Goal: Information Seeking & Learning: Learn about a topic

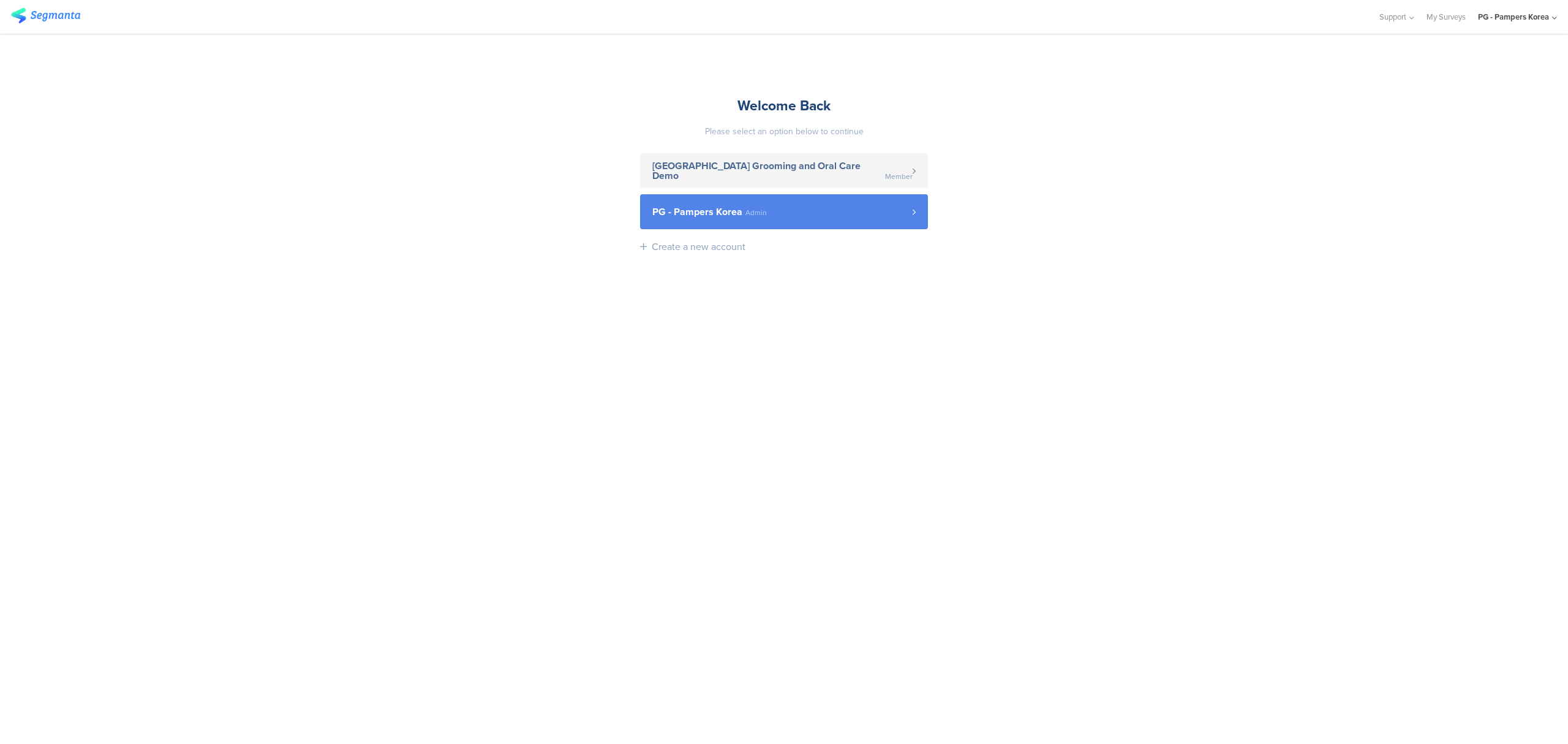
click at [836, 223] on link "PG - Pampers Korea Admin" at bounding box center [784, 211] width 288 height 35
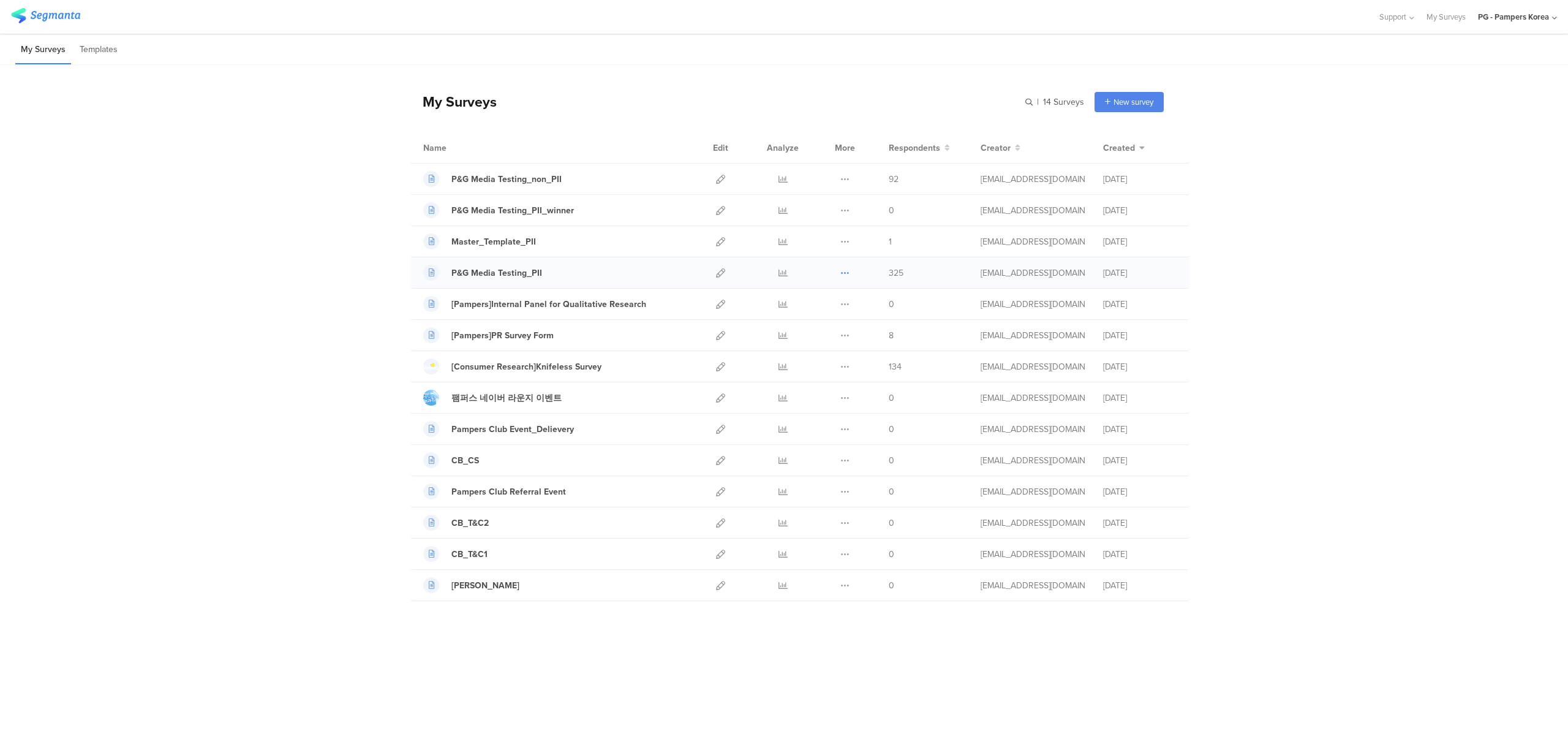
click at [843, 274] on icon at bounding box center [845, 273] width 9 height 9
click at [780, 271] on icon at bounding box center [783, 273] width 9 height 9
click at [778, 175] on icon at bounding box center [783, 179] width 9 height 9
click at [842, 179] on icon at bounding box center [845, 179] width 9 height 9
click at [724, 179] on icon at bounding box center [720, 179] width 9 height 9
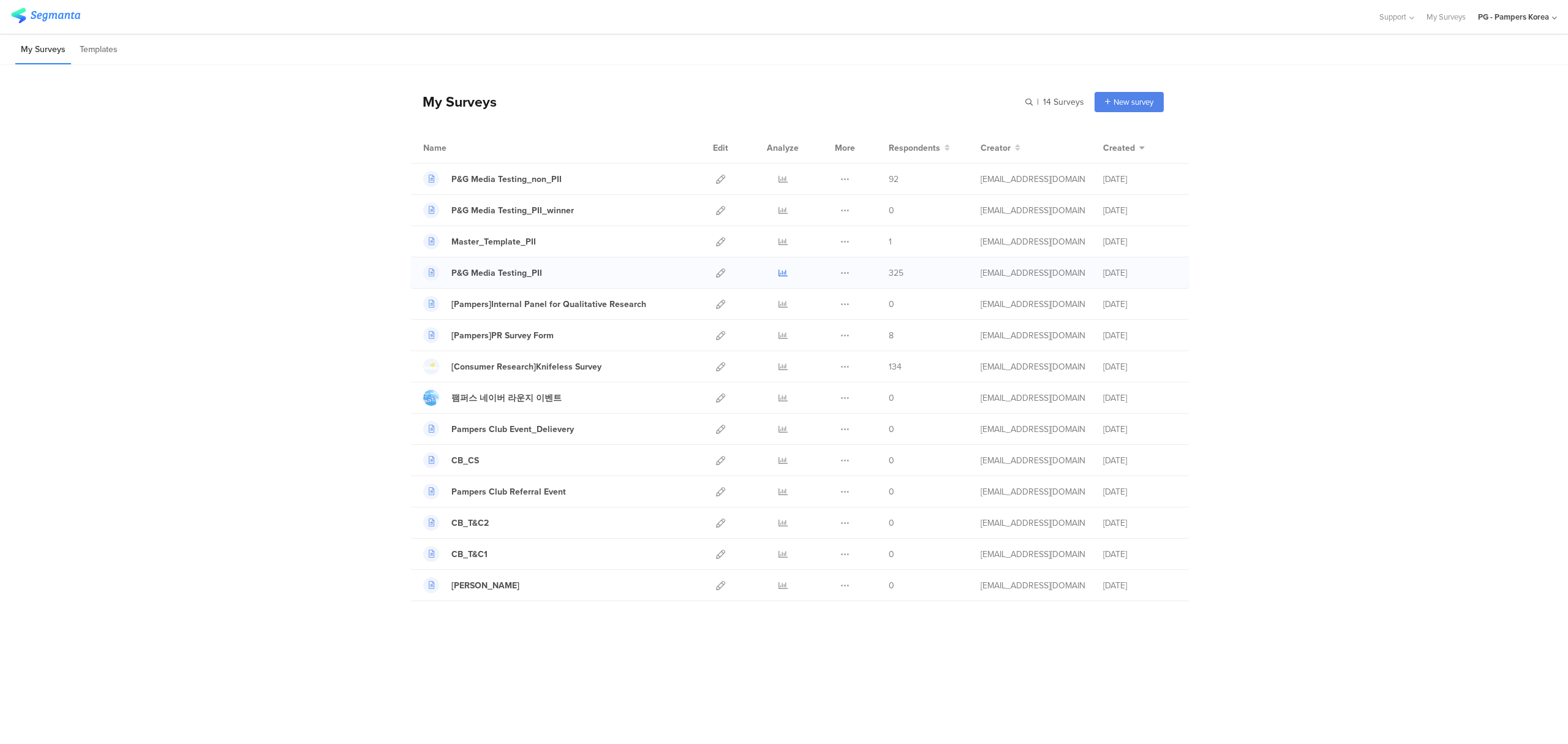
click at [782, 272] on icon at bounding box center [783, 273] width 9 height 9
click at [720, 267] on link at bounding box center [720, 272] width 9 height 30
click at [782, 176] on icon at bounding box center [783, 179] width 9 height 9
click at [778, 276] on icon at bounding box center [783, 273] width 9 height 9
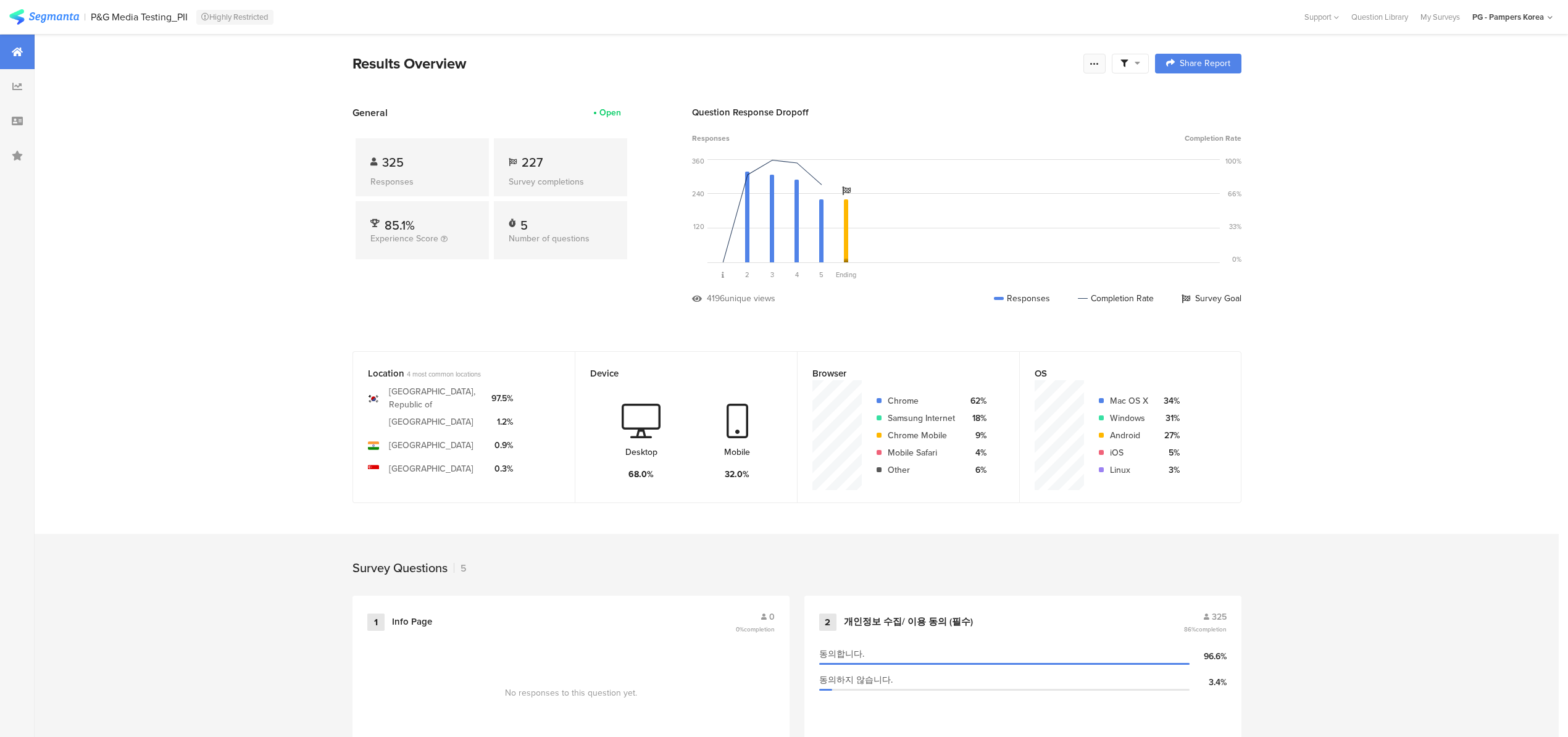
click at [1096, 61] on icon at bounding box center [1094, 63] width 10 height 10
click at [974, 189] on span "Export Results" at bounding box center [967, 187] width 55 height 13
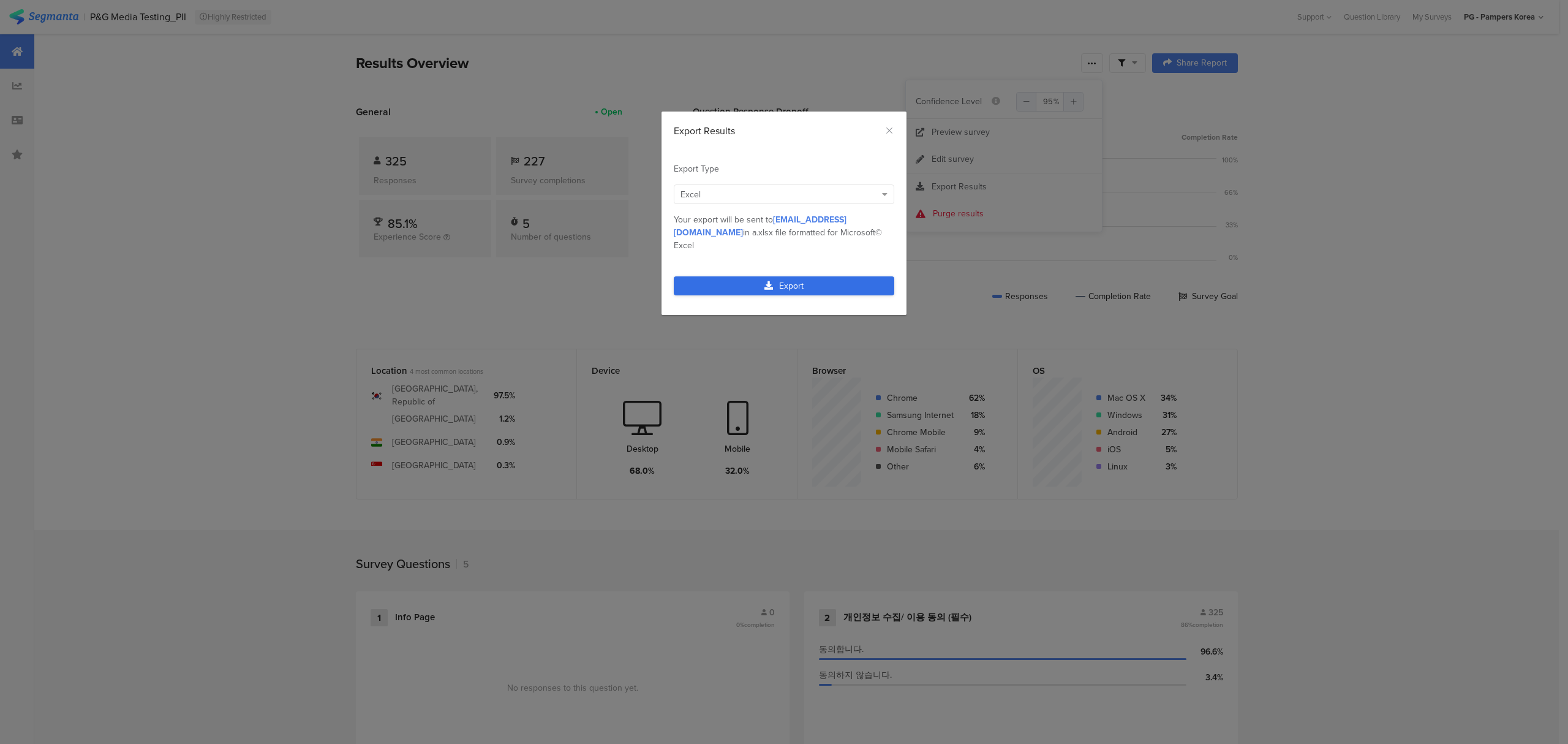
click at [842, 276] on link "Export" at bounding box center [784, 286] width 221 height 19
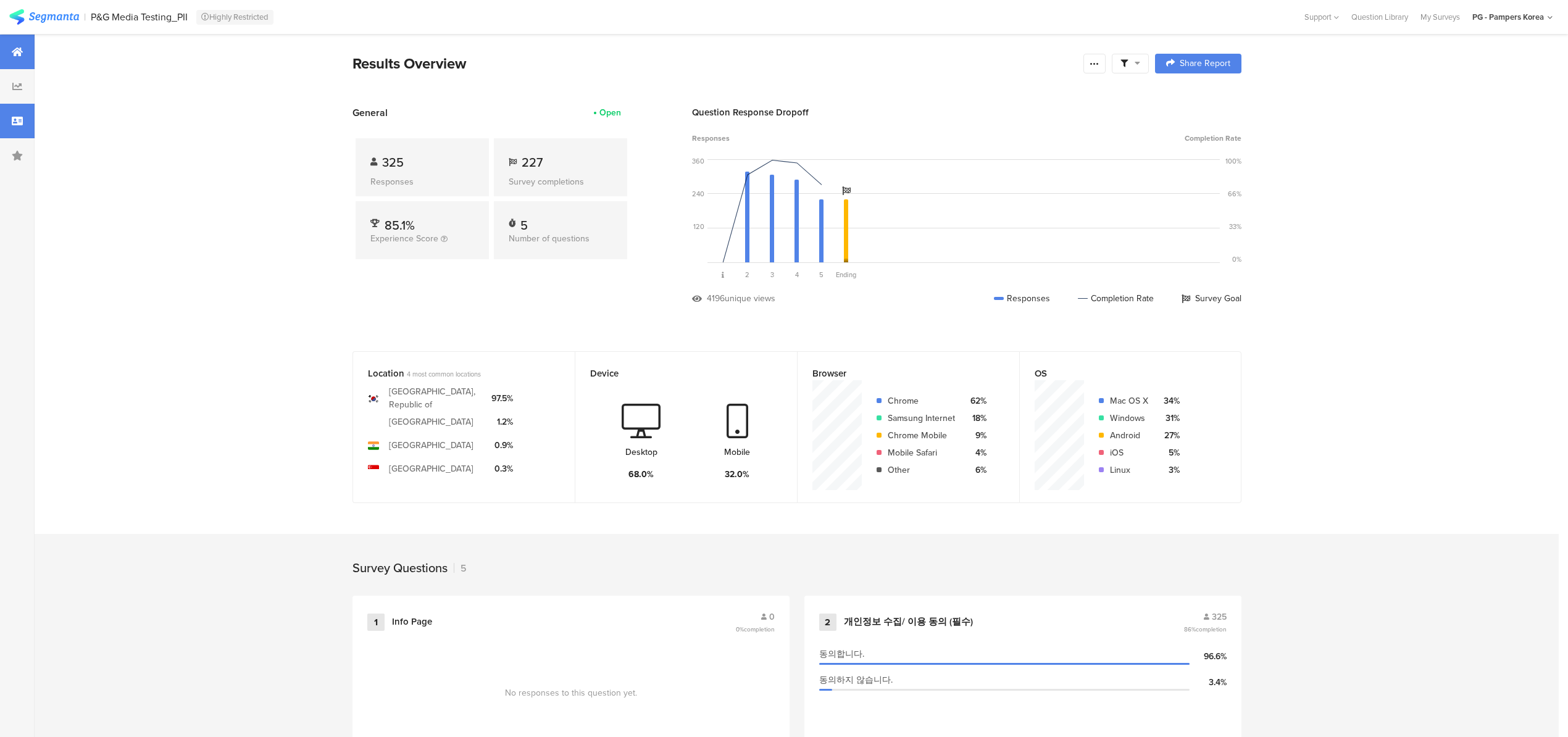
click at [17, 129] on div at bounding box center [17, 121] width 34 height 34
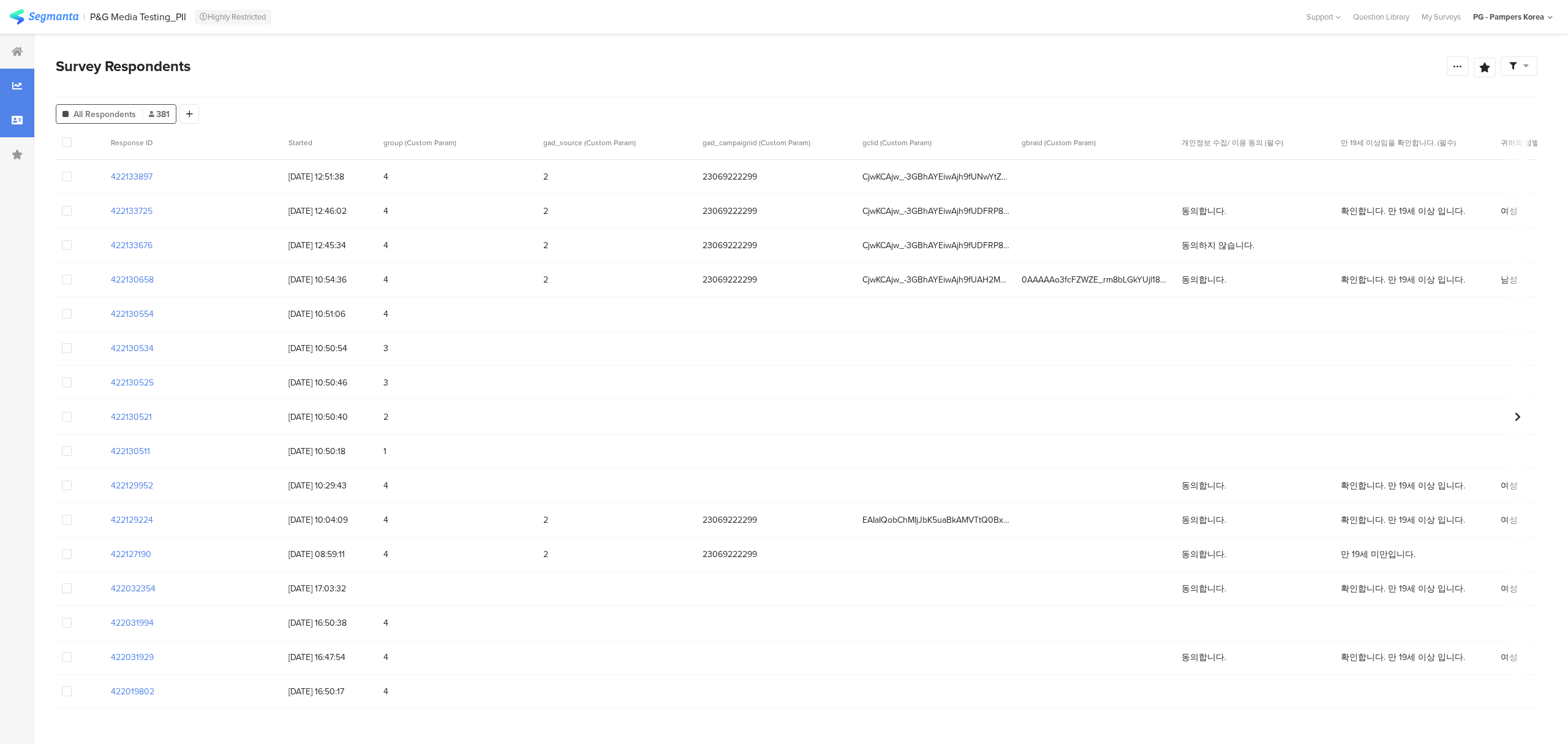
click at [11, 88] on div at bounding box center [17, 85] width 34 height 34
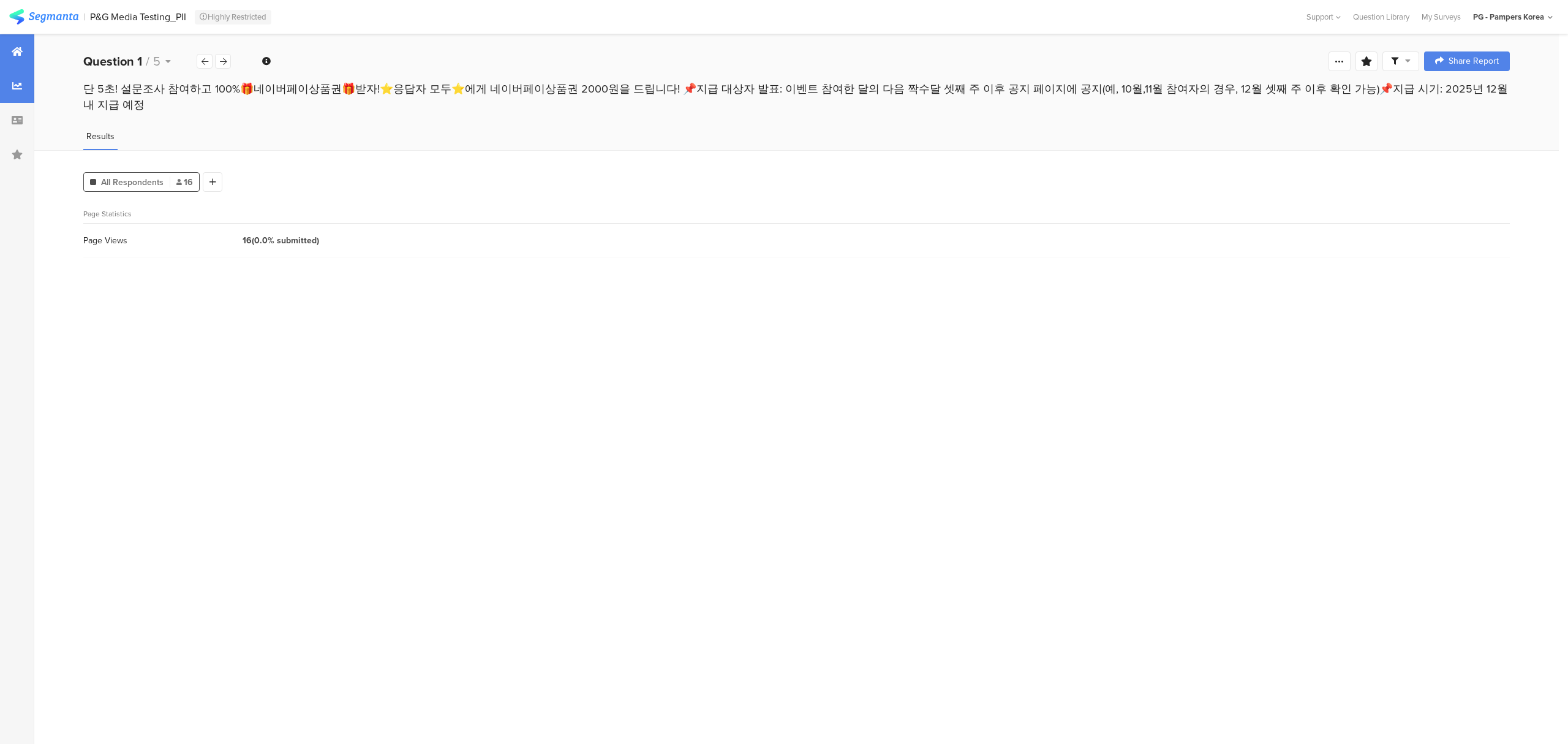
click at [20, 52] on icon at bounding box center [17, 51] width 11 height 10
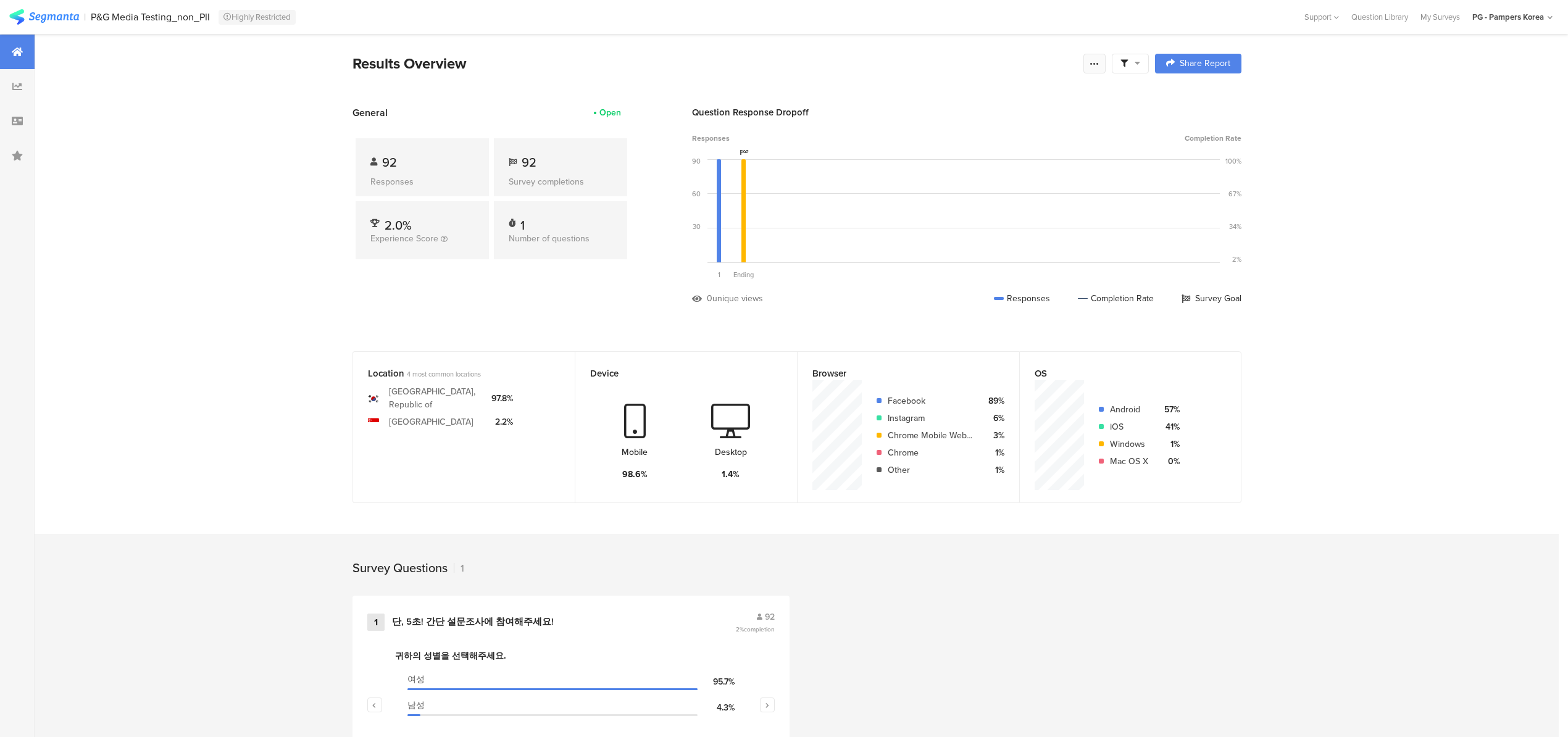
click at [1099, 61] on icon at bounding box center [1094, 63] width 10 height 10
click at [996, 181] on section "Export Results" at bounding box center [1012, 188] width 198 height 27
click at [976, 188] on span "Export Results" at bounding box center [967, 187] width 55 height 13
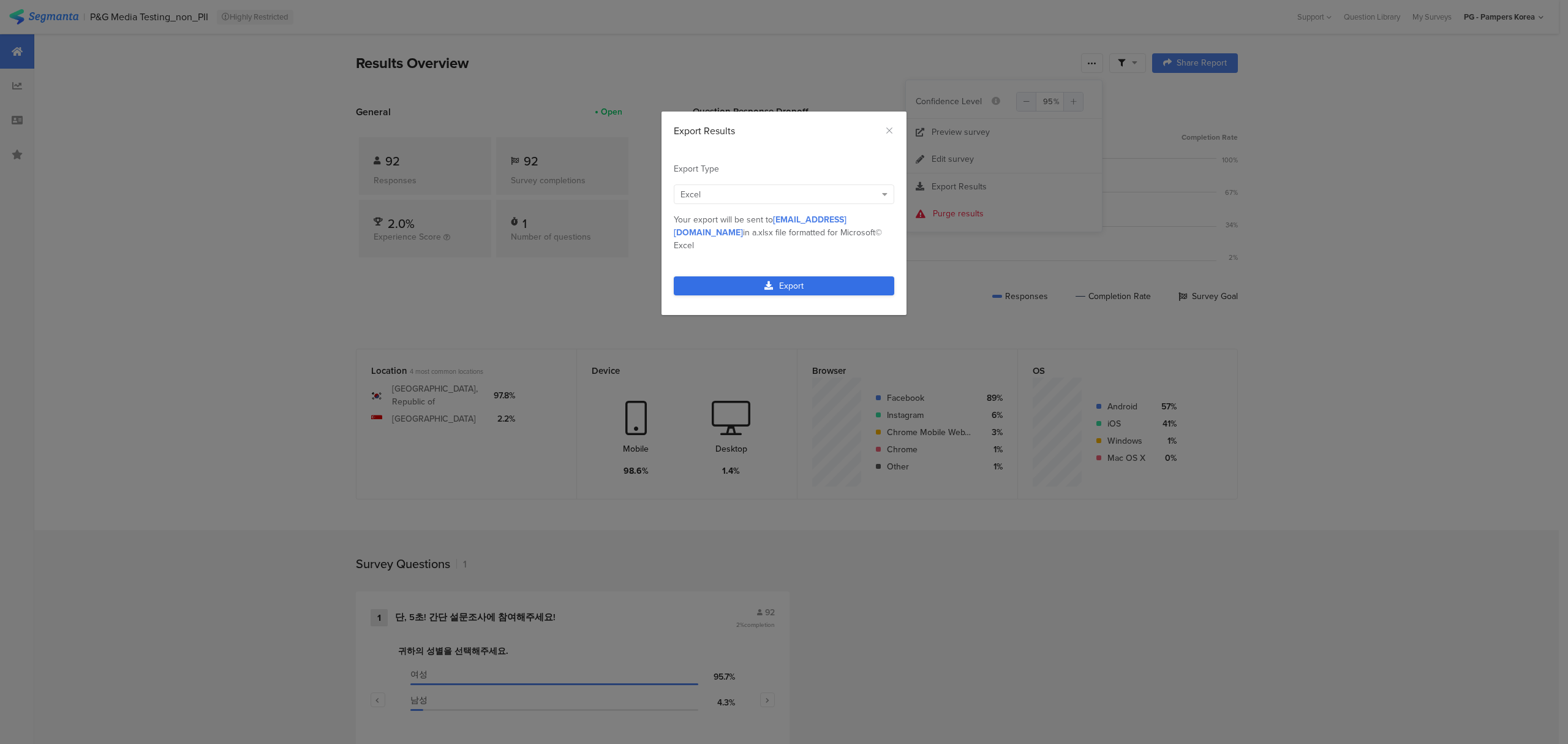
click at [829, 276] on link "Export" at bounding box center [784, 286] width 221 height 19
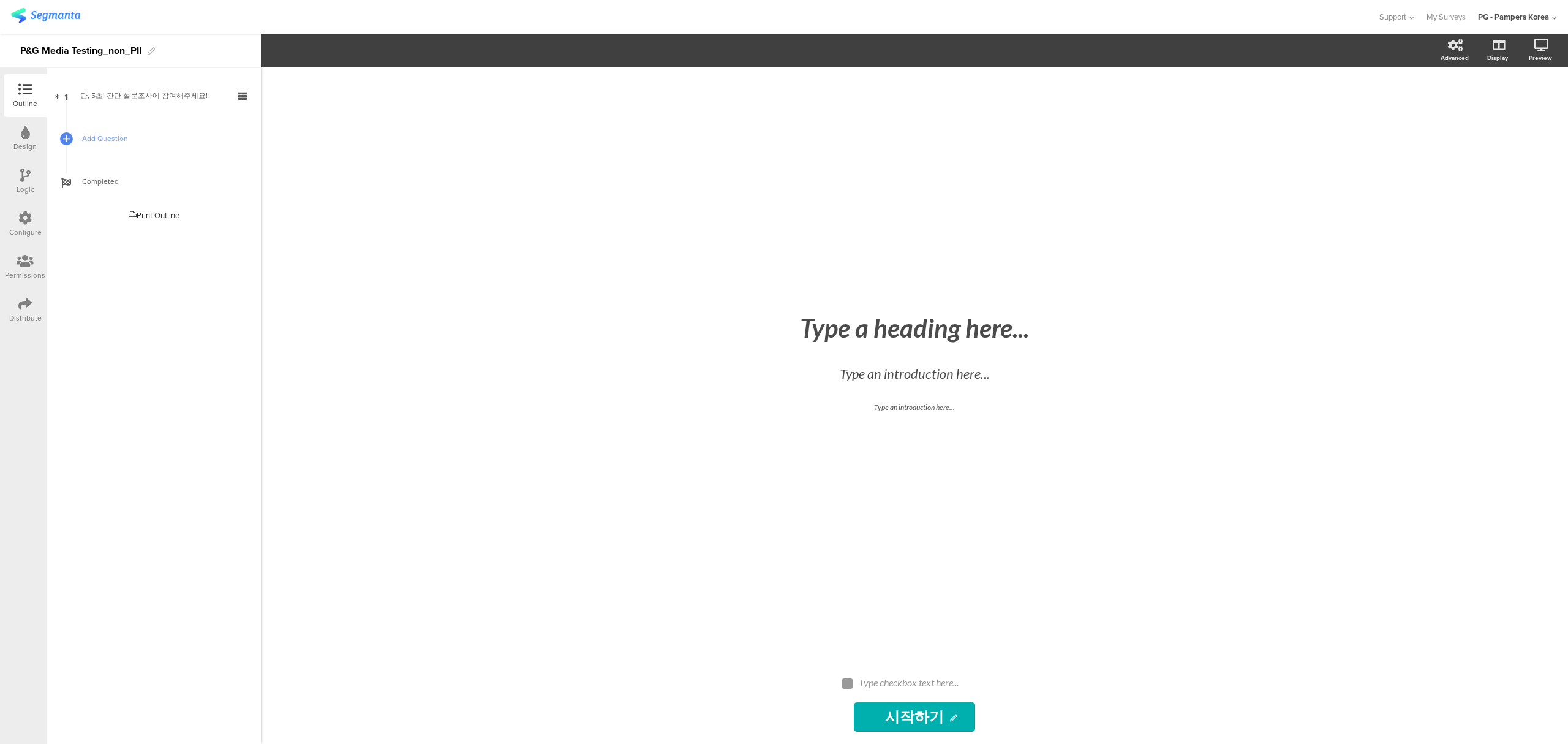
click at [33, 243] on div "Configure" at bounding box center [25, 224] width 43 height 43
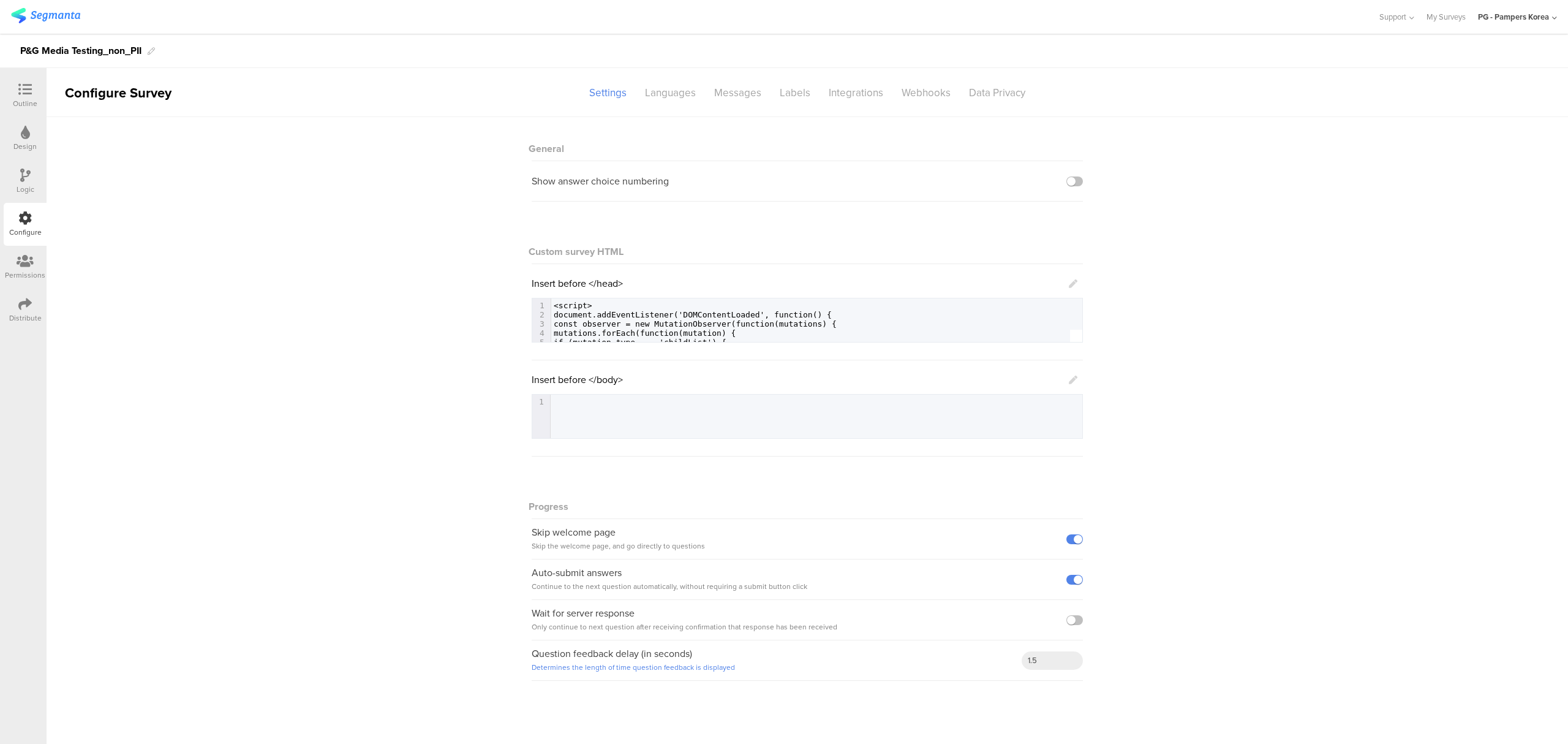
click at [30, 271] on div "Permissions" at bounding box center [25, 275] width 40 height 11
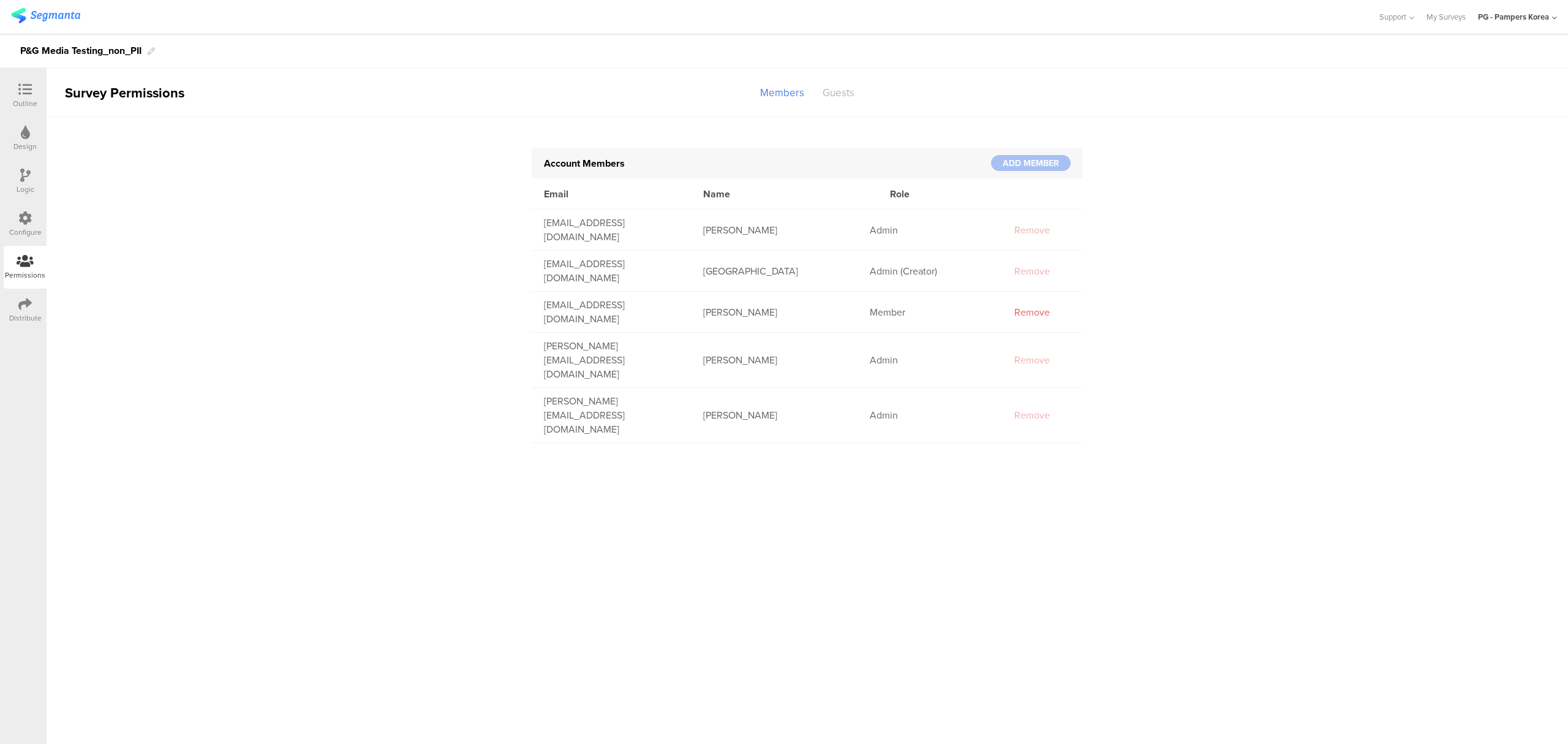
click at [843, 100] on div "Guests" at bounding box center [839, 92] width 51 height 22
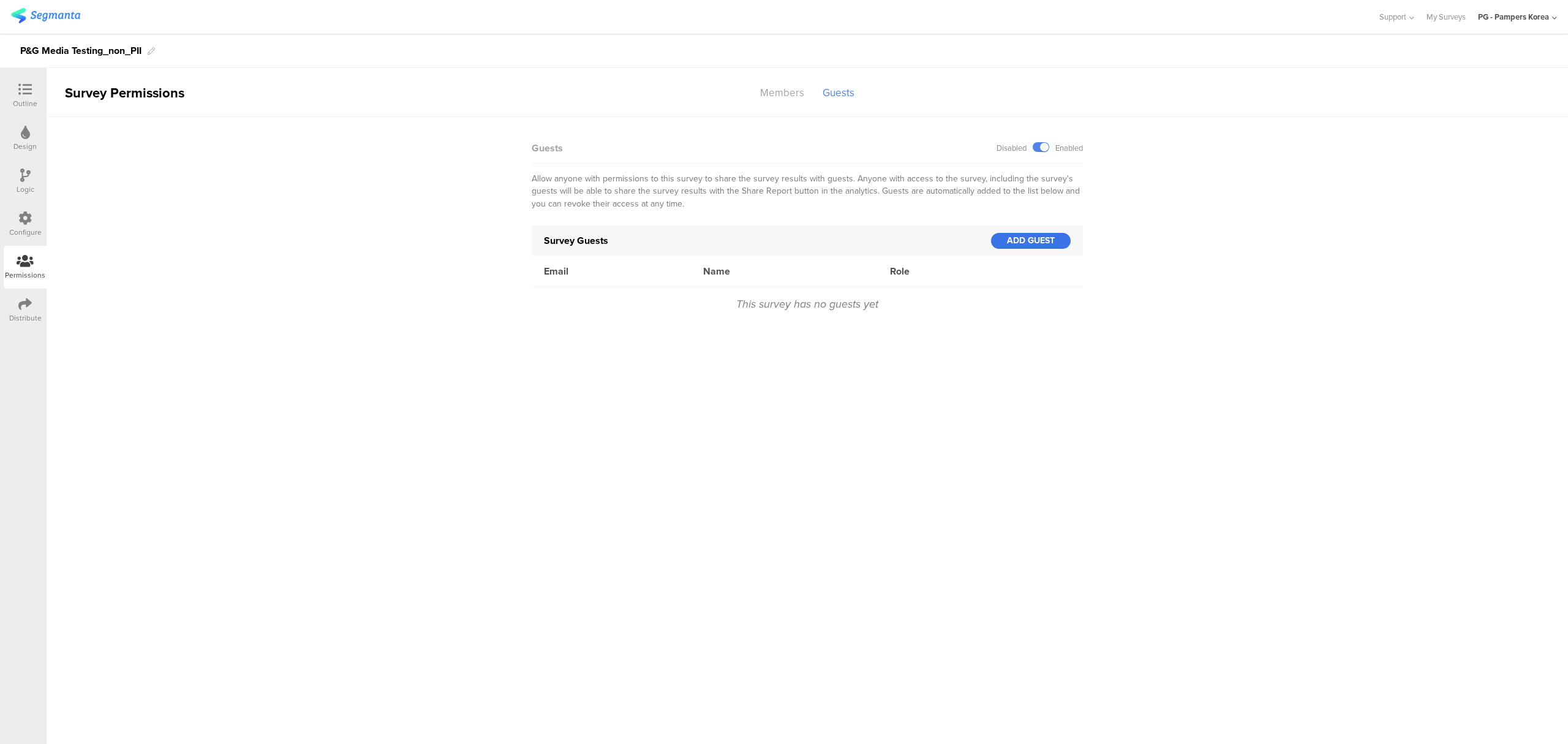
click at [1046, 246] on div "ADD GUEST" at bounding box center [1030, 240] width 79 height 16
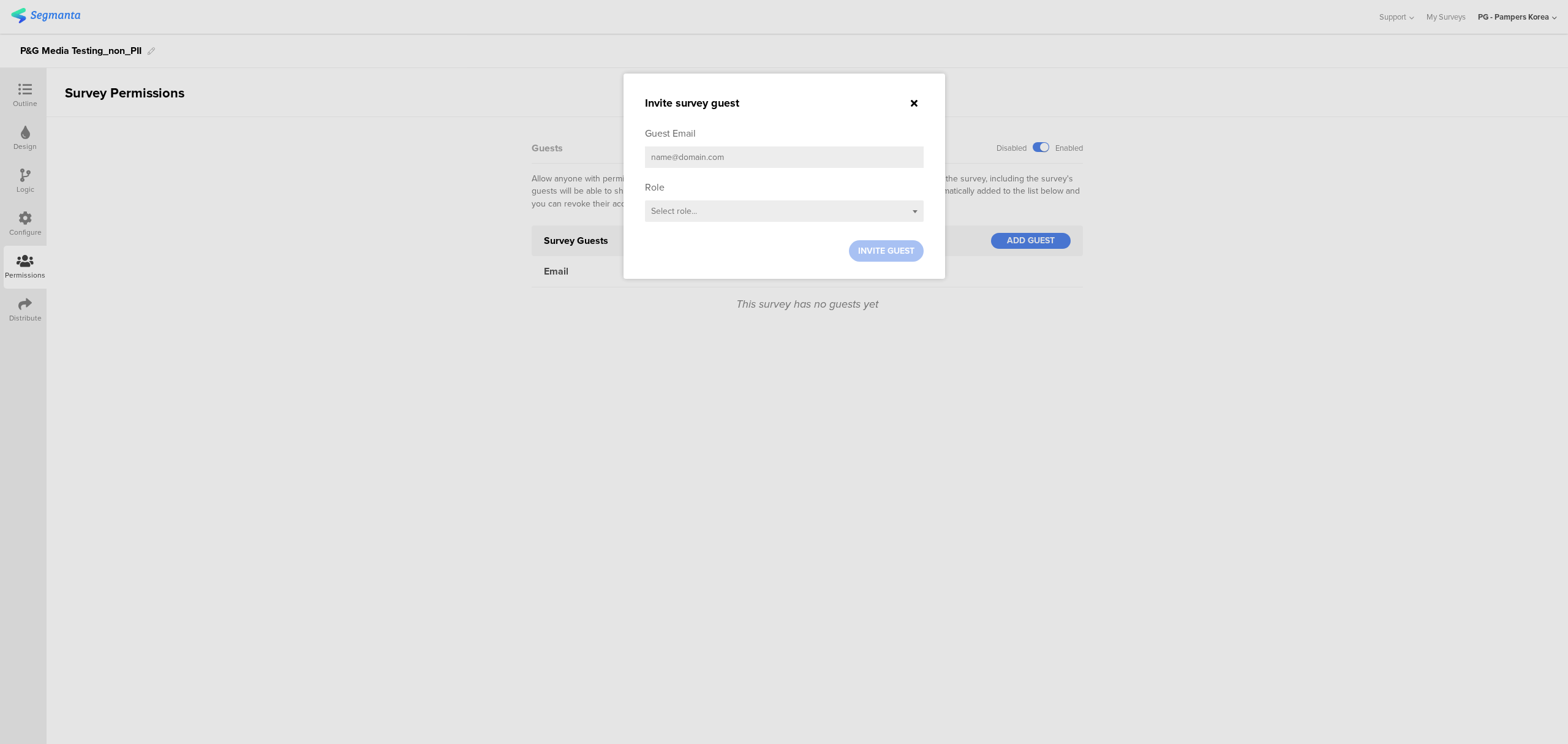
click at [763, 165] on input "email" at bounding box center [784, 157] width 279 height 22
click at [729, 215] on div "Select role..." at bounding box center [784, 211] width 279 height 22
click at [731, 157] on input "email" at bounding box center [784, 157] width 279 height 22
paste input "[EMAIL_ADDRESS][DOMAIN_NAME]"
type input "[EMAIL_ADDRESS][DOMAIN_NAME]"
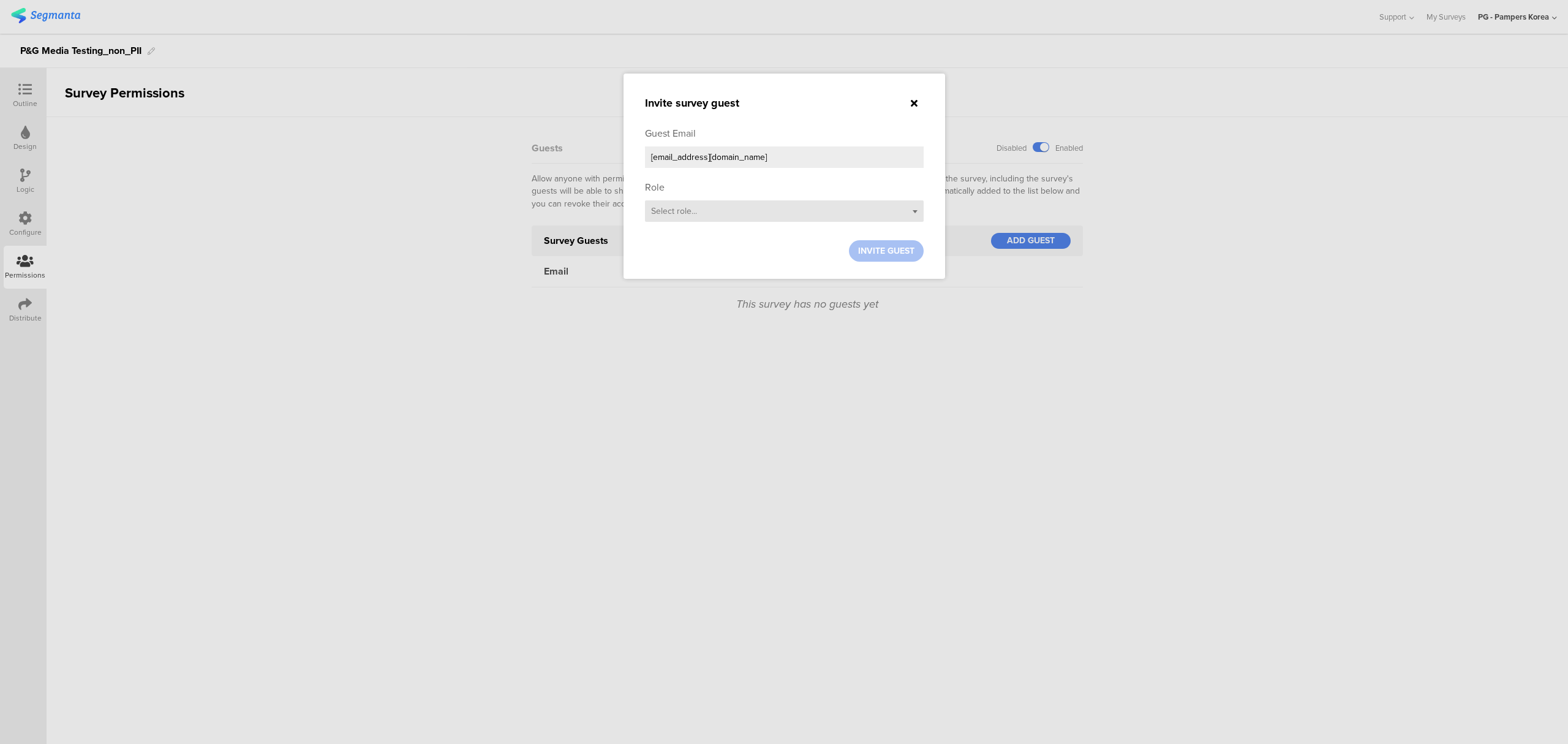
click at [741, 219] on div "Select role..." at bounding box center [784, 211] width 279 height 22
click at [723, 253] on div "Analyst" at bounding box center [784, 250] width 279 height 19
click at [887, 253] on span "INVITE GUEST" at bounding box center [886, 250] width 56 height 13
click at [1090, 476] on div at bounding box center [784, 372] width 1568 height 744
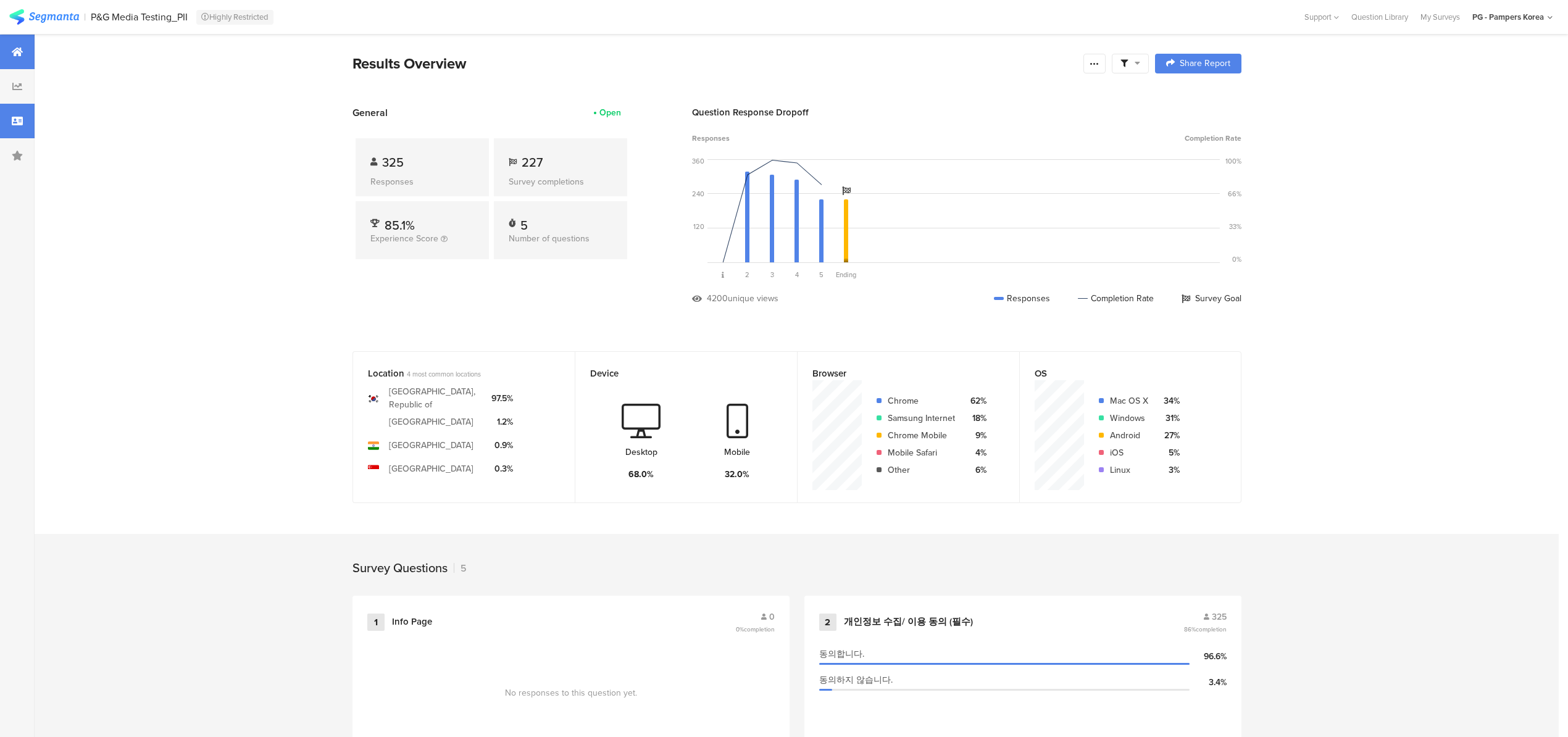
click at [12, 115] on div at bounding box center [17, 121] width 34 height 34
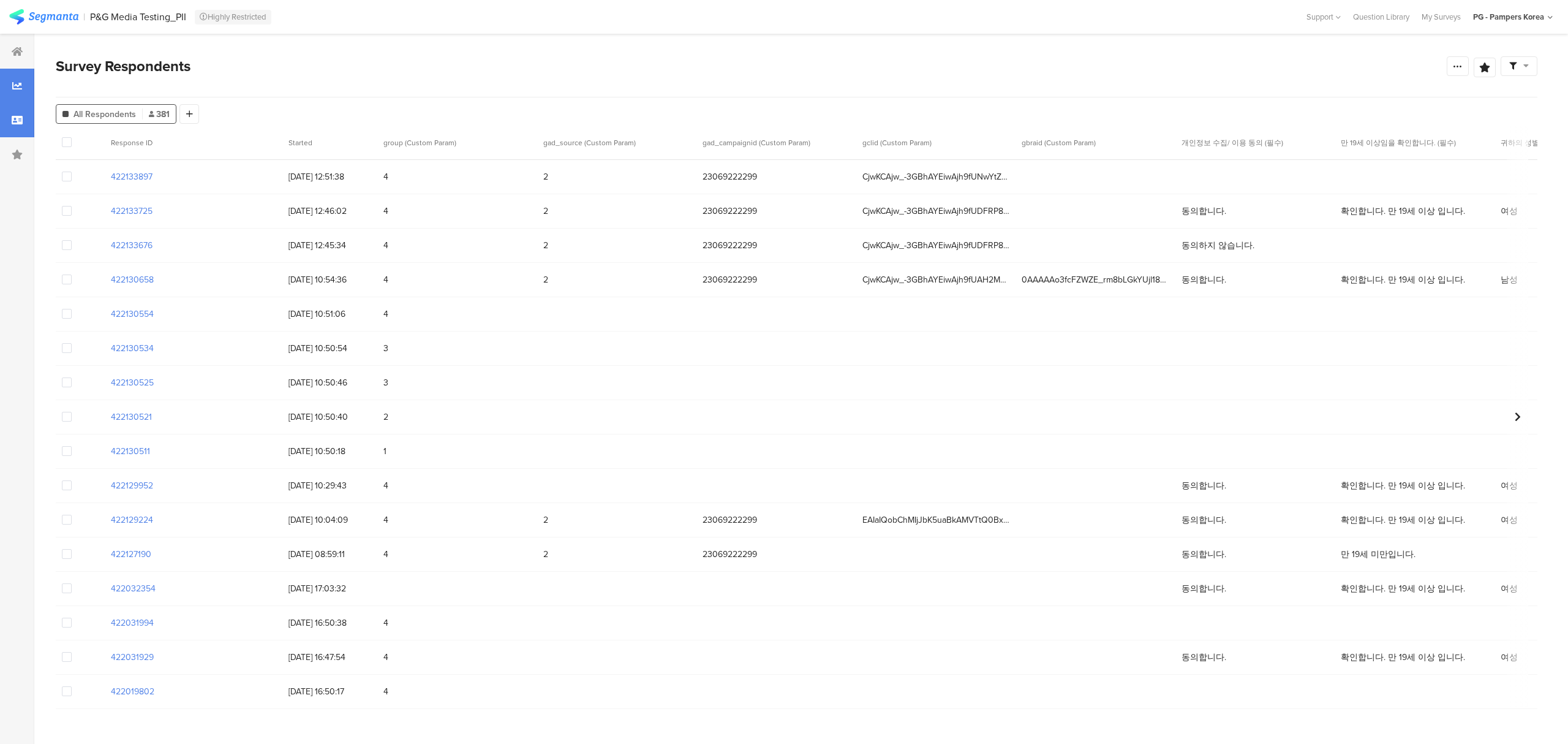
click at [15, 83] on icon at bounding box center [16, 85] width 10 height 10
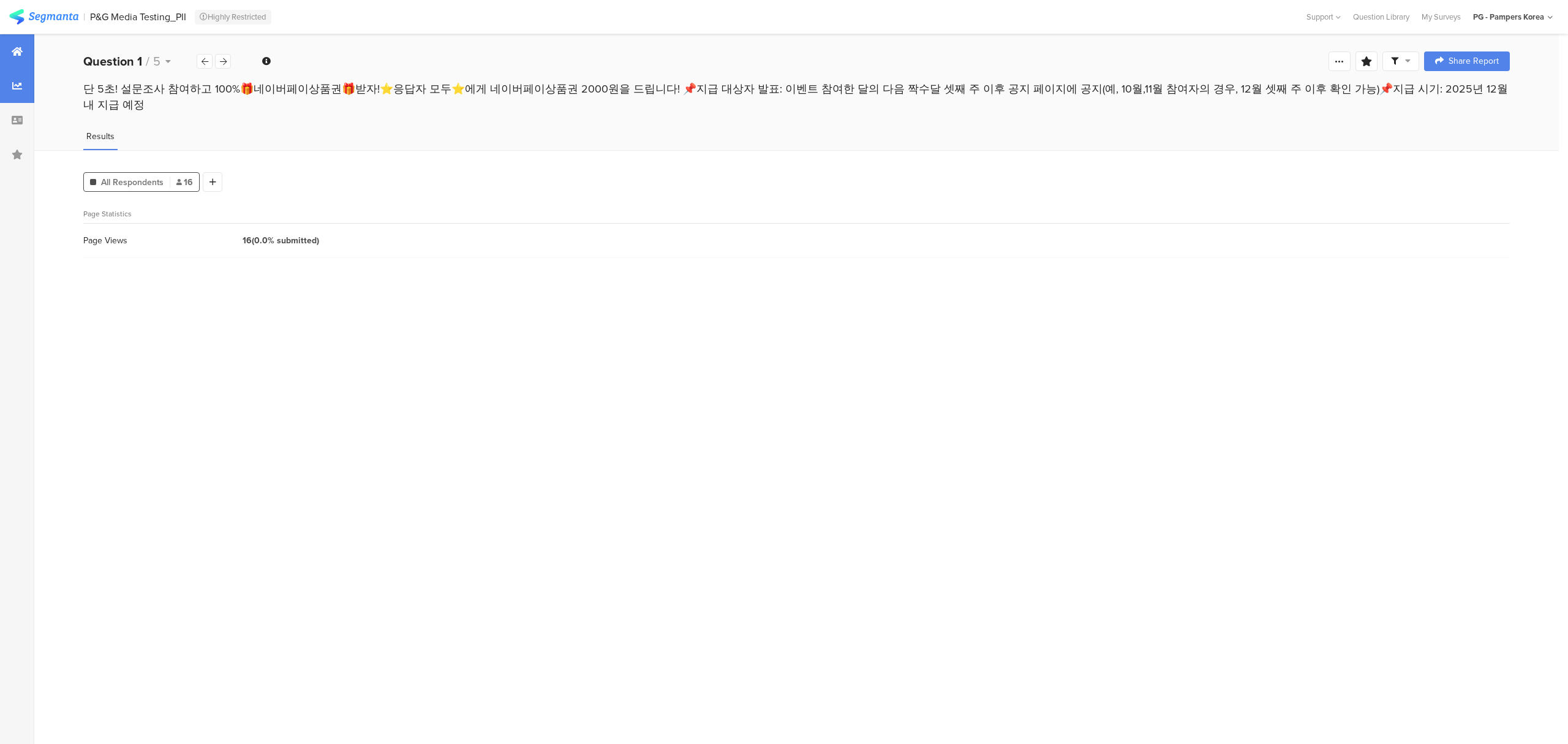
click at [12, 51] on icon at bounding box center [17, 51] width 11 height 10
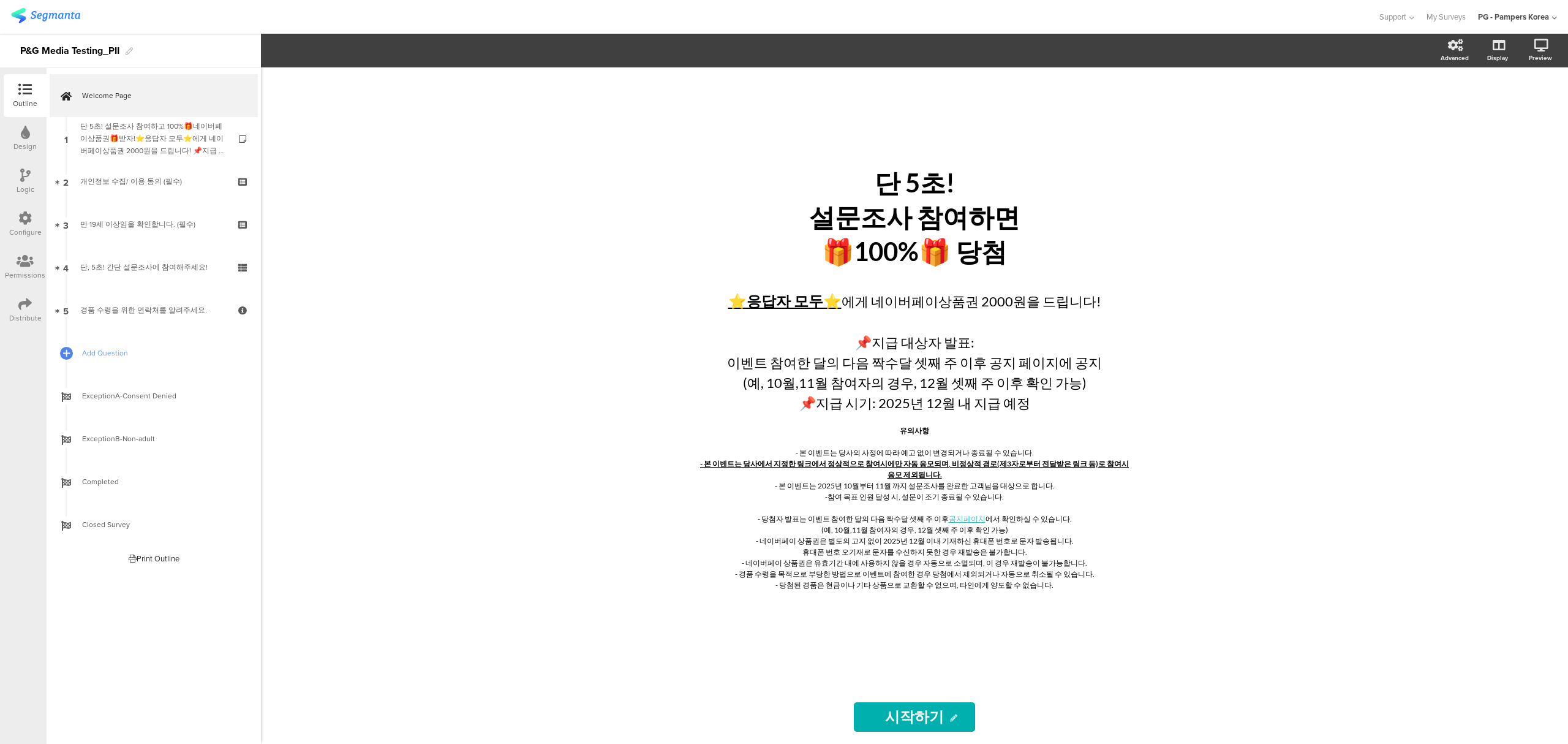
click at [16, 221] on div "Configure" at bounding box center [25, 224] width 43 height 43
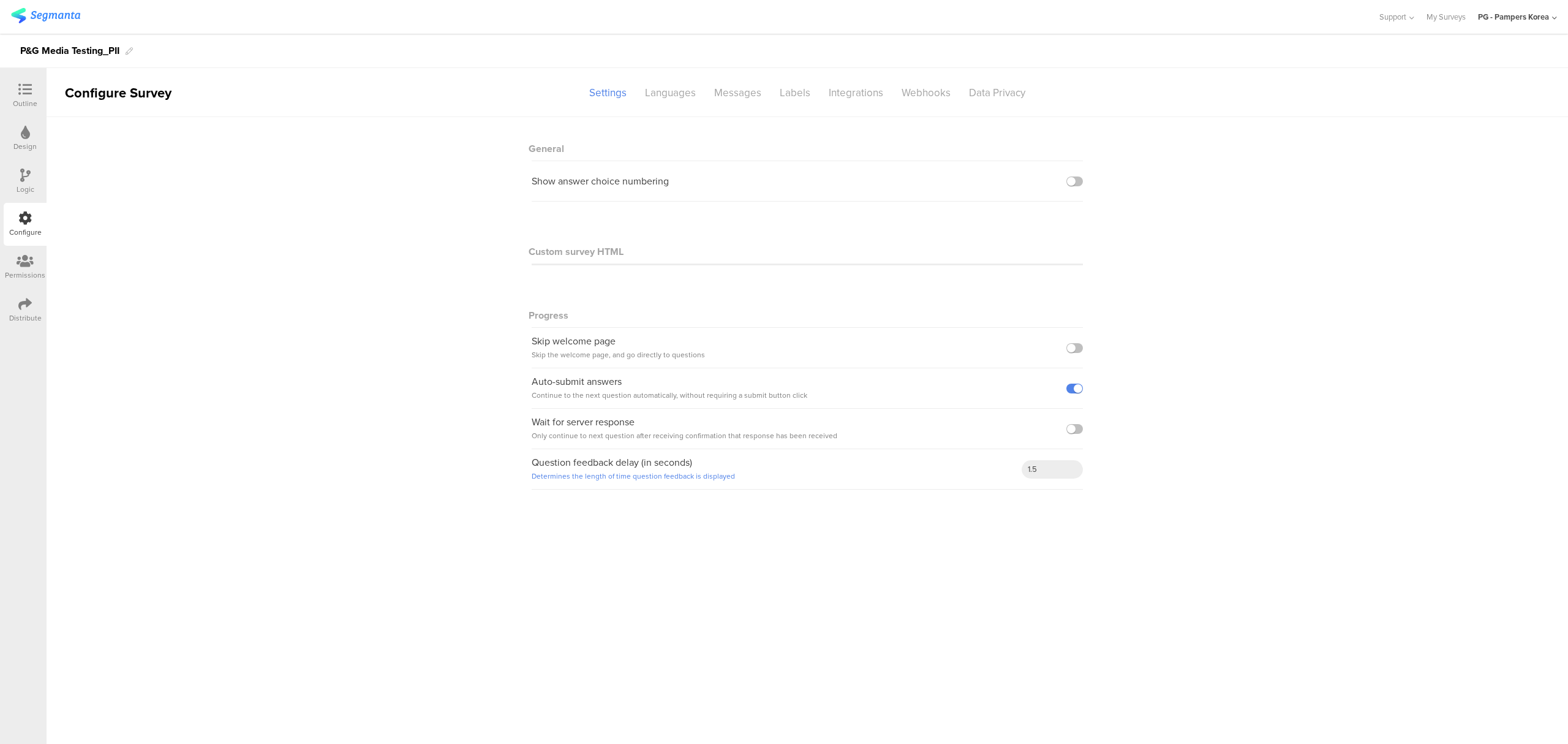
click at [23, 250] on div "Permissions" at bounding box center [25, 268] width 43 height 43
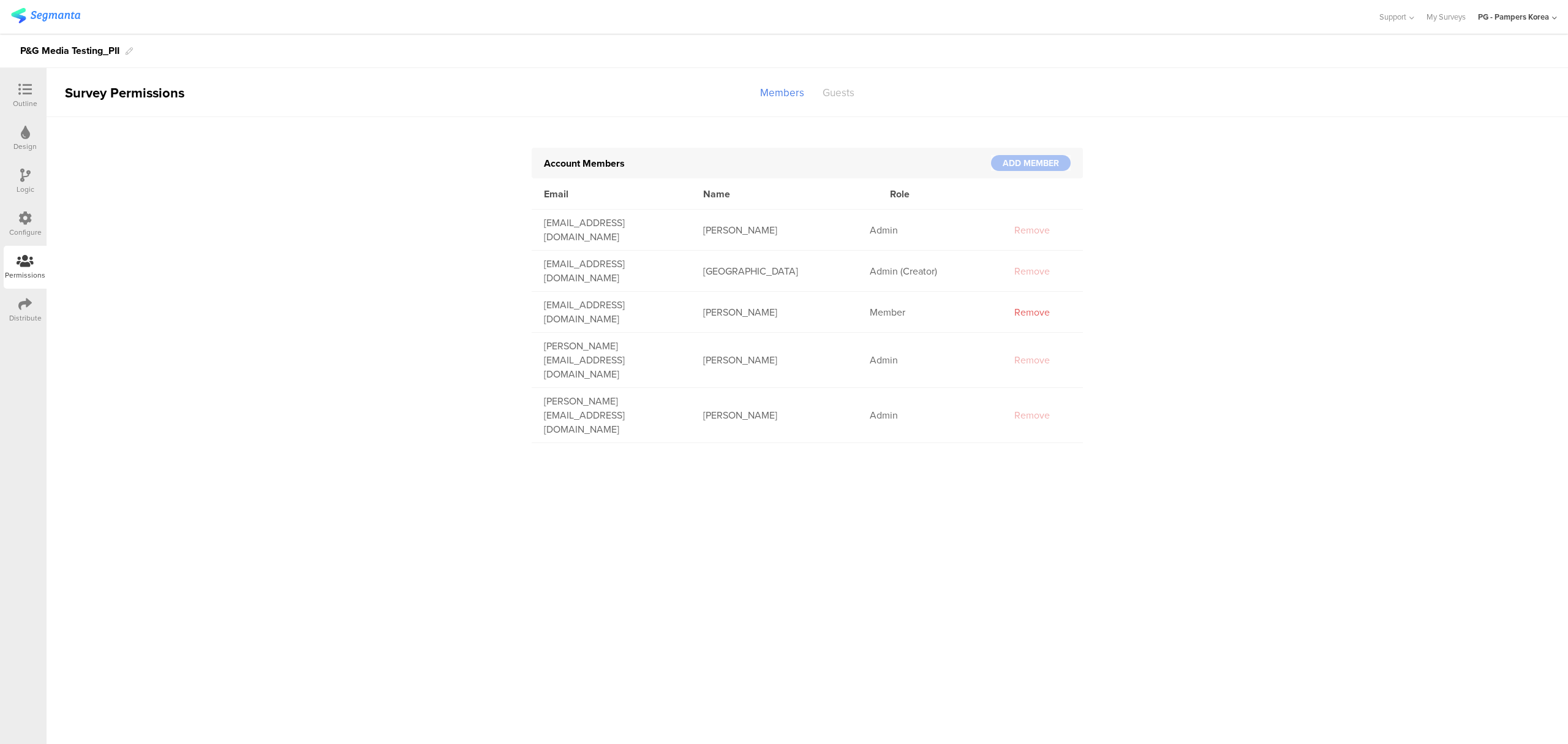
click at [833, 89] on div "Guests" at bounding box center [839, 92] width 51 height 22
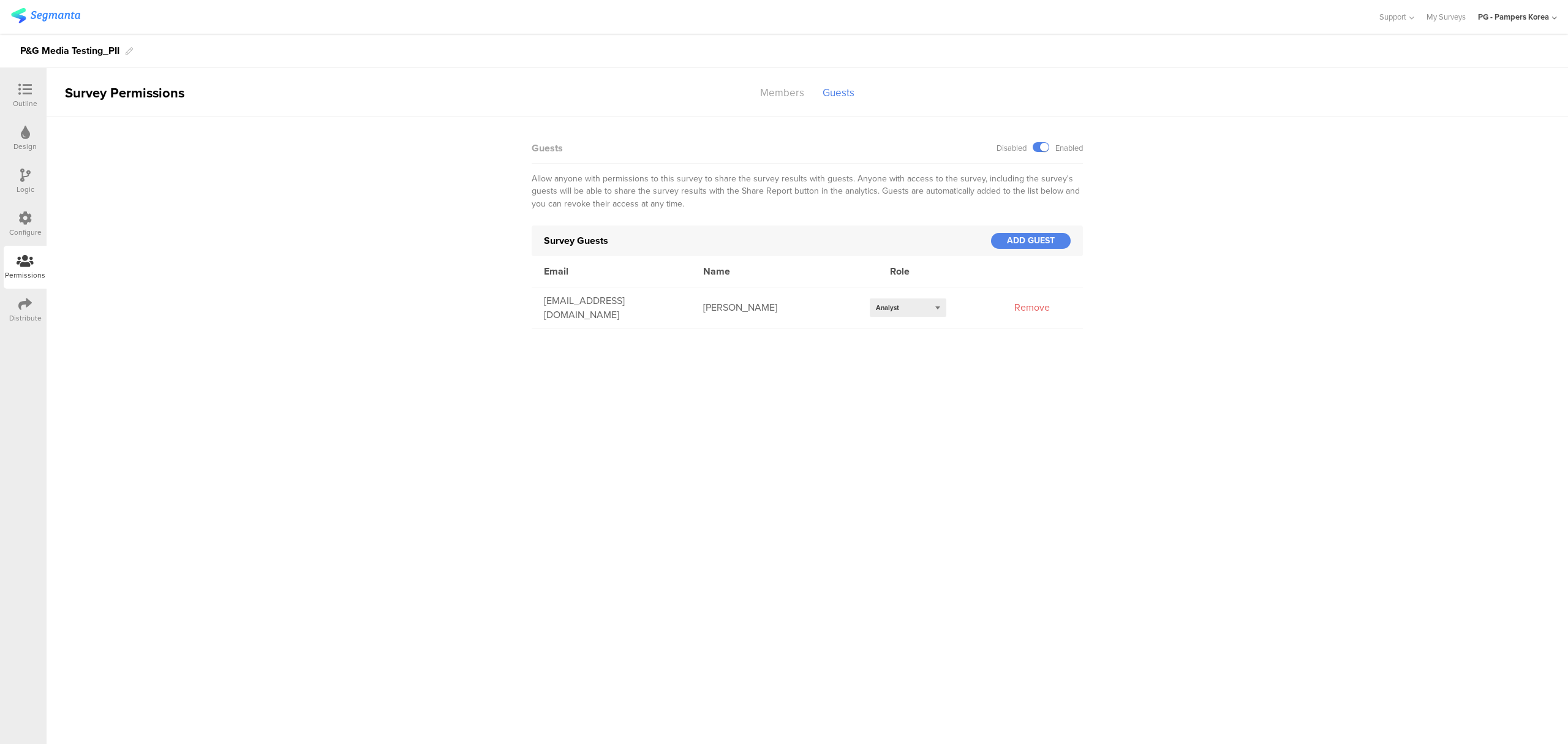
drag, startPoint x: 163, startPoint y: 280, endPoint x: 162, endPoint y: 271, distance: 9.1
click at [163, 274] on sg-manage-survey-ui "Survey Permissions Members Guests Account Members ADD MEMBER Email Name Role [E…" at bounding box center [807, 198] width 1521 height 260
click at [27, 217] on icon at bounding box center [25, 218] width 13 height 13
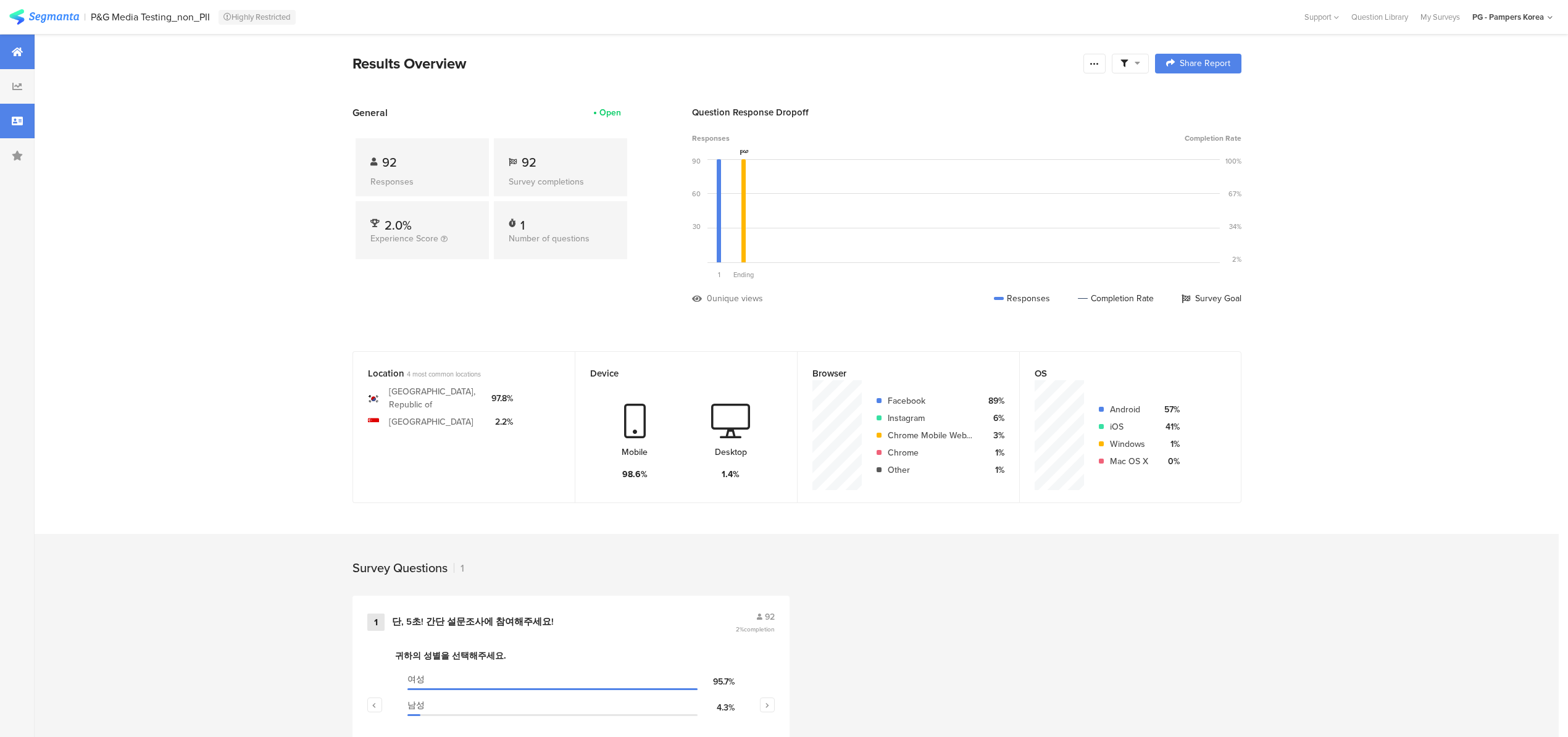
click at [19, 127] on div at bounding box center [17, 121] width 34 height 34
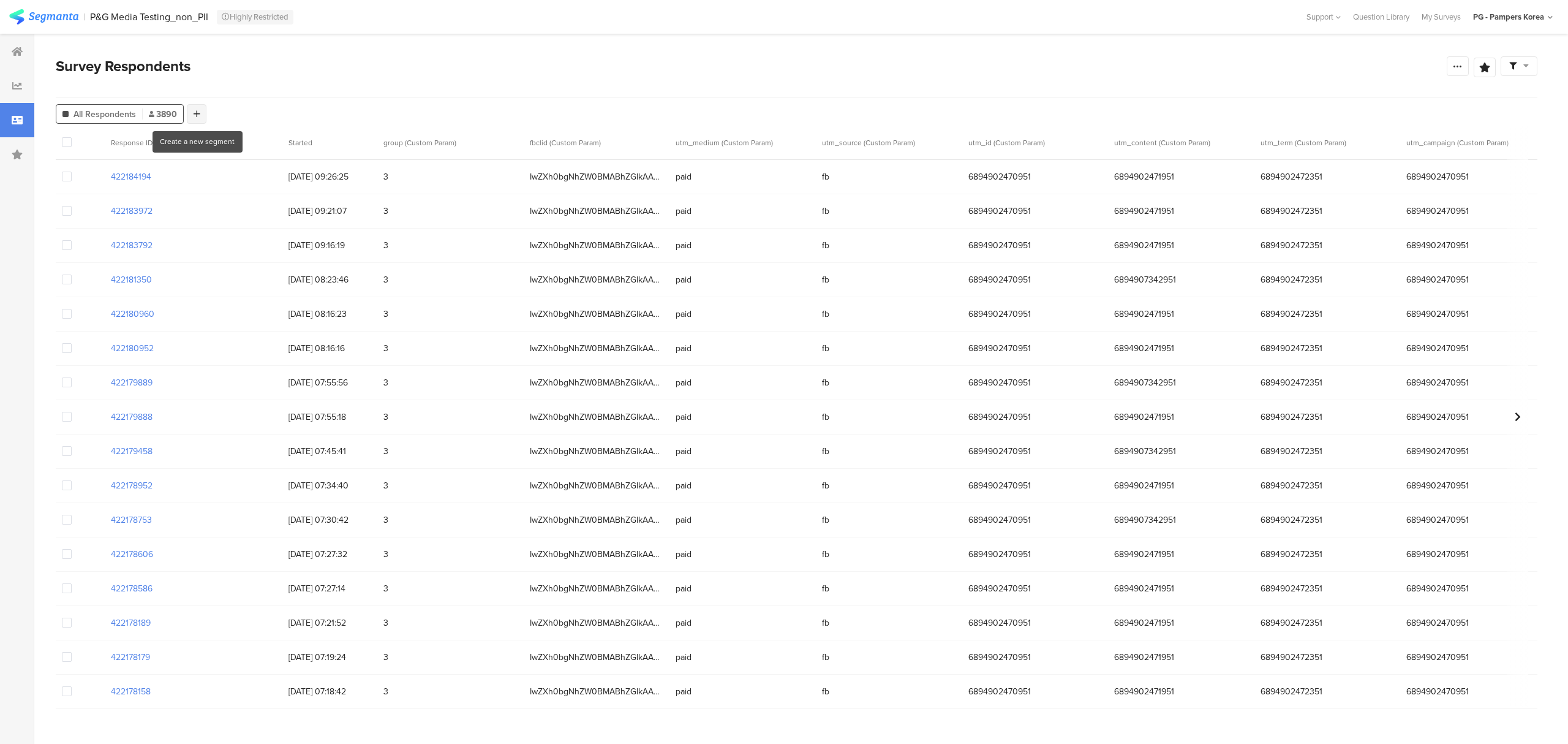
click at [197, 114] on icon at bounding box center [197, 114] width 7 height 9
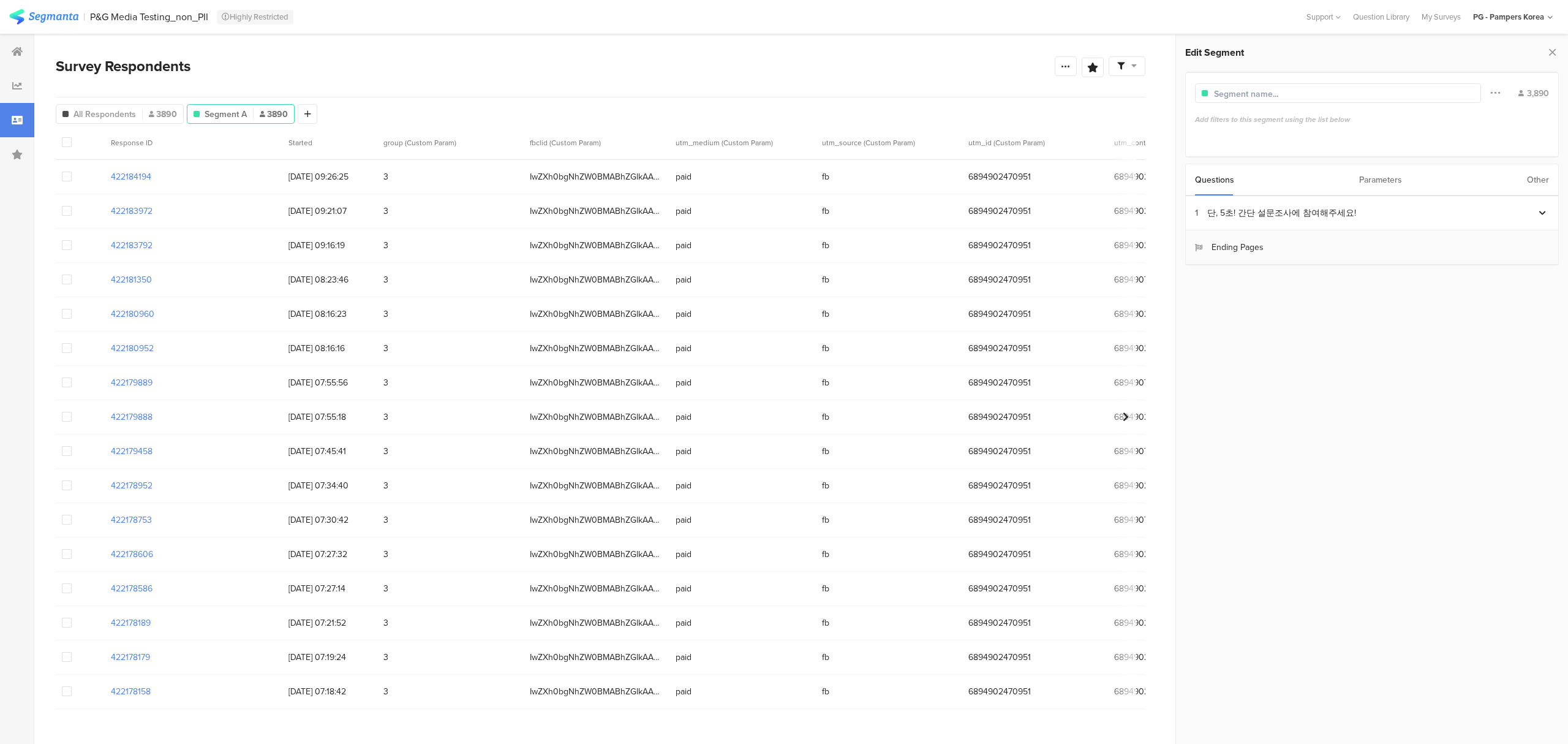
click at [1321, 240] on section "Ending Pages" at bounding box center [1371, 248] width 372 height 34
click at [1378, 239] on section "Ending Pages" at bounding box center [1371, 248] width 372 height 34
click at [1532, 211] on div "1 단, 5초! 간단 설문조사에 참여해주세요!" at bounding box center [1365, 213] width 341 height 13
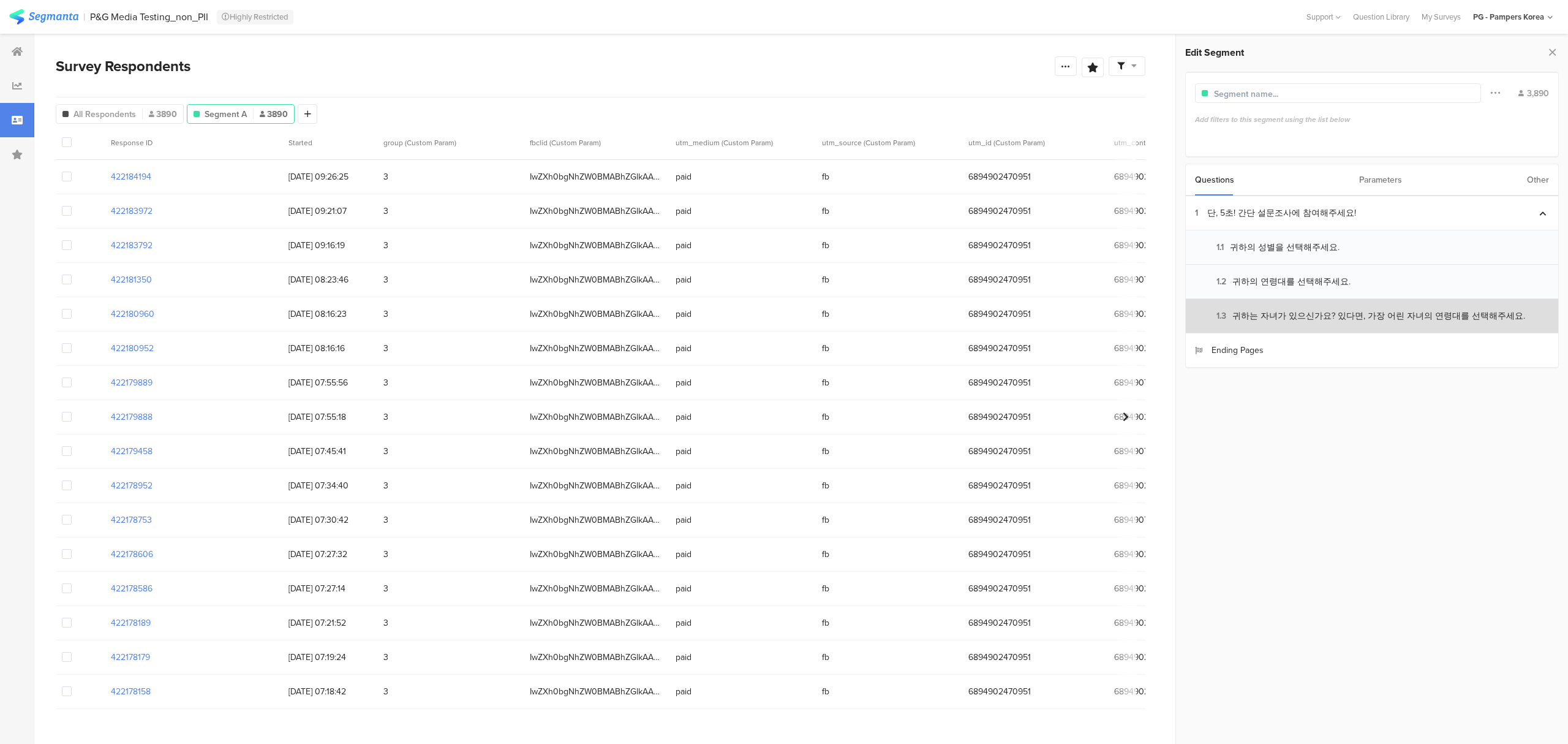
click at [1346, 314] on div "1.3 귀하는 자녀가 있으신가요? 있다면, 가장 어린 자녀의 연령대를 선택해주세요." at bounding box center [1360, 315] width 330 height 13
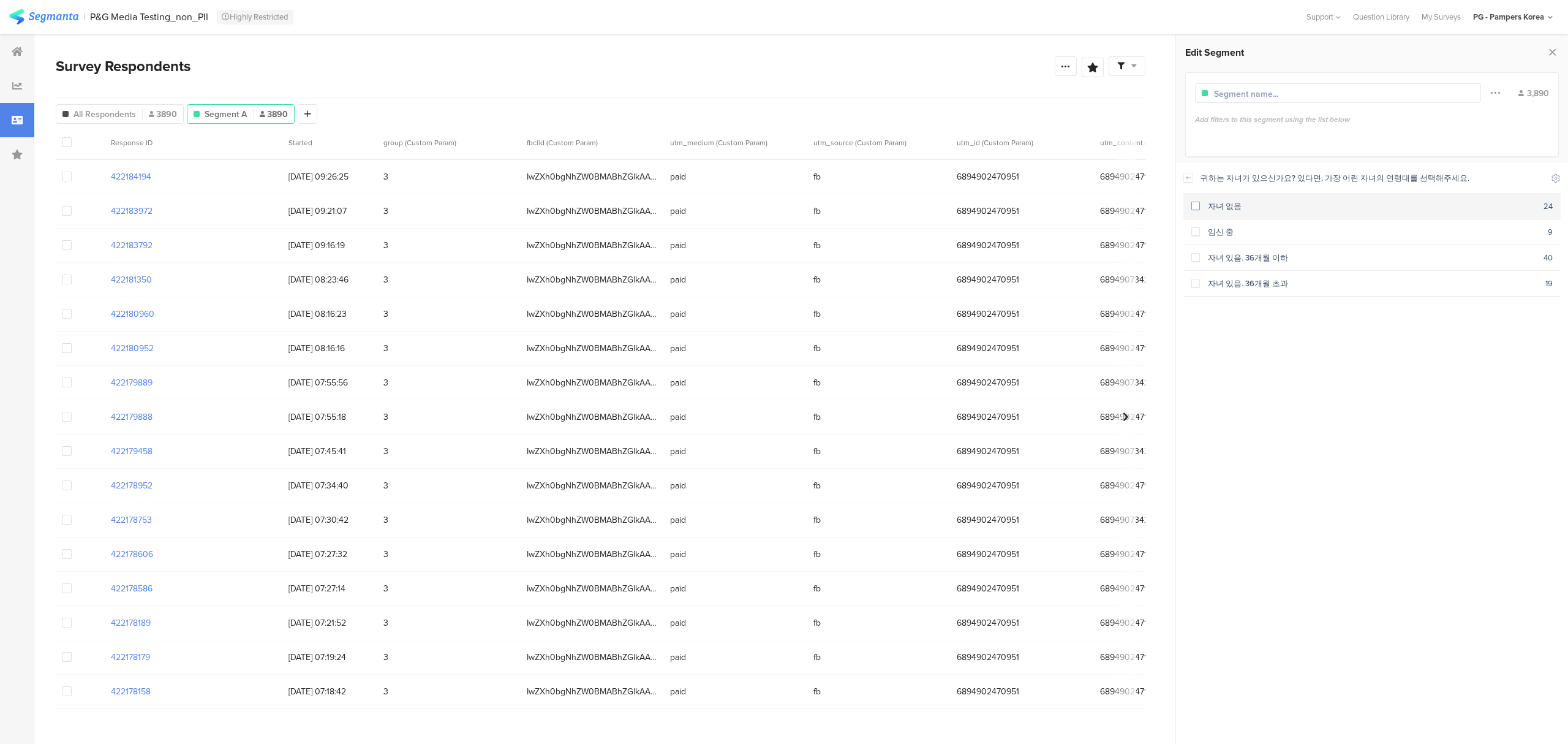
click at [1195, 204] on span at bounding box center [1196, 206] width 9 height 9
click at [1195, 230] on span at bounding box center [1196, 232] width 9 height 9
click at [1196, 253] on span at bounding box center [1196, 258] width 9 height 9
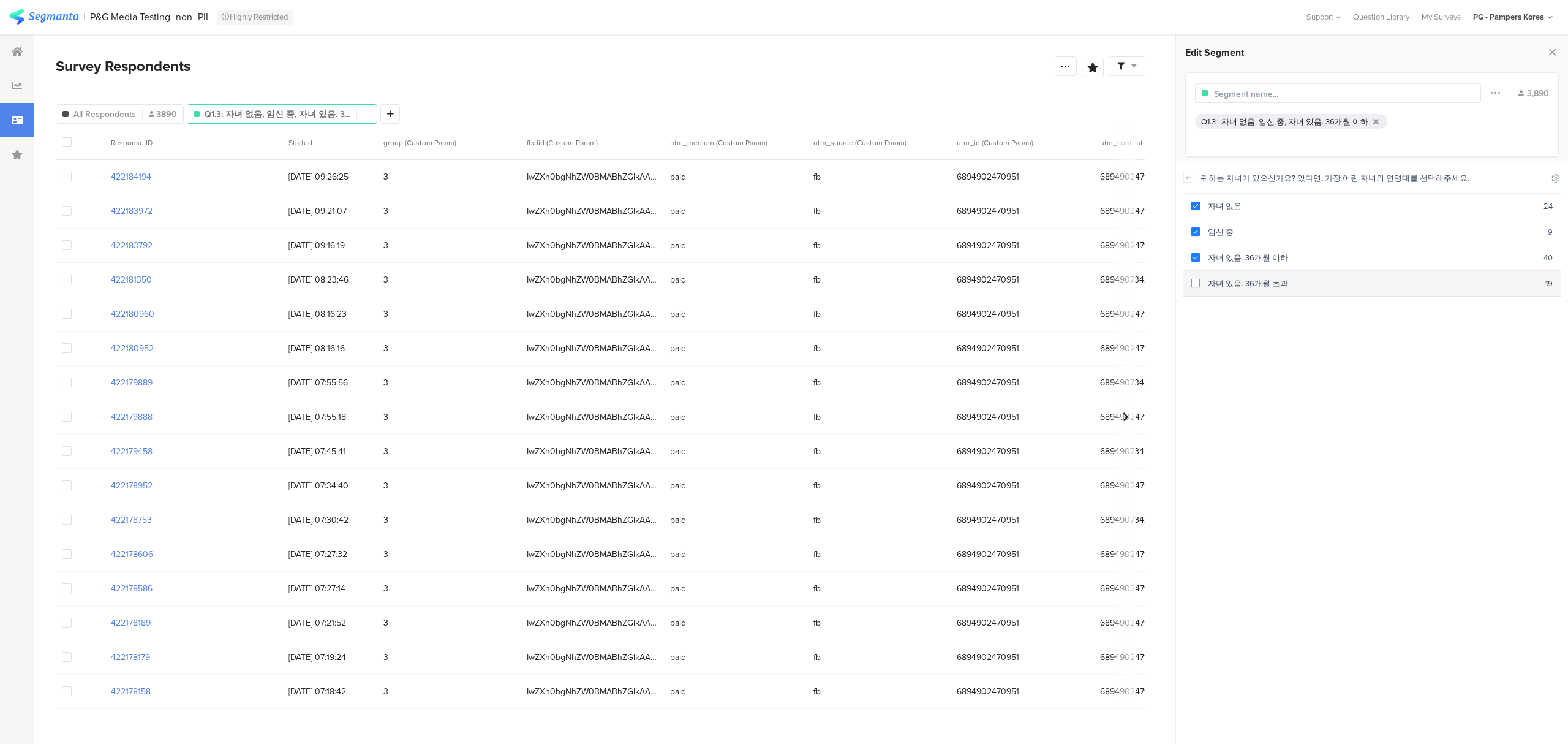
click at [1195, 282] on span at bounding box center [1196, 283] width 9 height 9
click at [1188, 177] on icon at bounding box center [1188, 178] width 9 height 10
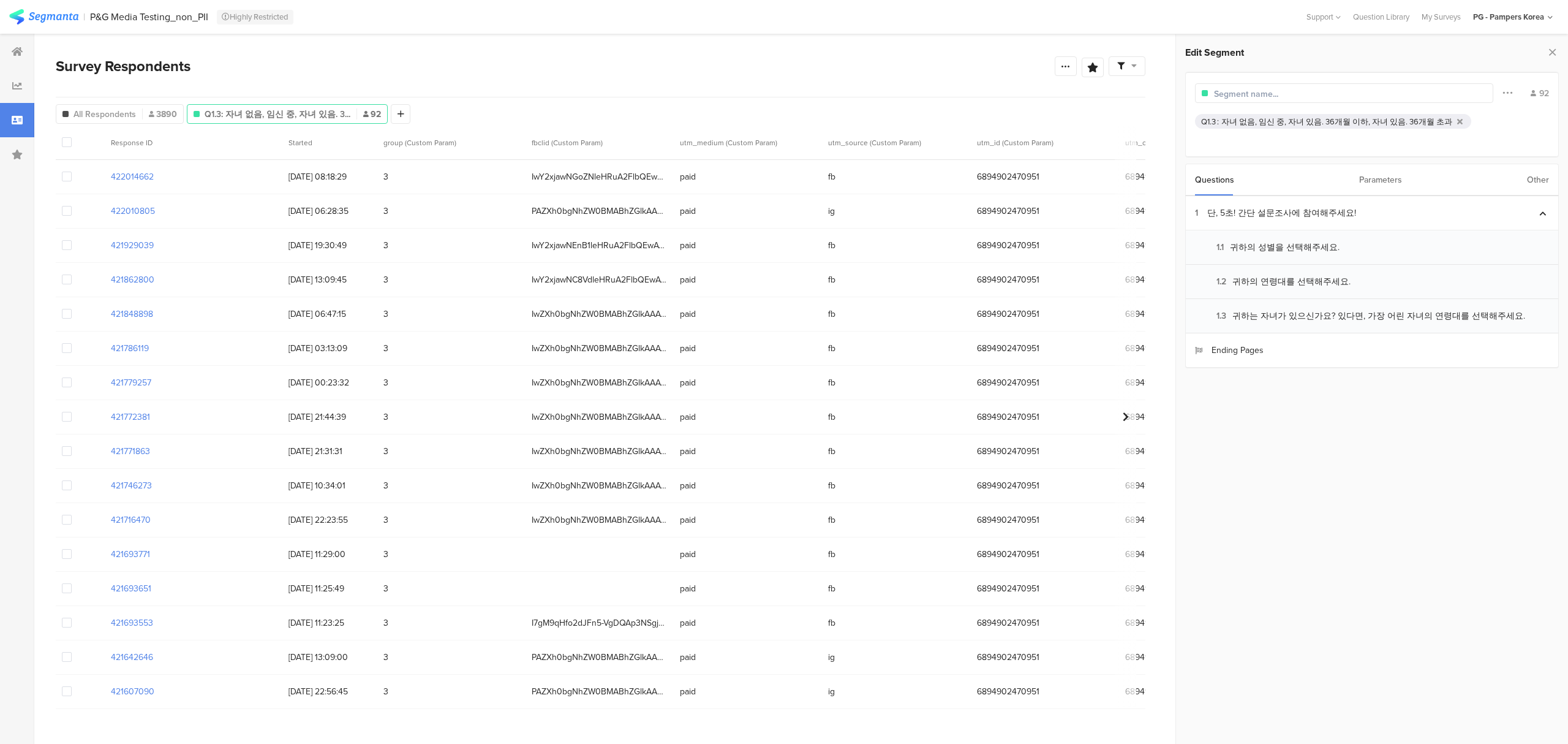
click at [1368, 184] on div "Parameters" at bounding box center [1381, 180] width 43 height 31
click at [1244, 216] on section "group" at bounding box center [1371, 213] width 372 height 34
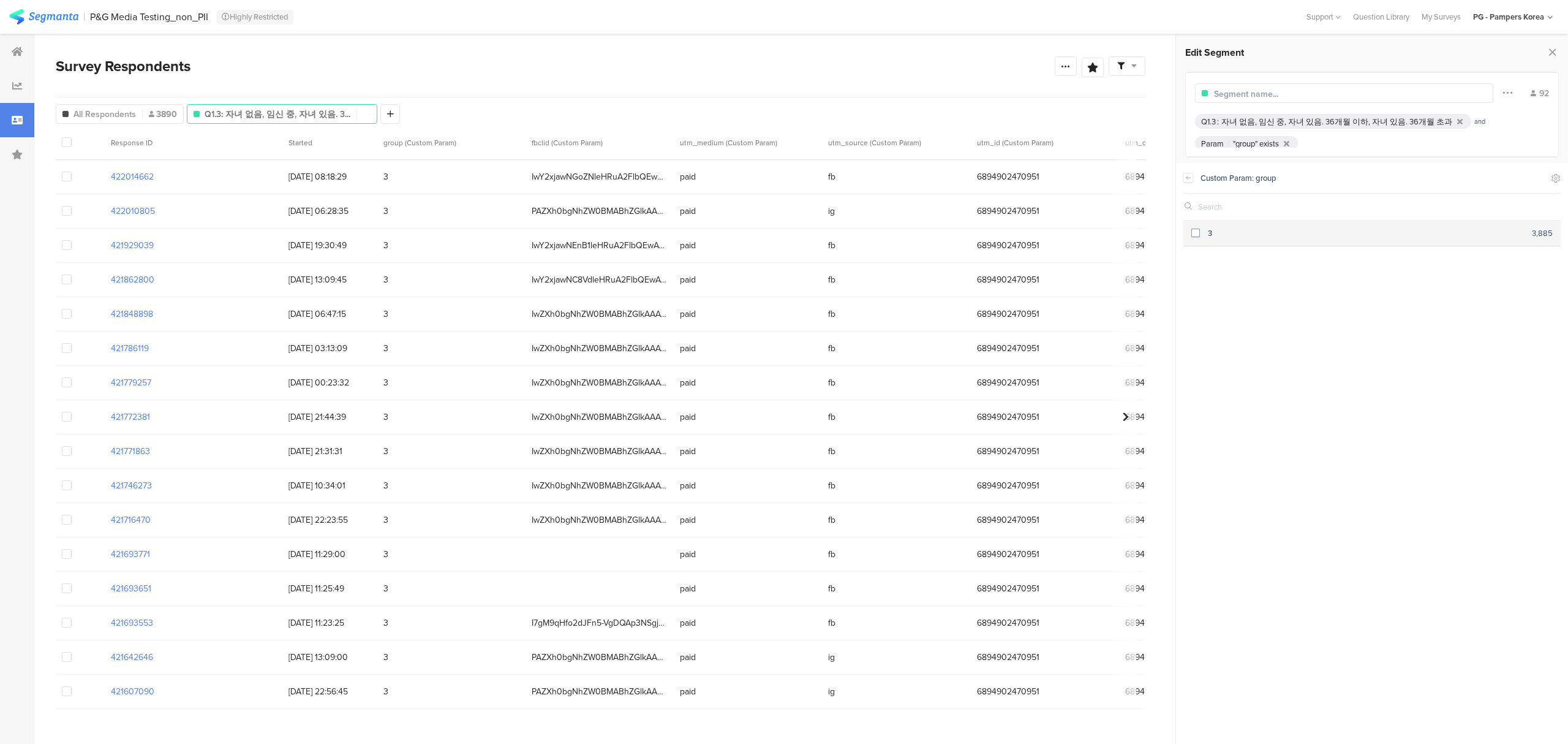
click at [1198, 233] on span at bounding box center [1196, 233] width 9 height 9
click at [1189, 180] on icon at bounding box center [1188, 178] width 9 height 10
click at [1267, 248] on section "fbclid" at bounding box center [1371, 248] width 372 height 34
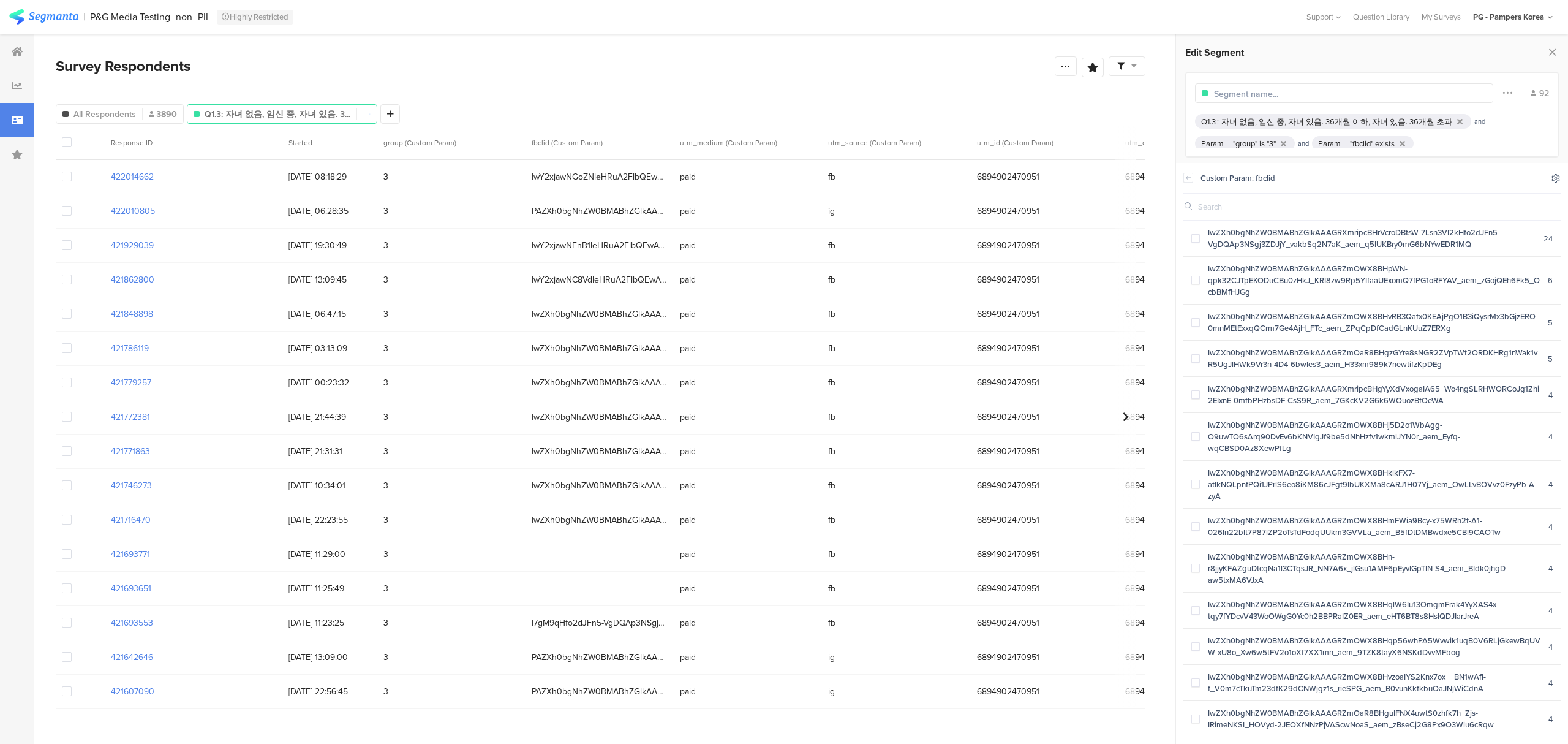
click at [1554, 177] on icon at bounding box center [1555, 178] width 8 height 8
click at [1493, 161] on div "Edit Segment Filter Conjunction And Or Segment Color 85 Q1.3 : 자녀 없음, 임신 중, 자녀 …" at bounding box center [1372, 377] width 392 height 686
click at [1191, 178] on icon at bounding box center [1188, 178] width 9 height 10
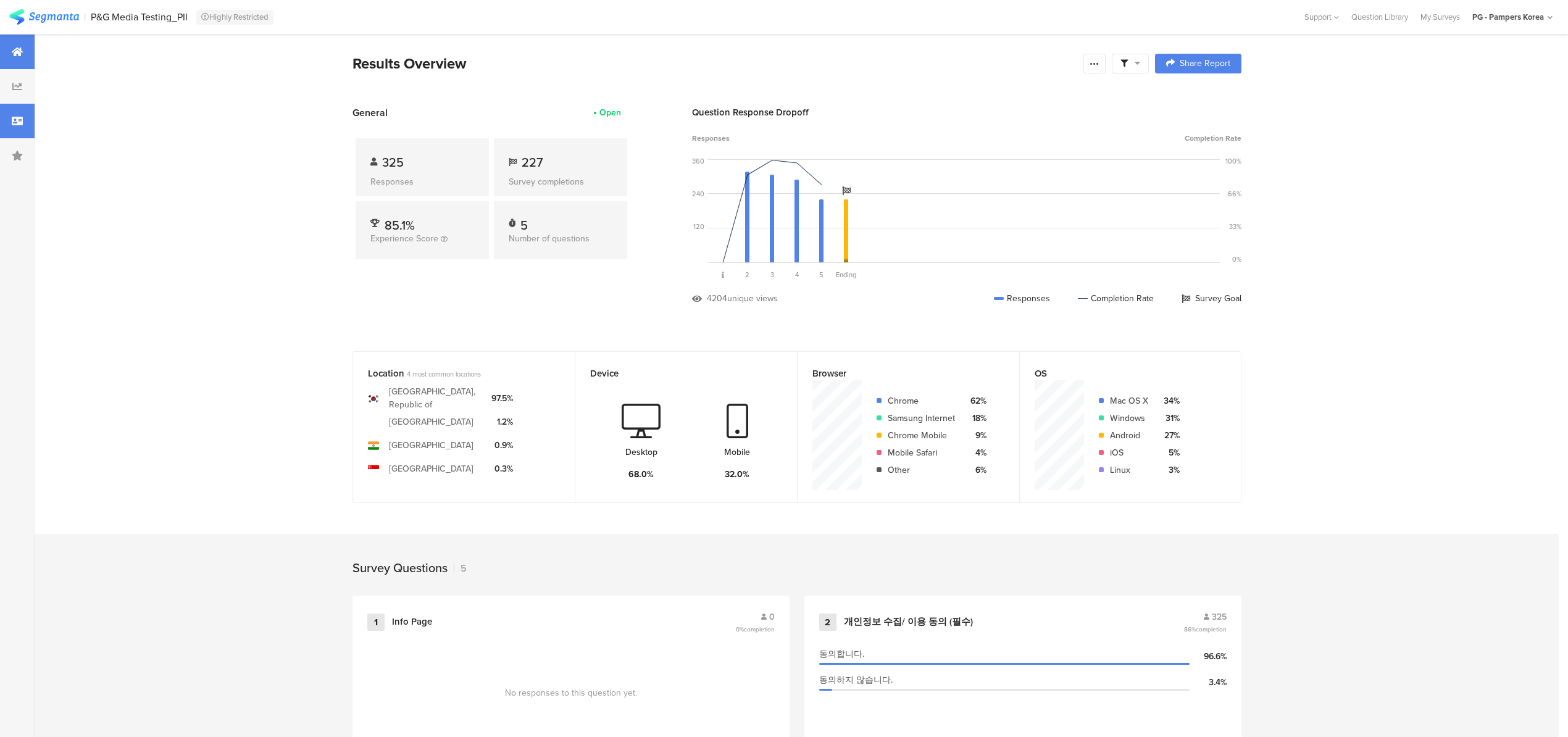
click at [6, 125] on div at bounding box center [17, 121] width 34 height 34
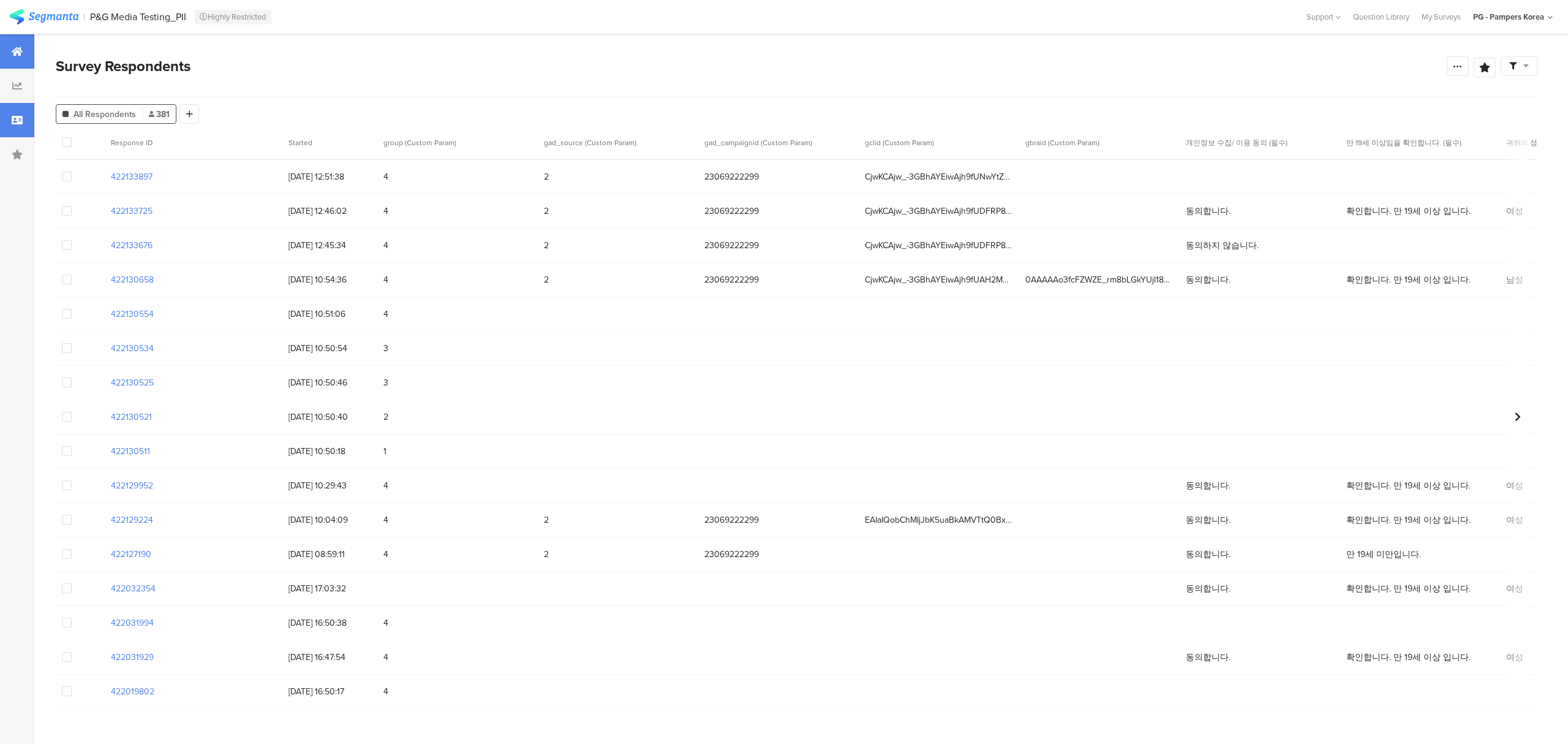
click at [13, 51] on icon at bounding box center [17, 51] width 11 height 10
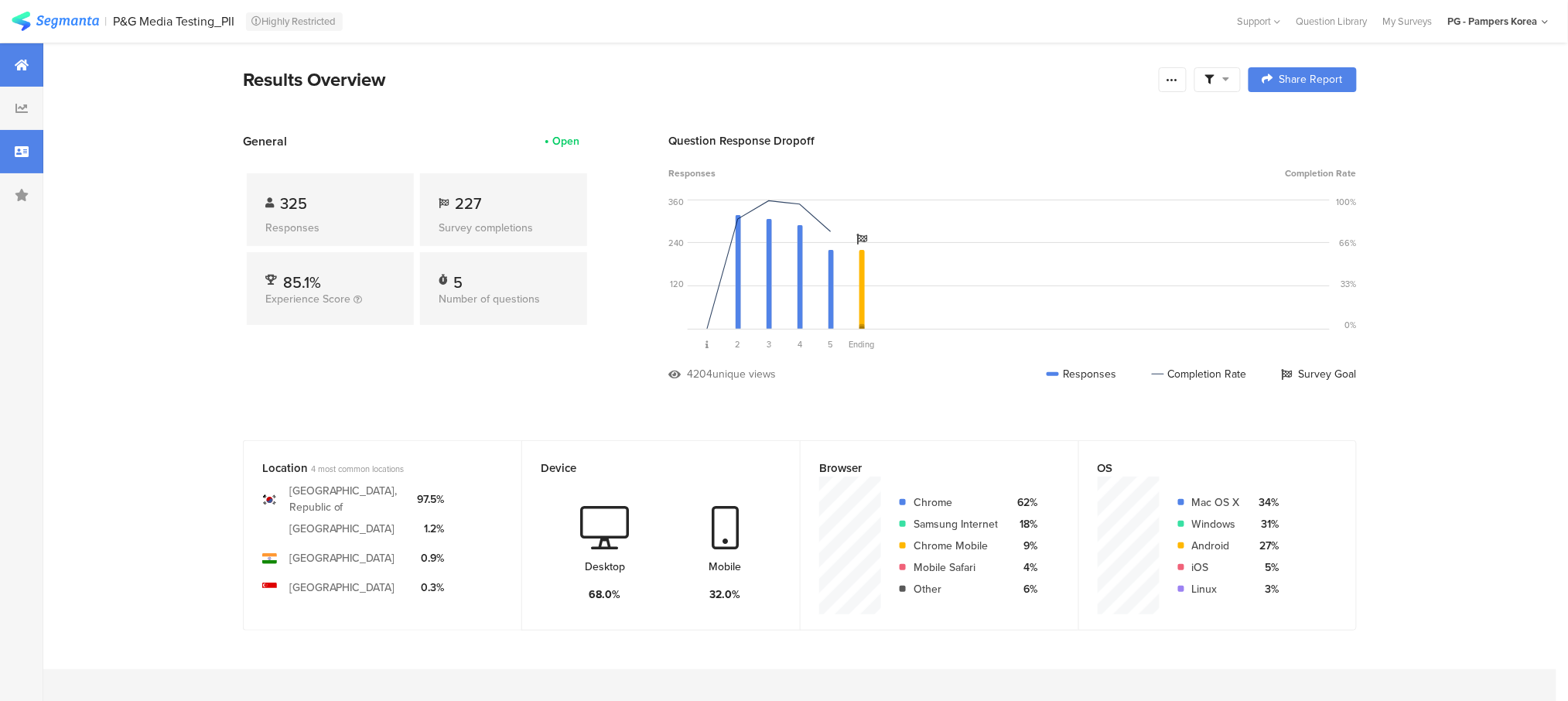
click at [22, 142] on div at bounding box center [22, 152] width 43 height 43
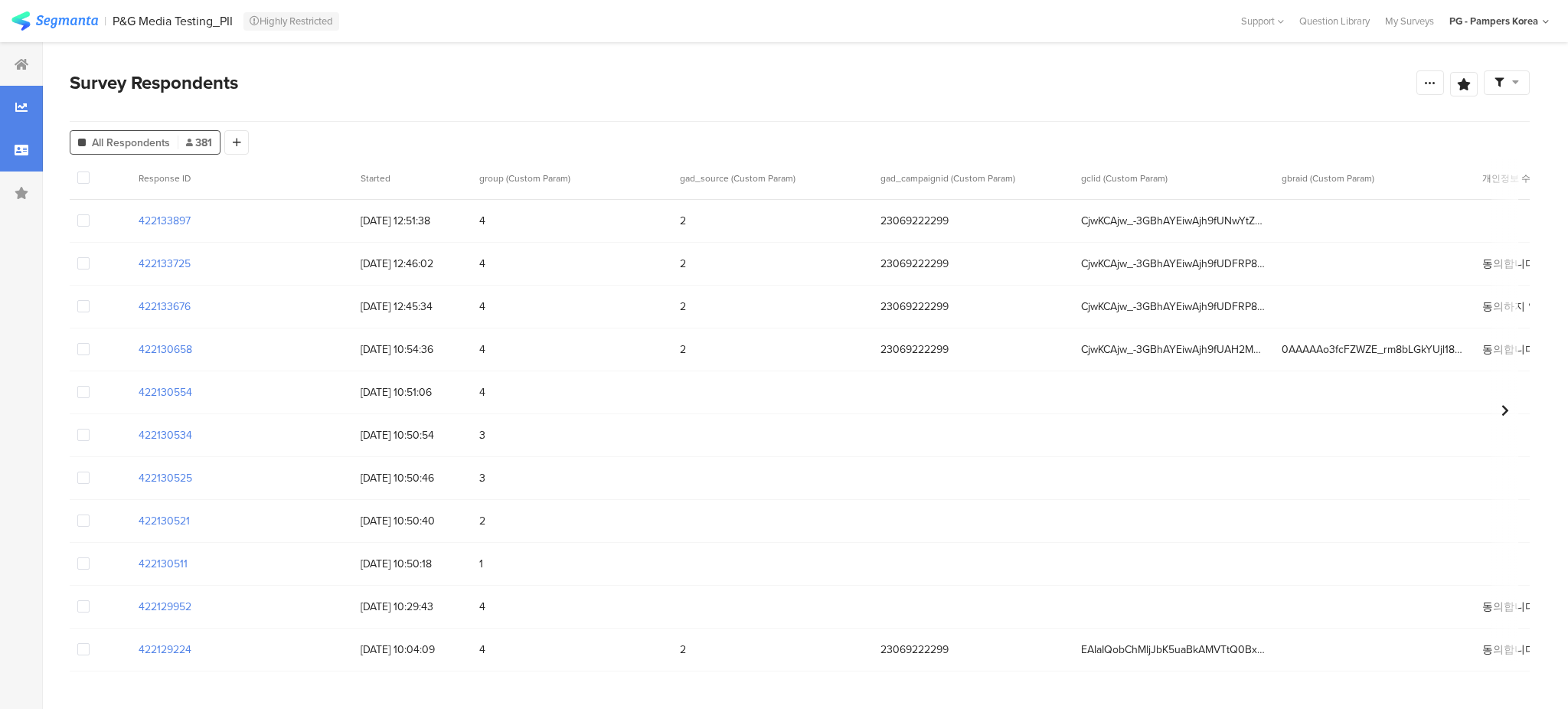
click at [27, 97] on div at bounding box center [21, 107] width 43 height 43
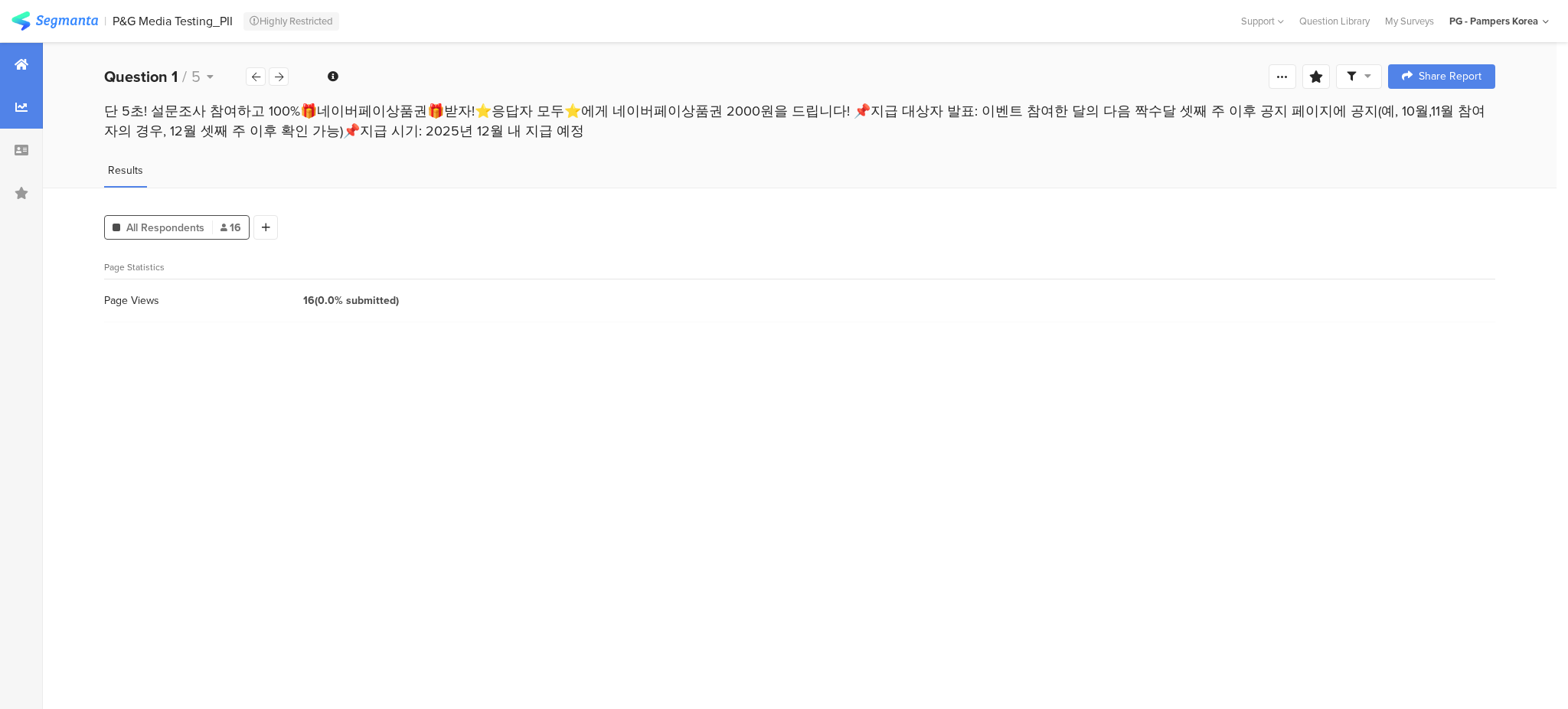
click at [29, 71] on div at bounding box center [21, 64] width 43 height 43
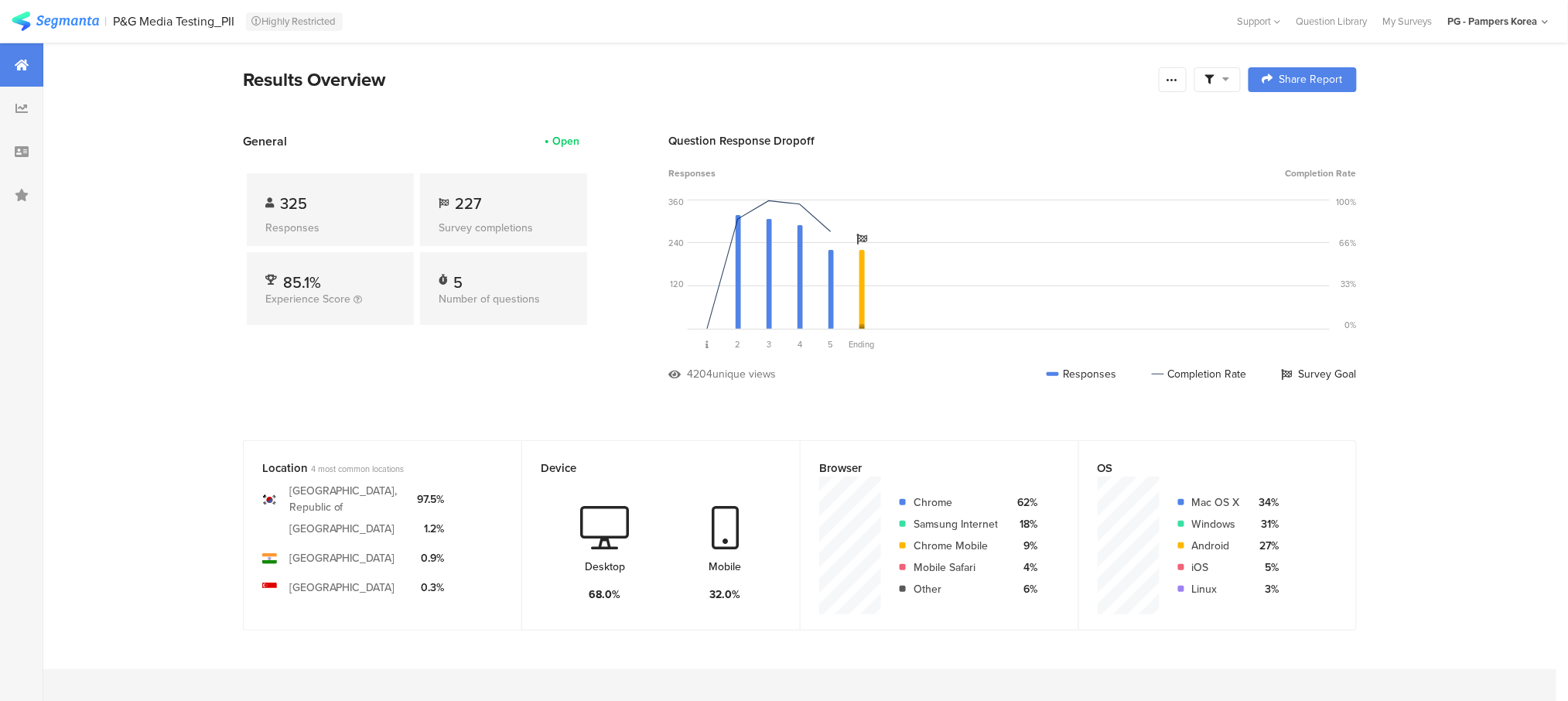
click at [1230, 77] on span at bounding box center [1218, 80] width 24 height 14
click at [1296, 117] on span at bounding box center [1299, 123] width 23 height 12
click at [1405, 508] on div "Location 4 most common locations [GEOGRAPHIC_DATA], [GEOGRAPHIC_DATA] [GEOGRAPH…" at bounding box center [799, 547] width 1238 height 214
click at [1179, 81] on icon at bounding box center [1172, 79] width 12 height 12
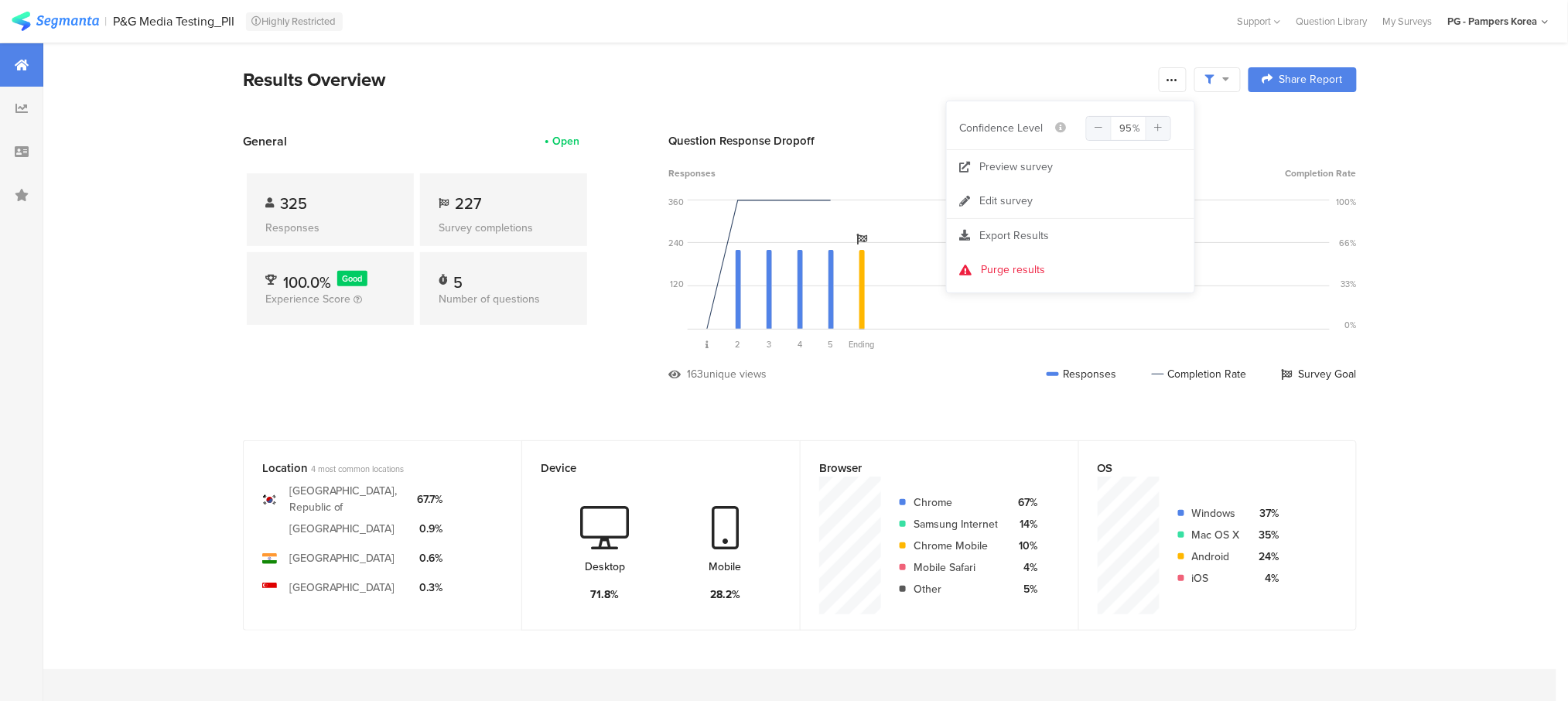
click at [1282, 154] on div "Question Response Dropoff Responses Completion Rate 360 240 120 0 Sorry, your b…" at bounding box center [1012, 268] width 689 height 273
click at [1080, 162] on div "Question Response Dropoff Responses Completion Rate 360 240 120 0 Sorry, your b…" at bounding box center [1012, 268] width 689 height 273
click at [1230, 82] on icon at bounding box center [1226, 79] width 7 height 11
click at [1189, 162] on span "Edit Sample" at bounding box center [1186, 164] width 55 height 15
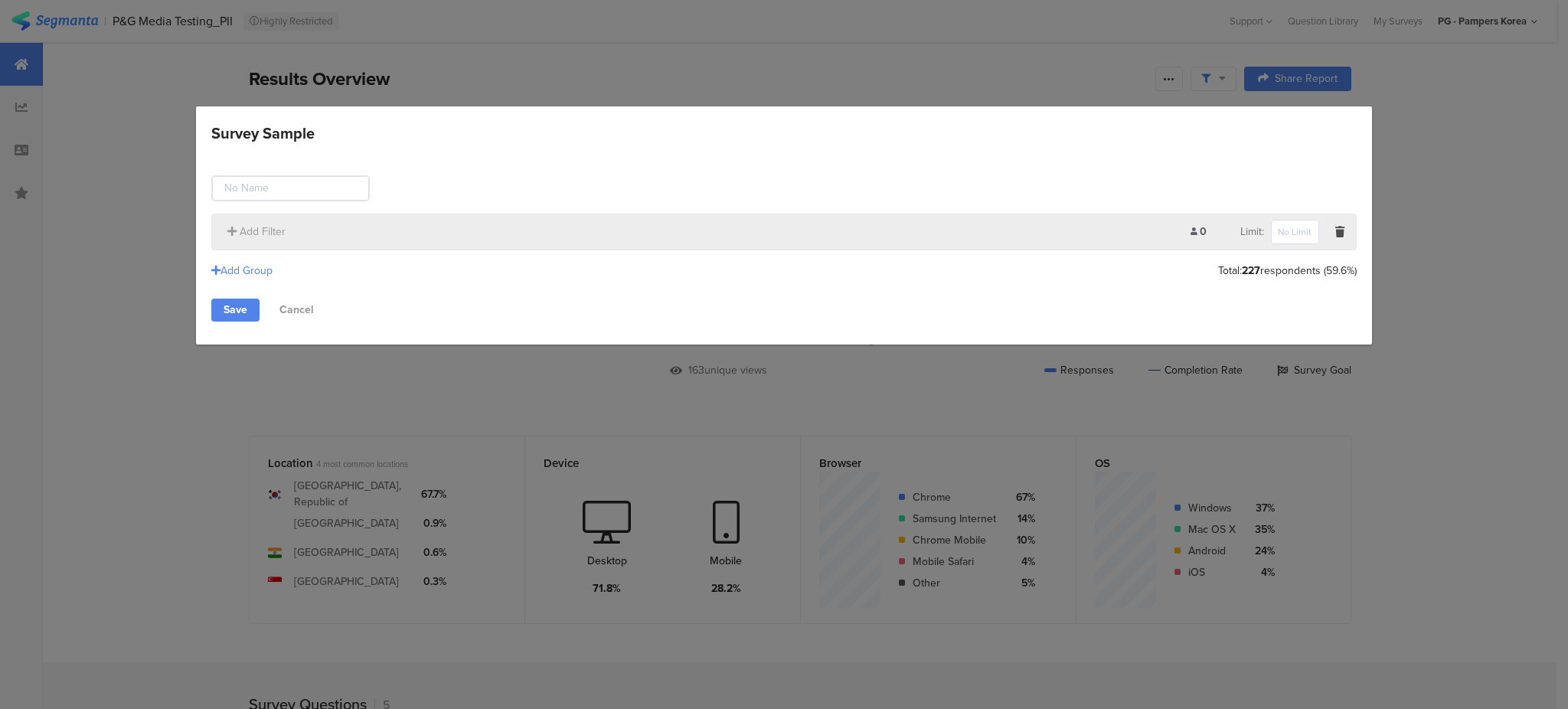
click at [346, 226] on div "Add Filter" at bounding box center [706, 231] width 971 height 16
click at [1270, 226] on div "Survey Sample" at bounding box center [1295, 232] width 50 height 26
click at [253, 271] on div "Add Group" at bounding box center [242, 270] width 61 height 16
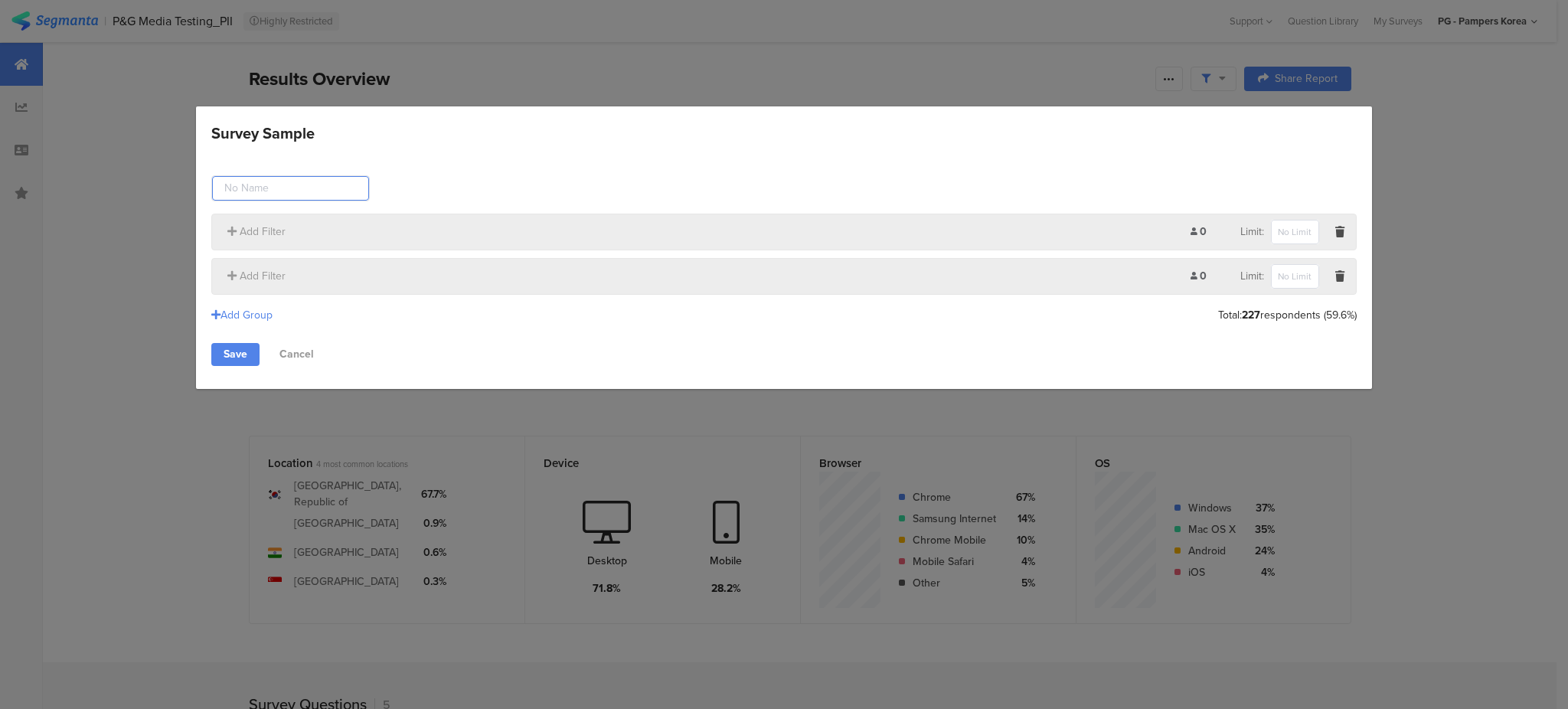
click at [253, 176] on input "Survey Sample" at bounding box center [290, 188] width 157 height 24
type input "Complete"
type input "Regru"
type input "Complete_W/RegularTraffic"
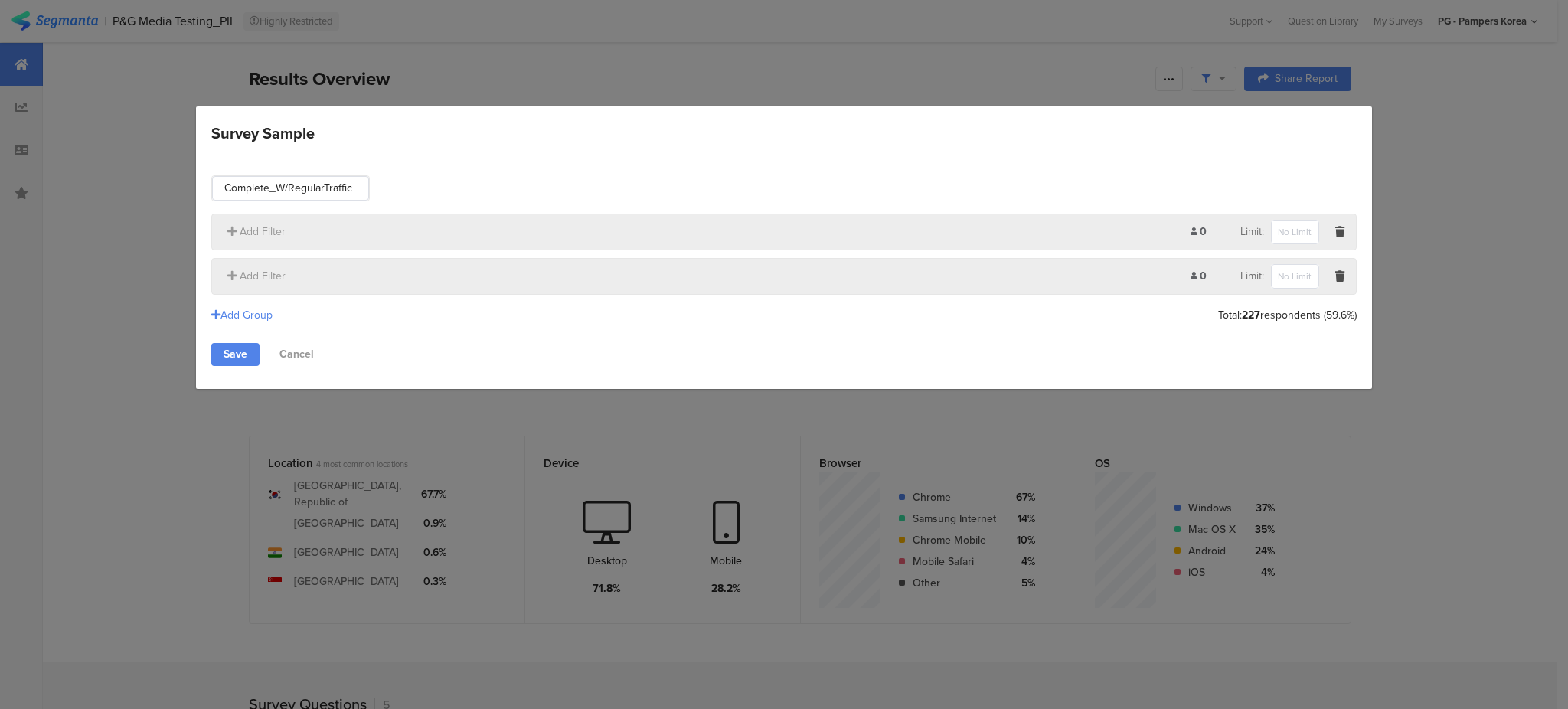
click at [1185, 226] on div "Add Filter" at bounding box center [706, 231] width 971 height 16
click at [251, 238] on span "Add Filter" at bounding box center [262, 231] width 45 height 16
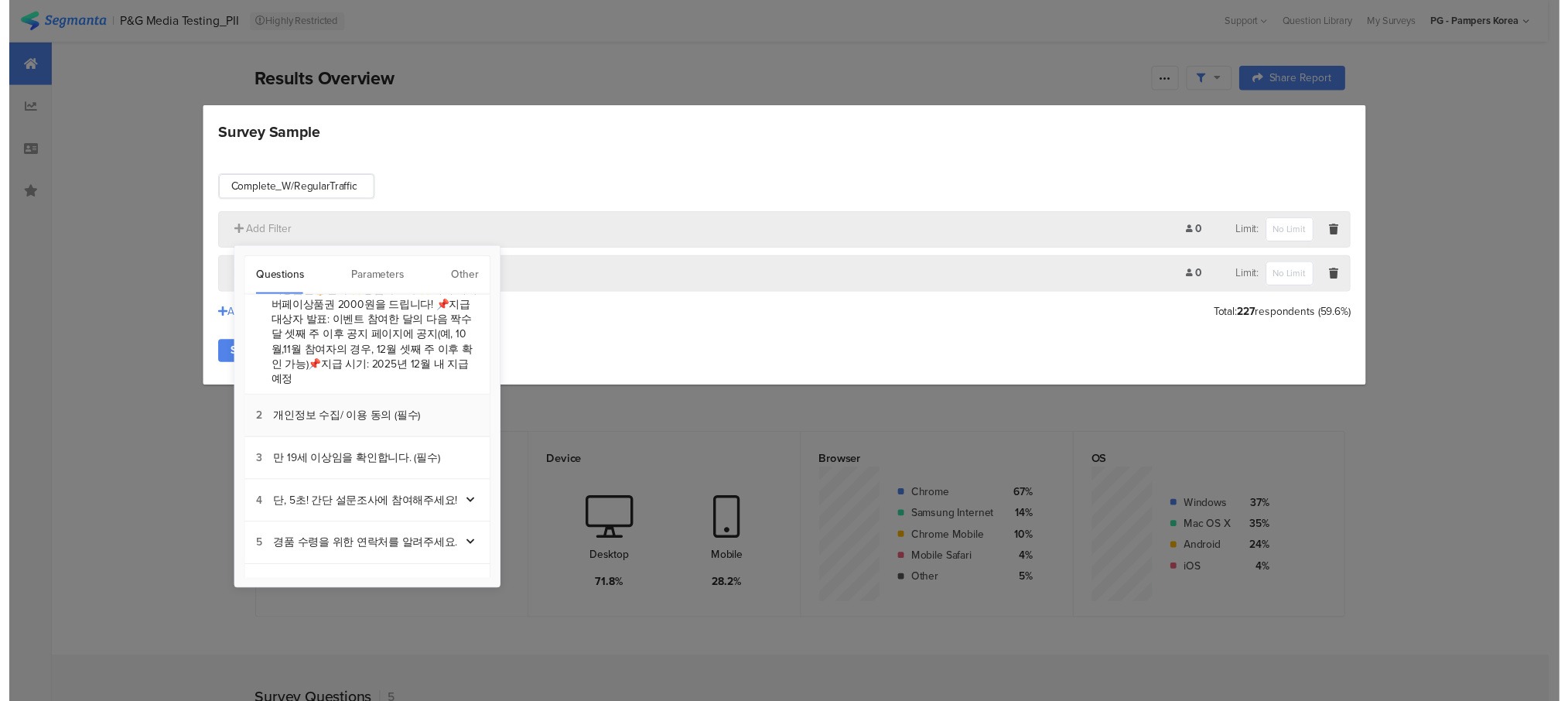
scroll to position [65, 0]
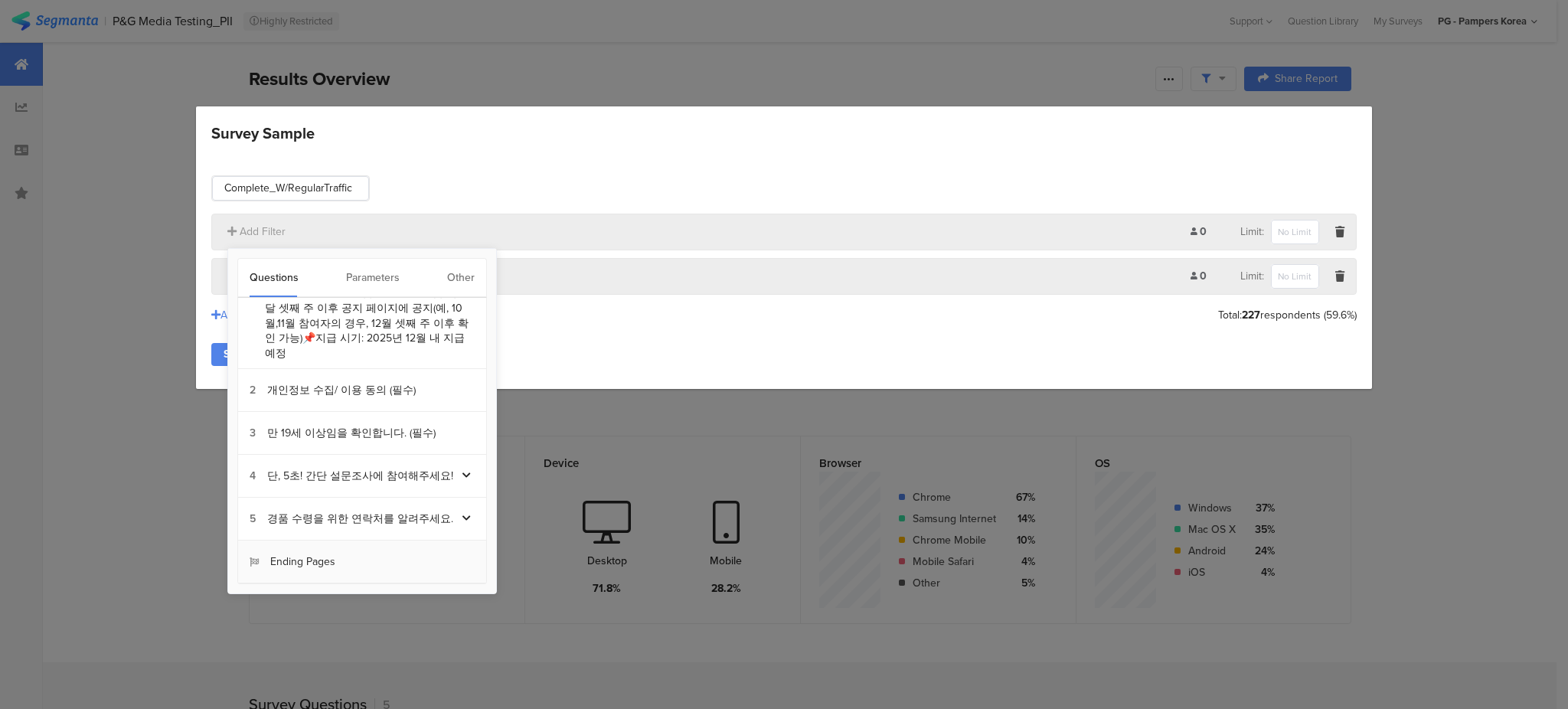
click at [326, 555] on div "Ending Pages" at bounding box center [292, 561] width 85 height 15
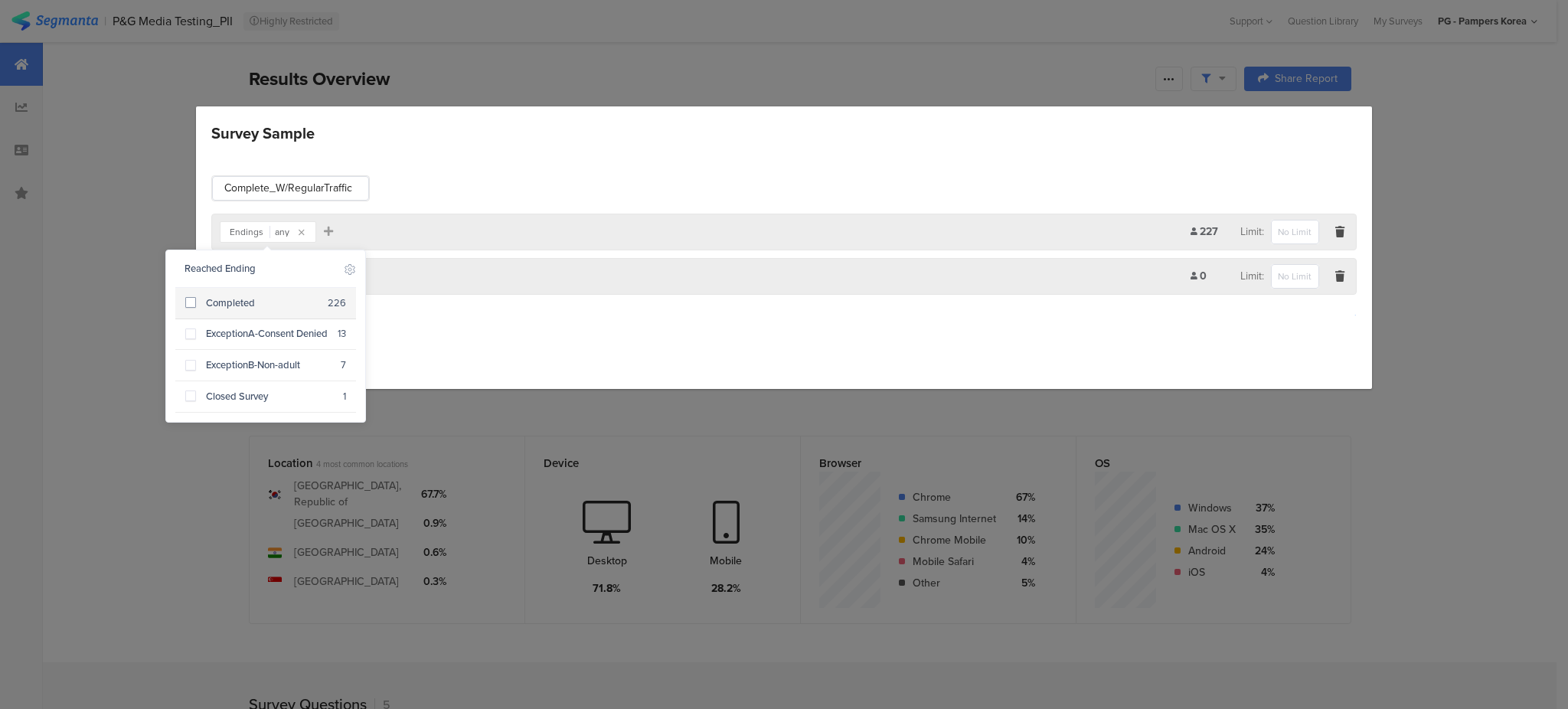
click at [186, 303] on span at bounding box center [191, 303] width 11 height 11
click at [582, 192] on div "Complete_W/RegularTraffic" at bounding box center [784, 188] width 1145 height 26
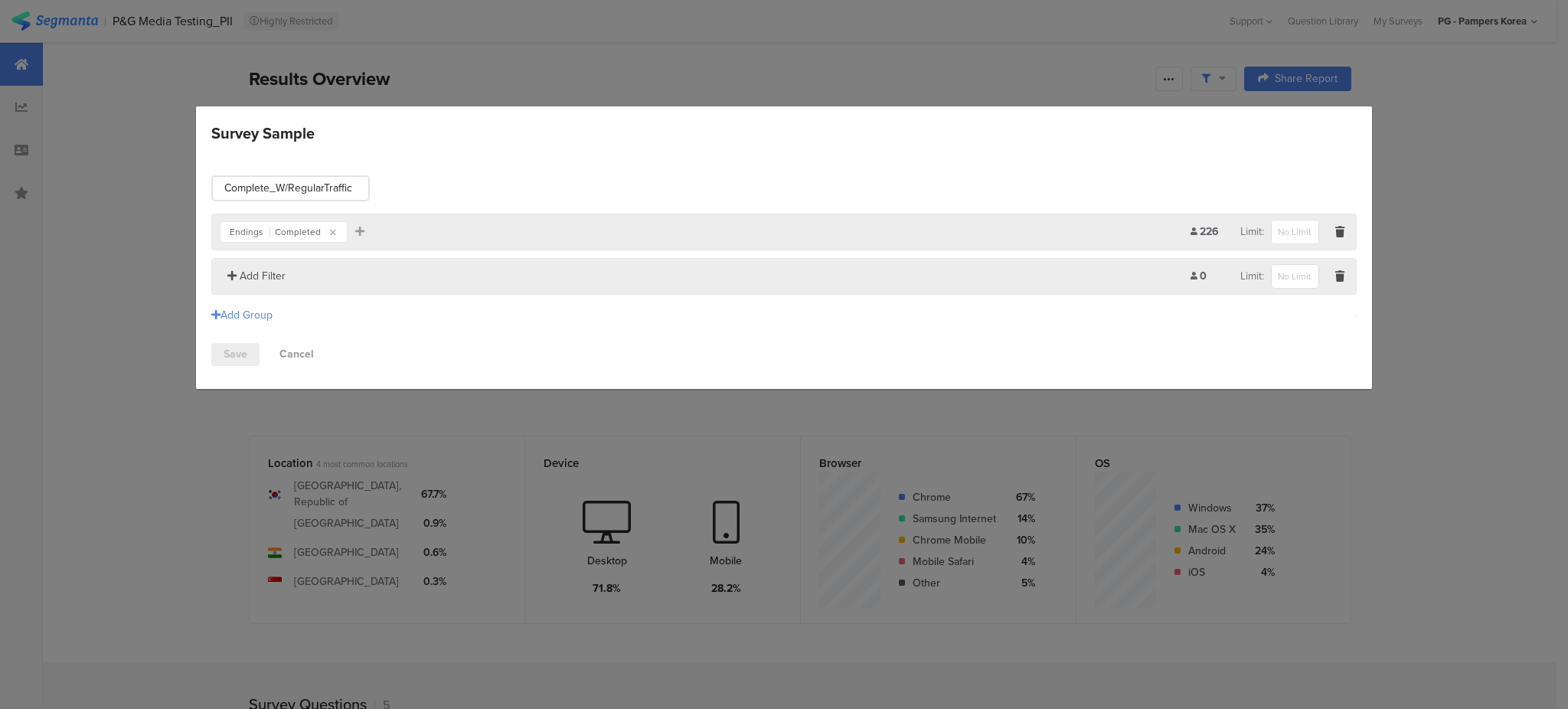
click at [266, 275] on span "Add Filter" at bounding box center [262, 276] width 45 height 16
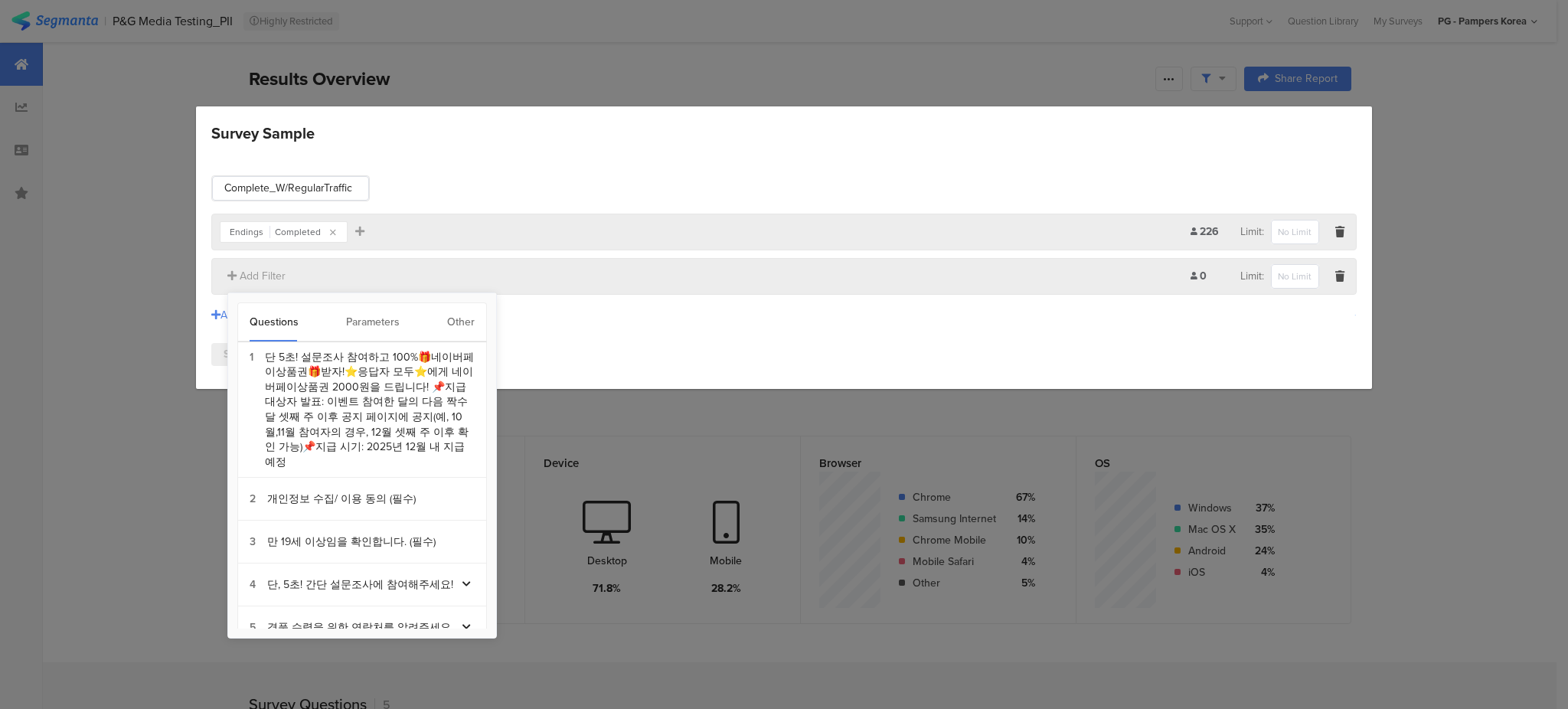
click at [362, 323] on div "Parameters" at bounding box center [373, 322] width 54 height 38
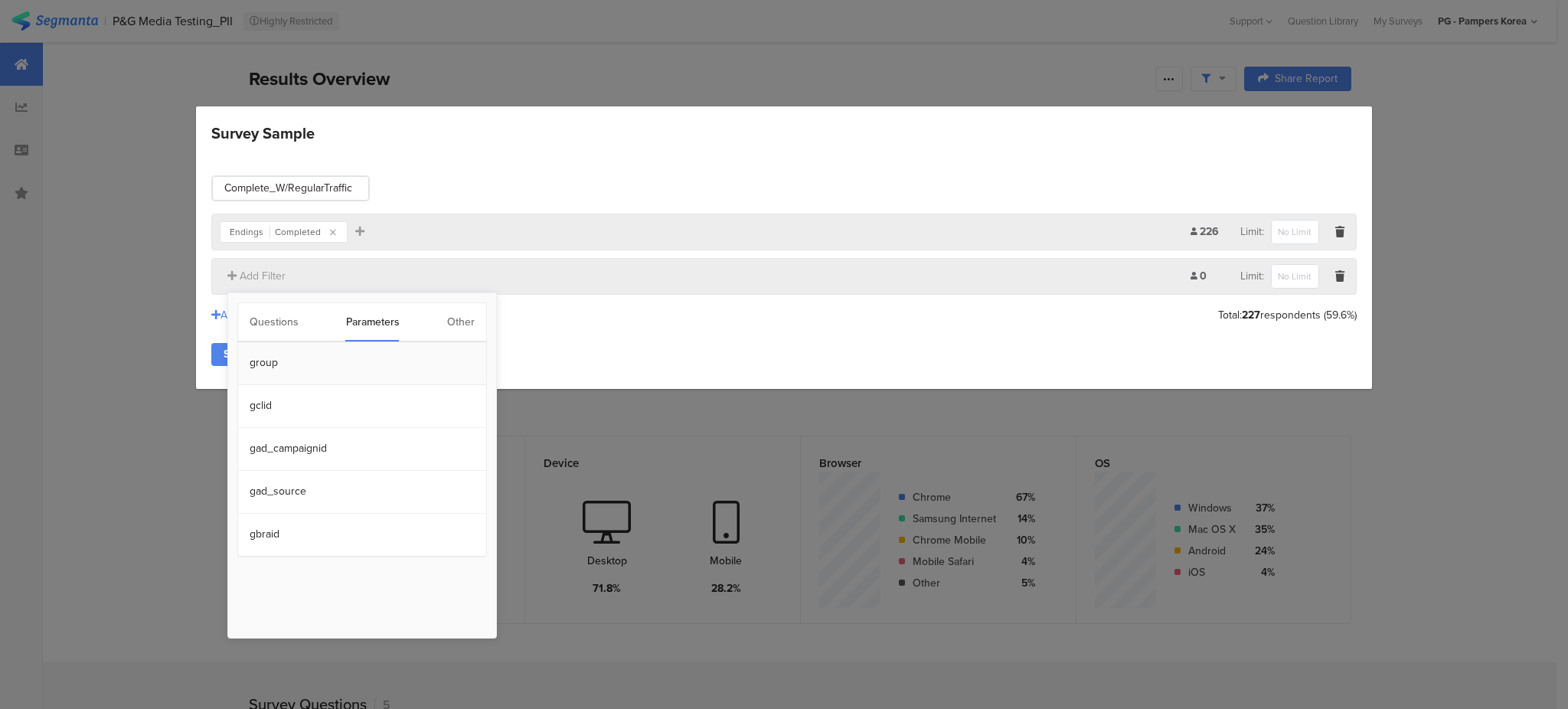
click at [290, 362] on section "group" at bounding box center [361, 364] width 248 height 43
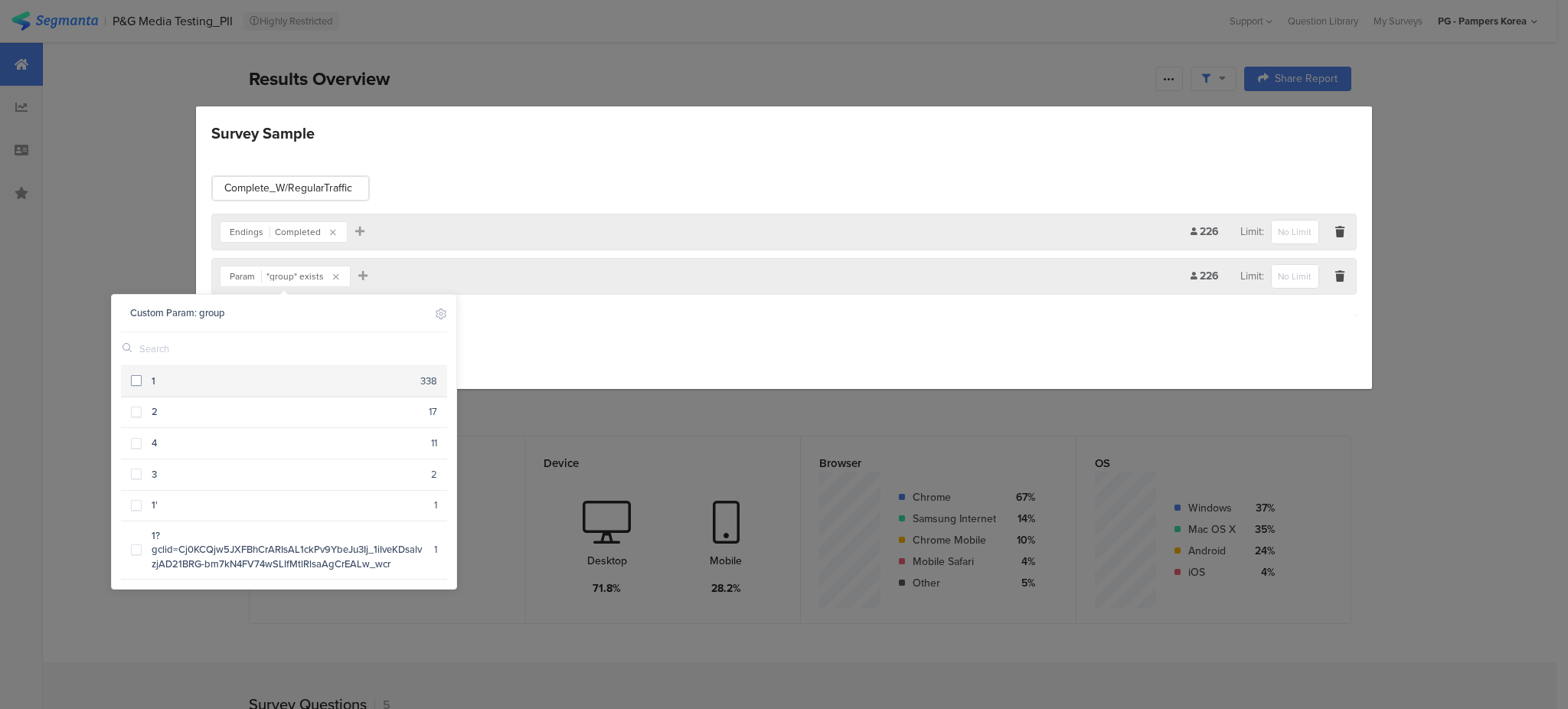
click at [137, 380] on span at bounding box center [136, 380] width 11 height 11
click at [581, 175] on div "Complete_W/RegularTraffic" at bounding box center [784, 188] width 1145 height 26
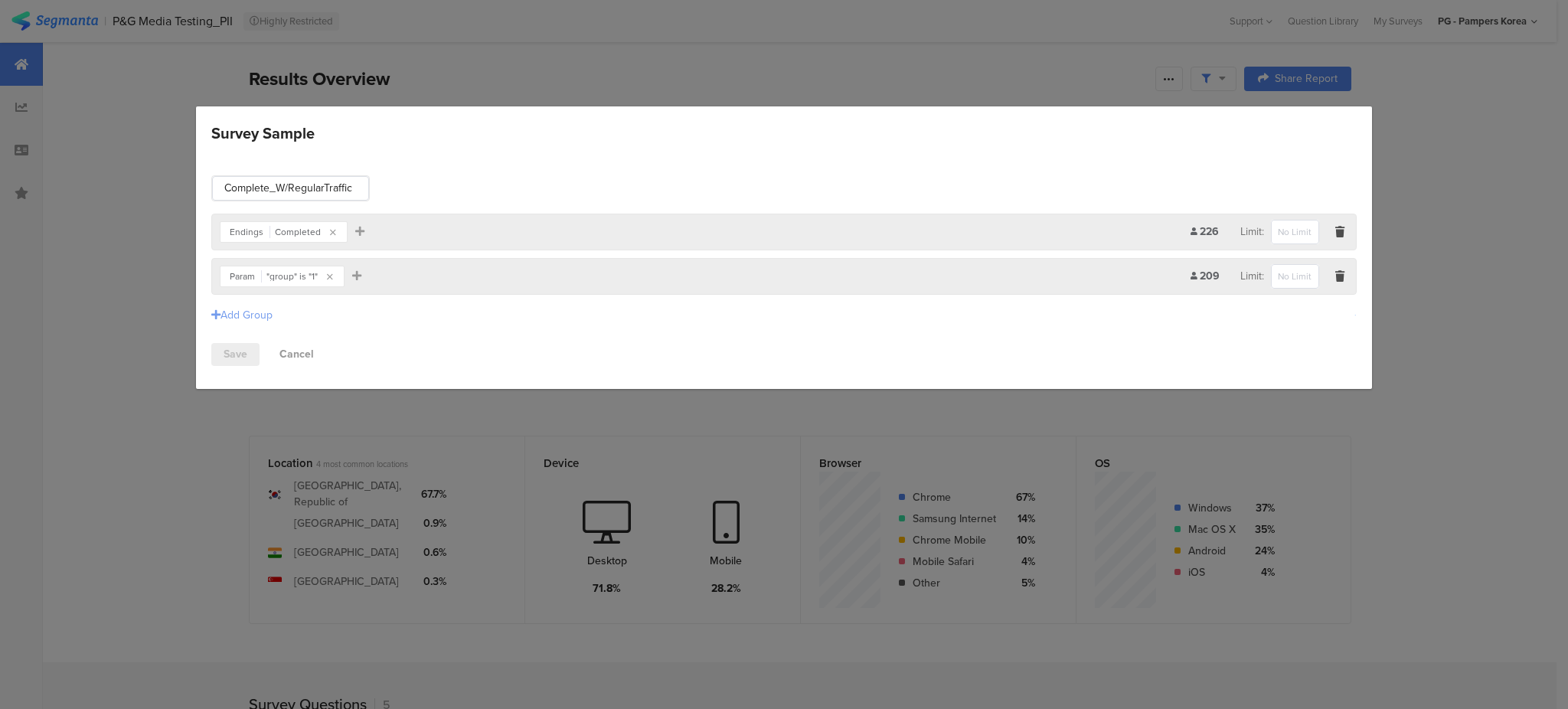
click at [249, 307] on div "Add Group" at bounding box center [242, 315] width 61 height 16
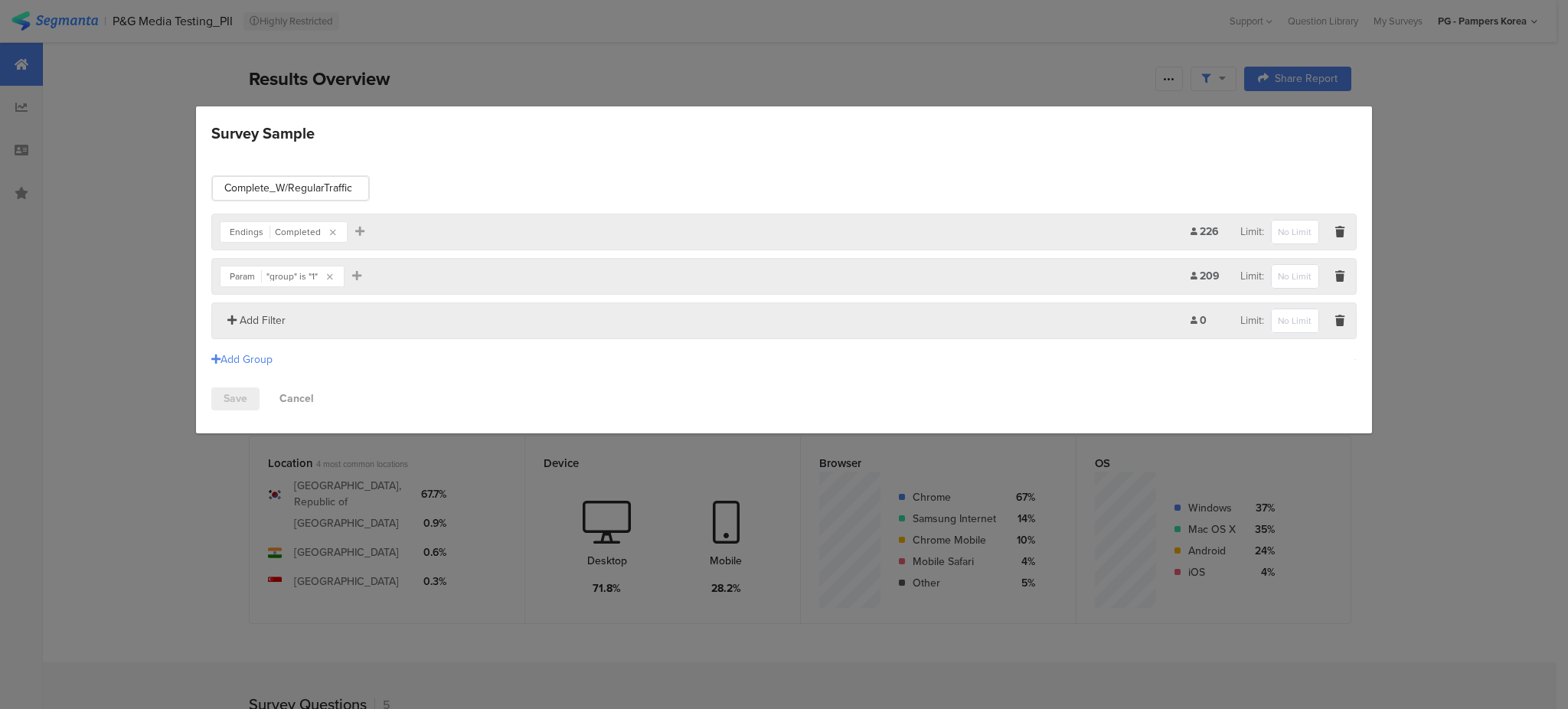
click at [279, 326] on span "Add Filter" at bounding box center [262, 319] width 45 height 16
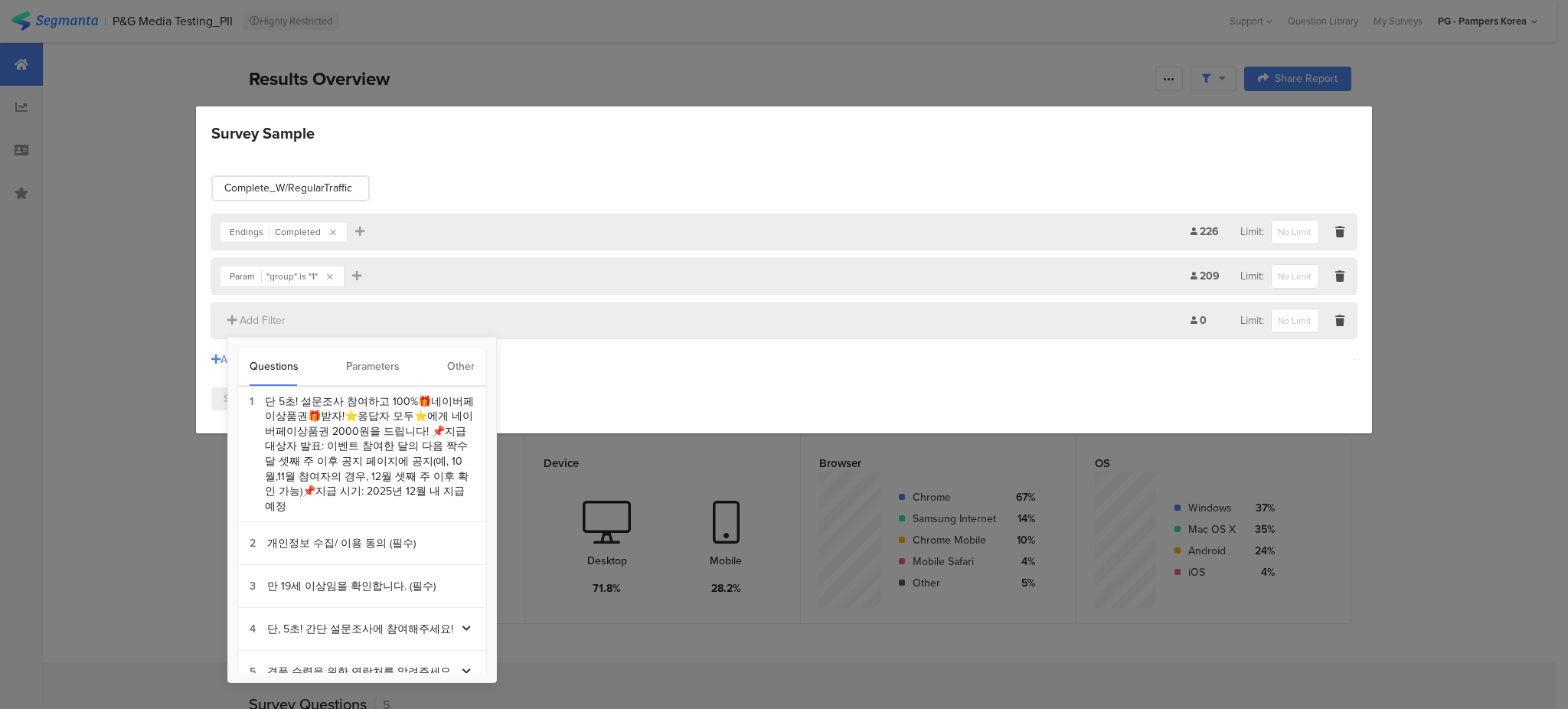
click at [351, 354] on div "Parameters" at bounding box center [373, 366] width 54 height 38
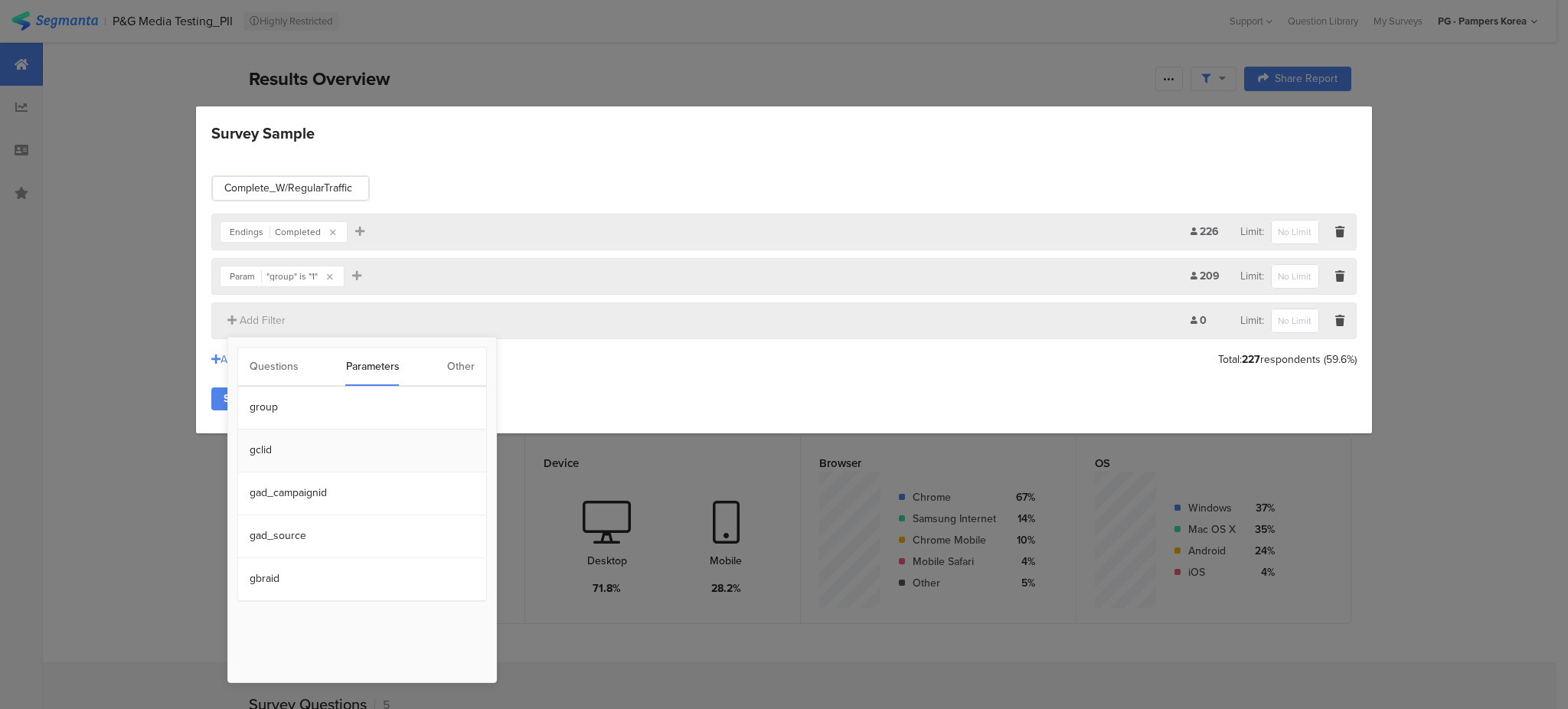
click at [275, 447] on section "gclid" at bounding box center [361, 451] width 248 height 43
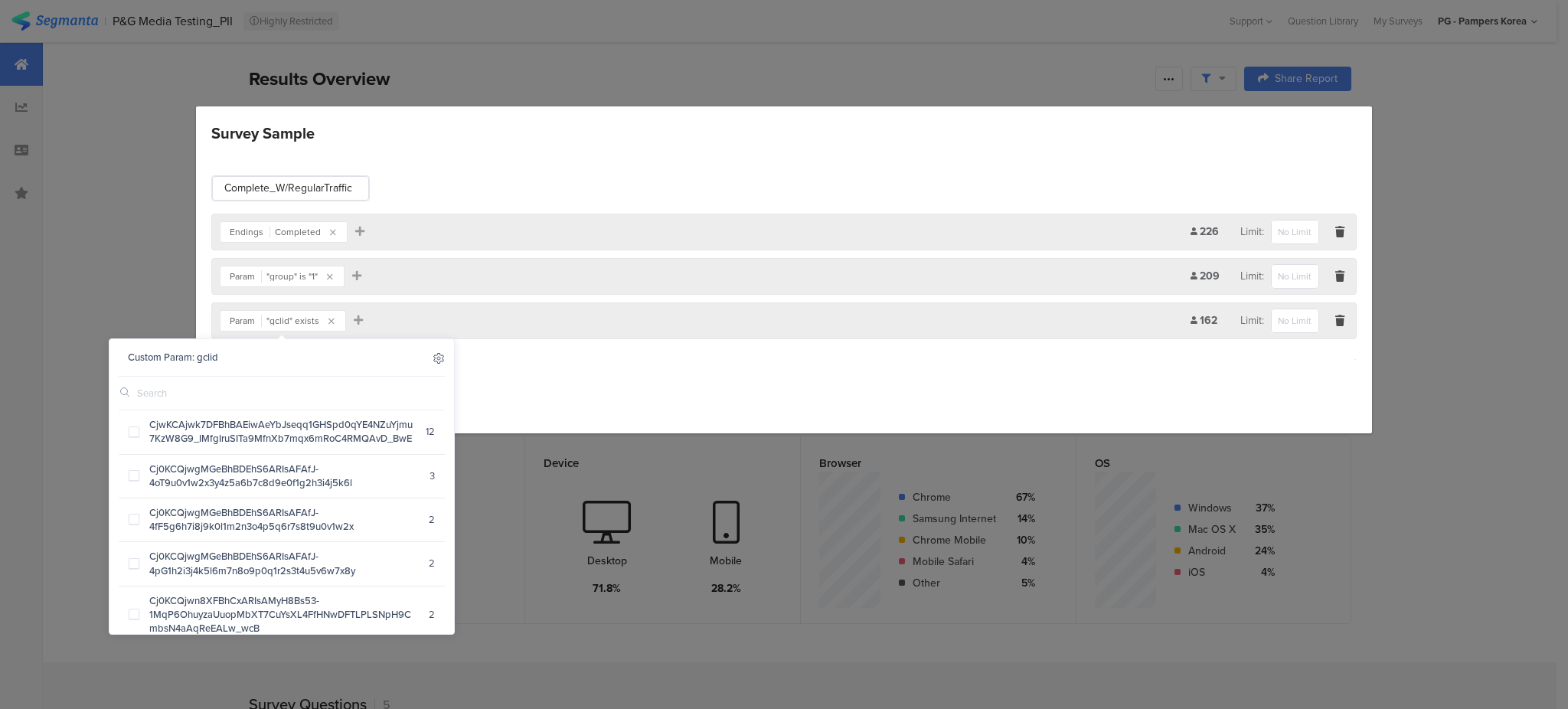
click at [433, 355] on icon at bounding box center [438, 357] width 12 height 12
click at [278, 398] on icon at bounding box center [280, 396] width 11 height 10
click at [606, 391] on div "Save Cancel" at bounding box center [784, 398] width 1145 height 23
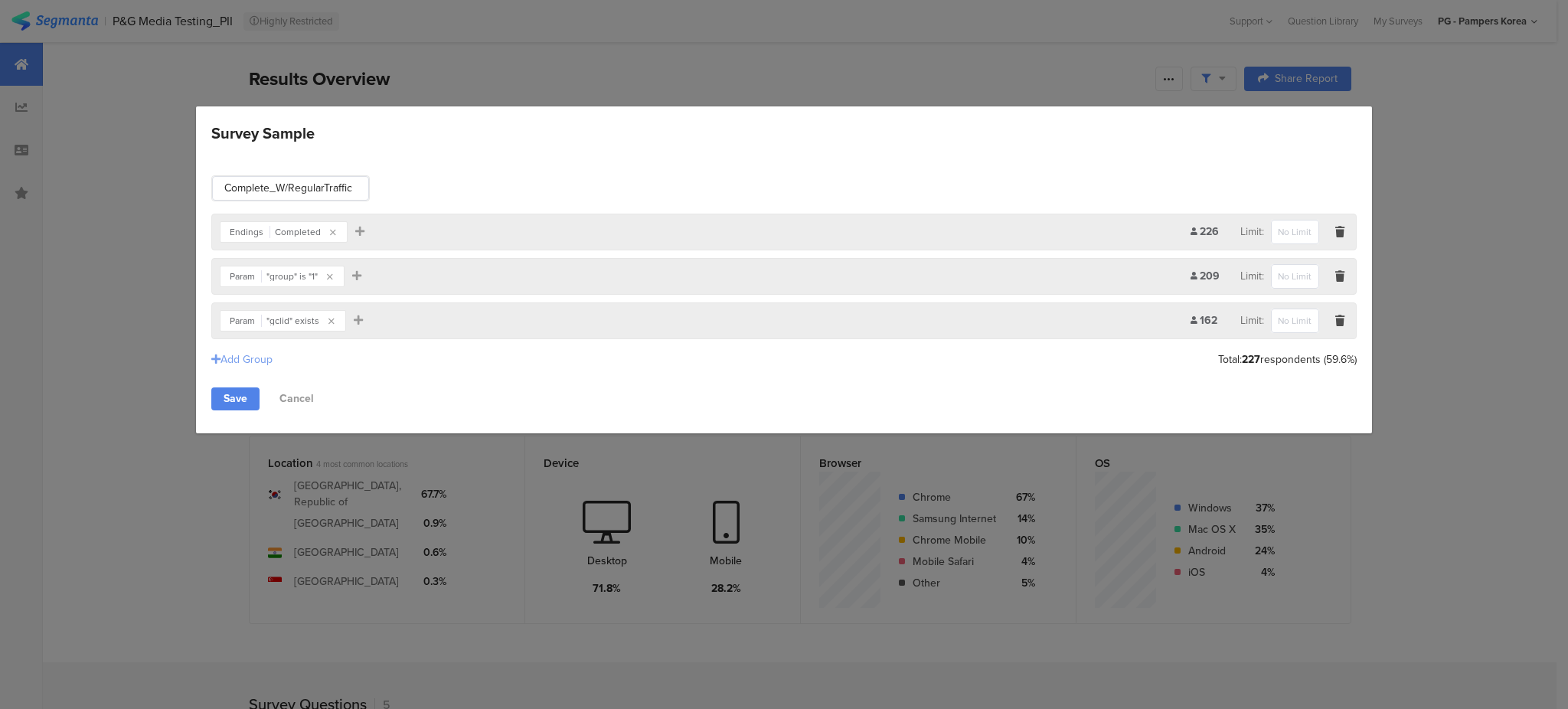
click at [253, 360] on div "Add Group" at bounding box center [242, 358] width 61 height 16
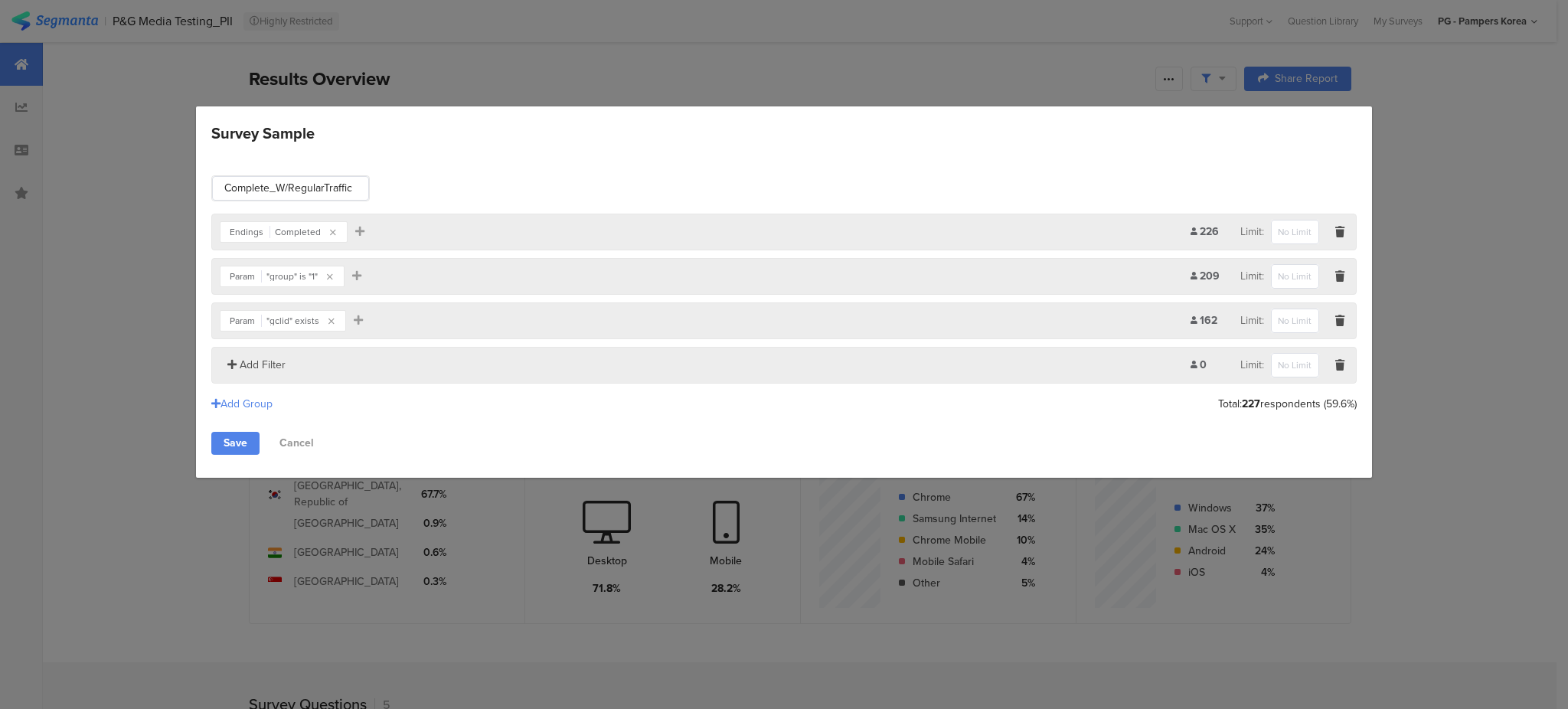
click at [255, 367] on span "Add Filter" at bounding box center [262, 364] width 45 height 16
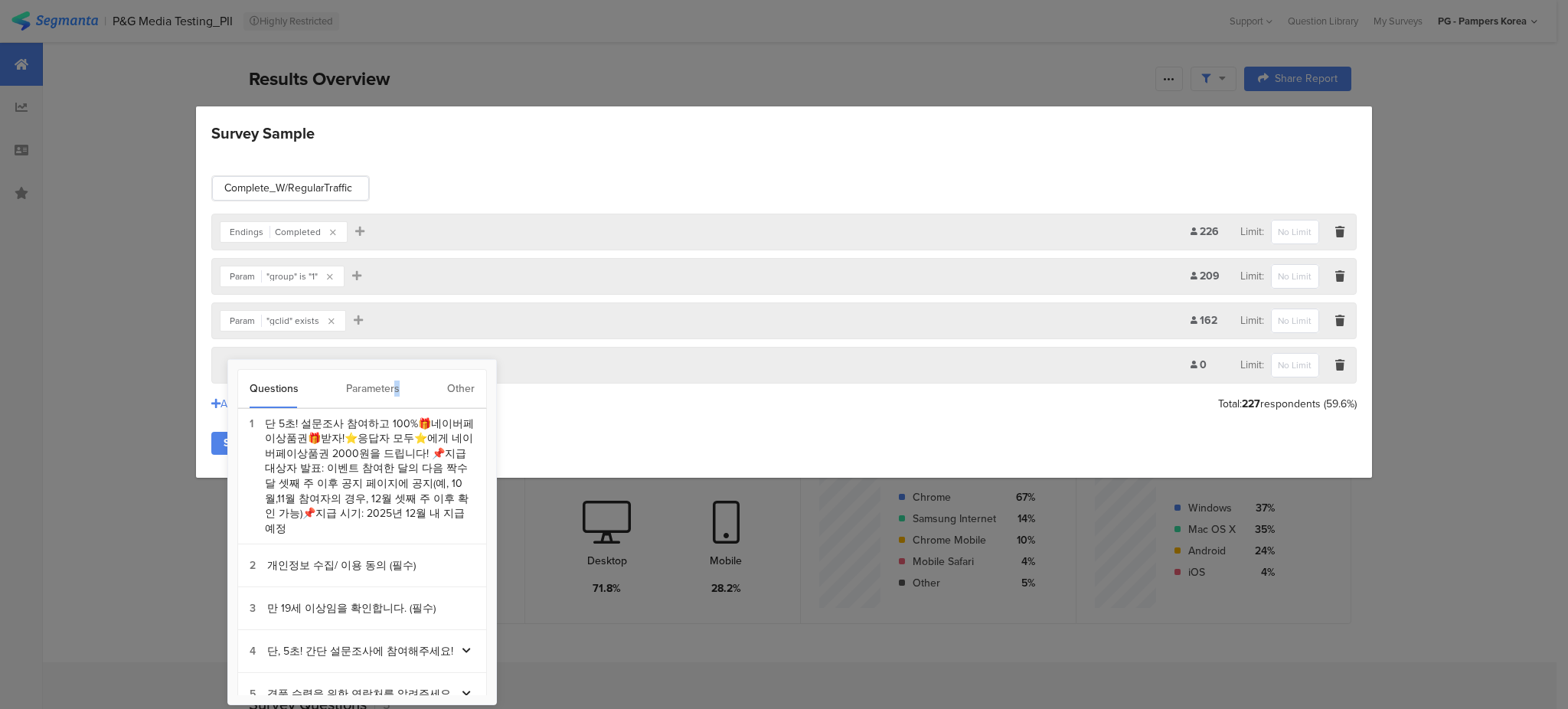
click at [360, 393] on div "Parameters" at bounding box center [373, 388] width 54 height 38
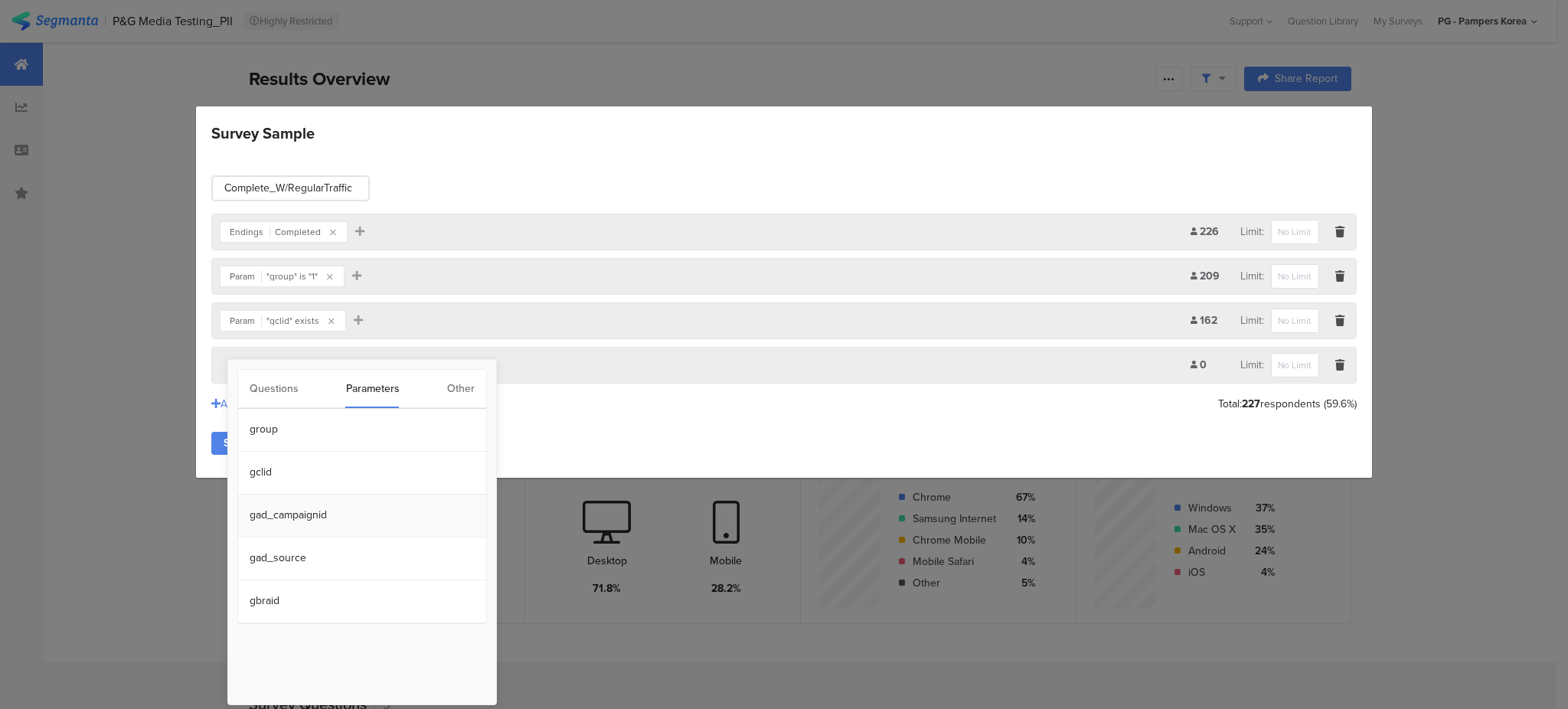
click at [341, 509] on section "gad_campaignid" at bounding box center [361, 516] width 248 height 43
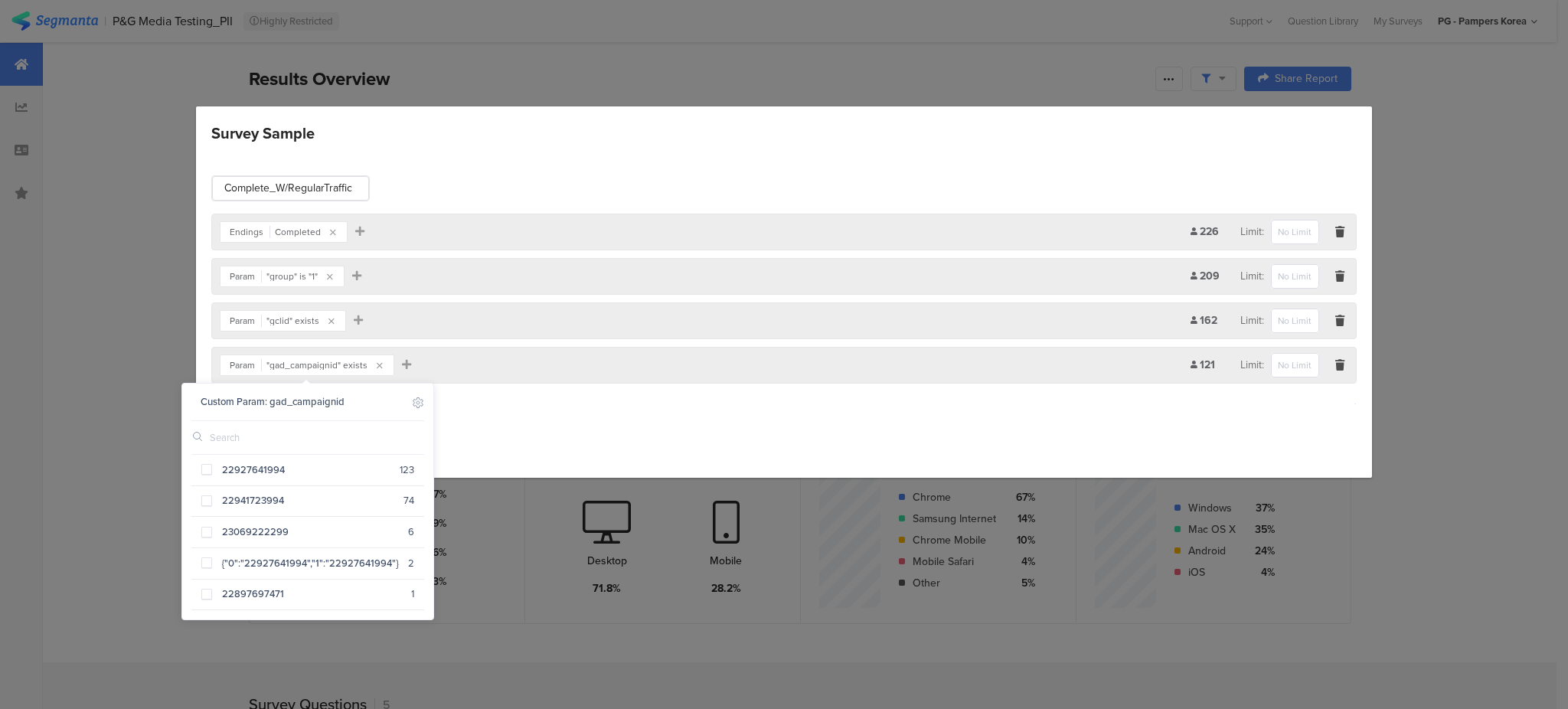
click at [516, 387] on div "Complete_W/RegularTraffic Endings Completed Add Filter 226 Limit: Param "group"…" at bounding box center [784, 315] width 1175 height 325
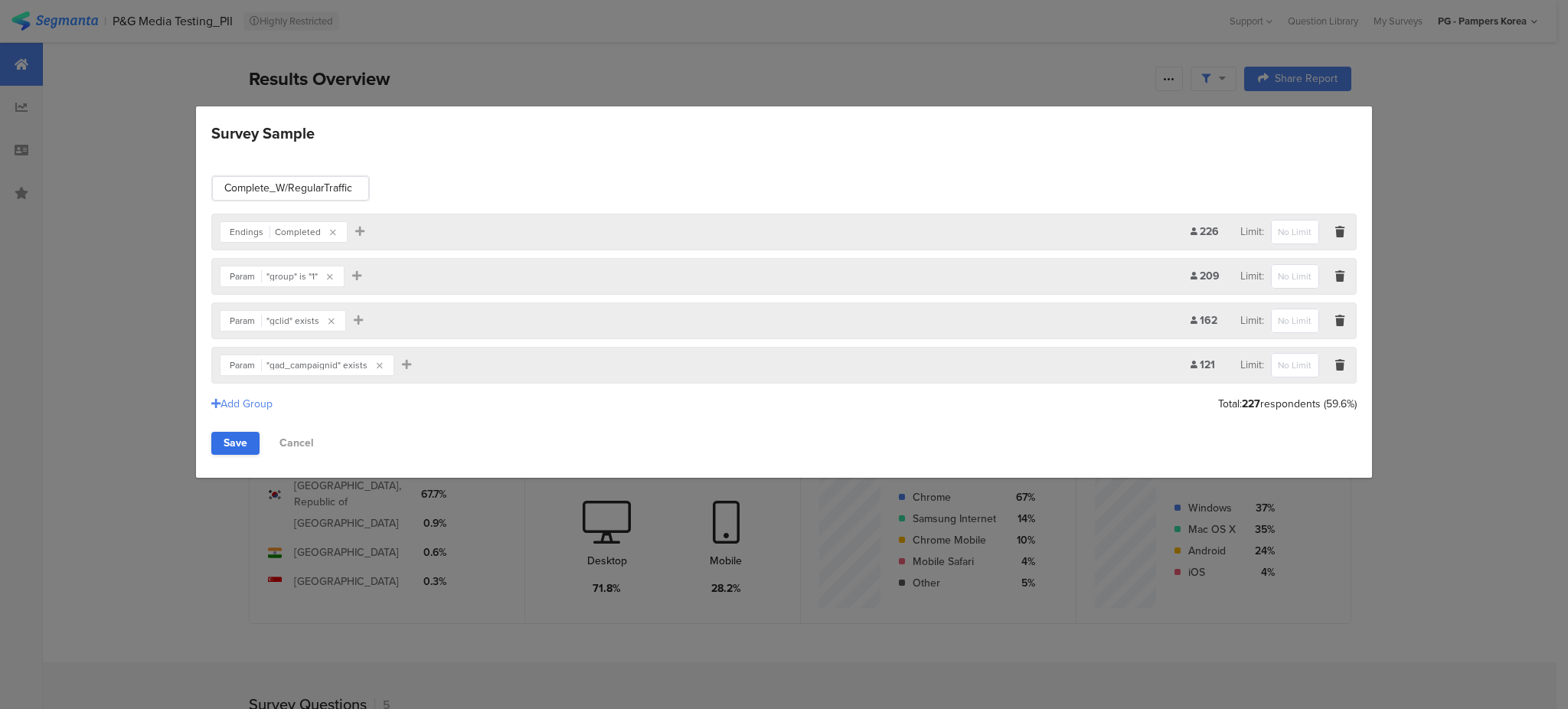
drag, startPoint x: 246, startPoint y: 432, endPoint x: 241, endPoint y: 438, distance: 7.8
click at [243, 434] on link "Save" at bounding box center [236, 443] width 48 height 23
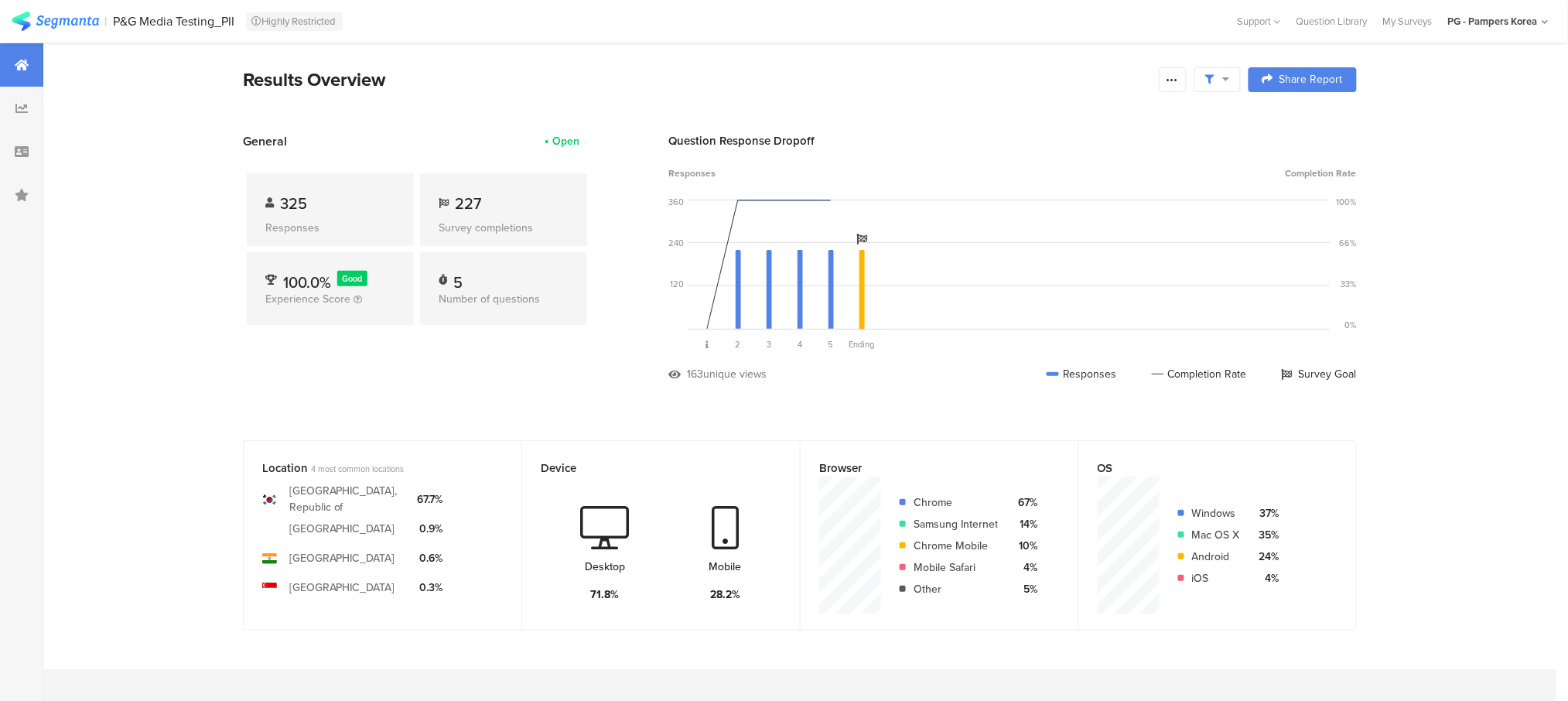
click at [1230, 83] on icon at bounding box center [1226, 79] width 7 height 11
click at [1006, 153] on div "Question Response Dropoff Responses Completion Rate 360 240 120 0 Sorry, your b…" at bounding box center [1012, 268] width 689 height 273
click at [1241, 80] on div at bounding box center [1217, 80] width 46 height 24
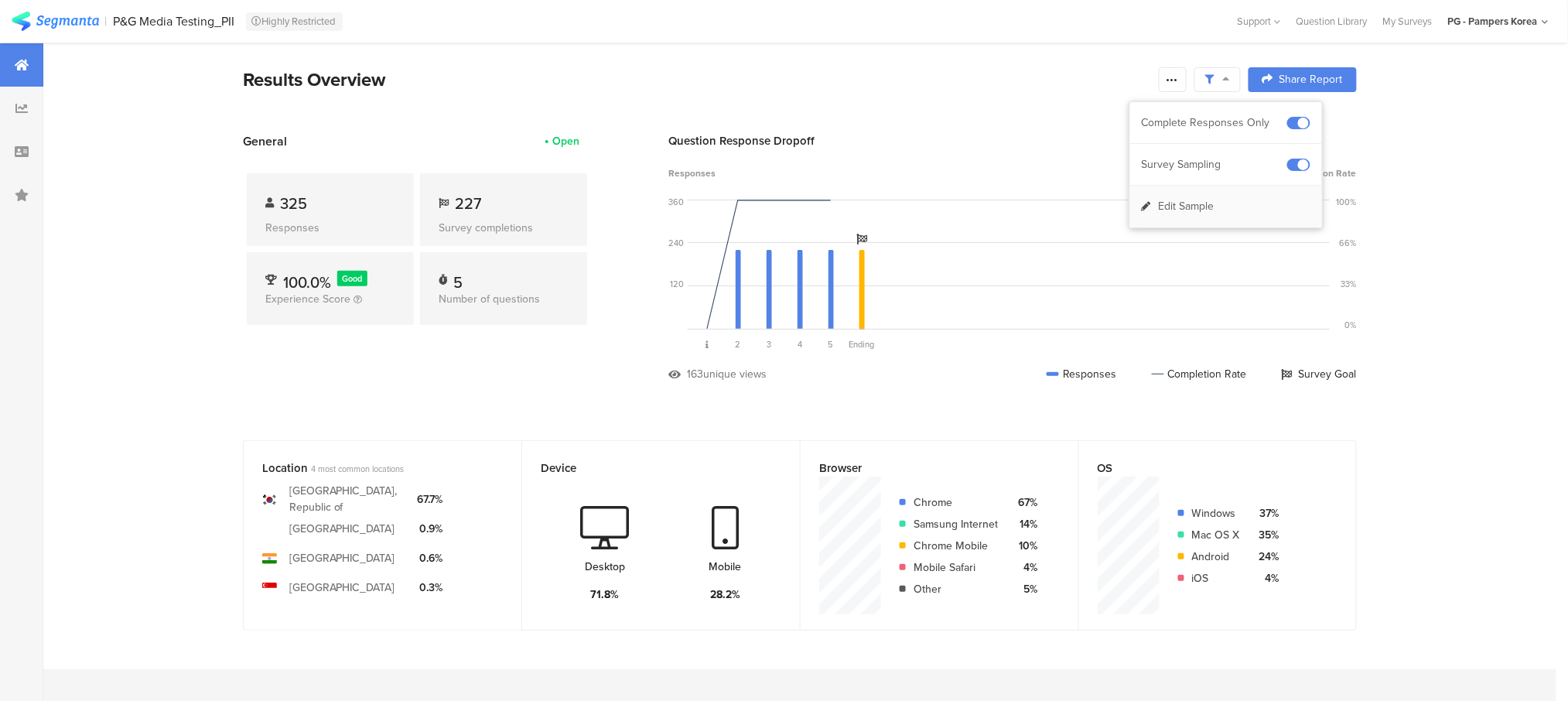
click at [1221, 214] on div "Edit Sample" at bounding box center [1226, 206] width 191 height 42
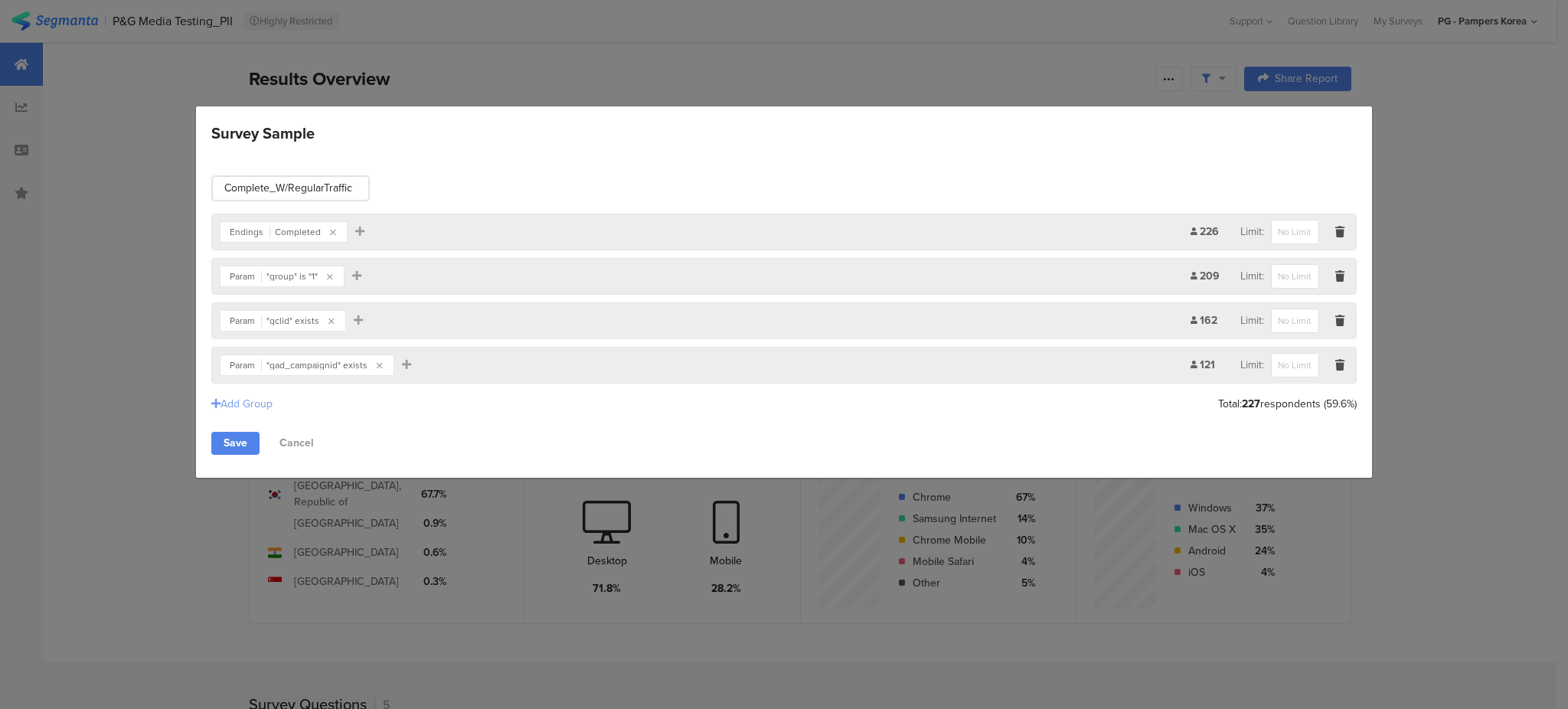
click at [245, 396] on div "Add Group" at bounding box center [242, 403] width 61 height 16
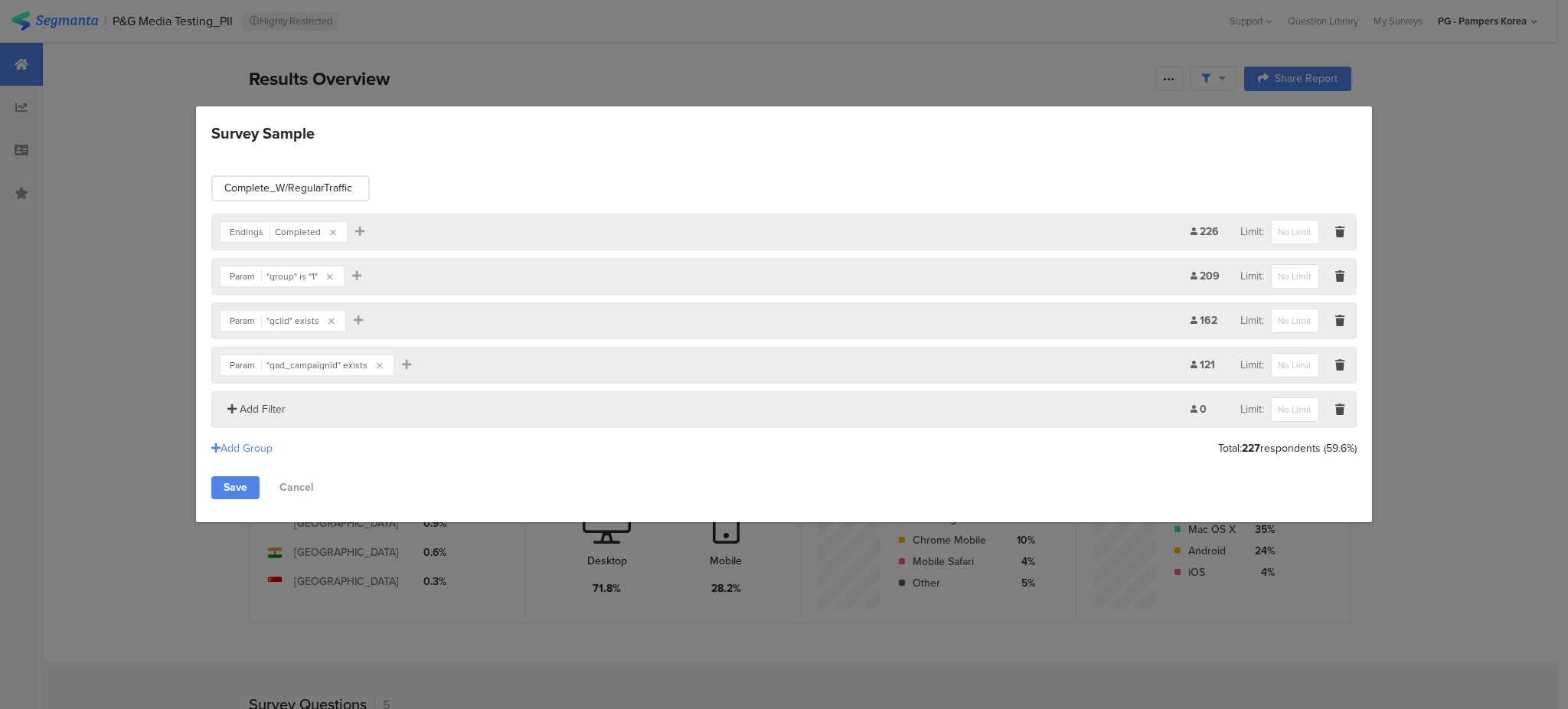
click at [249, 413] on span "Add Filter" at bounding box center [262, 408] width 45 height 16
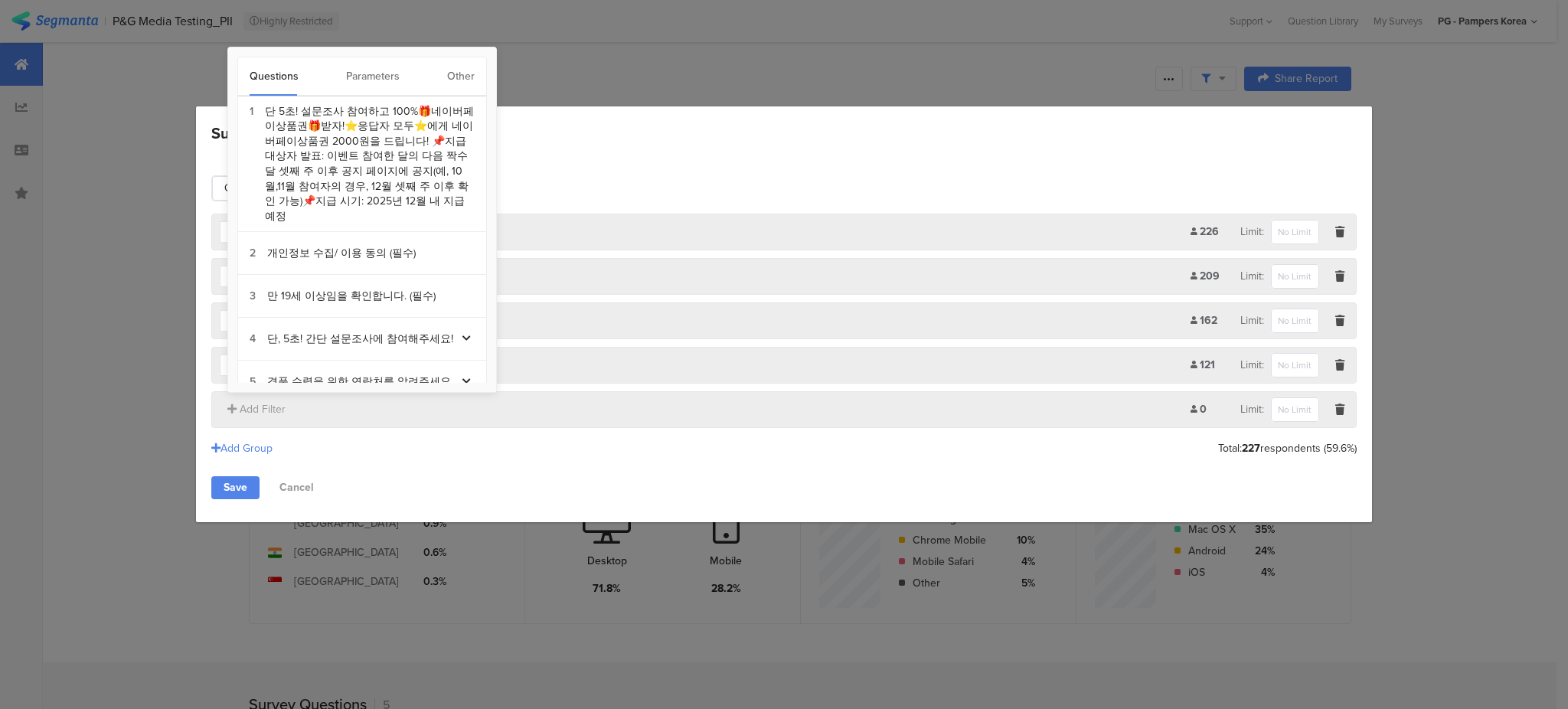
click at [373, 69] on div "Parameters" at bounding box center [373, 76] width 54 height 38
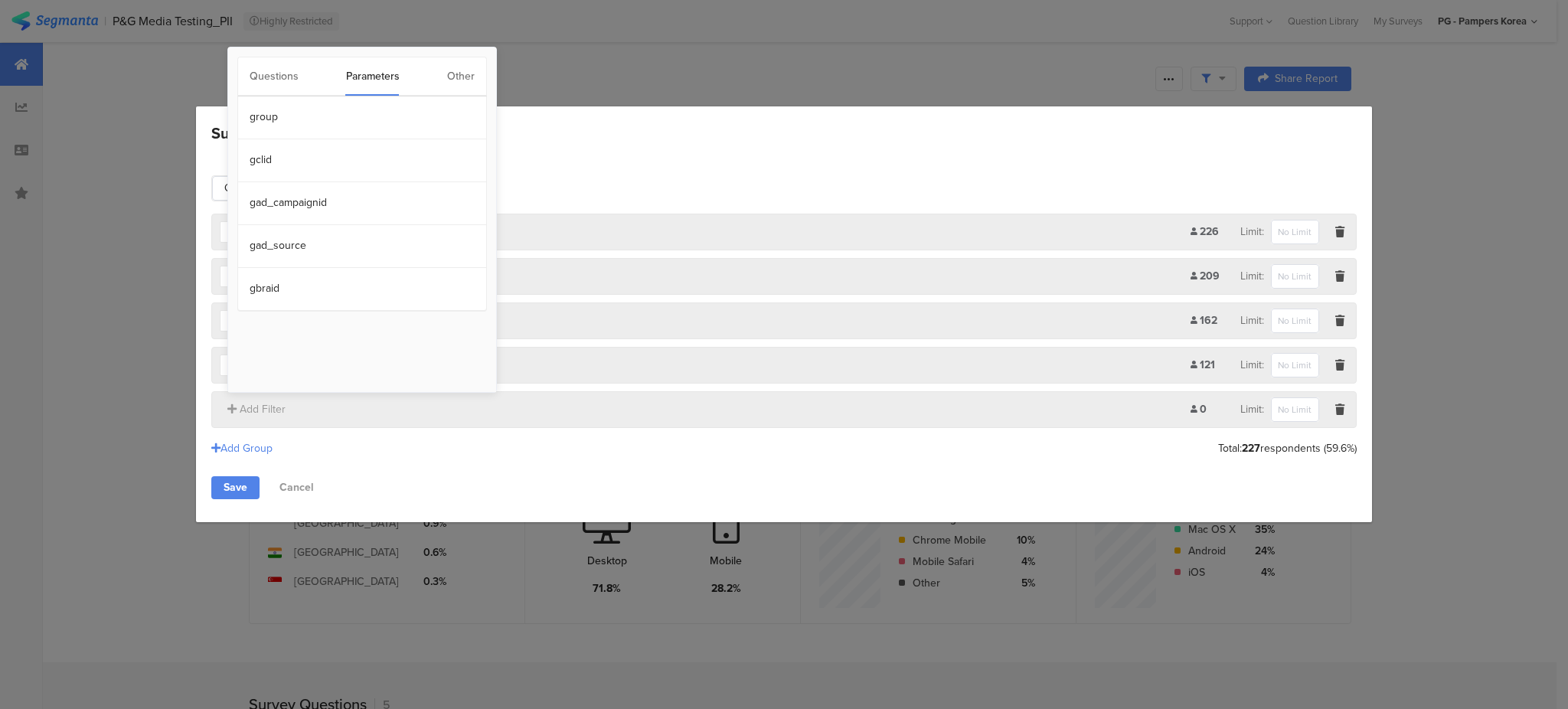
click at [445, 73] on div "Questions Parameters Other" at bounding box center [362, 76] width 250 height 40
click at [456, 79] on div "Other" at bounding box center [461, 76] width 28 height 38
click at [278, 162] on section "Browser" at bounding box center [361, 161] width 248 height 43
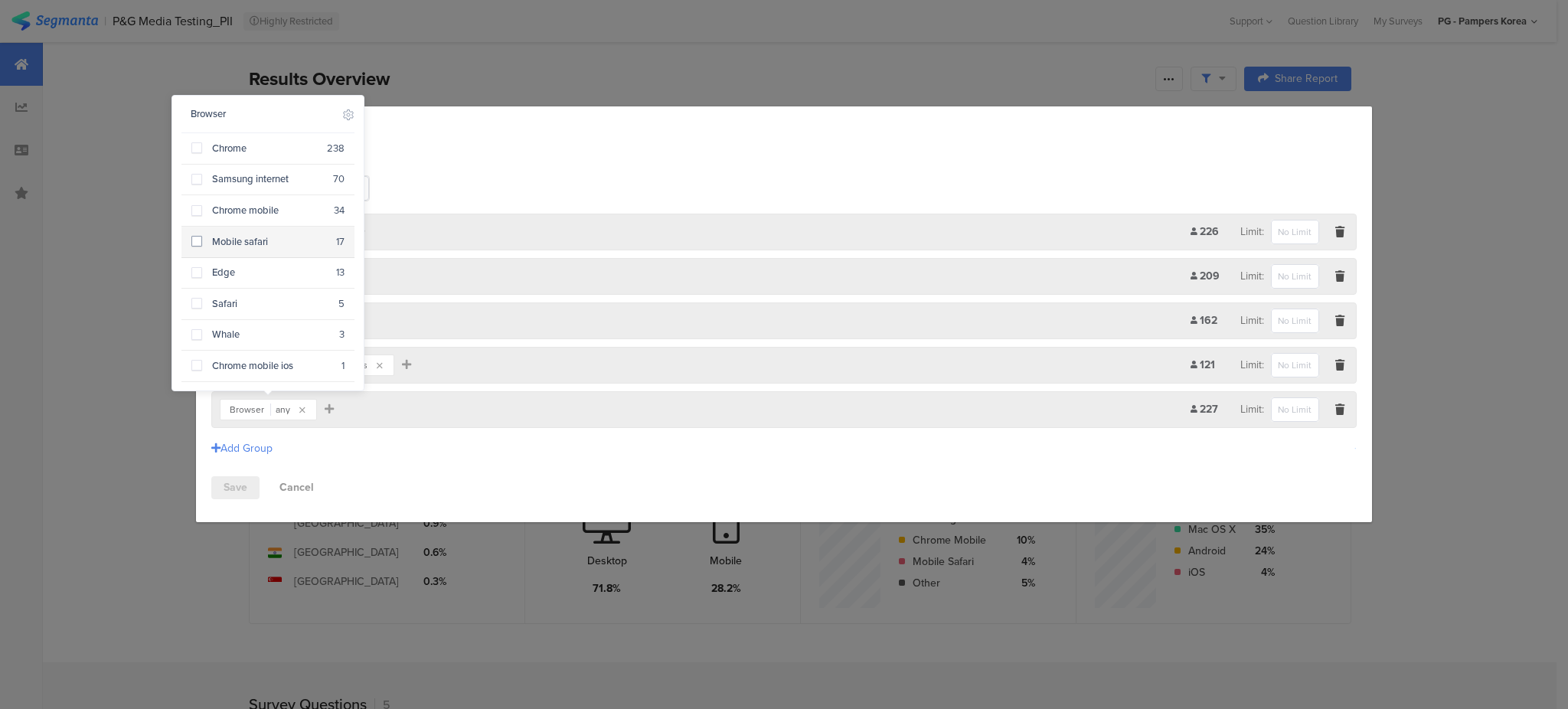
scroll to position [1, 0]
click at [304, 412] on icon "Survey Sample" at bounding box center [302, 410] width 6 height 9
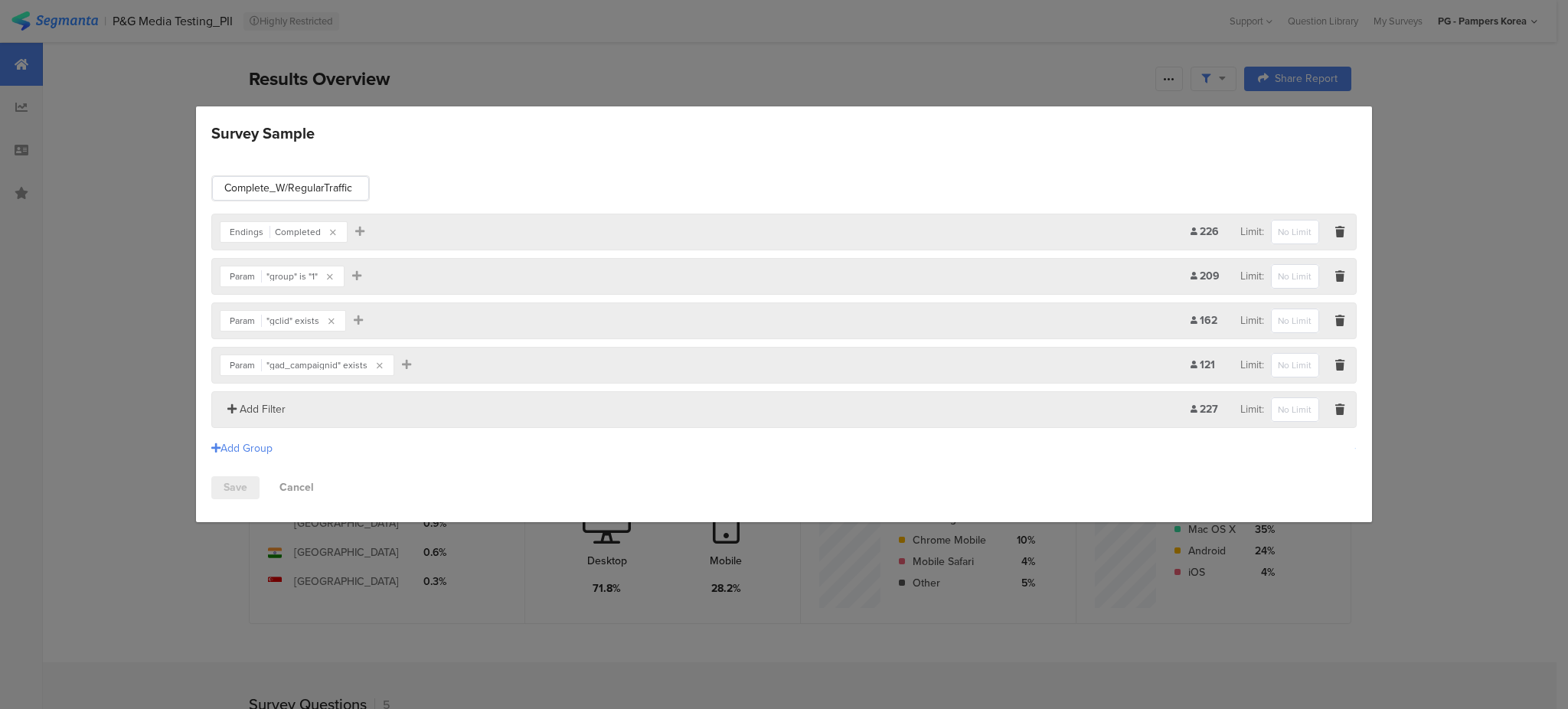
click at [267, 412] on span "Add Filter" at bounding box center [262, 408] width 45 height 16
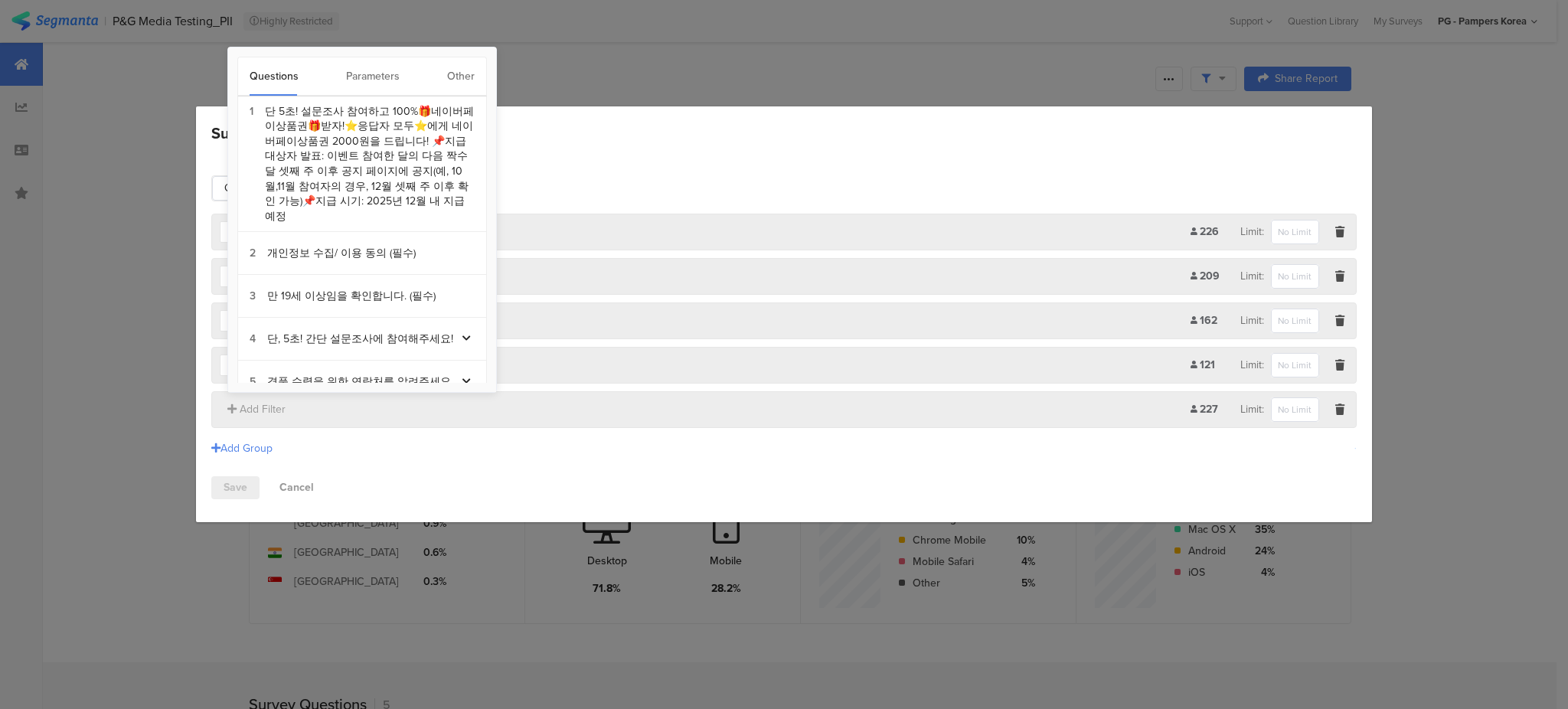
click at [451, 68] on div "Other" at bounding box center [461, 76] width 28 height 38
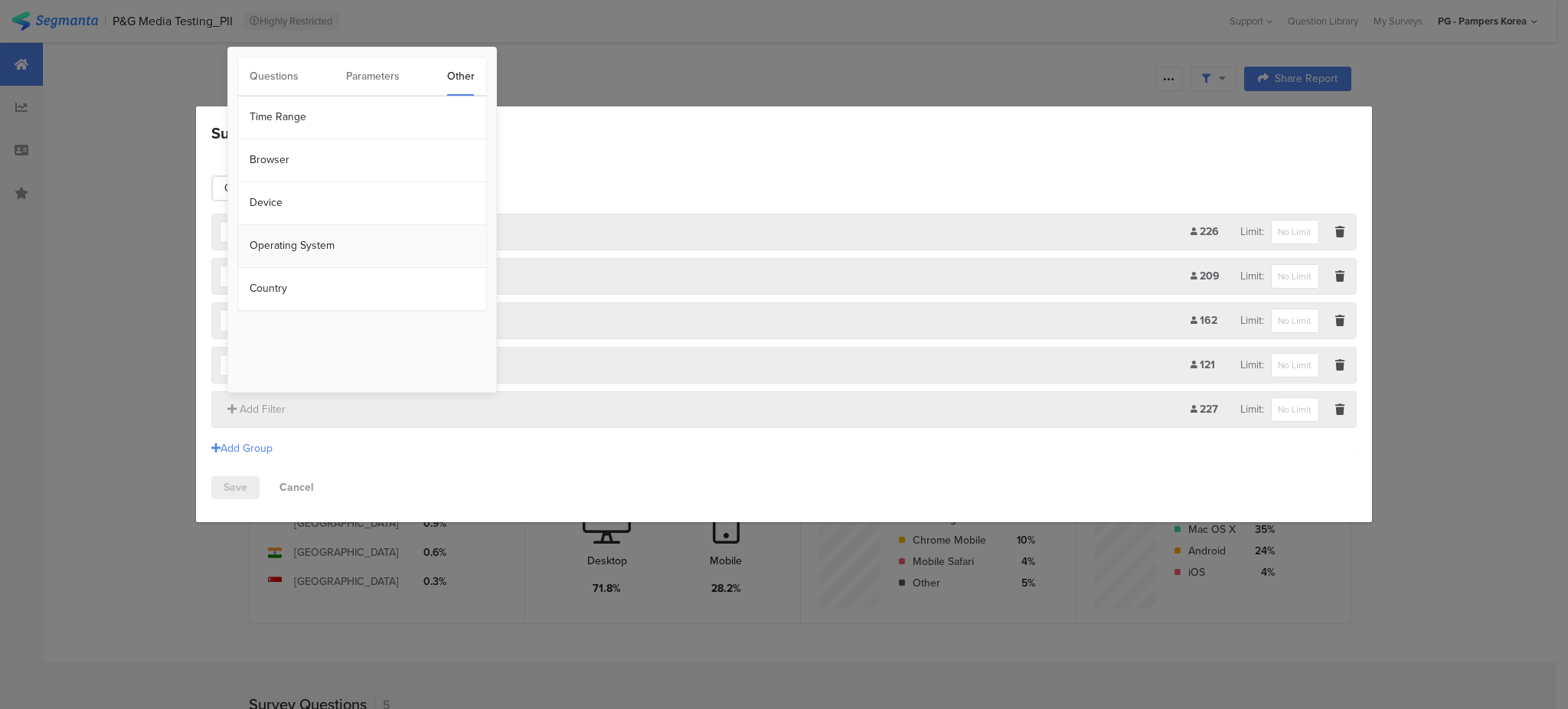
click at [386, 250] on section "Operating System" at bounding box center [361, 246] width 248 height 43
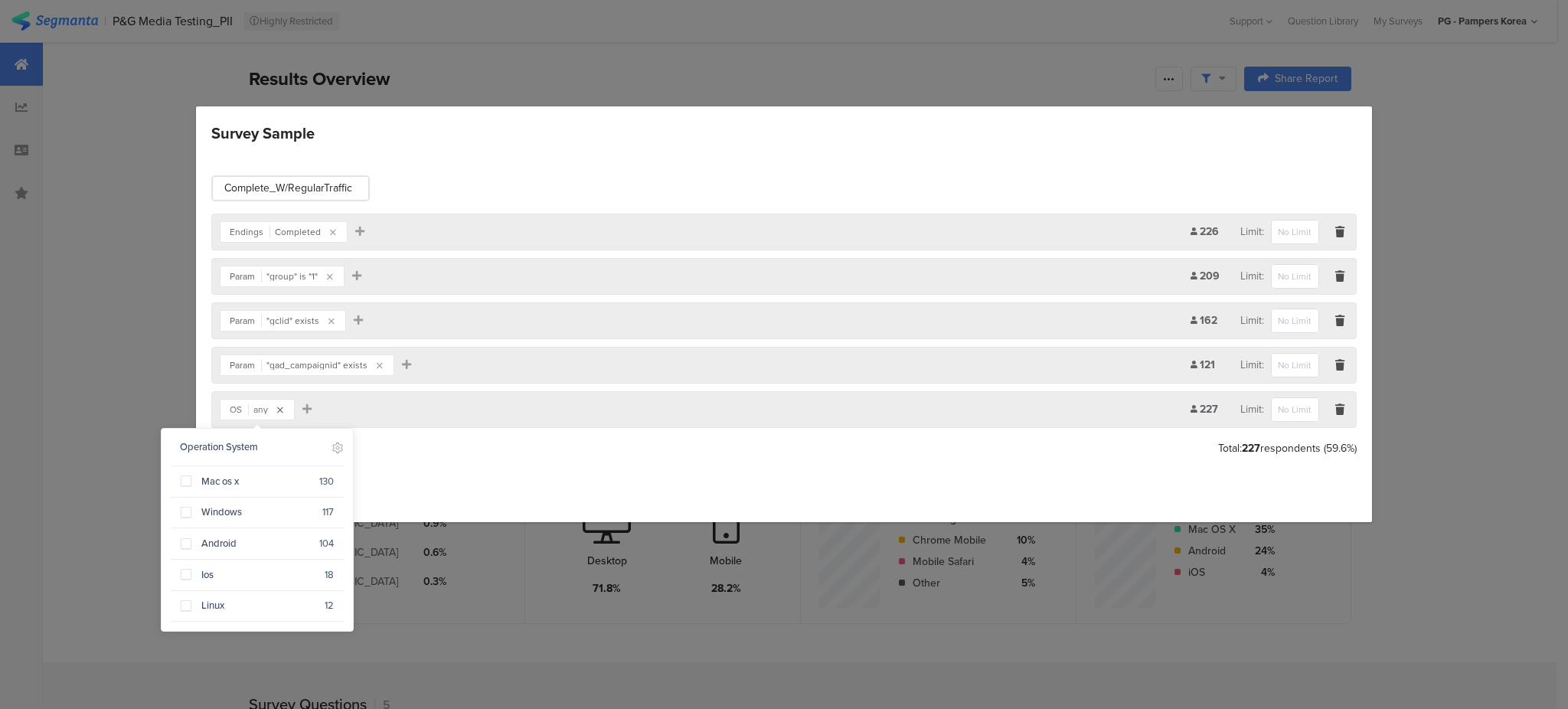
click at [283, 412] on div "Survey Sample" at bounding box center [280, 409] width 9 height 11
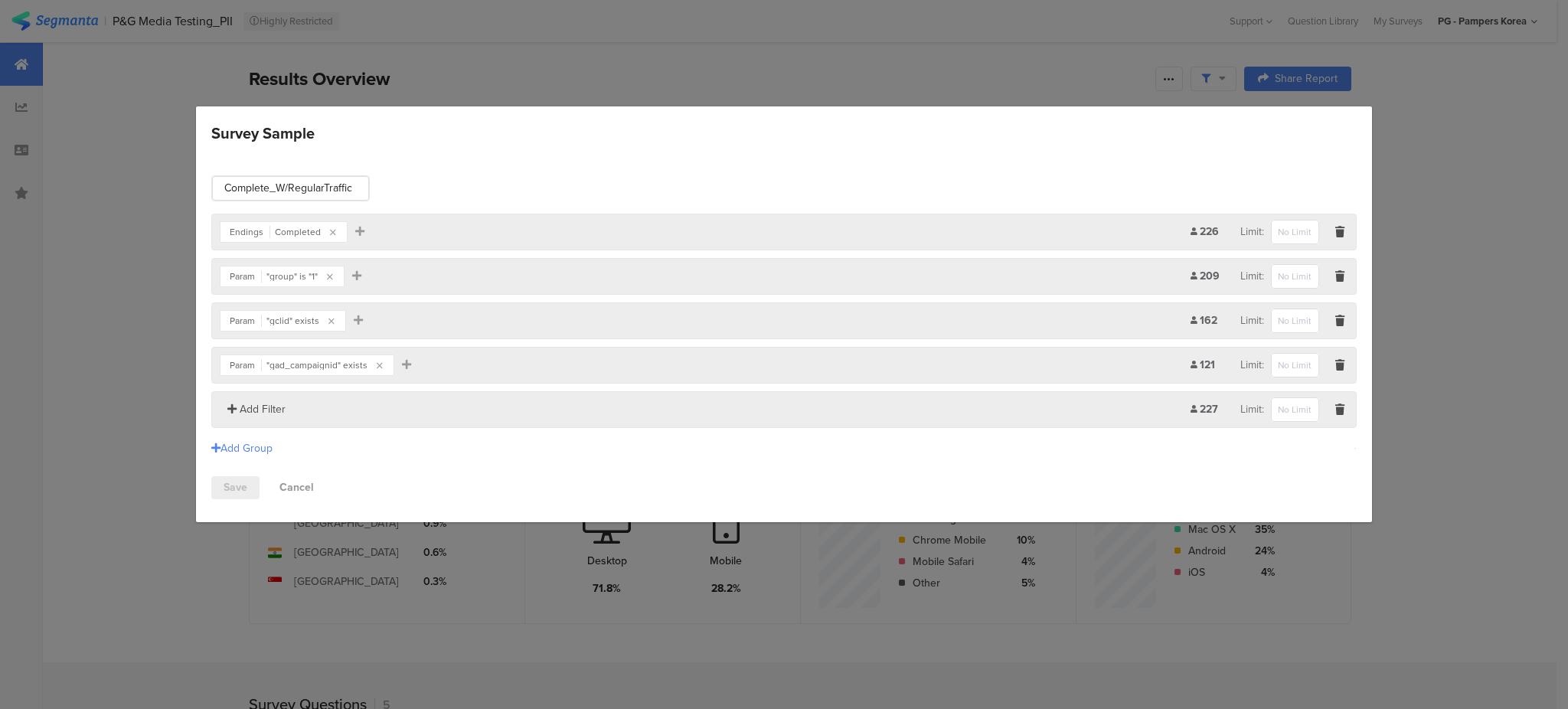
click at [261, 415] on span "Add Filter" at bounding box center [262, 408] width 45 height 16
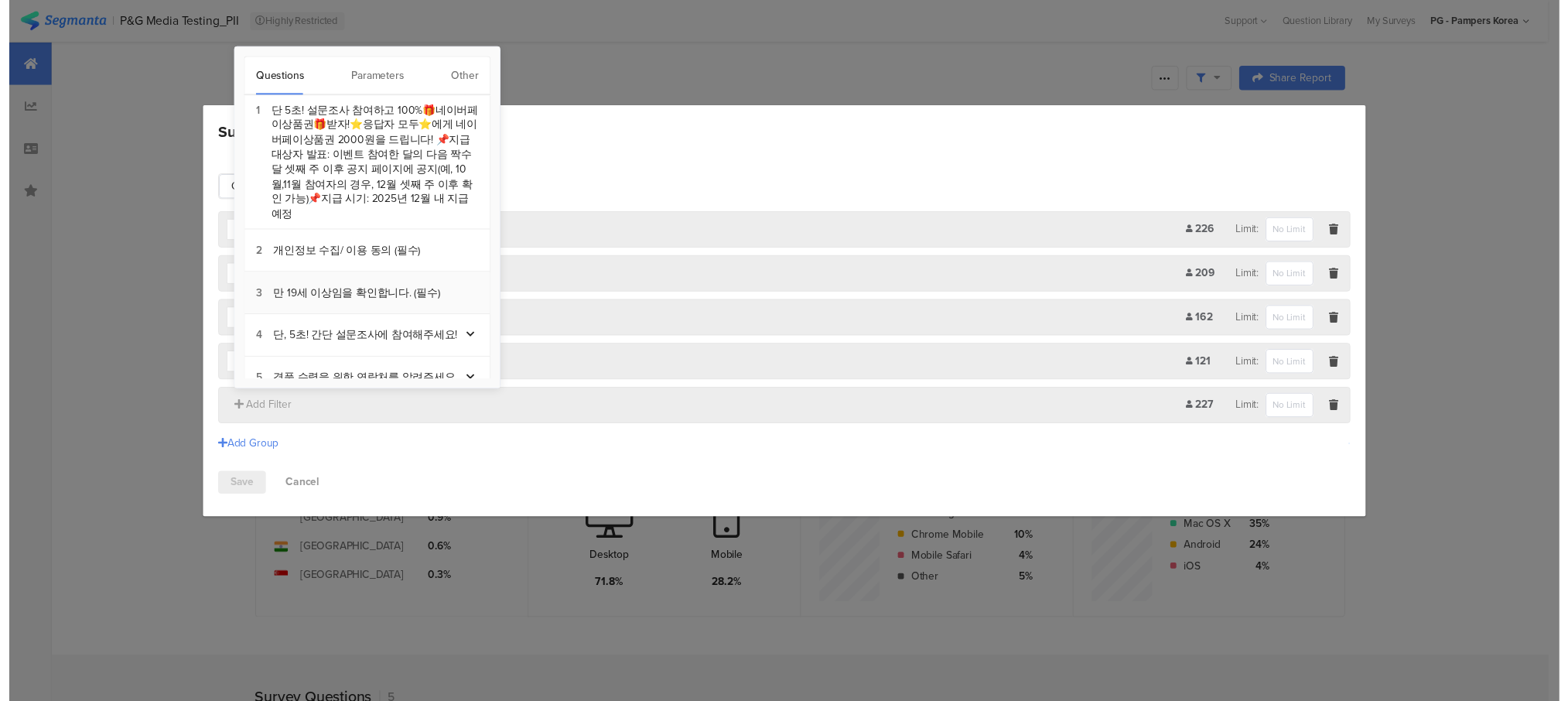
scroll to position [65, 0]
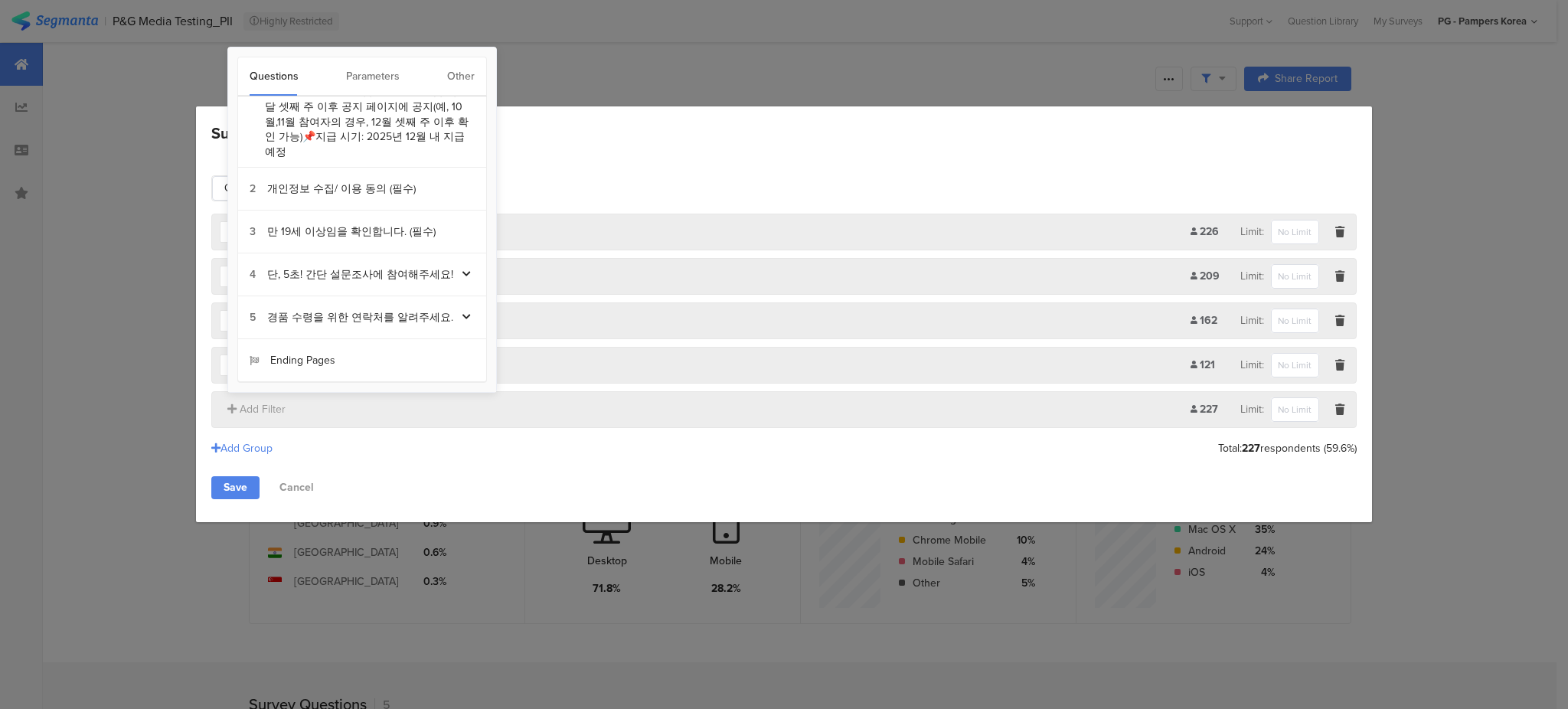
click at [450, 81] on div "Other" at bounding box center [461, 76] width 28 height 38
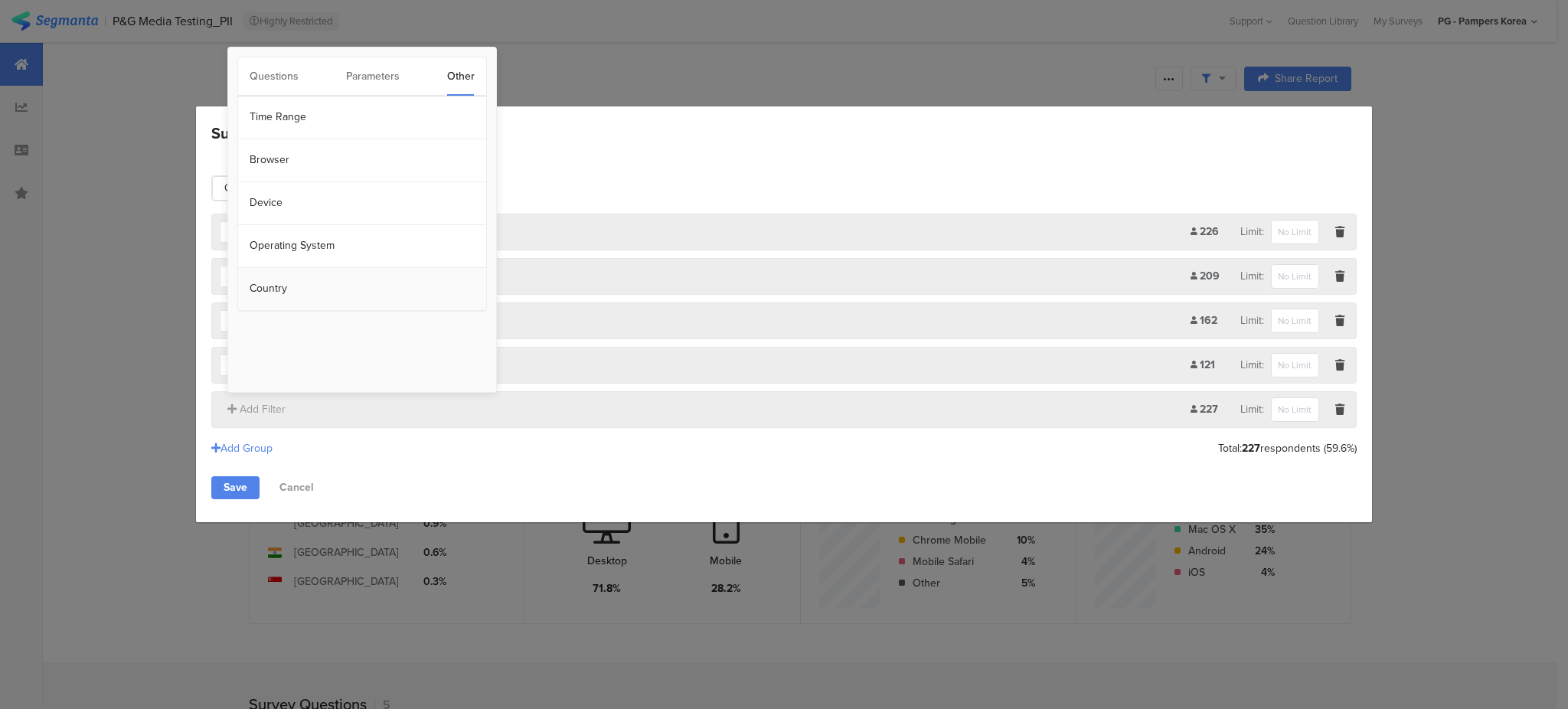
click at [324, 293] on section "Country" at bounding box center [361, 290] width 248 height 43
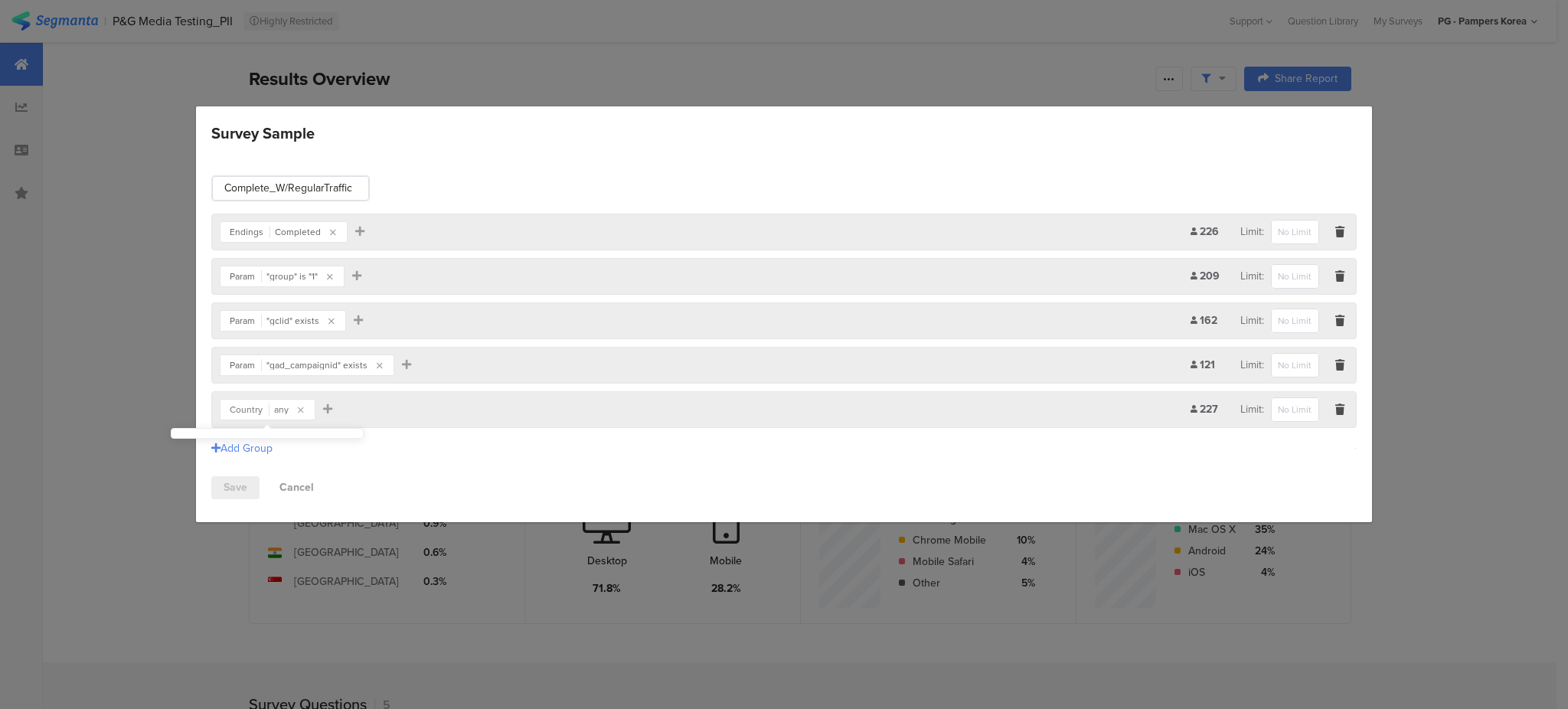
click at [284, 409] on div "any" at bounding box center [281, 409] width 15 height 9
click at [257, 412] on div "Country" at bounding box center [245, 409] width 32 height 9
click at [298, 408] on icon "Survey Sample" at bounding box center [301, 410] width 6 height 9
click at [255, 408] on span "Add Filter" at bounding box center [262, 408] width 45 height 16
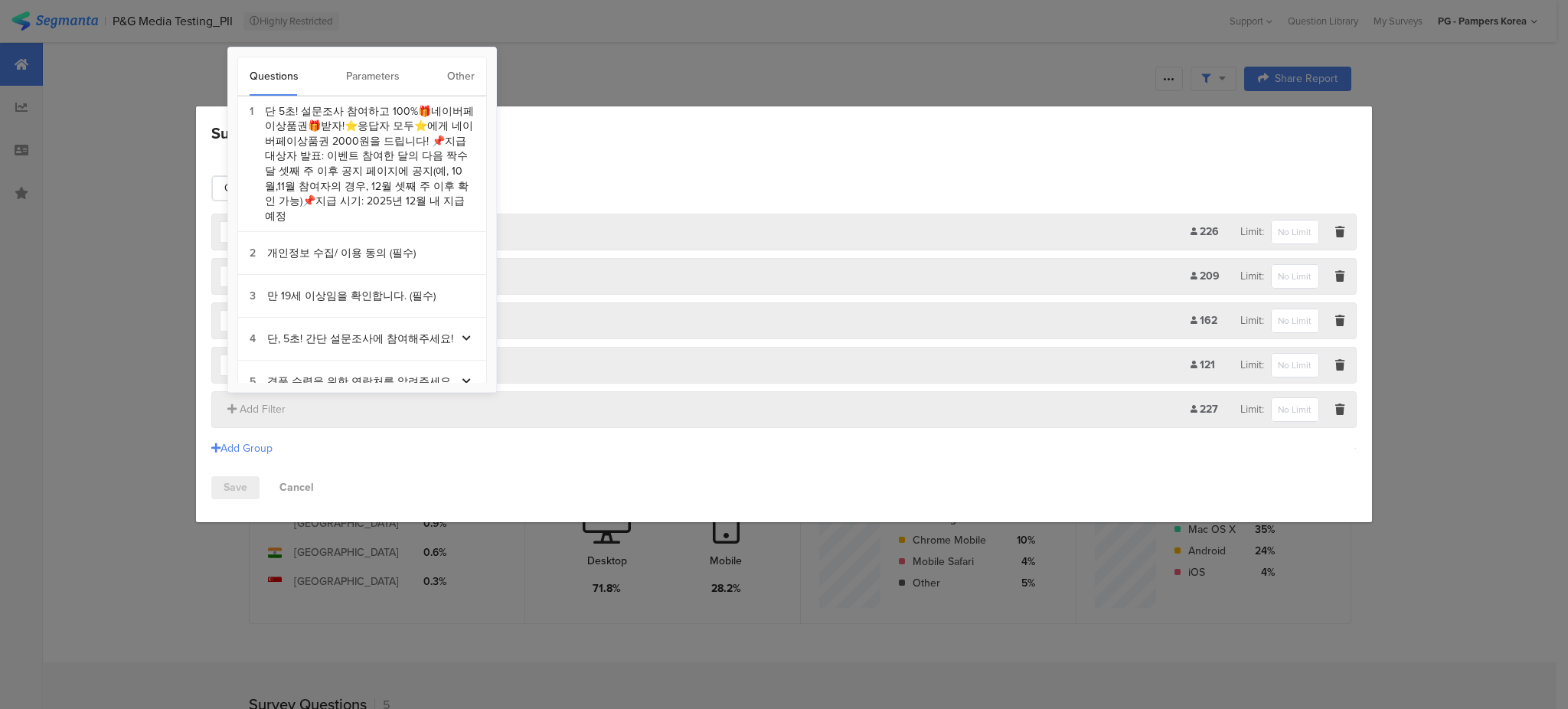
click at [451, 81] on div "Other" at bounding box center [461, 76] width 28 height 38
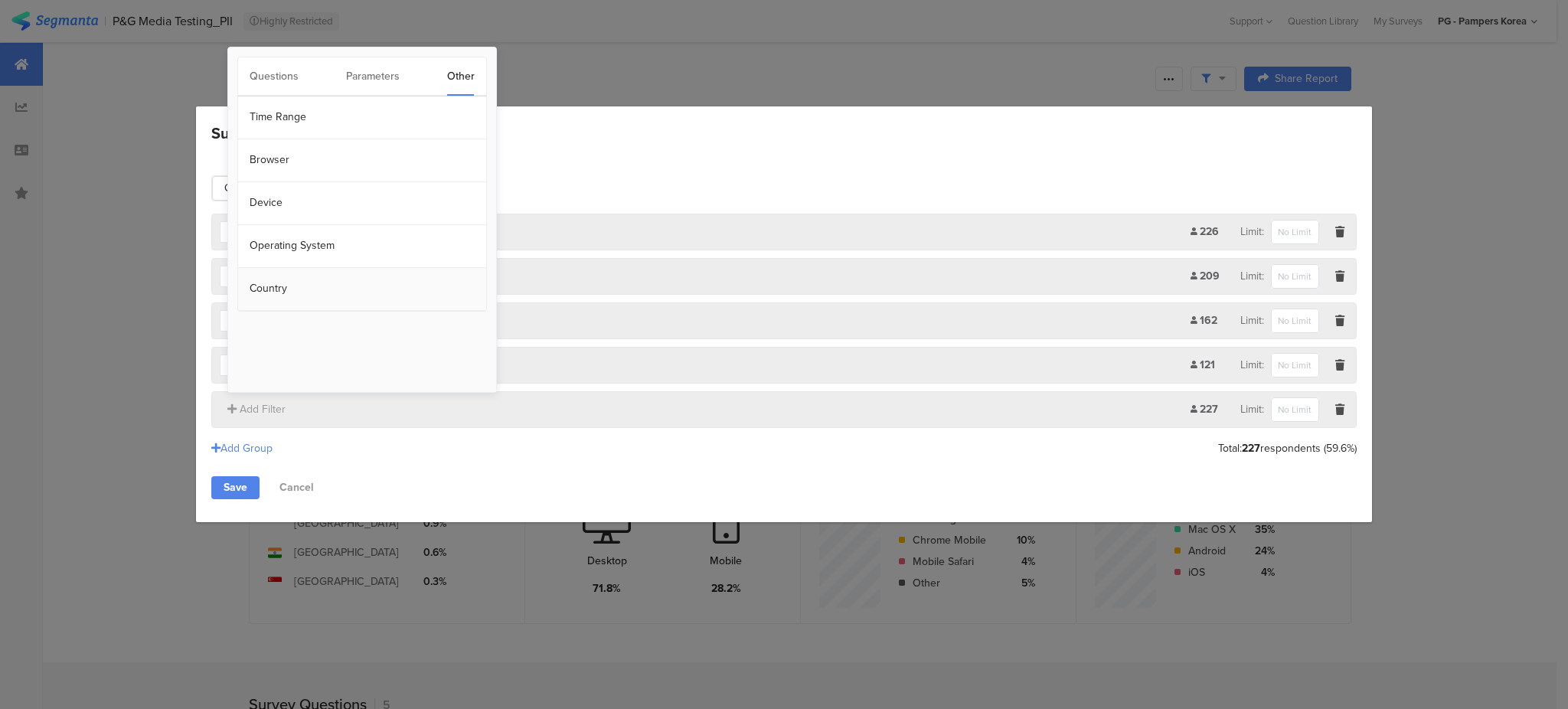
click at [278, 286] on section "Country" at bounding box center [361, 290] width 248 height 43
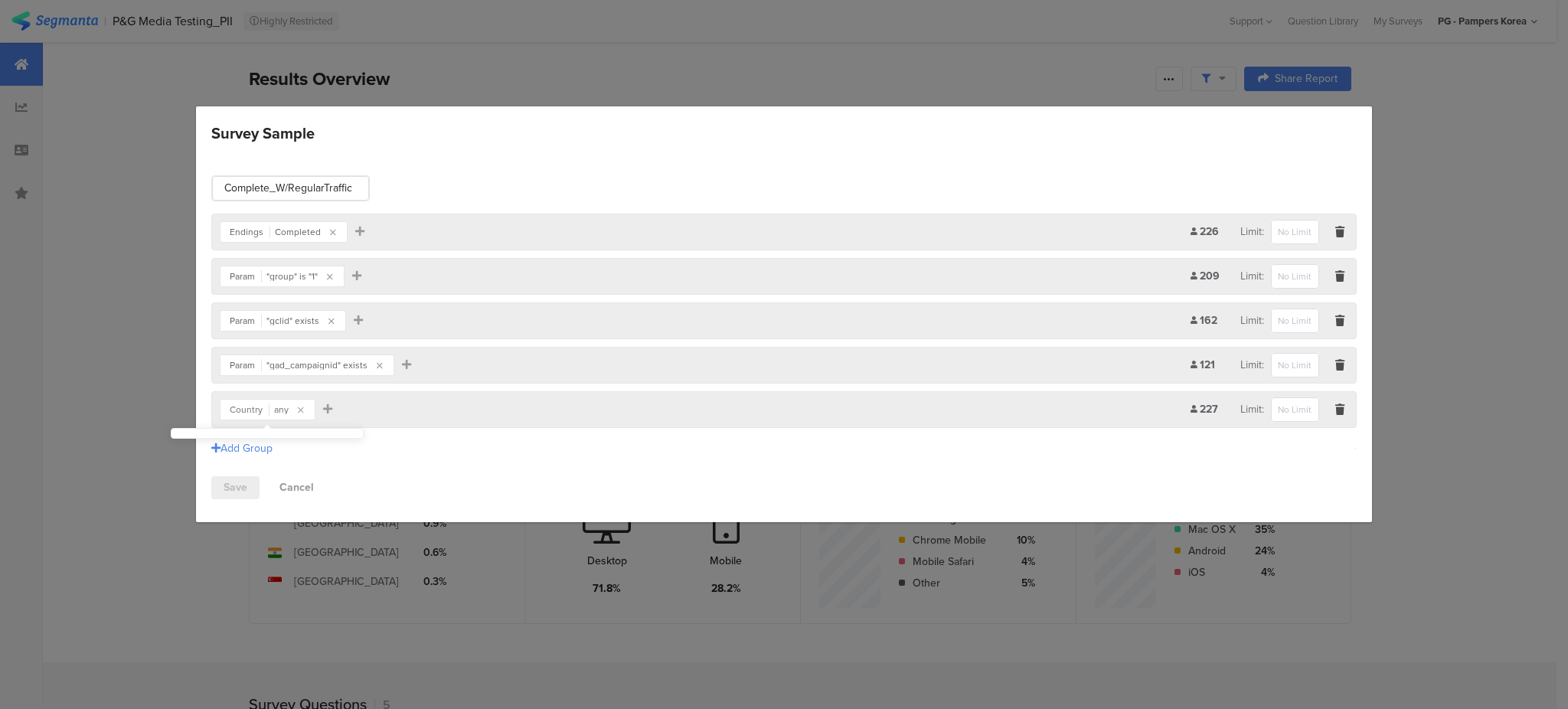
click at [251, 414] on div "Country" at bounding box center [245, 409] width 32 height 9
click at [300, 408] on icon "Survey Sample" at bounding box center [301, 410] width 6 height 9
click at [406, 439] on div "Add Group" at bounding box center [784, 447] width 1145 height 25
click at [249, 477] on link "Save" at bounding box center [236, 487] width 48 height 23
click at [238, 482] on link "Save" at bounding box center [236, 487] width 48 height 23
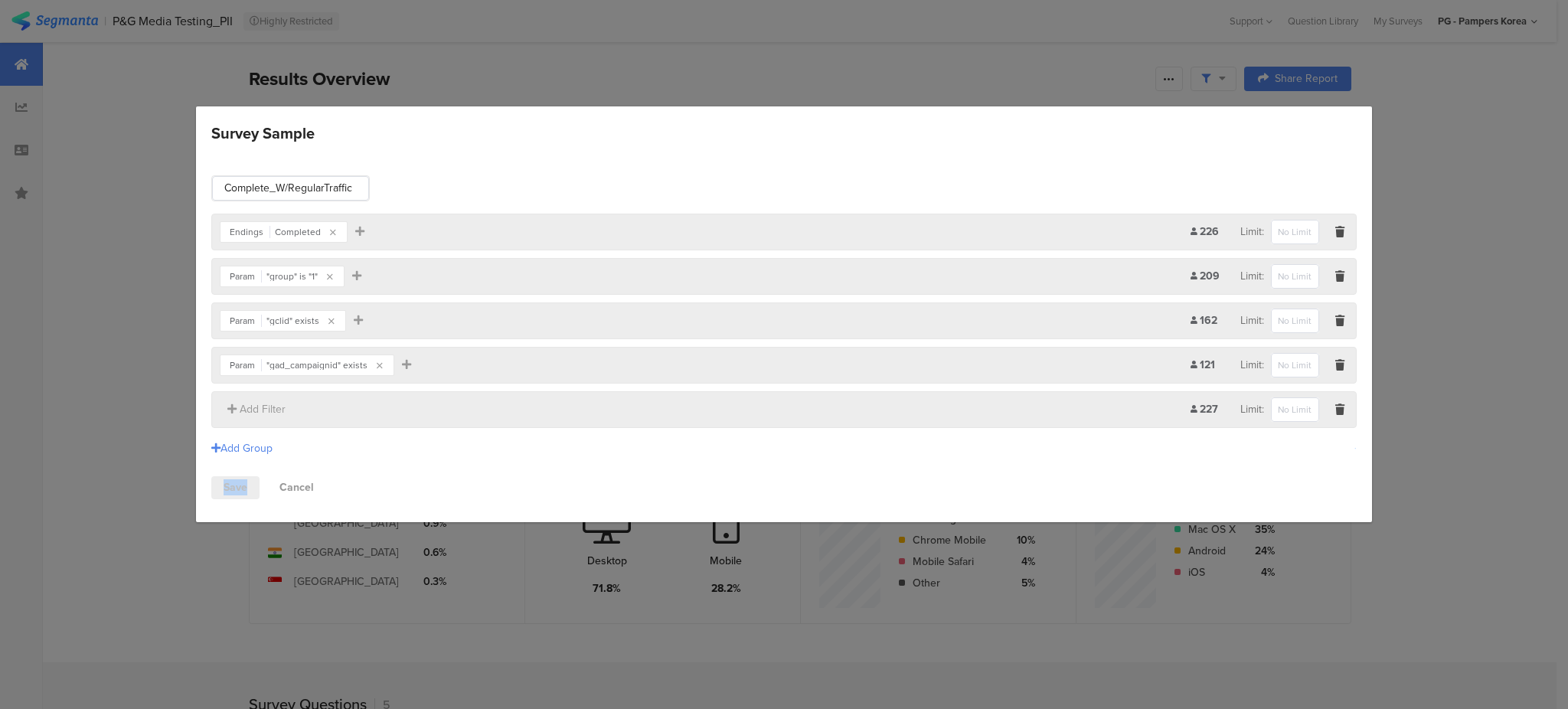
click at [238, 482] on link "Save" at bounding box center [236, 487] width 48 height 23
drag, startPoint x: 718, startPoint y: 473, endPoint x: 707, endPoint y: 479, distance: 12.5
click at [718, 475] on div "Complete_W/RegularTraffic Endings Completed Add Filter 226 Limit: Param "group"…" at bounding box center [784, 337] width 1175 height 369
click at [1341, 408] on icon "Survey Sample" at bounding box center [1340, 409] width 9 height 11
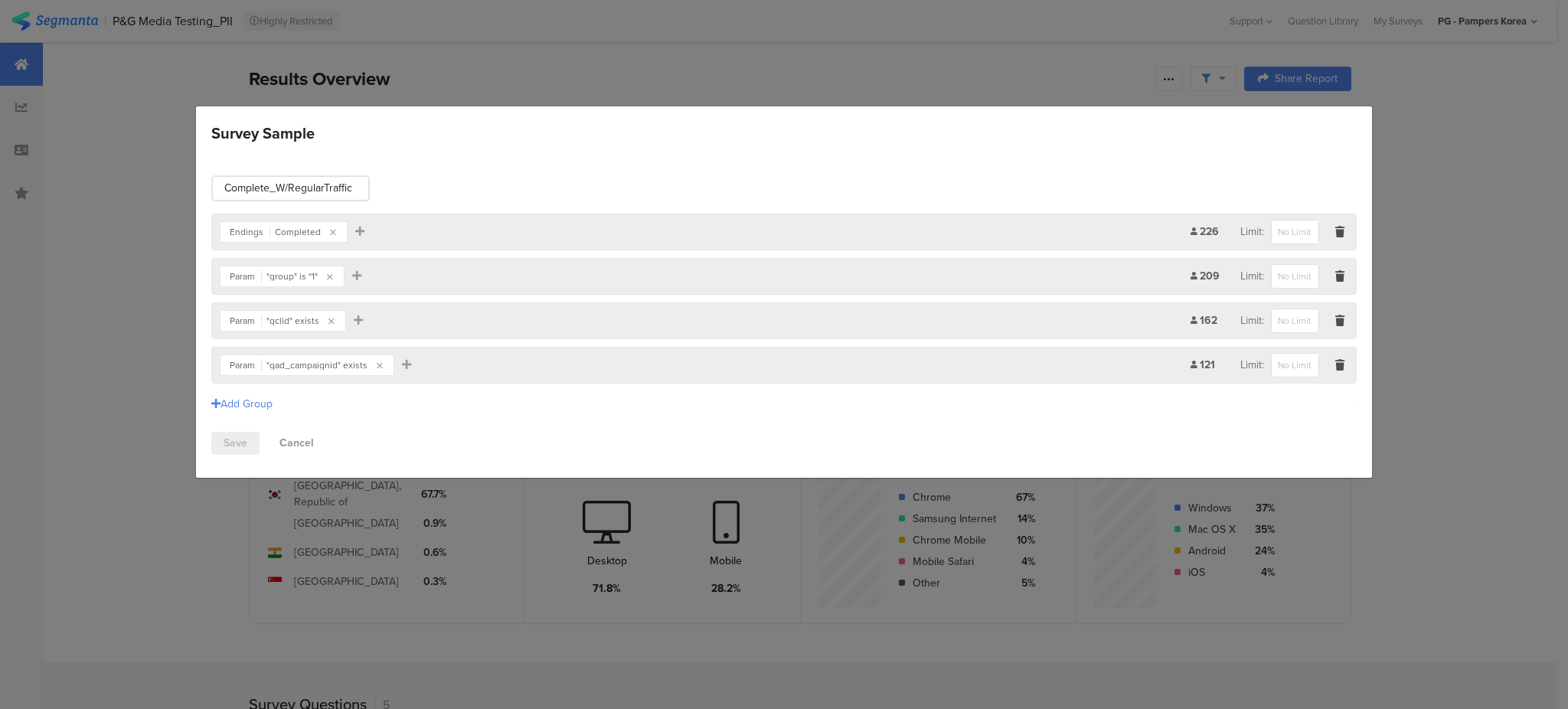
click at [247, 446] on link "Save" at bounding box center [236, 443] width 48 height 23
click at [240, 446] on link "Save" at bounding box center [236, 443] width 48 height 23
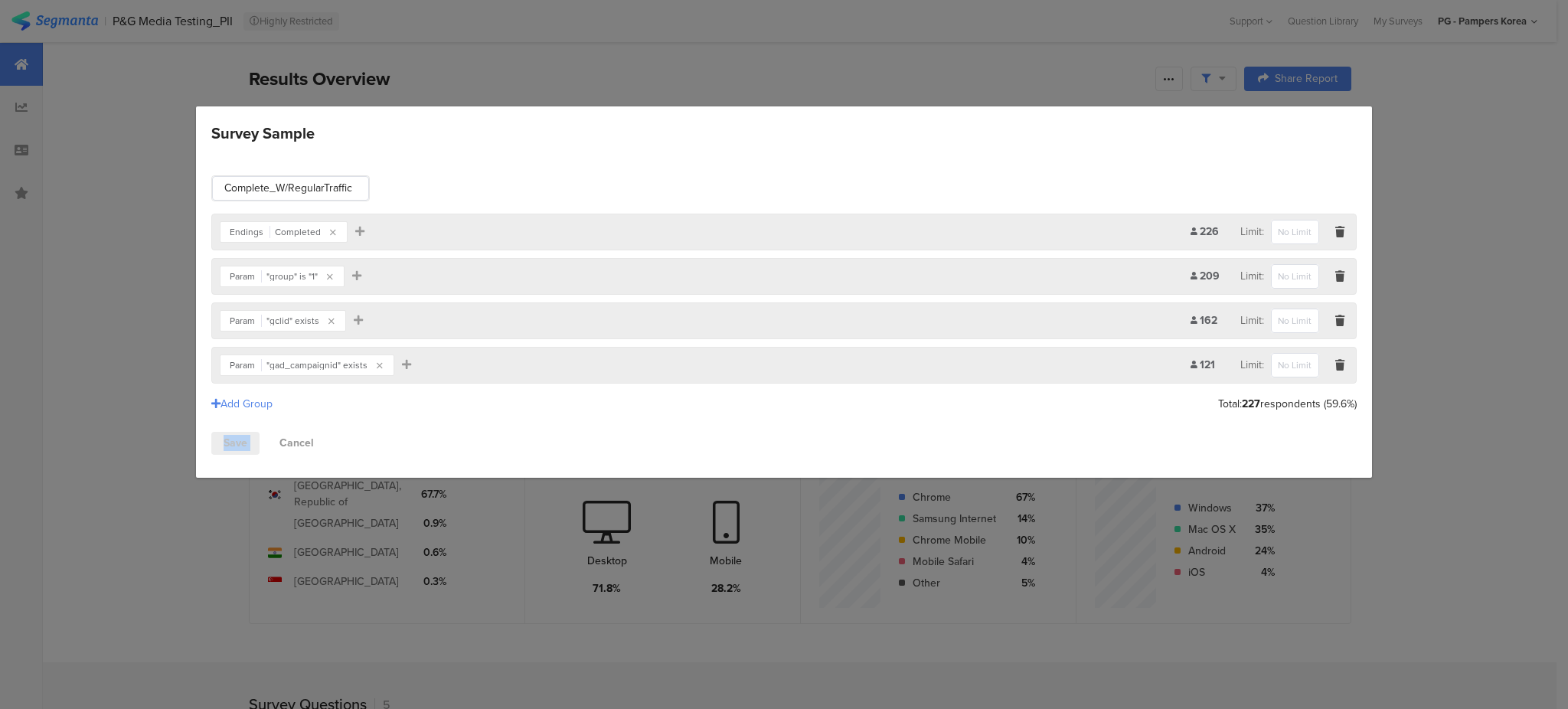
click at [240, 446] on link "Save" at bounding box center [236, 443] width 48 height 23
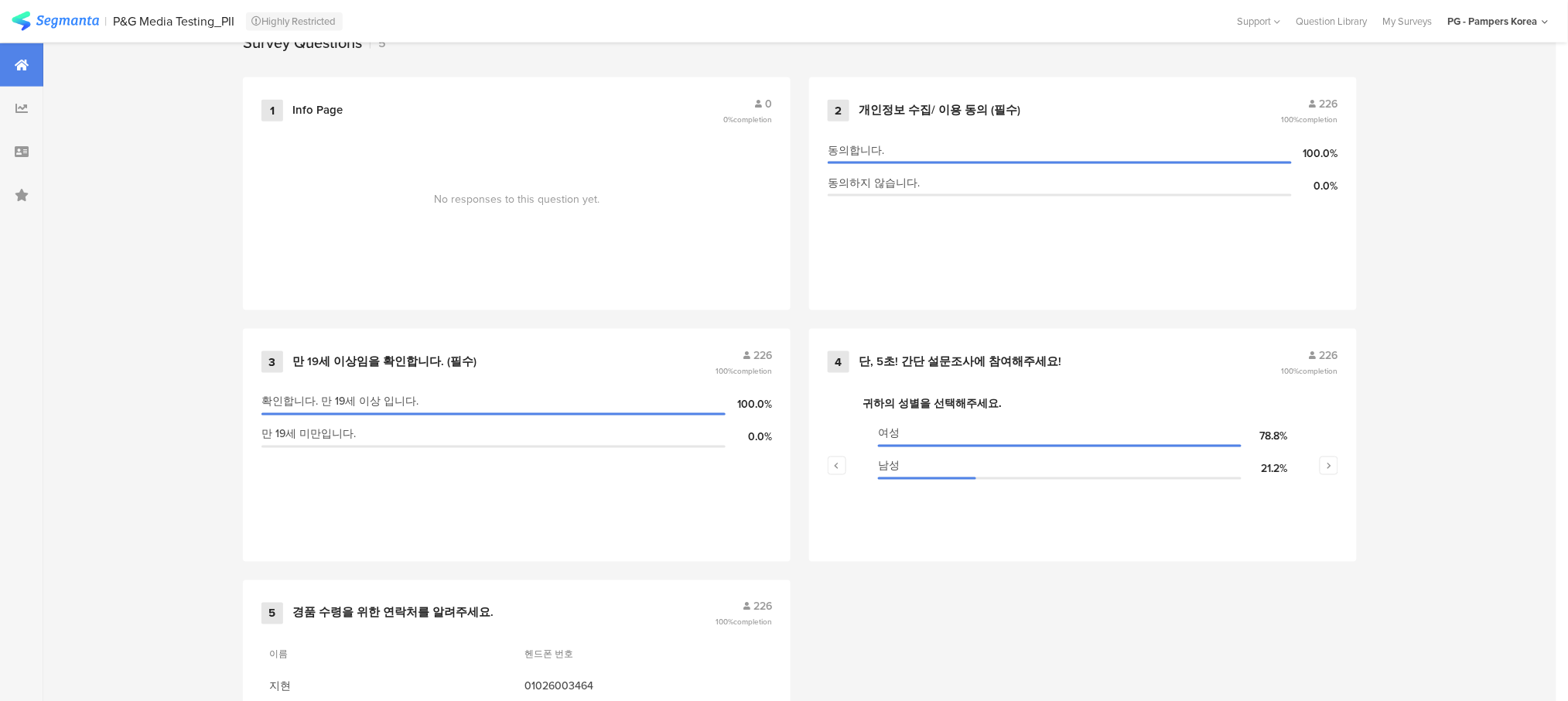
scroll to position [810, 0]
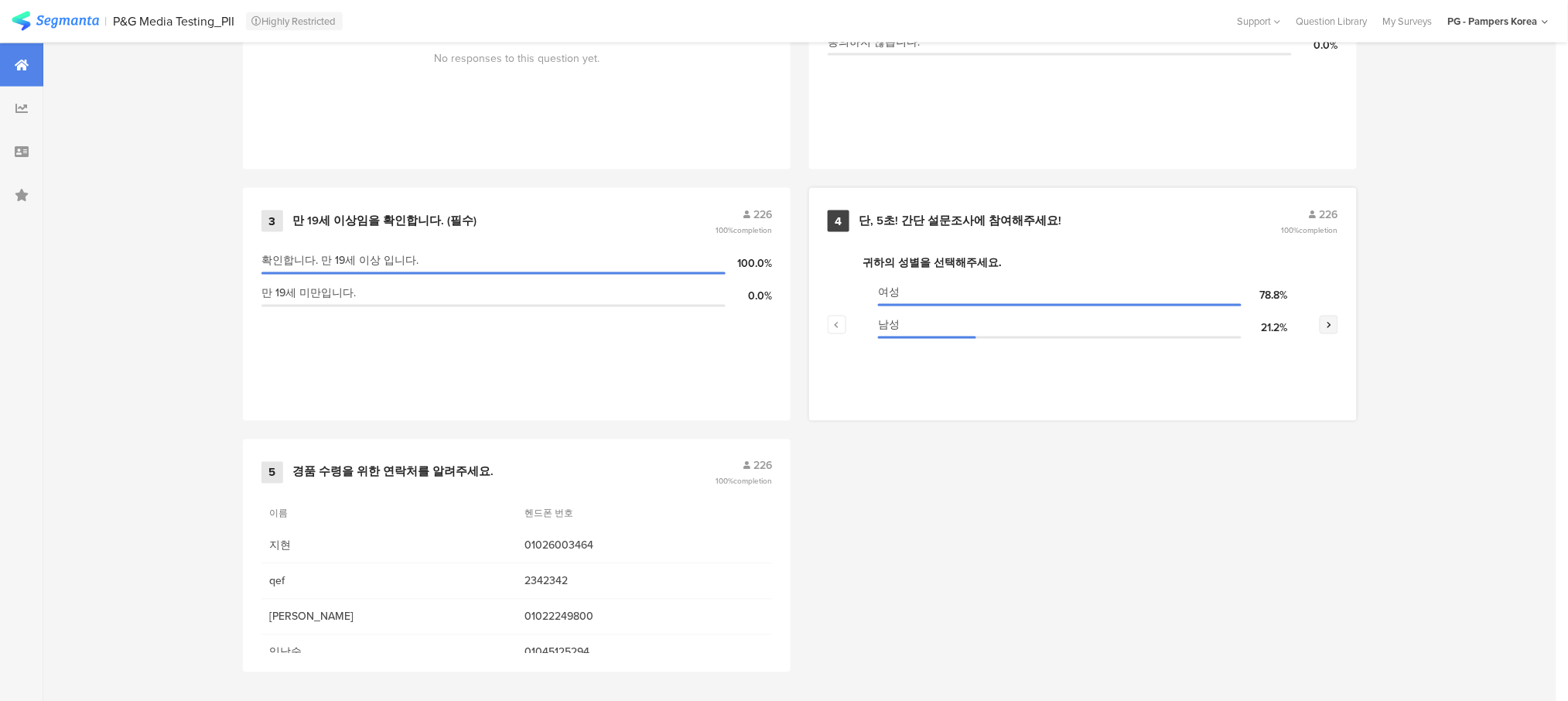
click at [1338, 325] on button "button" at bounding box center [1330, 325] width 19 height 19
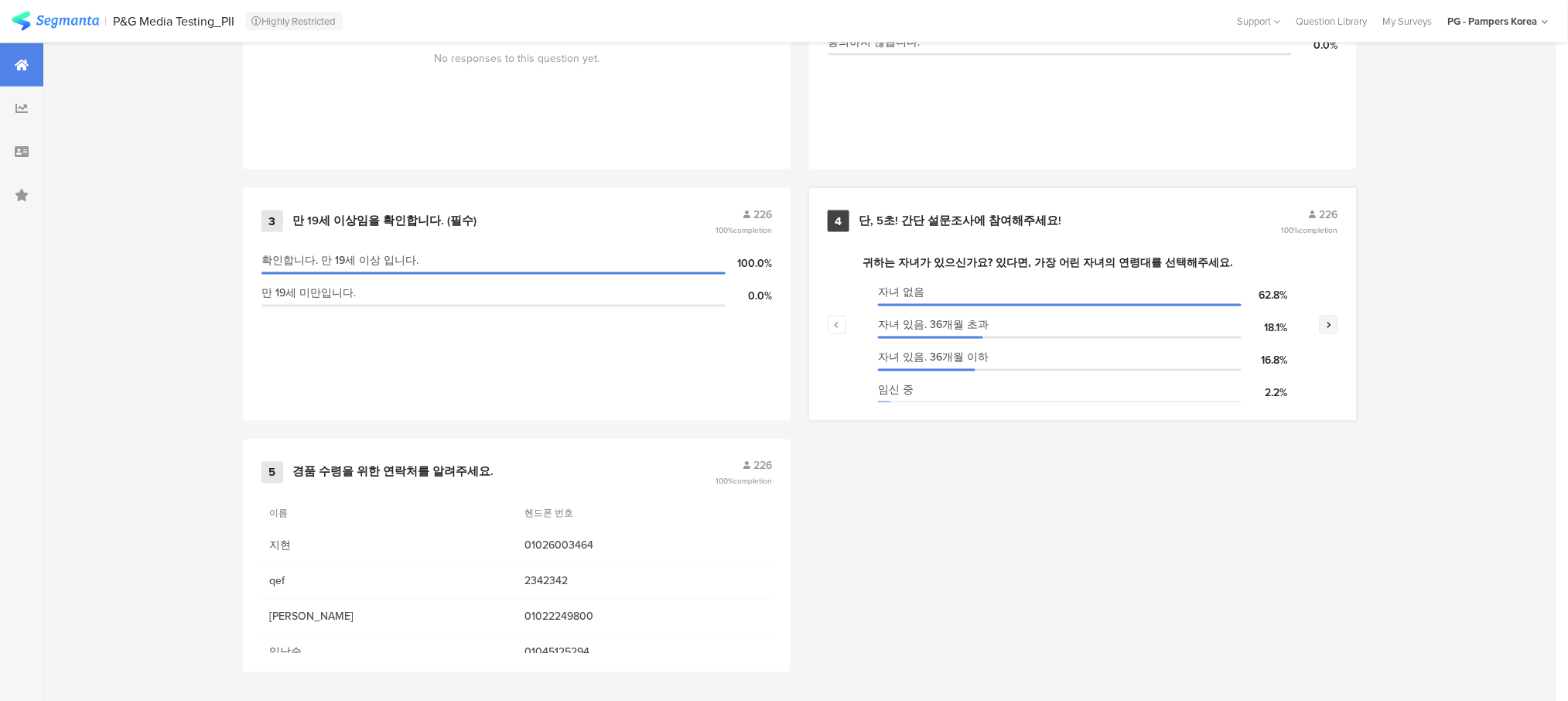
click at [1338, 325] on button "button" at bounding box center [1330, 325] width 19 height 19
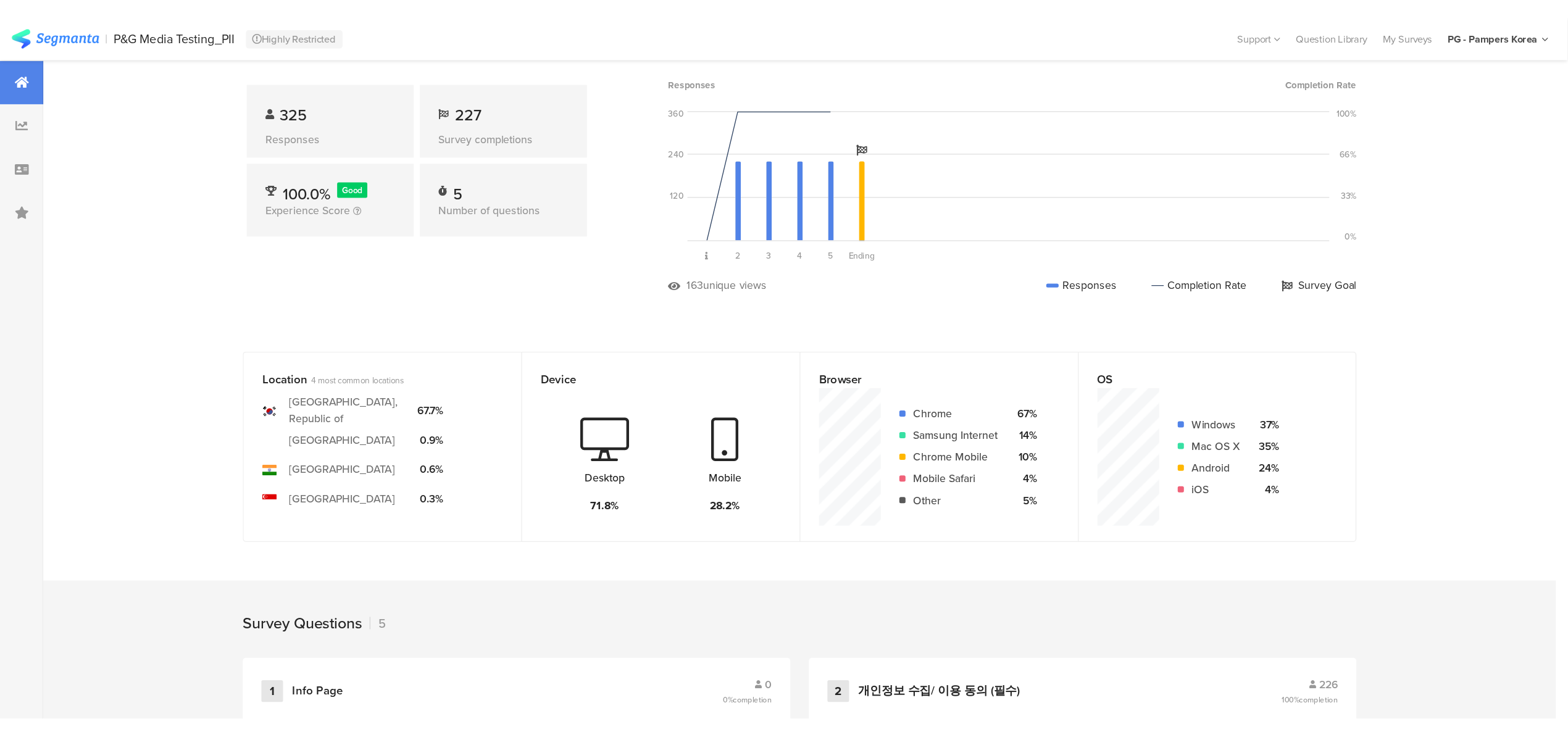
scroll to position [0, 0]
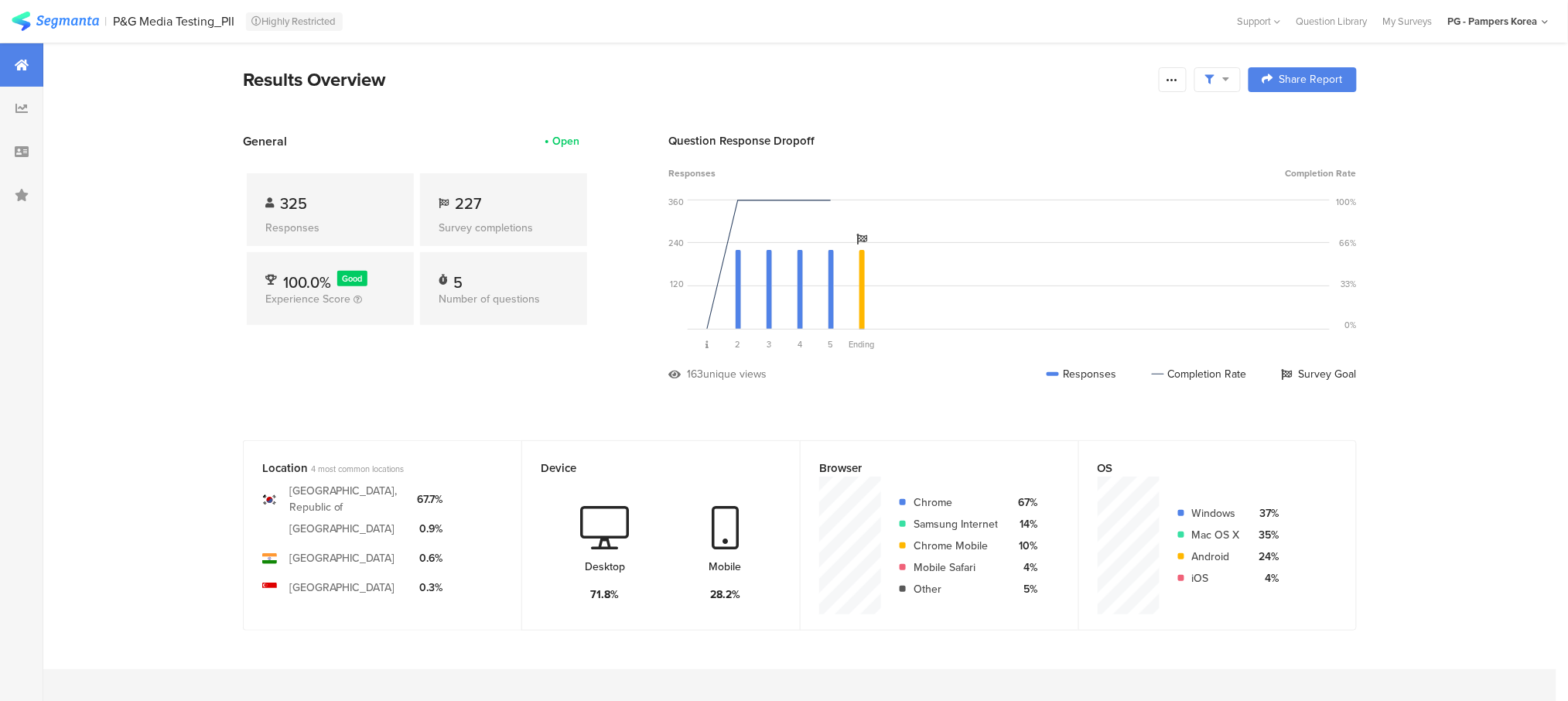
click at [1232, 87] on div at bounding box center [1217, 80] width 46 height 24
click at [1198, 203] on span "Edit Sample" at bounding box center [1186, 206] width 55 height 15
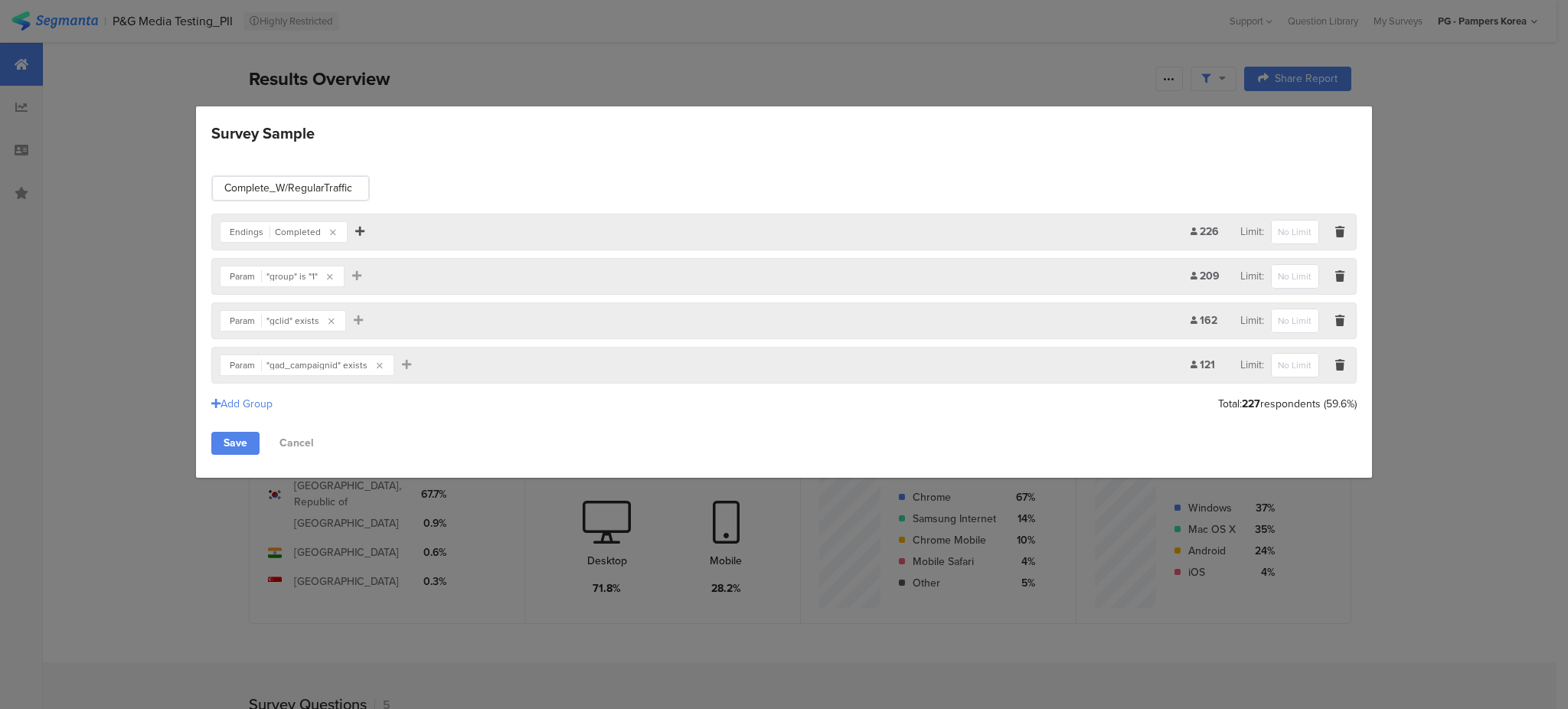
click at [356, 231] on icon "Survey Sample" at bounding box center [360, 231] width 9 height 11
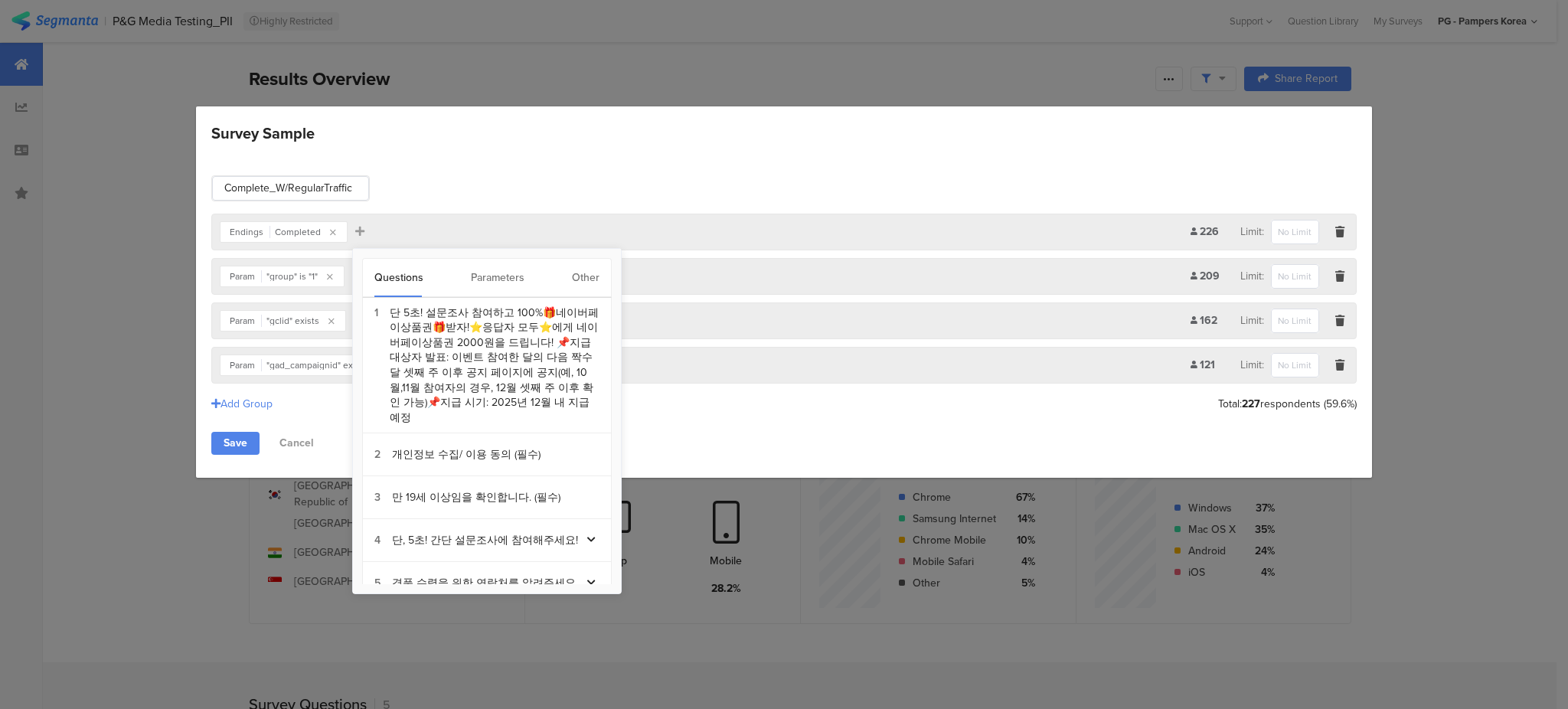
click at [479, 273] on div "Parameters" at bounding box center [498, 277] width 54 height 38
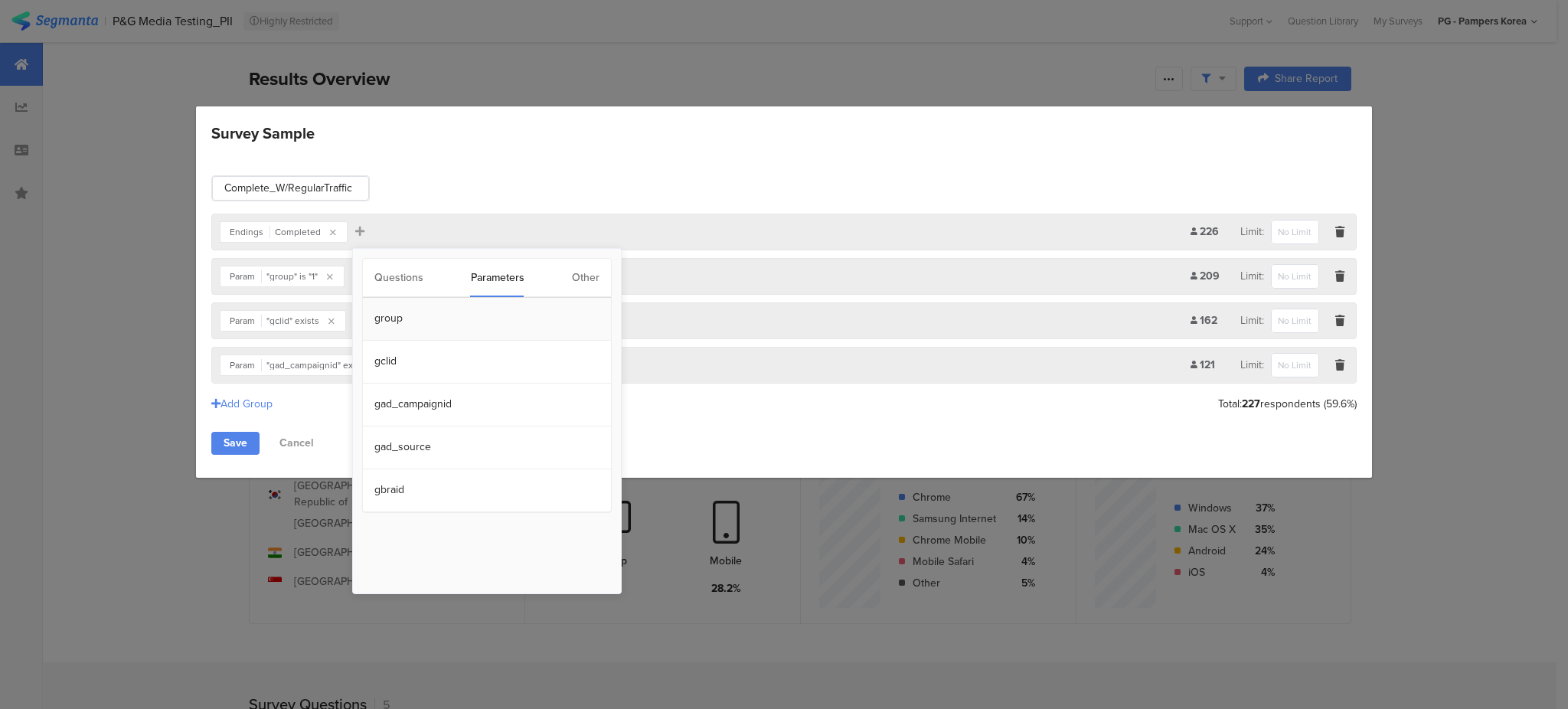
click at [398, 318] on section "group" at bounding box center [486, 319] width 248 height 43
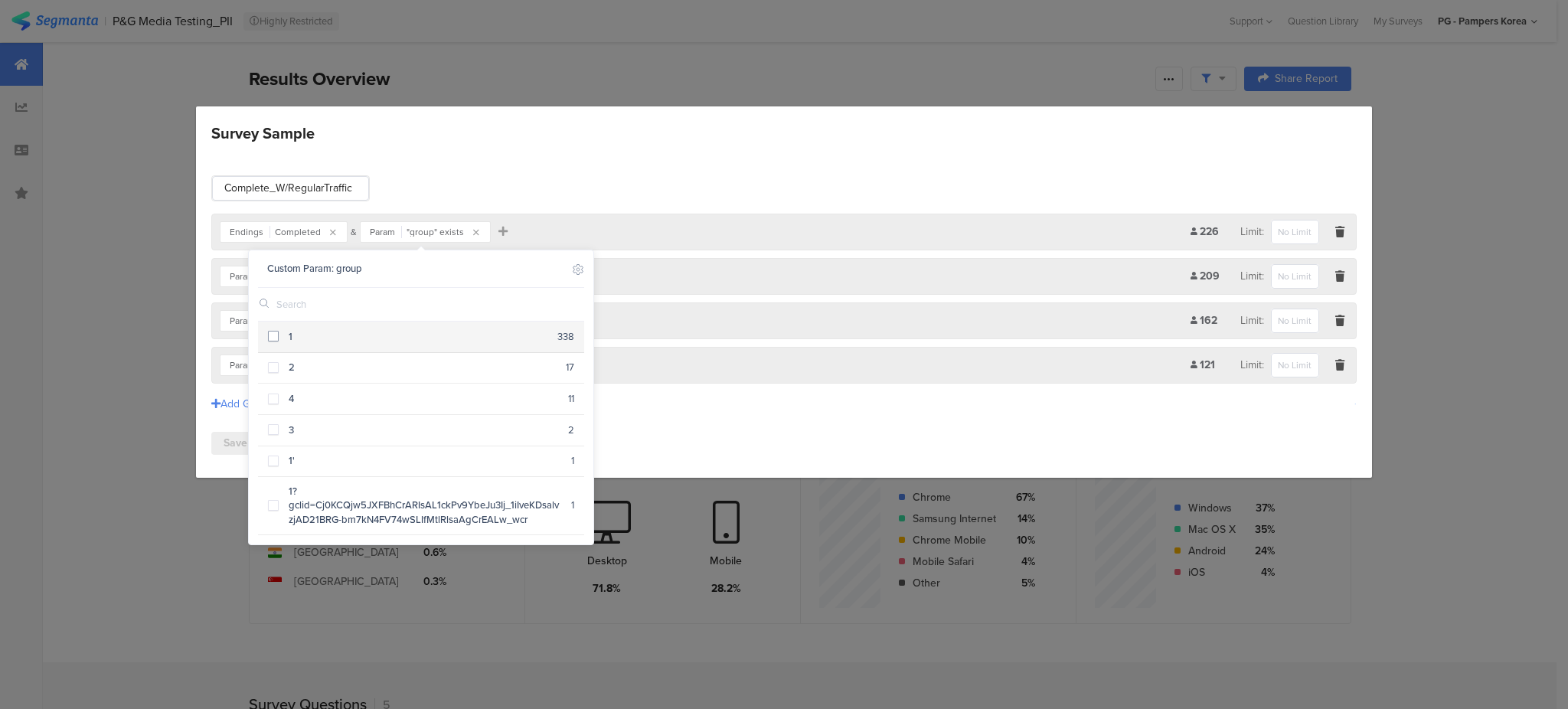
click at [277, 336] on span at bounding box center [274, 336] width 11 height 11
click at [493, 229] on icon "Survey Sample" at bounding box center [497, 231] width 9 height 11
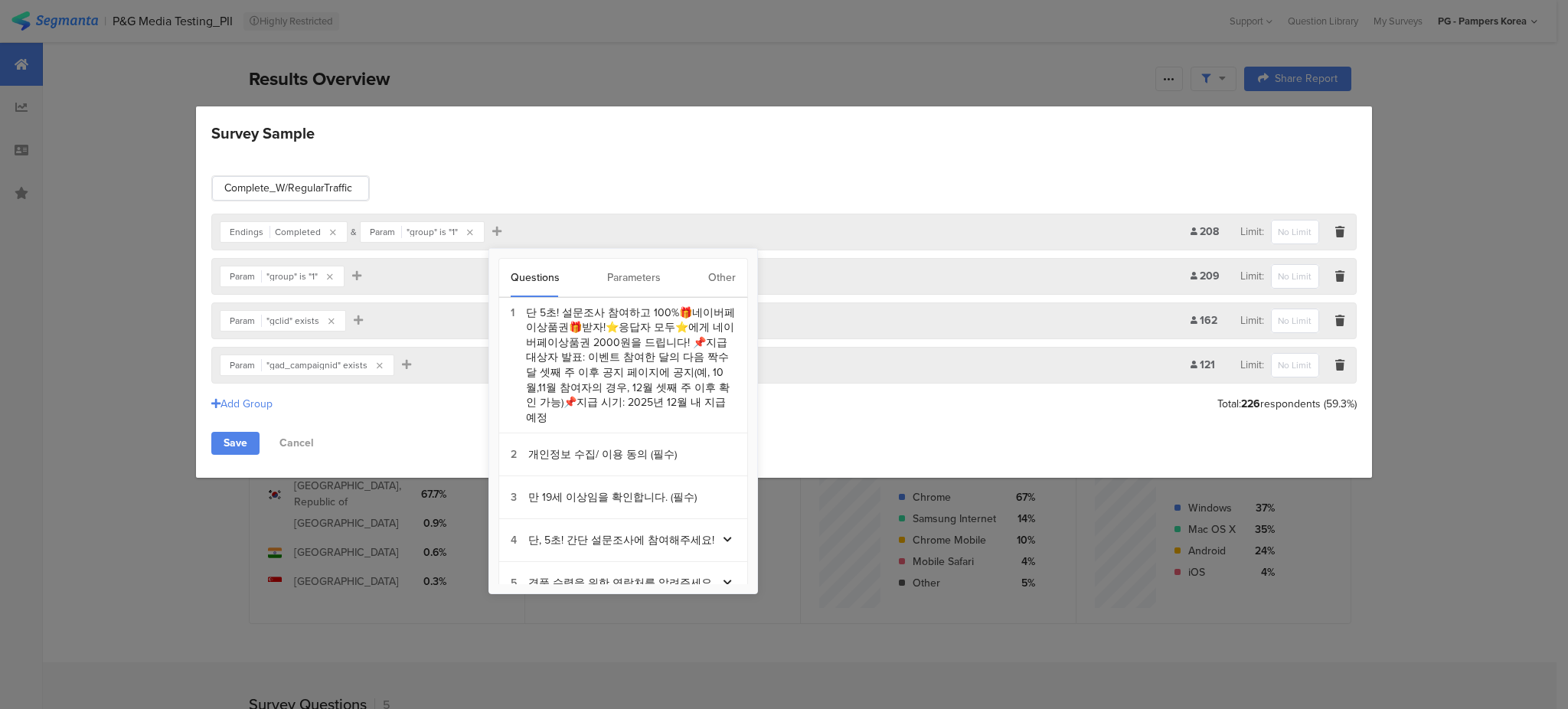
click at [617, 273] on div "Parameters" at bounding box center [634, 277] width 54 height 38
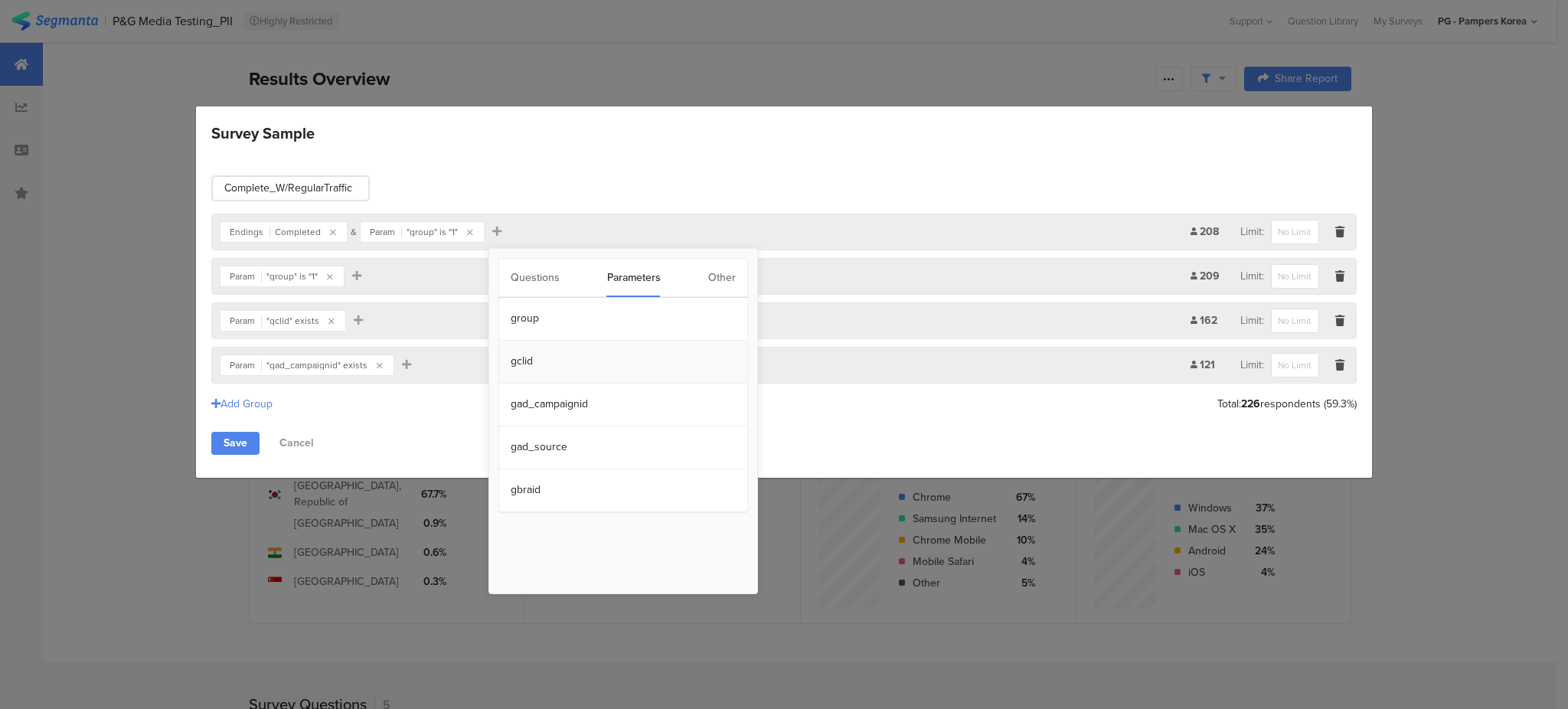
click at [543, 364] on section "gclid" at bounding box center [623, 362] width 248 height 43
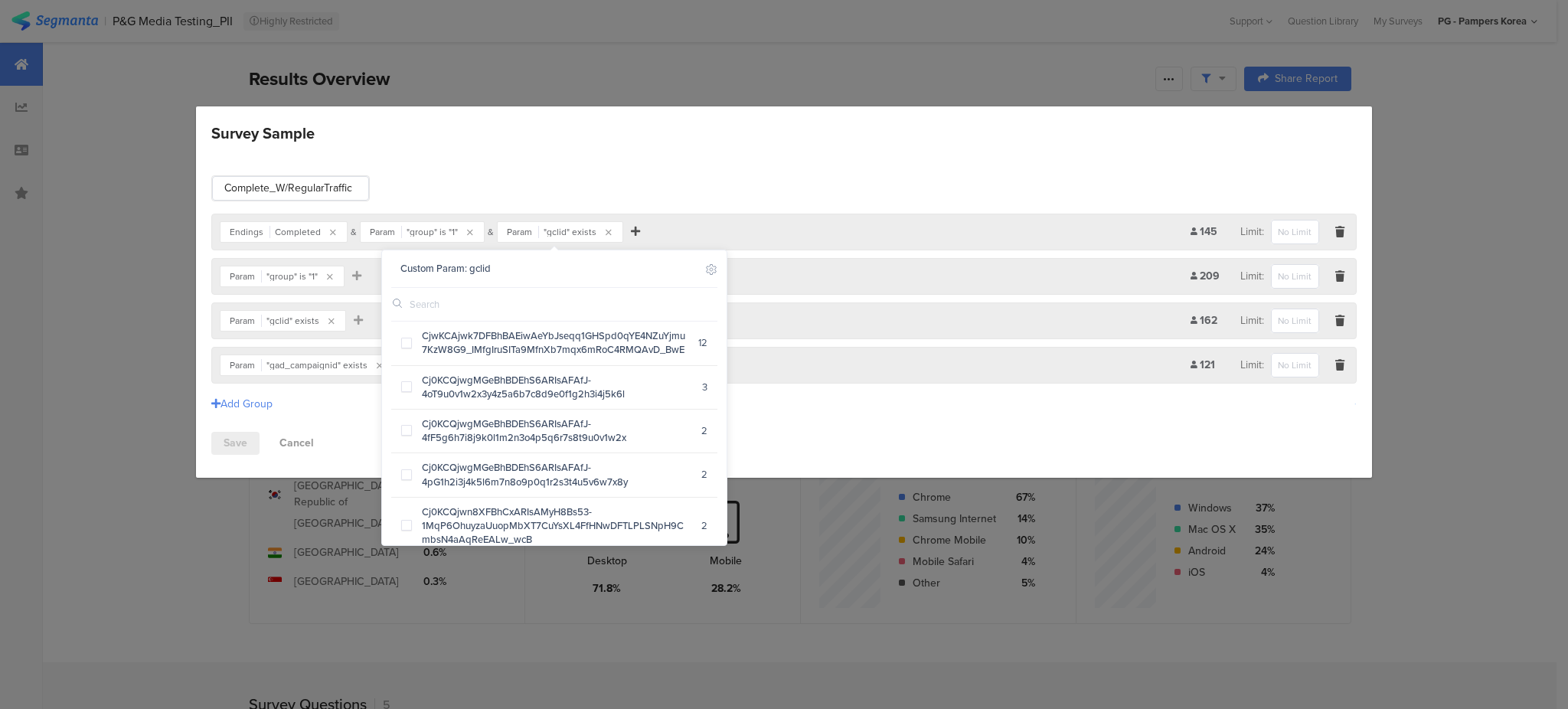
click at [630, 231] on icon "Survey Sample" at bounding box center [635, 231] width 9 height 11
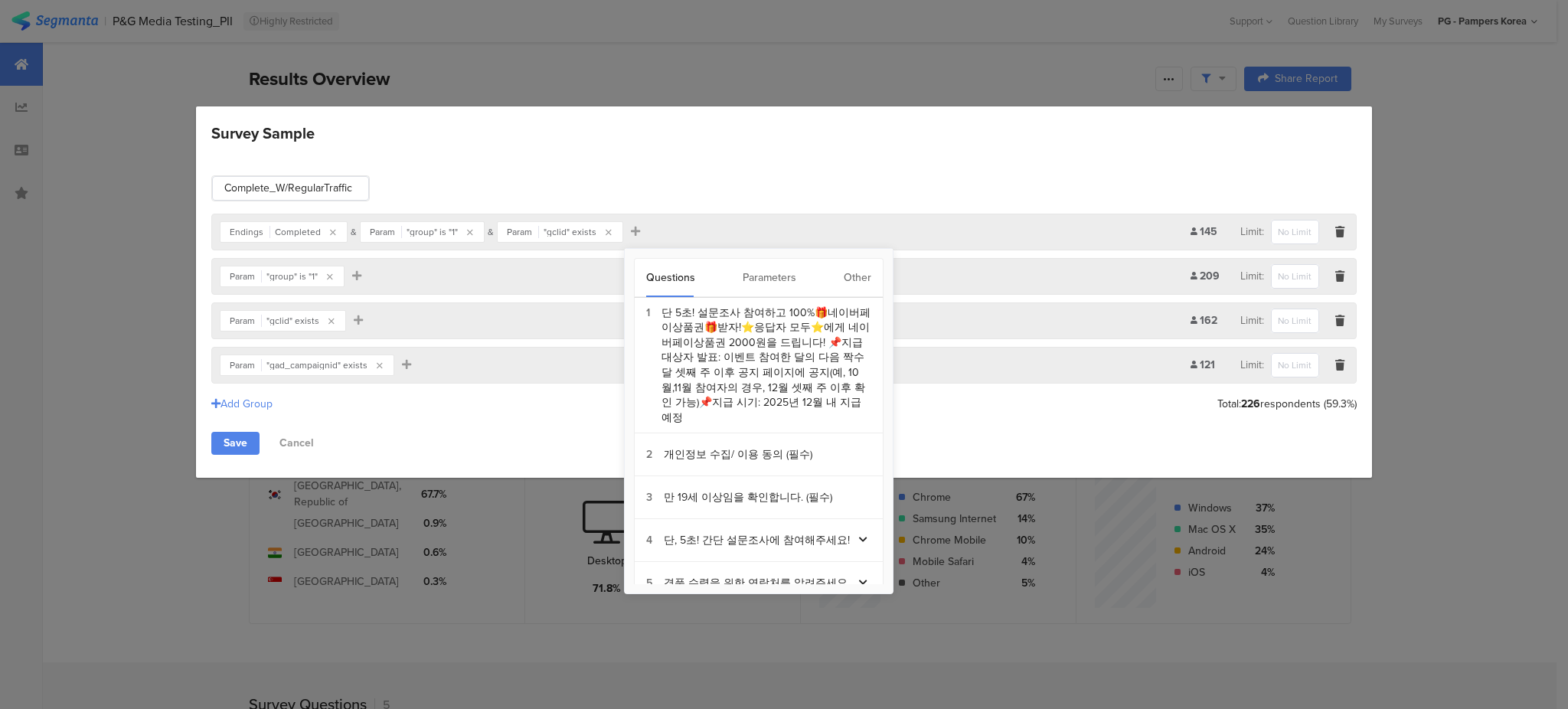
click at [747, 278] on div "Parameters" at bounding box center [770, 277] width 54 height 38
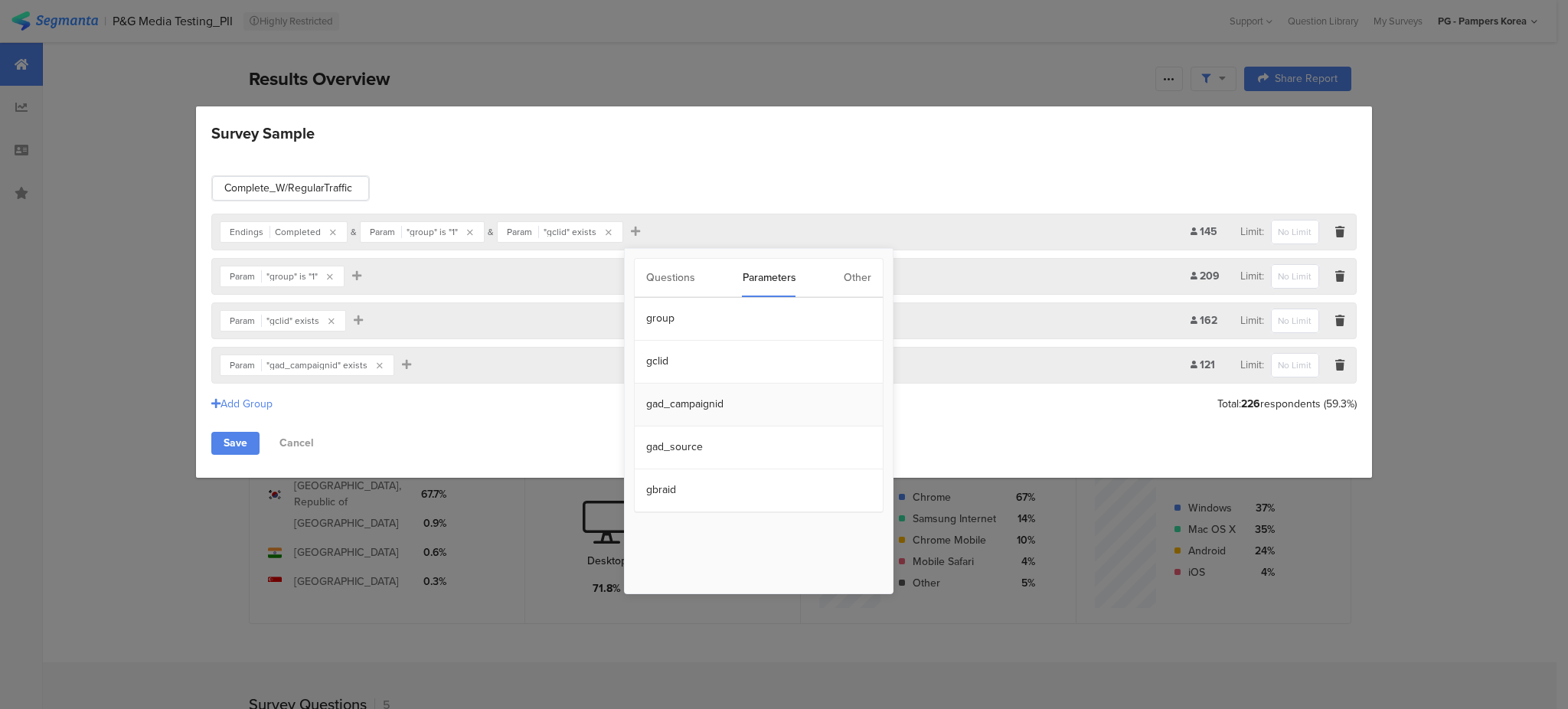
click at [715, 404] on section "gad_campaignid" at bounding box center [758, 405] width 248 height 43
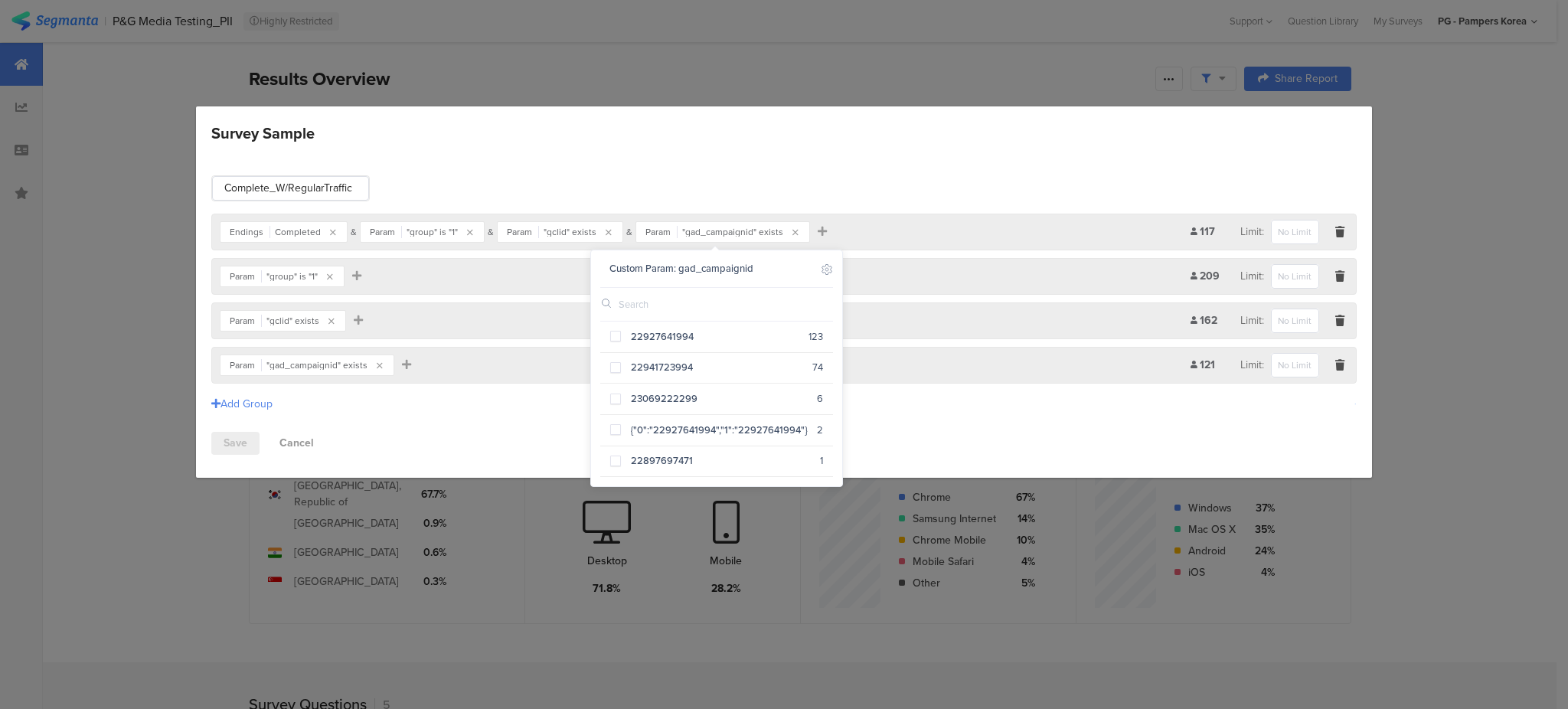
click at [831, 163] on div "Complete_W/RegularTraffic Endings Completed & Param "group" is "1" & Param "gcl…" at bounding box center [784, 315] width 1175 height 325
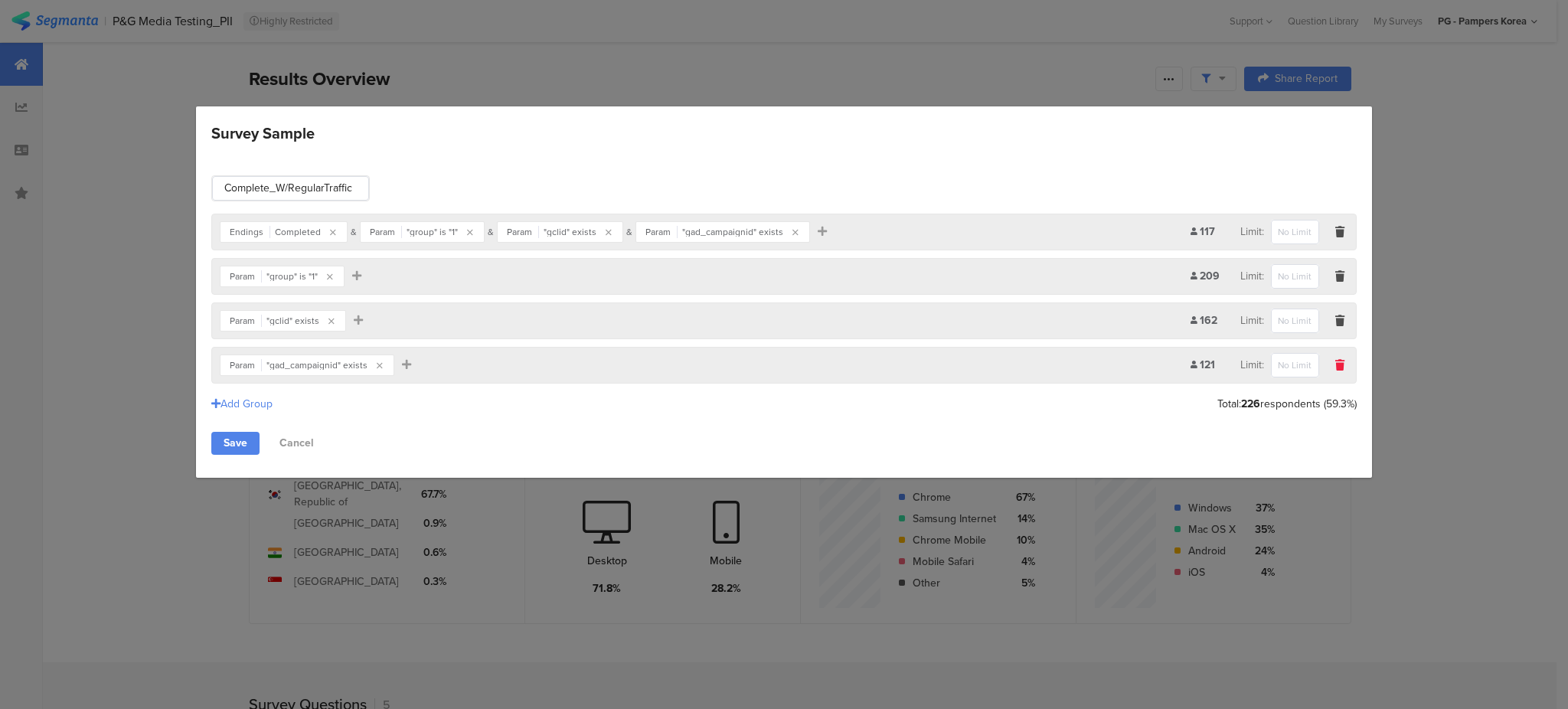
click at [1337, 362] on icon "Survey Sample" at bounding box center [1340, 366] width 9 height 11
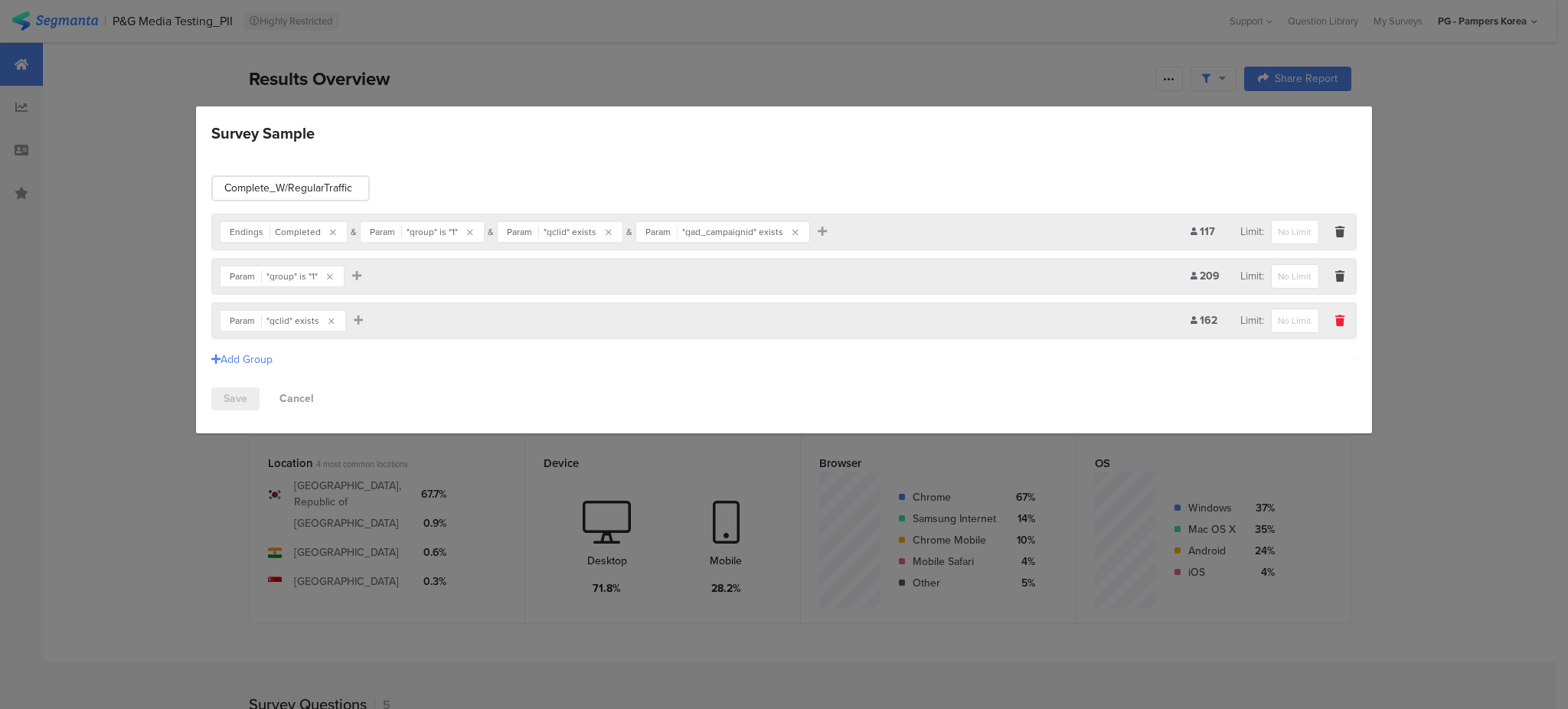
click at [1337, 319] on icon "Survey Sample" at bounding box center [1340, 321] width 9 height 11
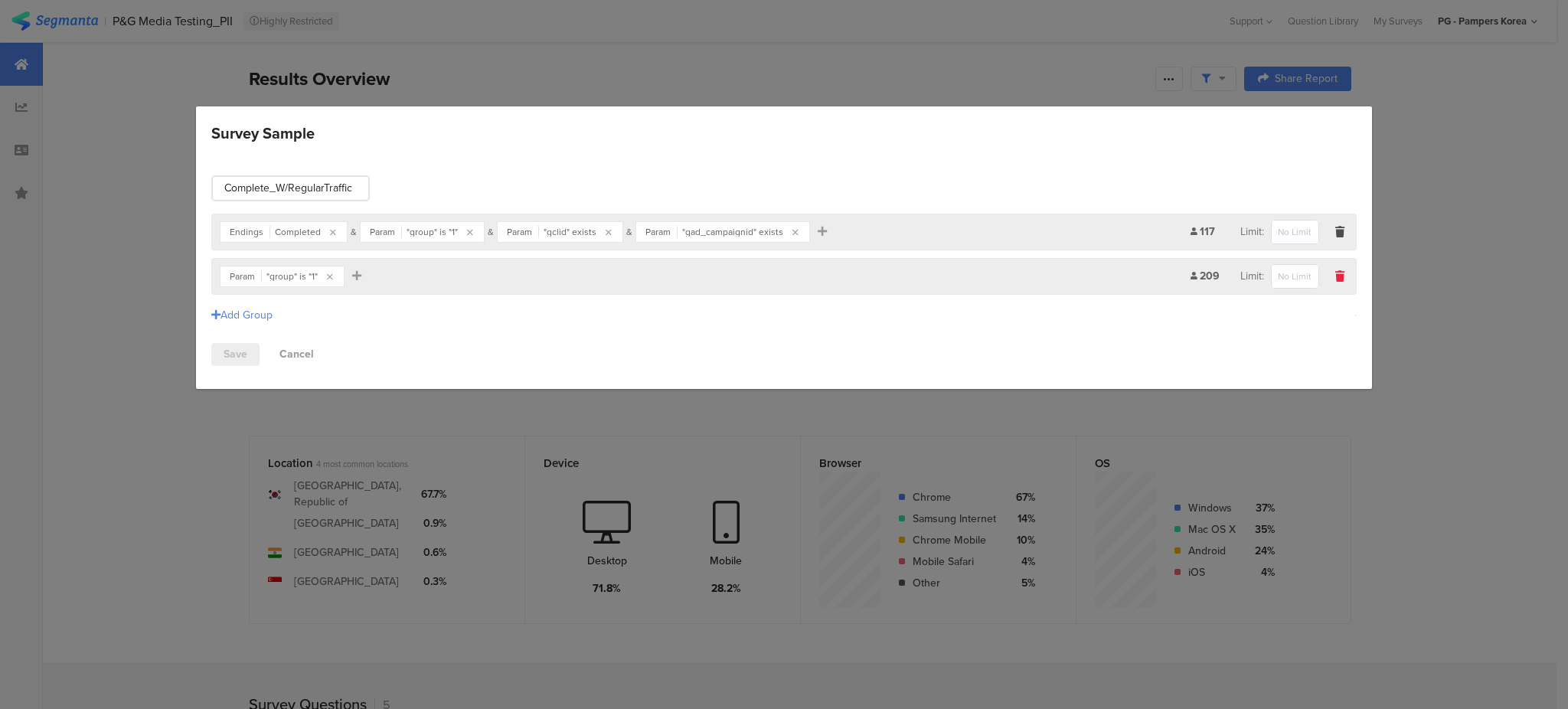
click at [1337, 274] on icon "Survey Sample" at bounding box center [1340, 277] width 9 height 11
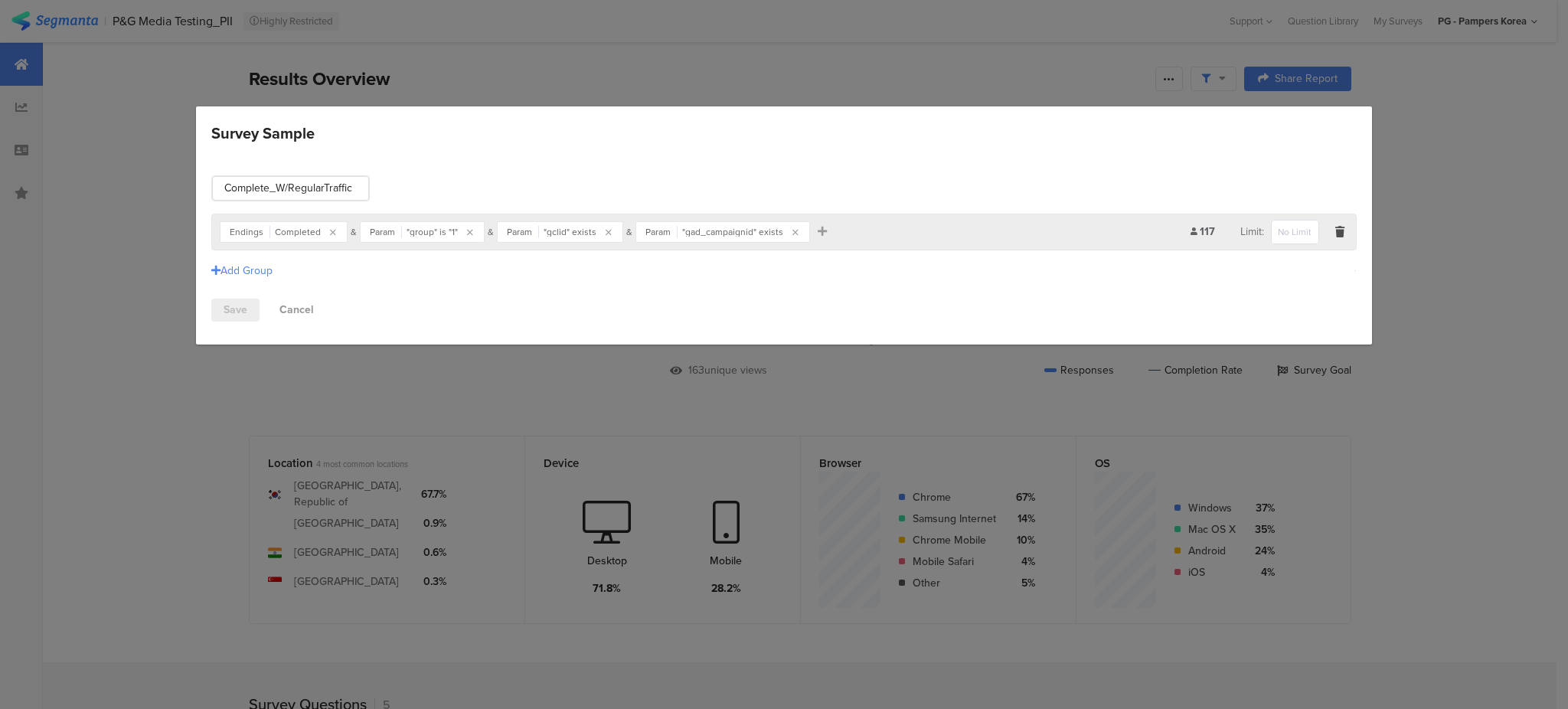
click at [1096, 307] on div "Save Cancel" at bounding box center [784, 310] width 1145 height 23
click at [233, 311] on link "Save" at bounding box center [236, 310] width 48 height 23
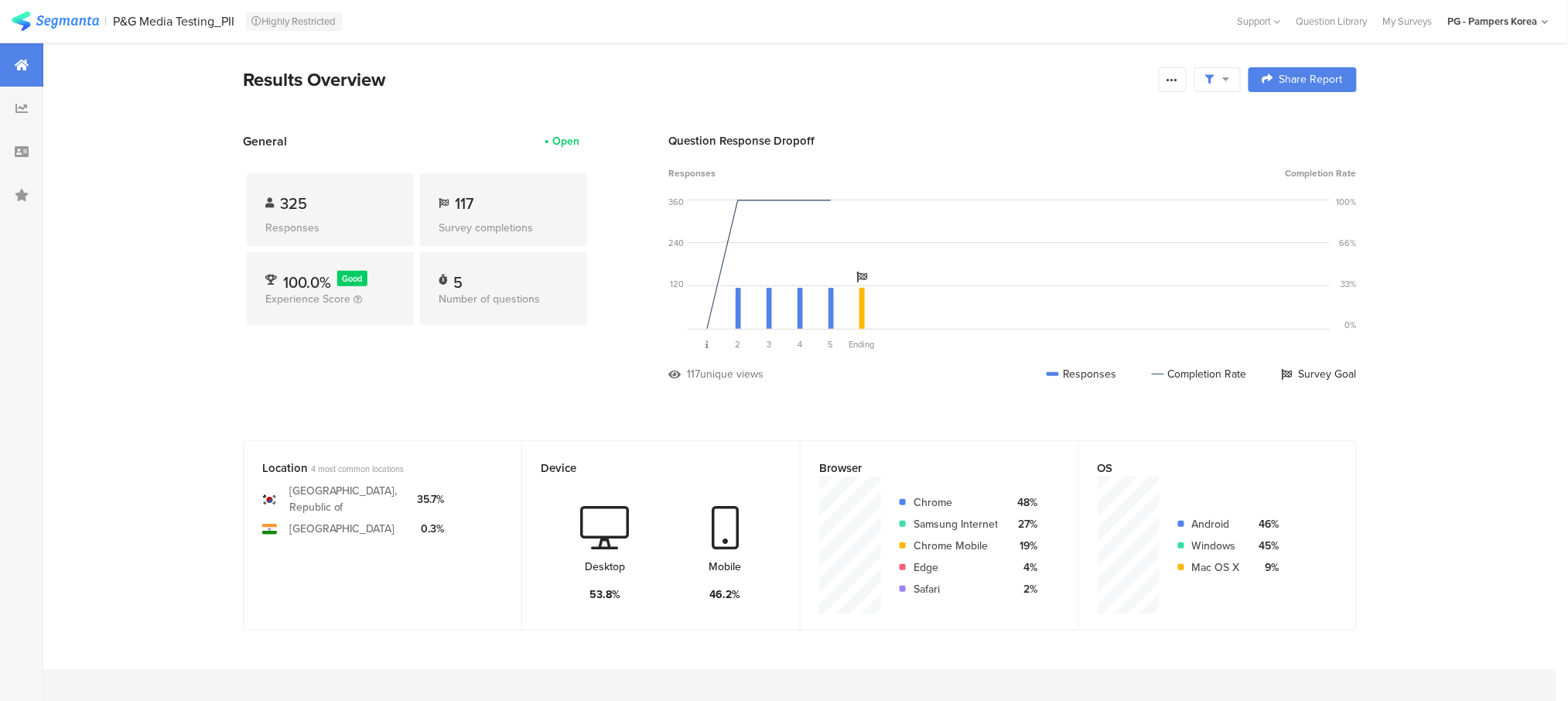
click at [1230, 75] on span at bounding box center [1218, 80] width 24 height 14
click at [1219, 214] on div "Edit Sample" at bounding box center [1226, 206] width 191 height 42
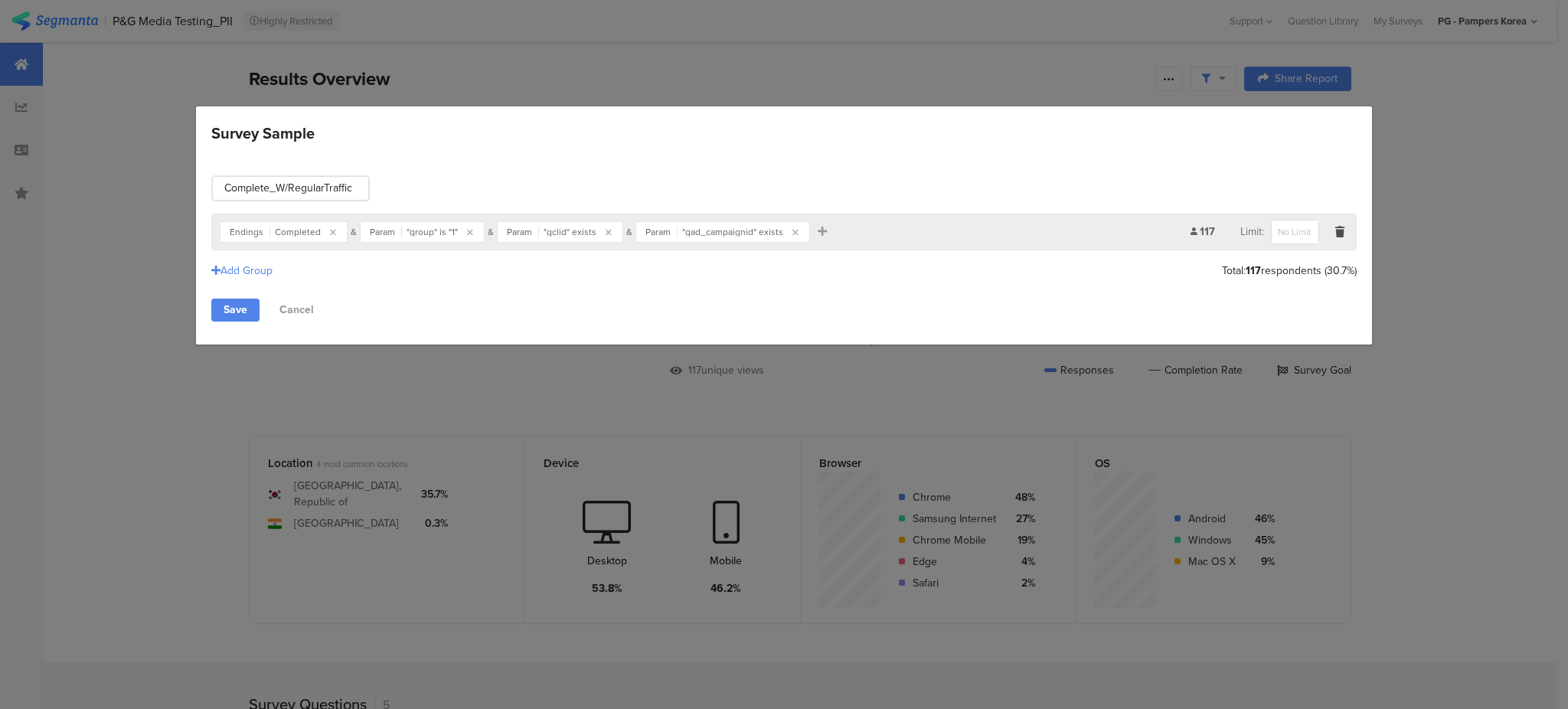
click at [823, 227] on div "Endings Completed & Param "group" is "1" & Param "gclid" exists & Param "gad_ca…" at bounding box center [706, 232] width 971 height 24
click at [818, 232] on div "Endings Completed & Param "group" is "1" & Param "gclid" exists & Param "gad_ca…" at bounding box center [706, 232] width 971 height 24
click at [818, 232] on icon "Survey Sample" at bounding box center [823, 231] width 9 height 11
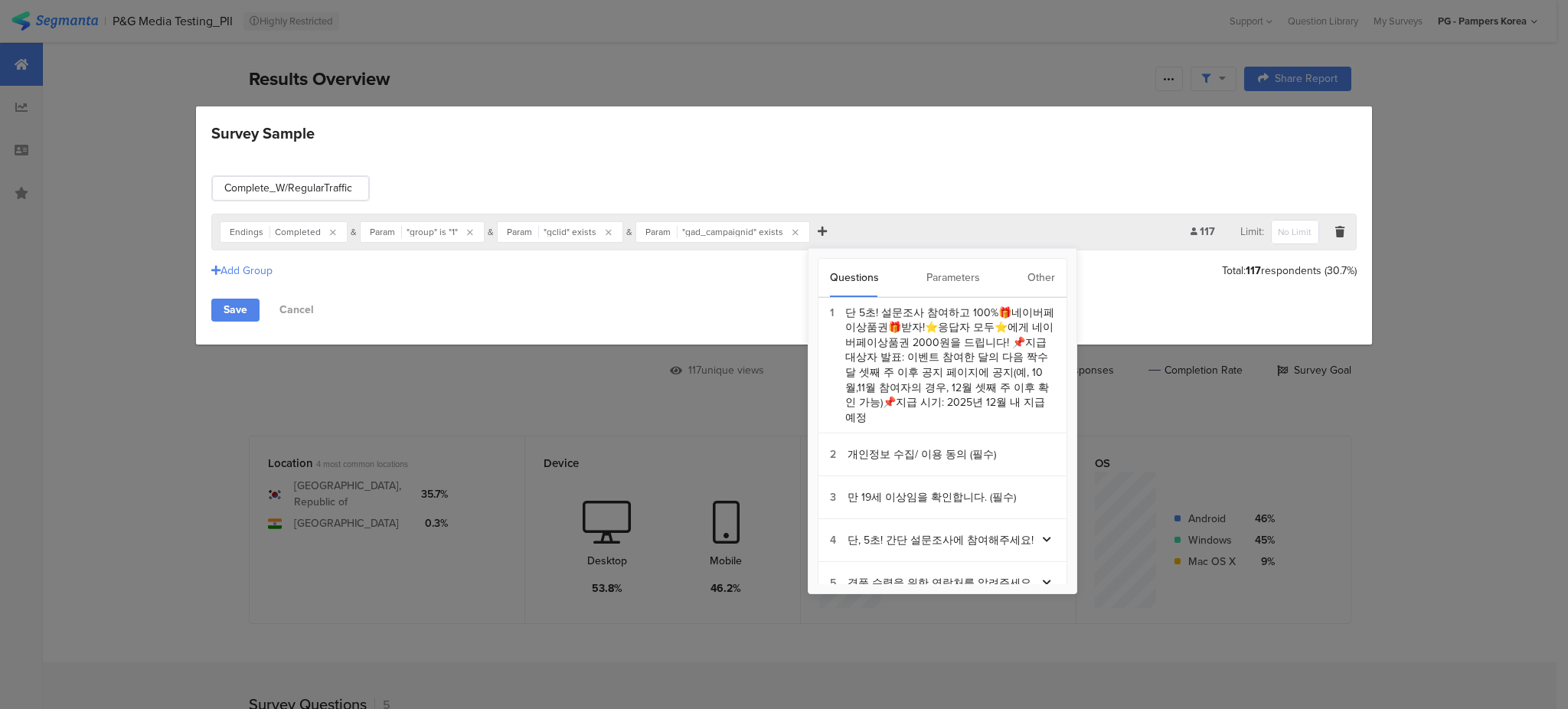
click at [818, 232] on icon "Survey Sample" at bounding box center [823, 231] width 9 height 11
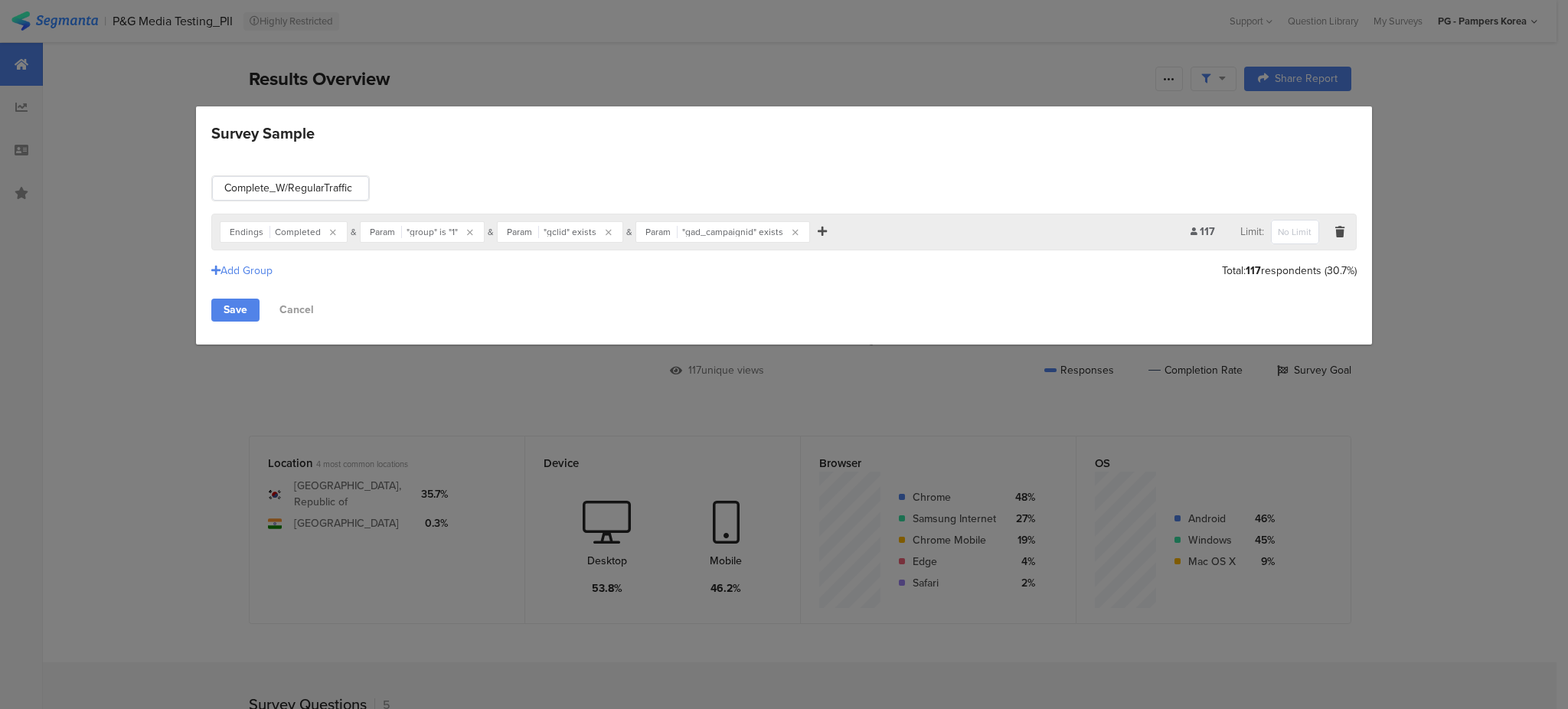
click at [818, 232] on icon "Survey Sample" at bounding box center [823, 231] width 9 height 11
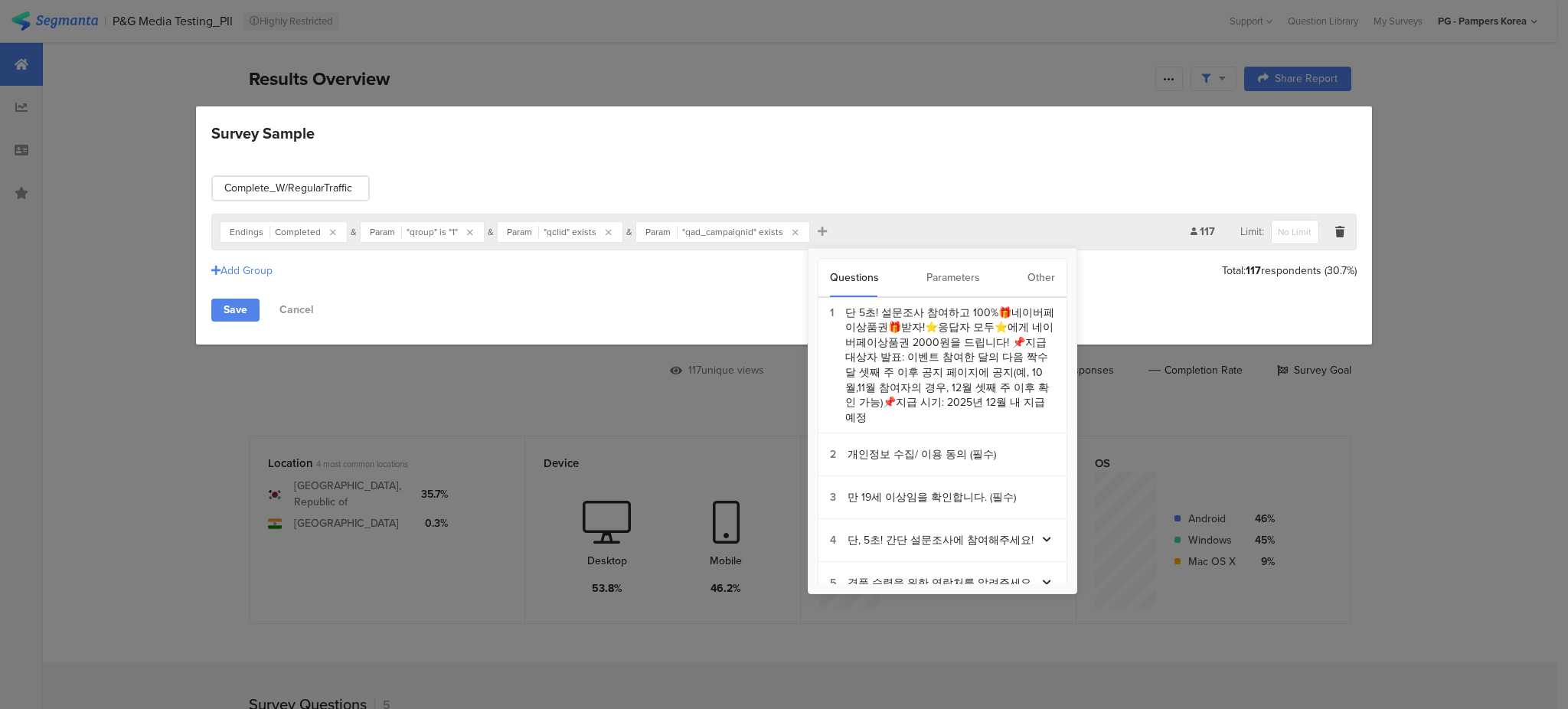
click at [1034, 268] on div "Other" at bounding box center [1042, 277] width 28 height 38
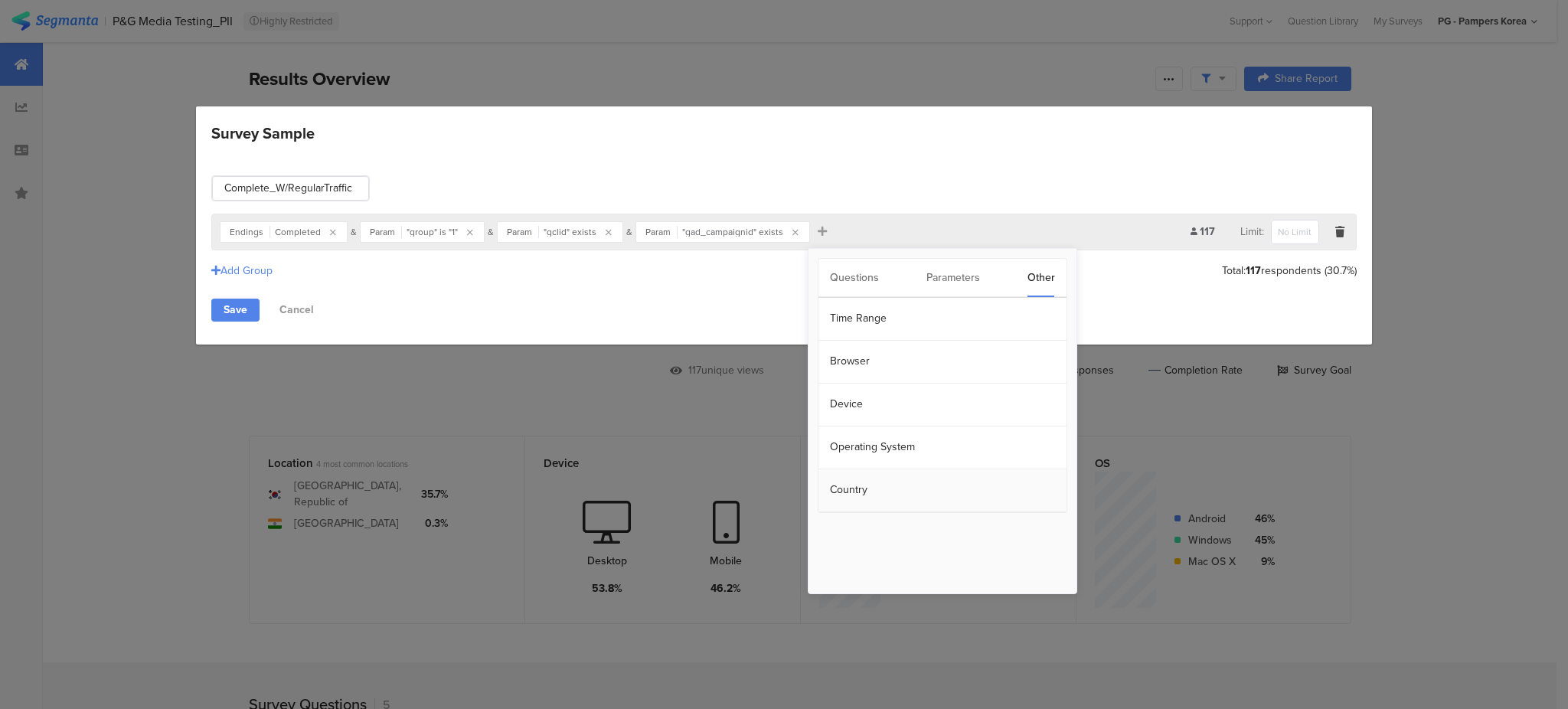
click at [884, 486] on section "Country" at bounding box center [941, 490] width 248 height 43
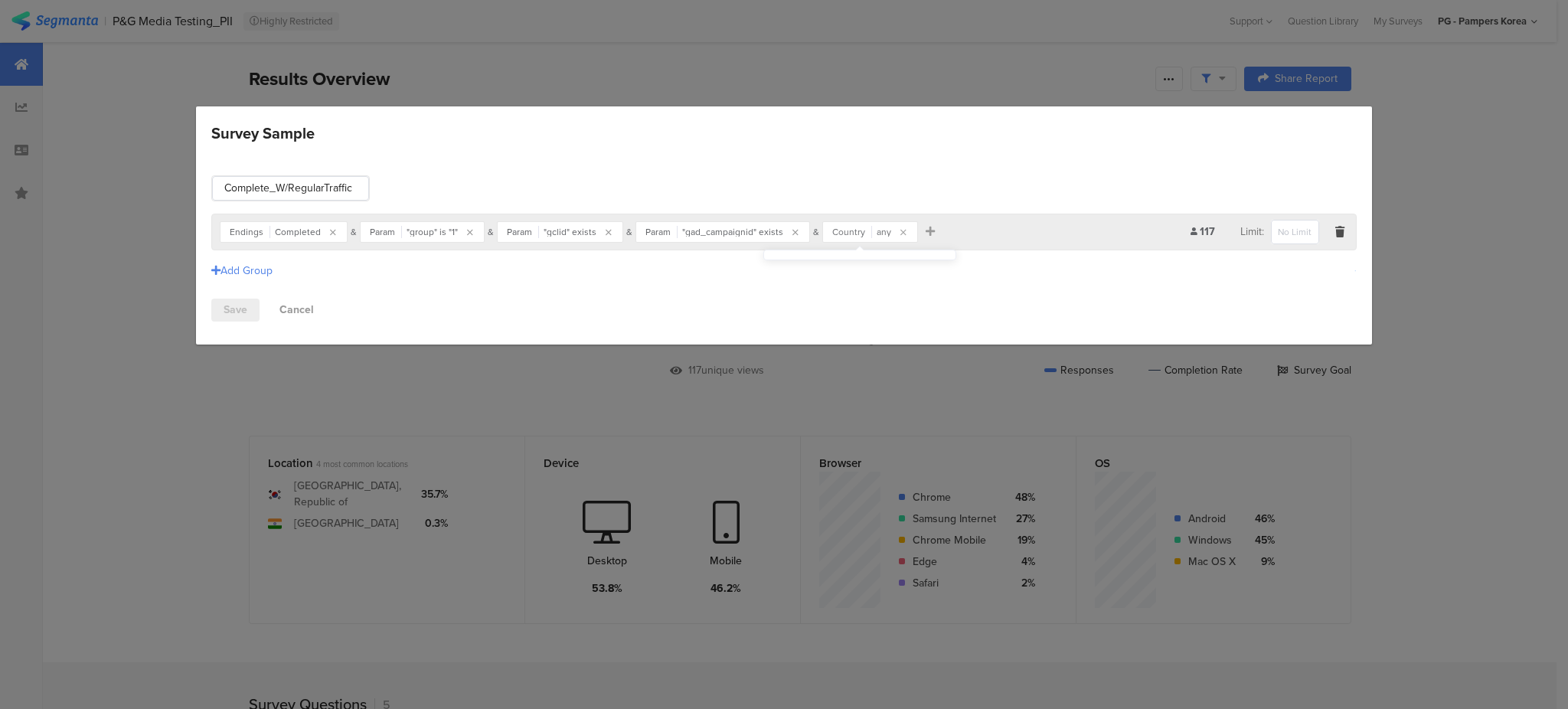
click at [876, 229] on div "any" at bounding box center [884, 232] width 15 height 9
click at [876, 230] on div "any" at bounding box center [884, 232] width 15 height 9
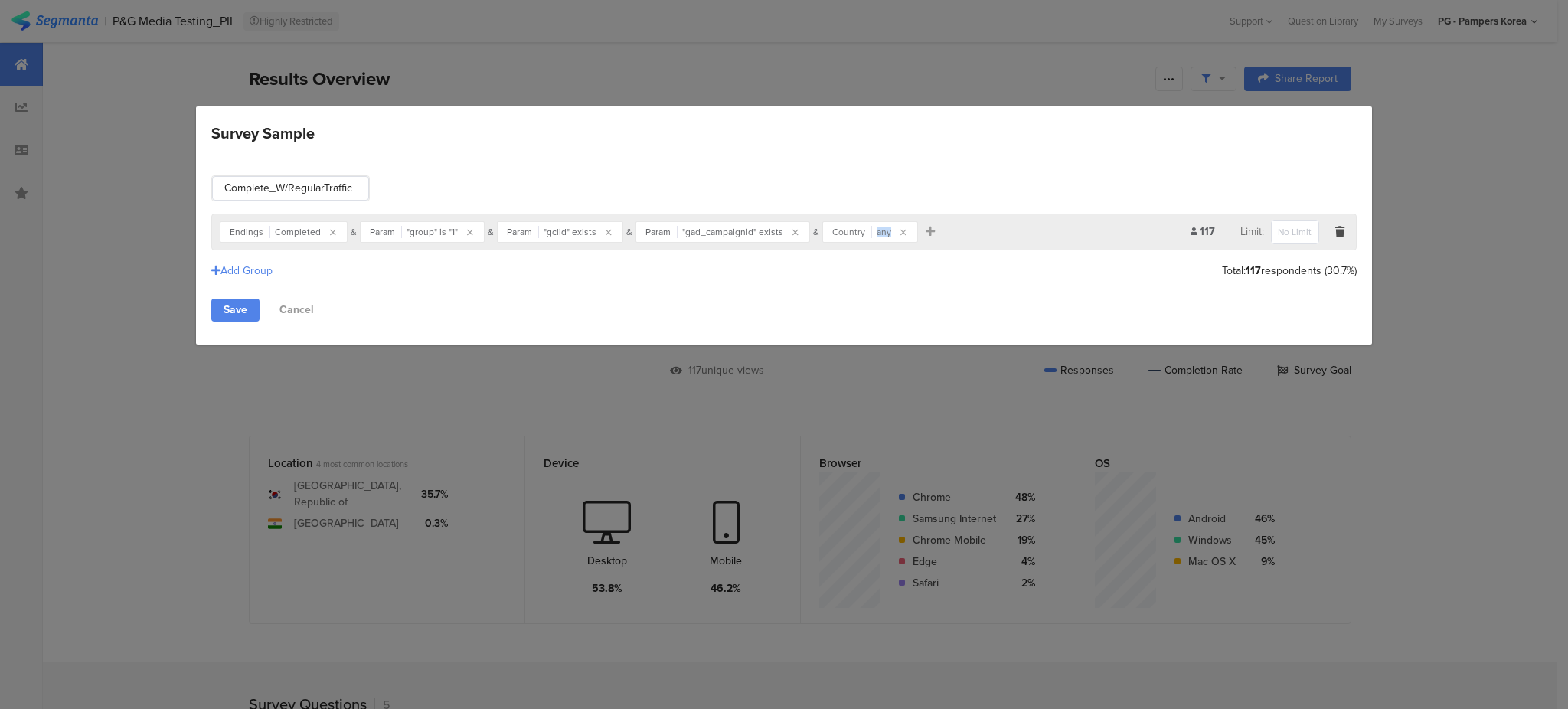
click at [876, 230] on div "any" at bounding box center [884, 232] width 15 height 9
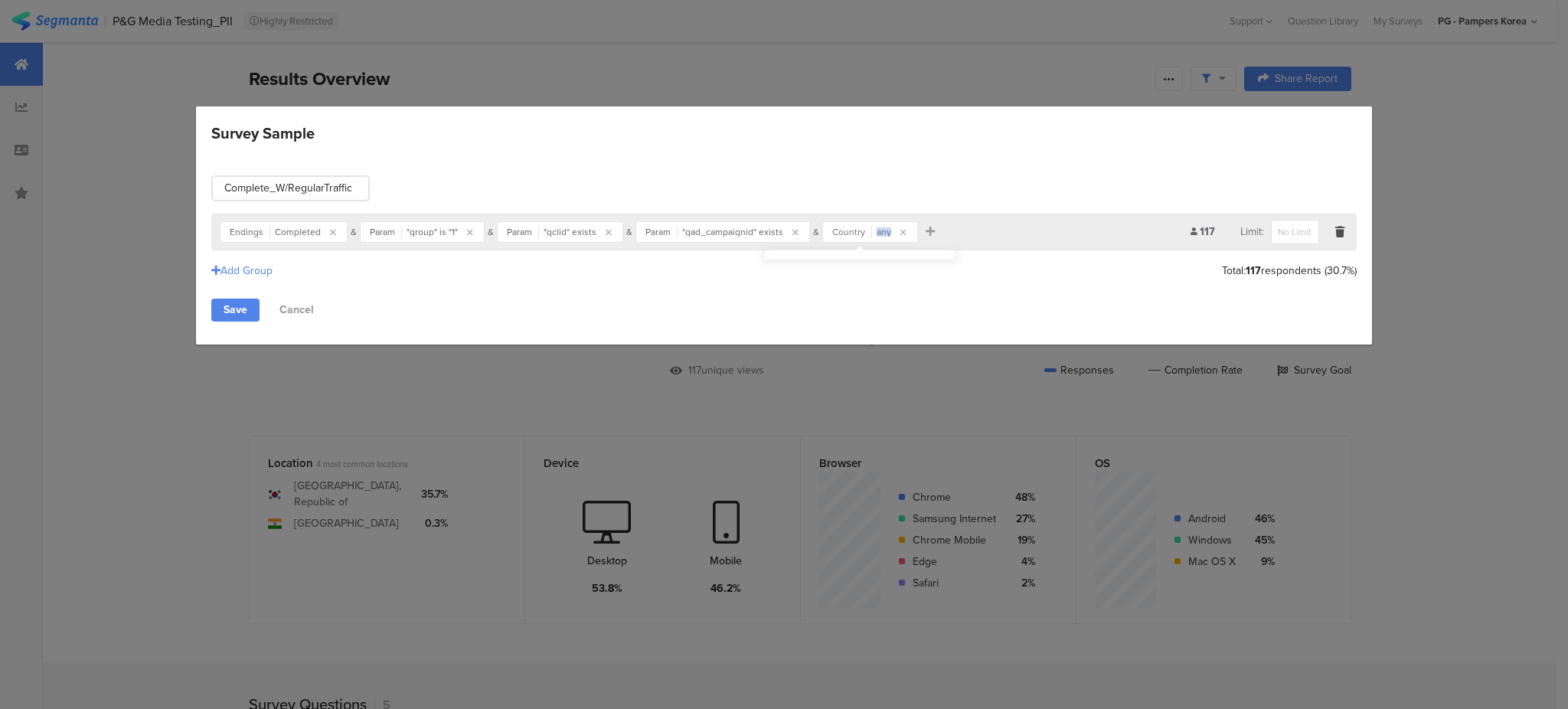
click at [876, 230] on div "any" at bounding box center [884, 232] width 15 height 9
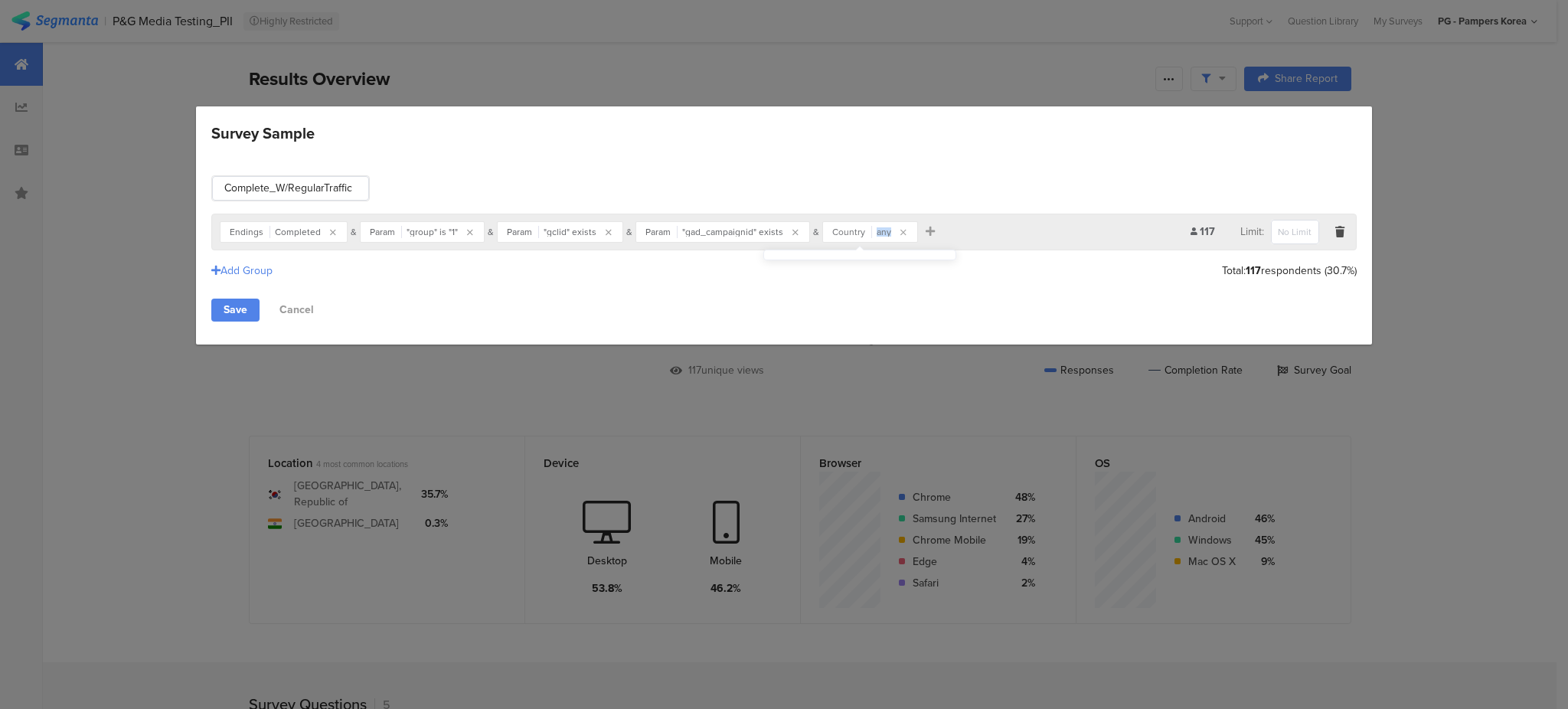
click at [876, 230] on div "any" at bounding box center [884, 232] width 15 height 9
click at [901, 230] on icon "Survey Sample" at bounding box center [903, 233] width 6 height 9
click at [886, 299] on div "Save Cancel" at bounding box center [784, 310] width 1145 height 23
click at [250, 316] on link "Save" at bounding box center [236, 310] width 48 height 23
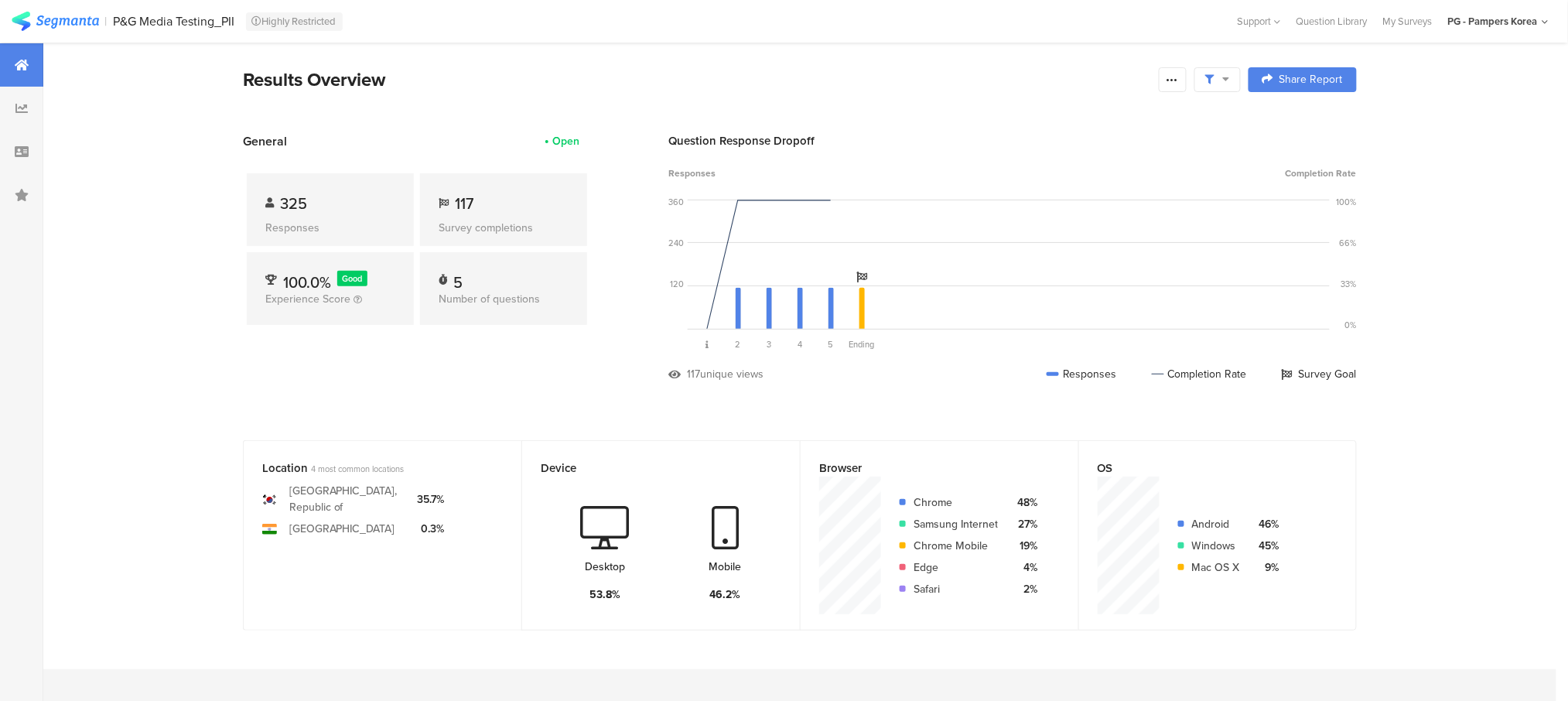
drag, startPoint x: 1340, startPoint y: 80, endPoint x: 1330, endPoint y: 85, distance: 11.2
click at [1339, 80] on span "Share Report" at bounding box center [1312, 80] width 64 height 11
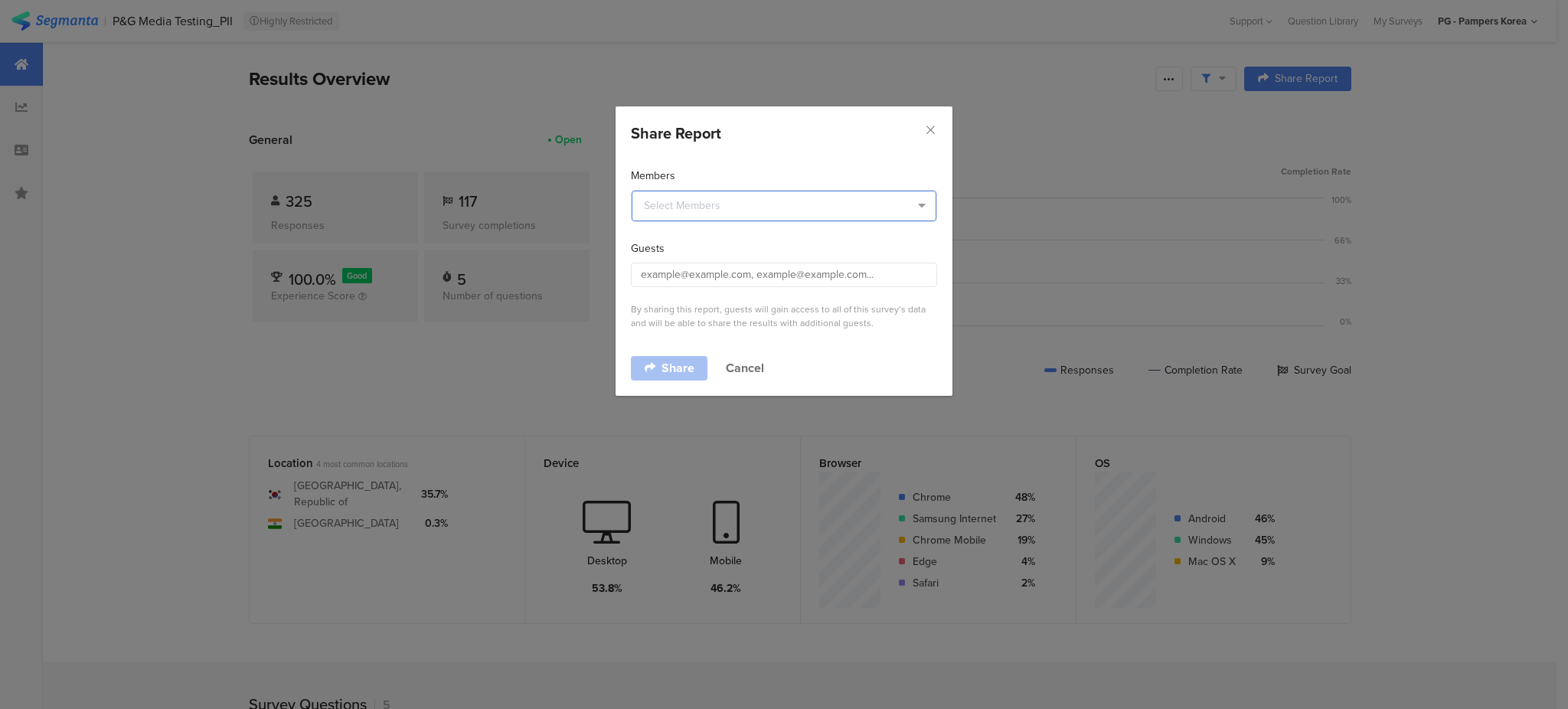
click at [815, 200] on input "dialog" at bounding box center [784, 205] width 305 height 31
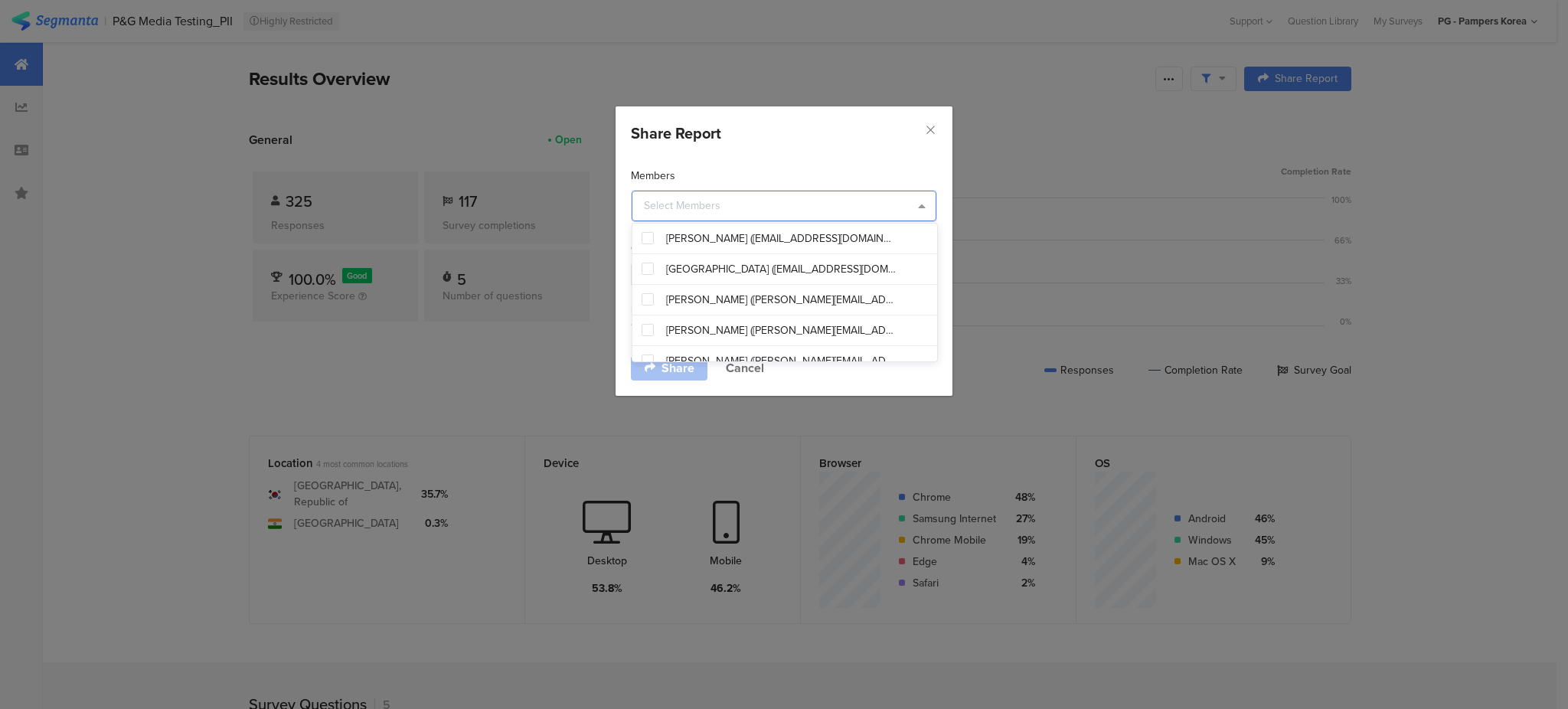
click at [836, 148] on div "Share Report" at bounding box center [784, 129] width 337 height 45
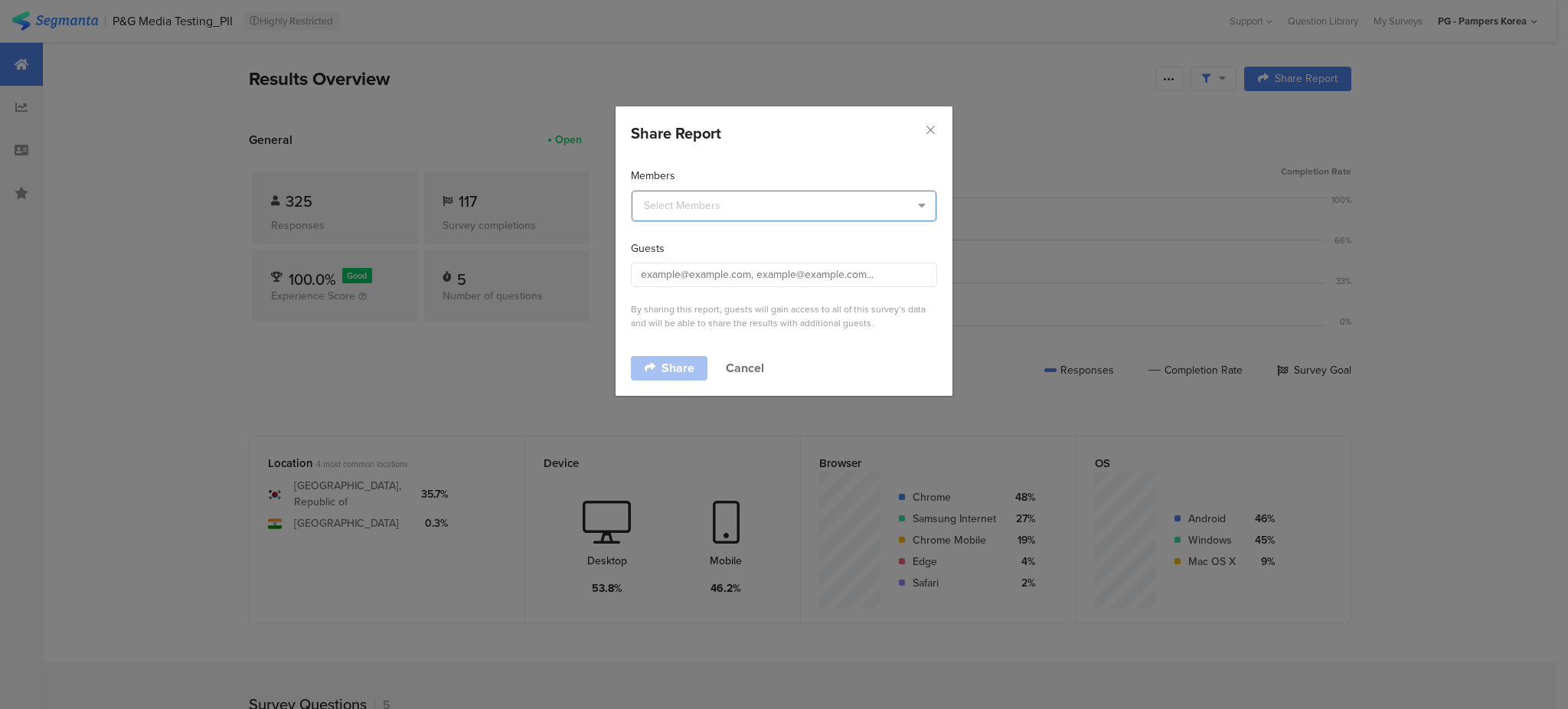
click at [833, 207] on input "dialog" at bounding box center [784, 205] width 305 height 31
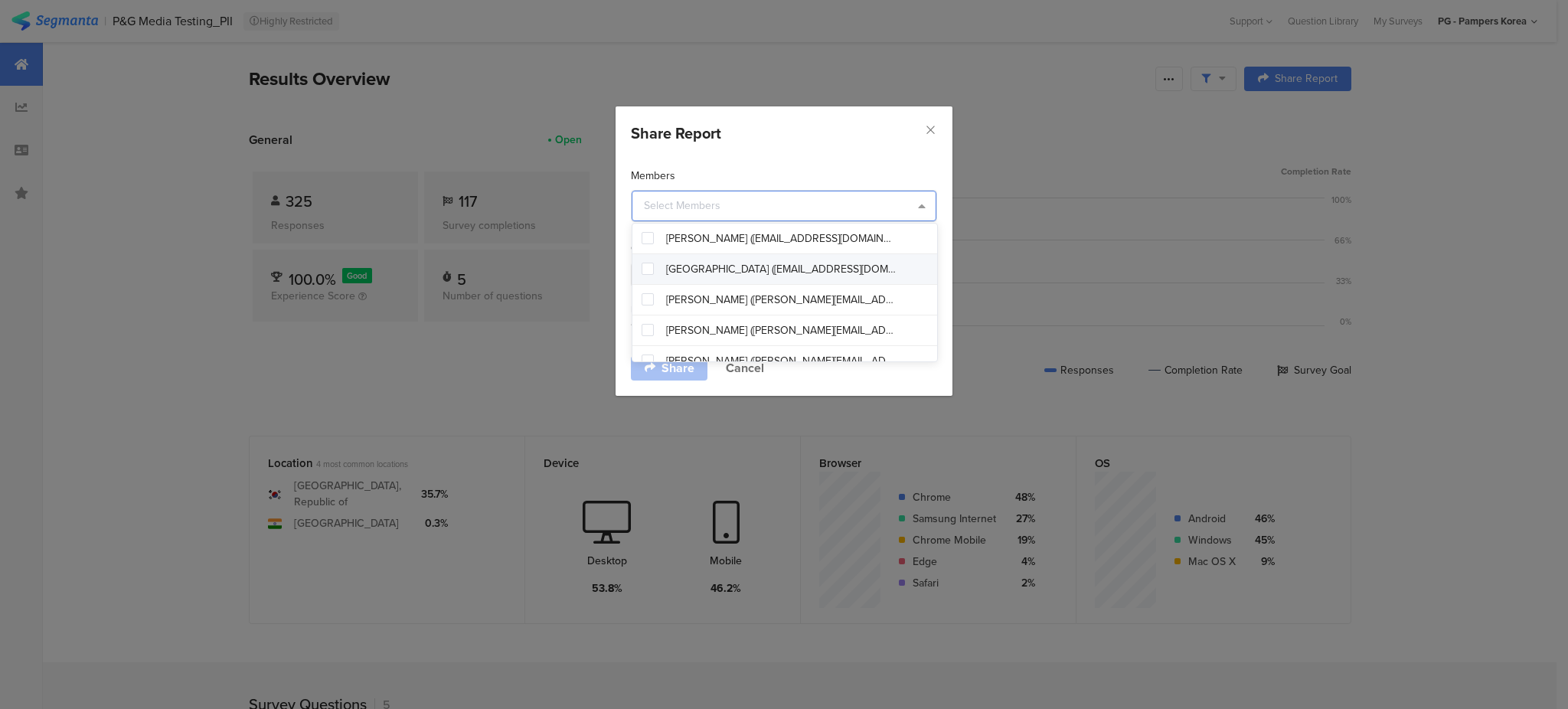
click at [649, 275] on span at bounding box center [647, 268] width 12 height 12
click at [842, 158] on div "Members [GEOGRAPHIC_DATA] Guests By sharing this report, guests will gain acces…" at bounding box center [784, 250] width 337 height 196
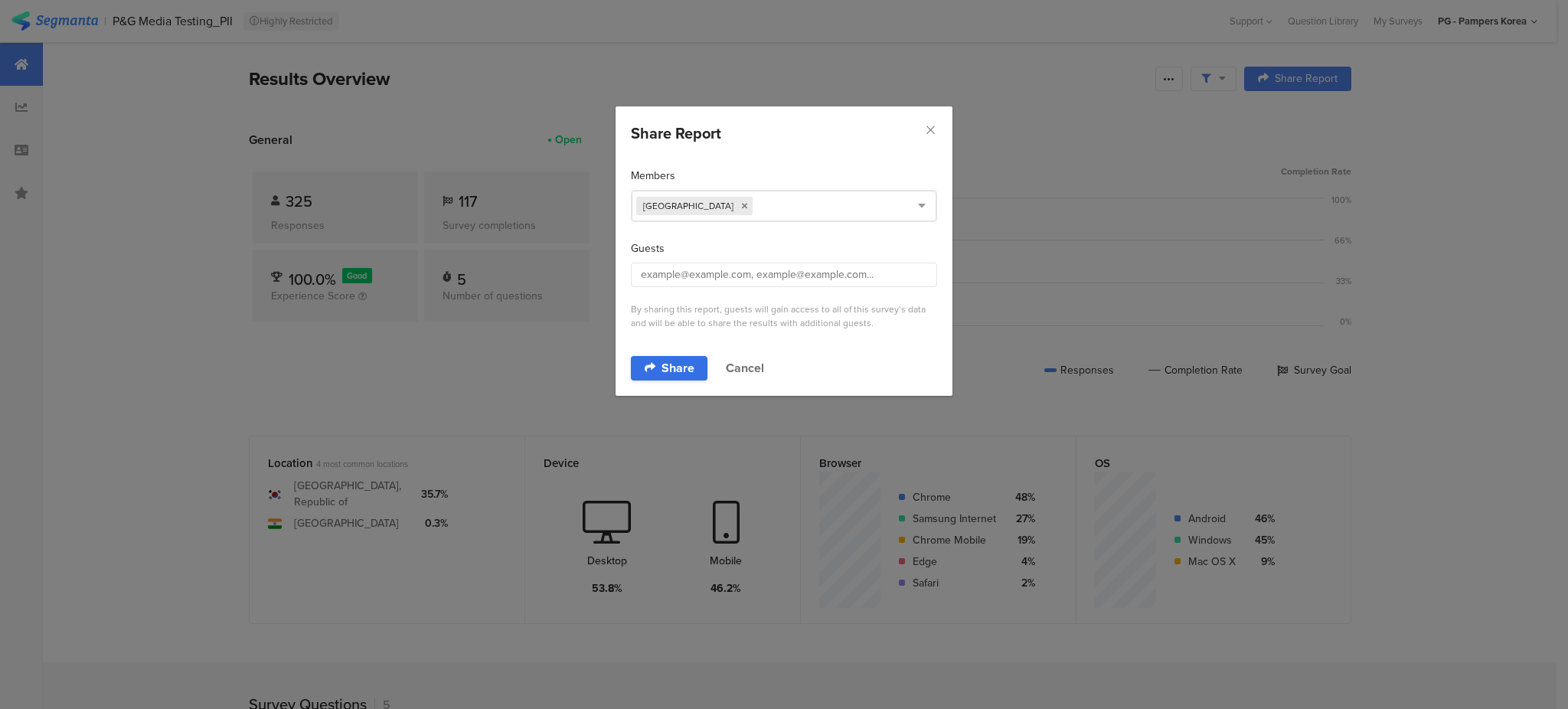
click at [676, 364] on span "Share" at bounding box center [677, 367] width 32 height 12
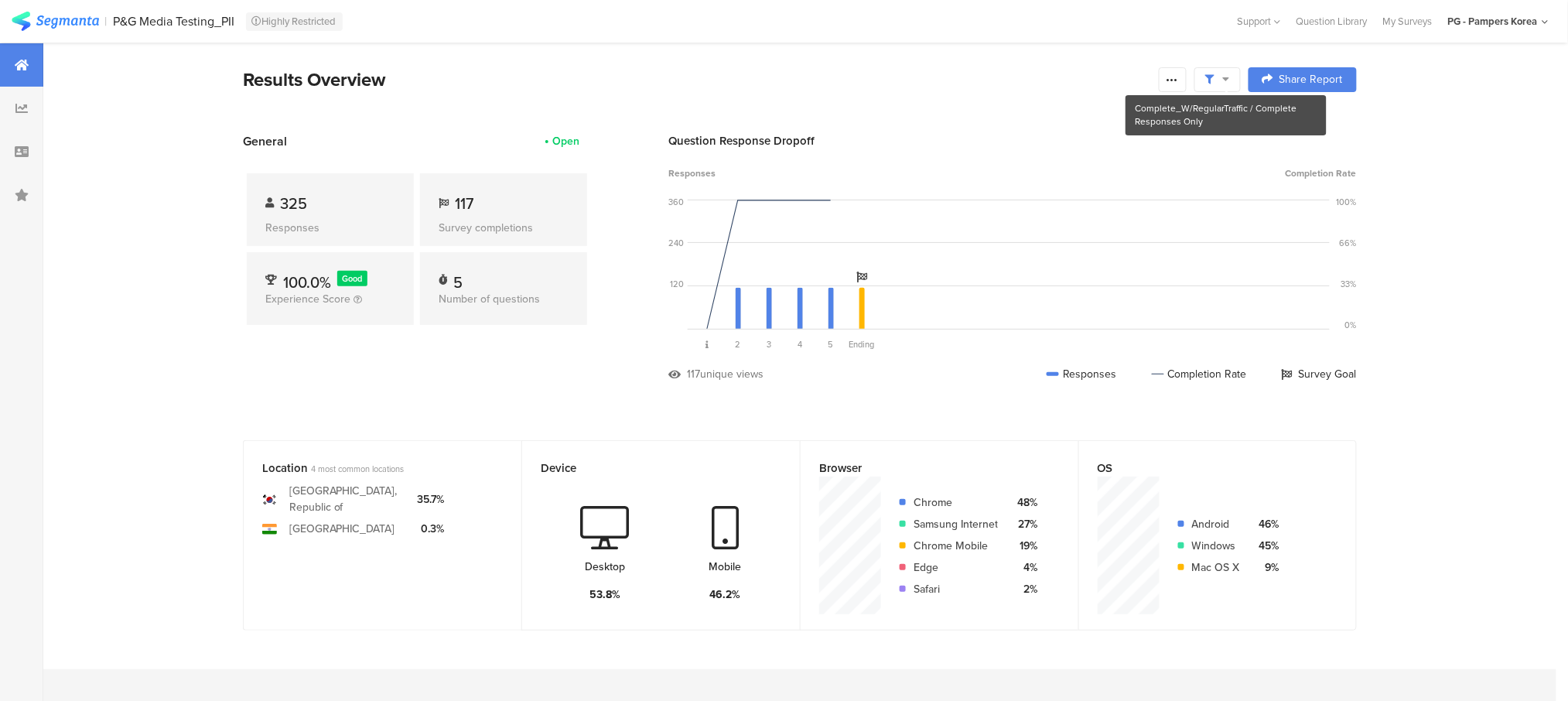
click at [1230, 82] on icon at bounding box center [1226, 79] width 7 height 11
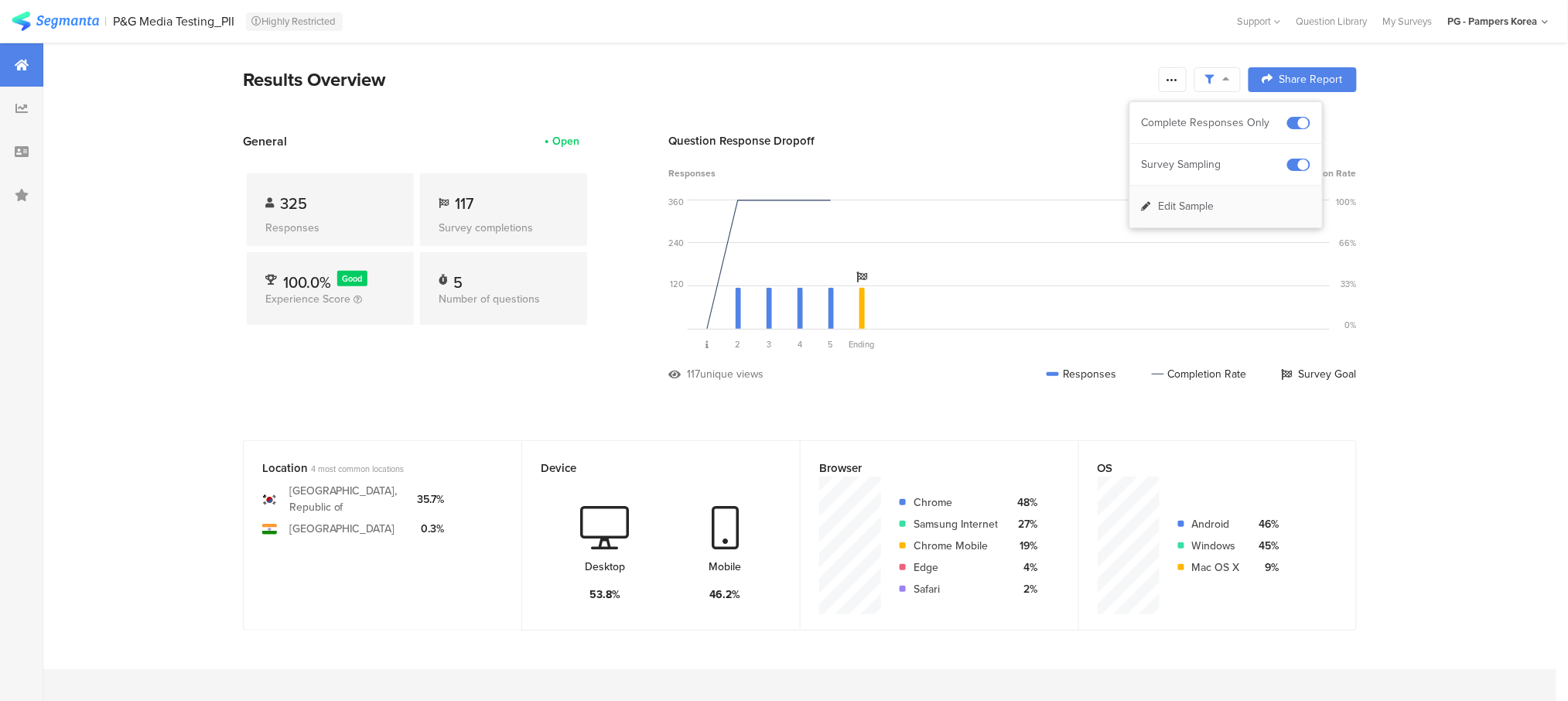
click at [1209, 202] on span "Edit Sample" at bounding box center [1186, 206] width 55 height 15
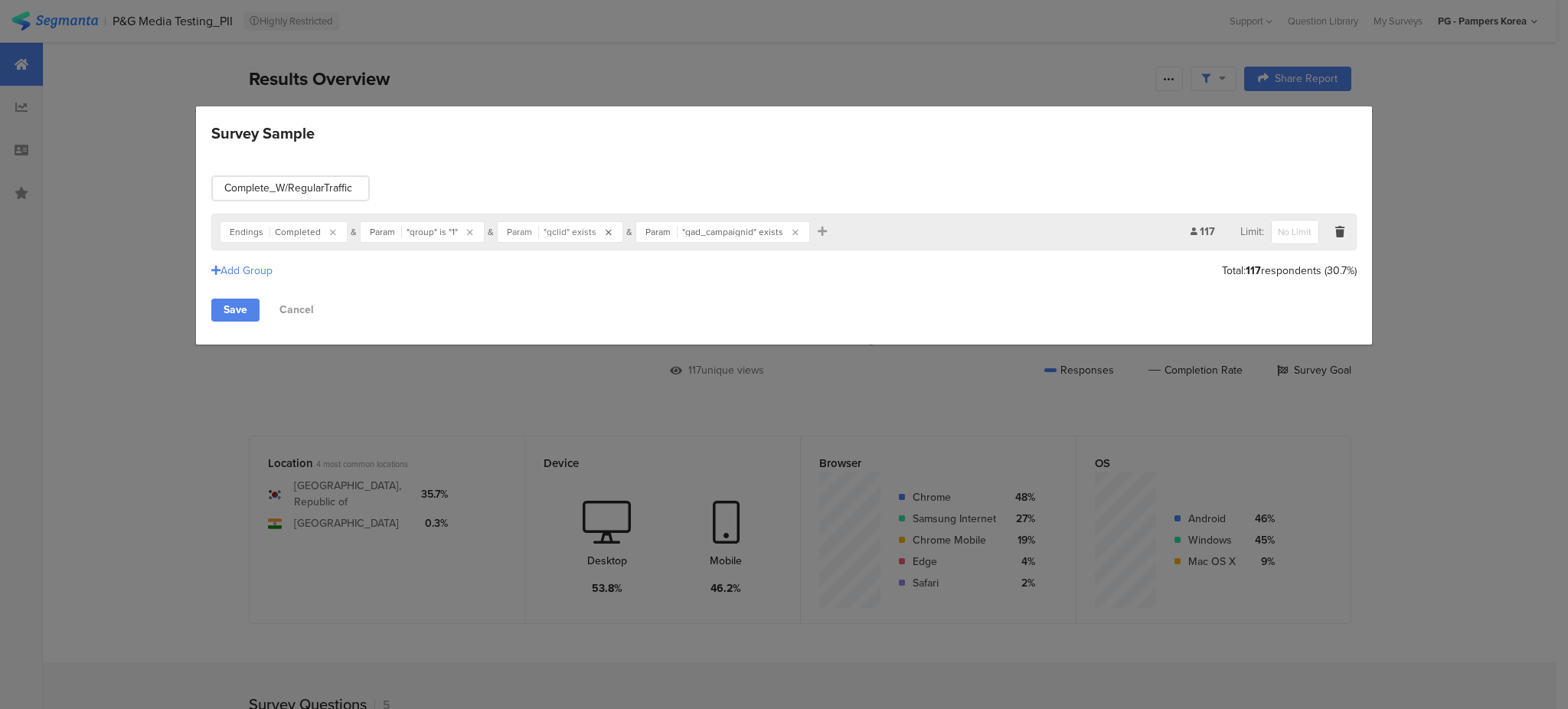
click at [605, 233] on icon "Survey Sample" at bounding box center [608, 233] width 6 height 9
click at [654, 233] on icon "Survey Sample" at bounding box center [656, 233] width 6 height 9
click at [238, 311] on link "Save" at bounding box center [236, 310] width 48 height 23
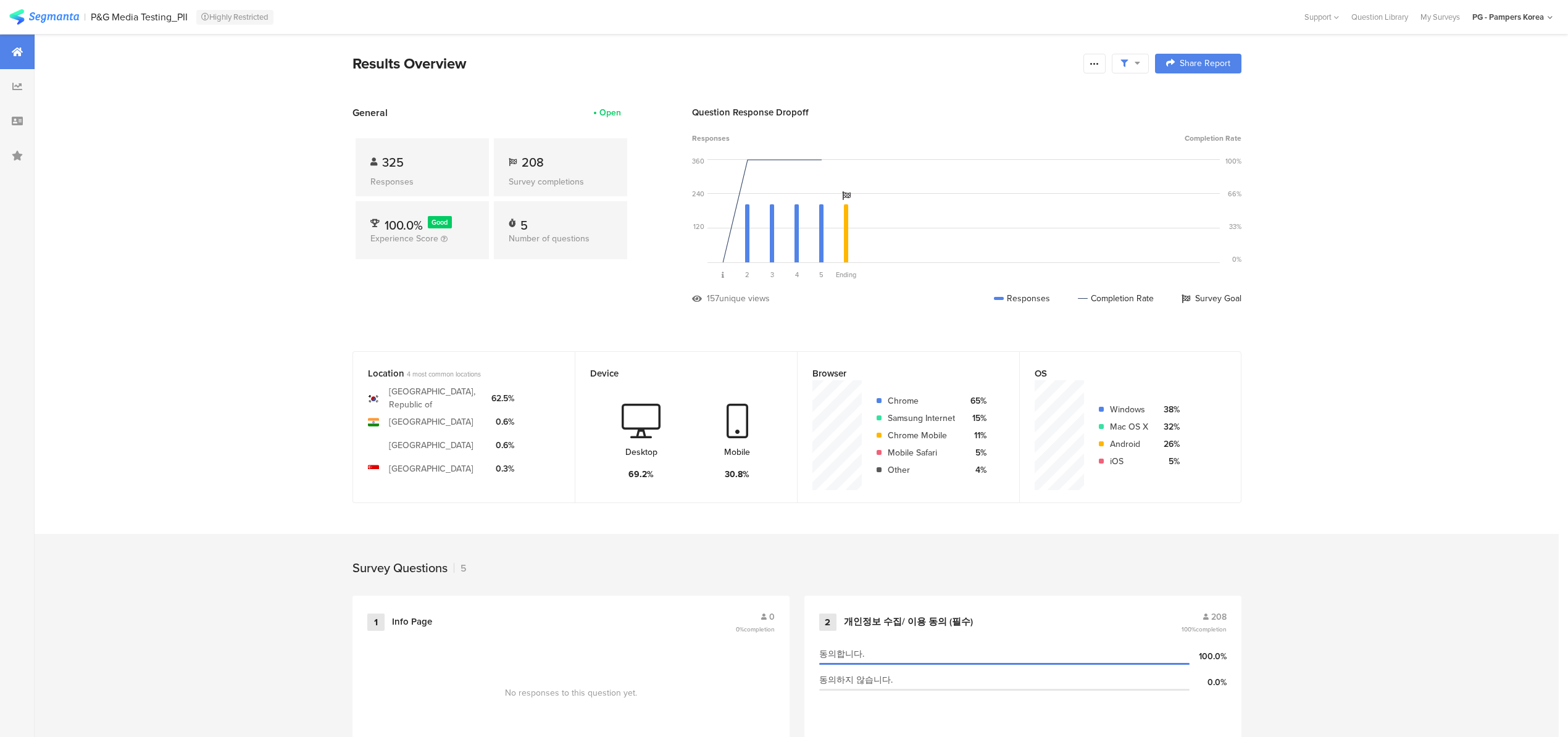
click at [1138, 57] on div at bounding box center [1130, 64] width 37 height 19
click at [1110, 171] on span "Edit Sample" at bounding box center [1104, 165] width 44 height 12
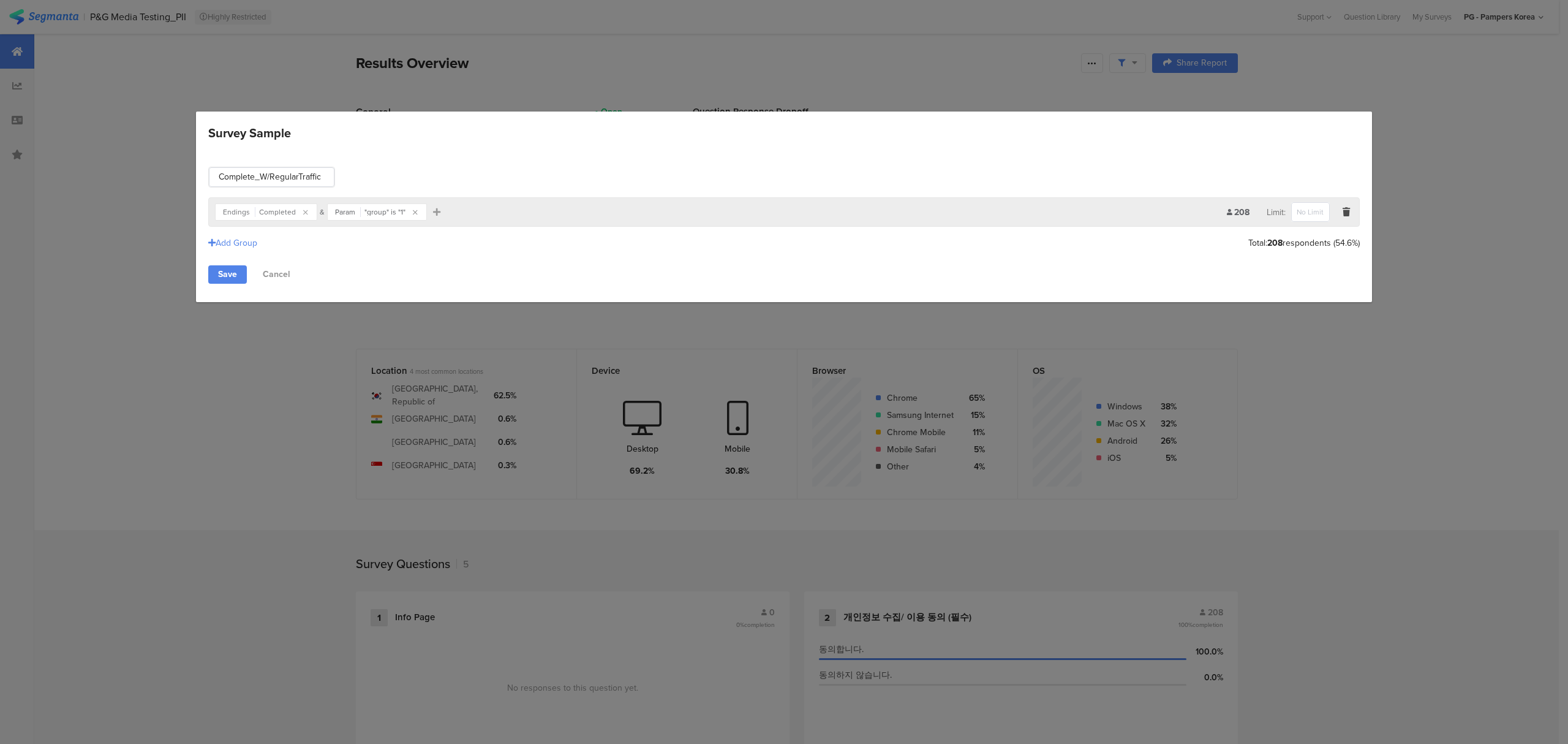
click at [274, 216] on span "Completed" at bounding box center [277, 212] width 36 height 7
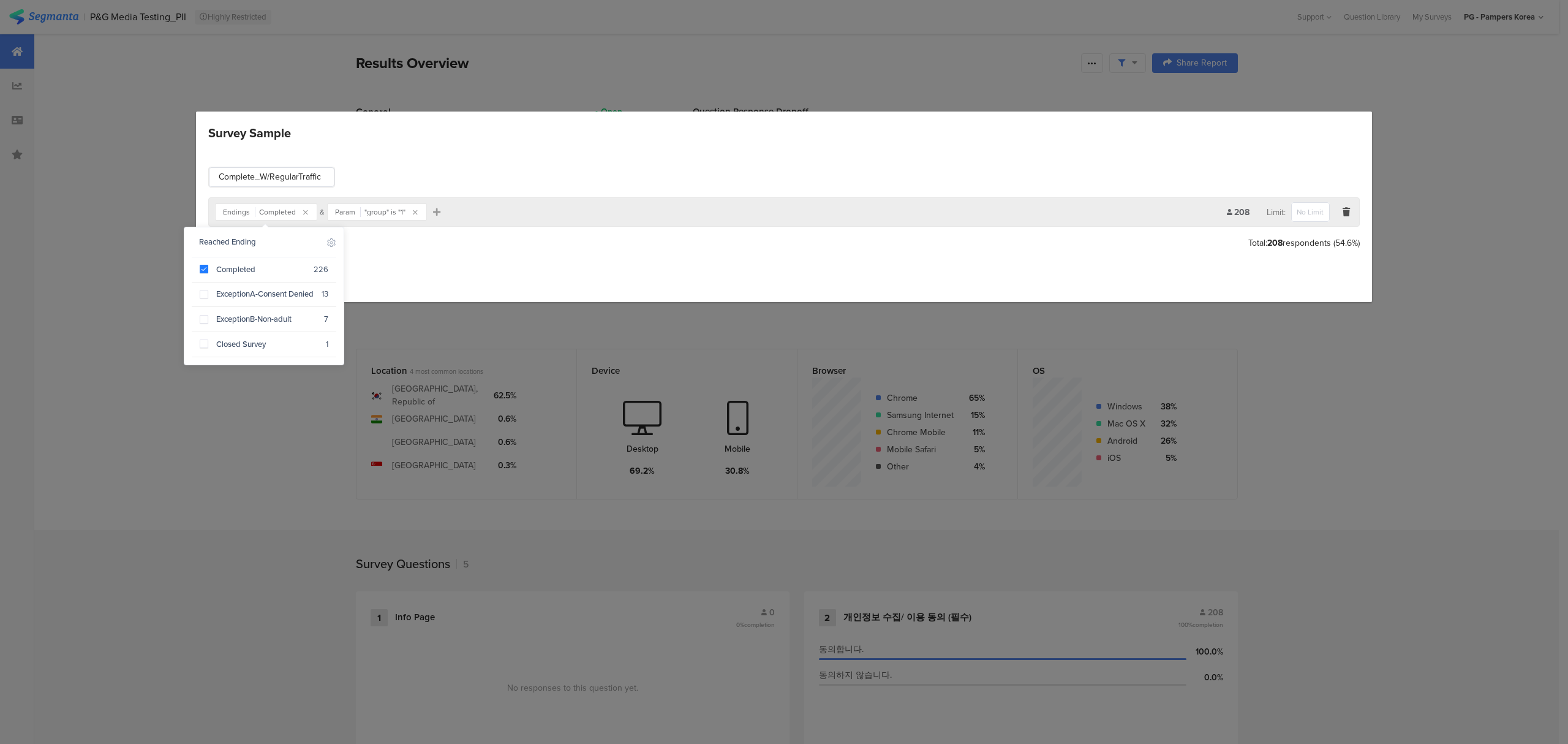
click at [434, 277] on div "Save Cancel" at bounding box center [784, 274] width 1151 height 19
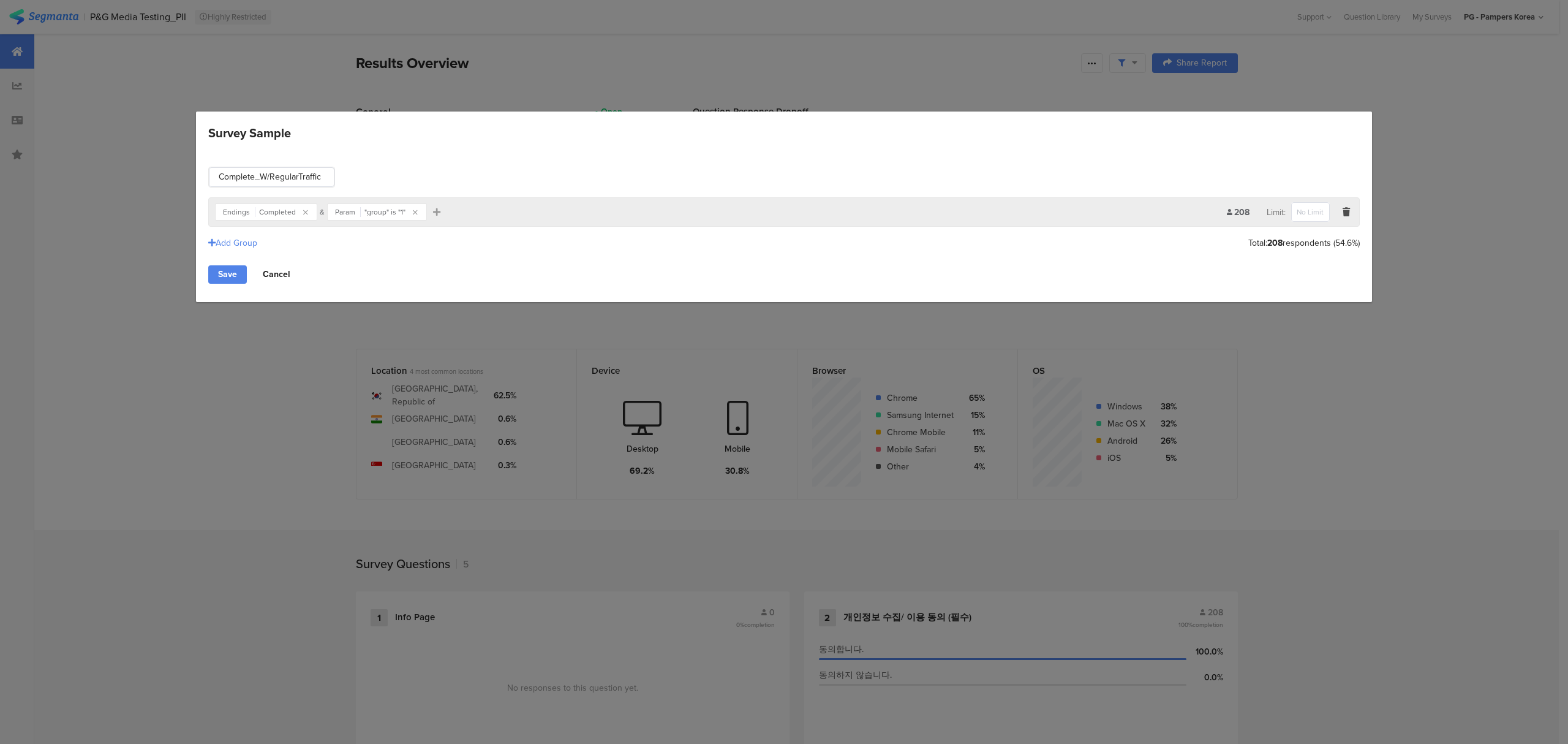
click at [267, 274] on link "Cancel" at bounding box center [276, 274] width 47 height 19
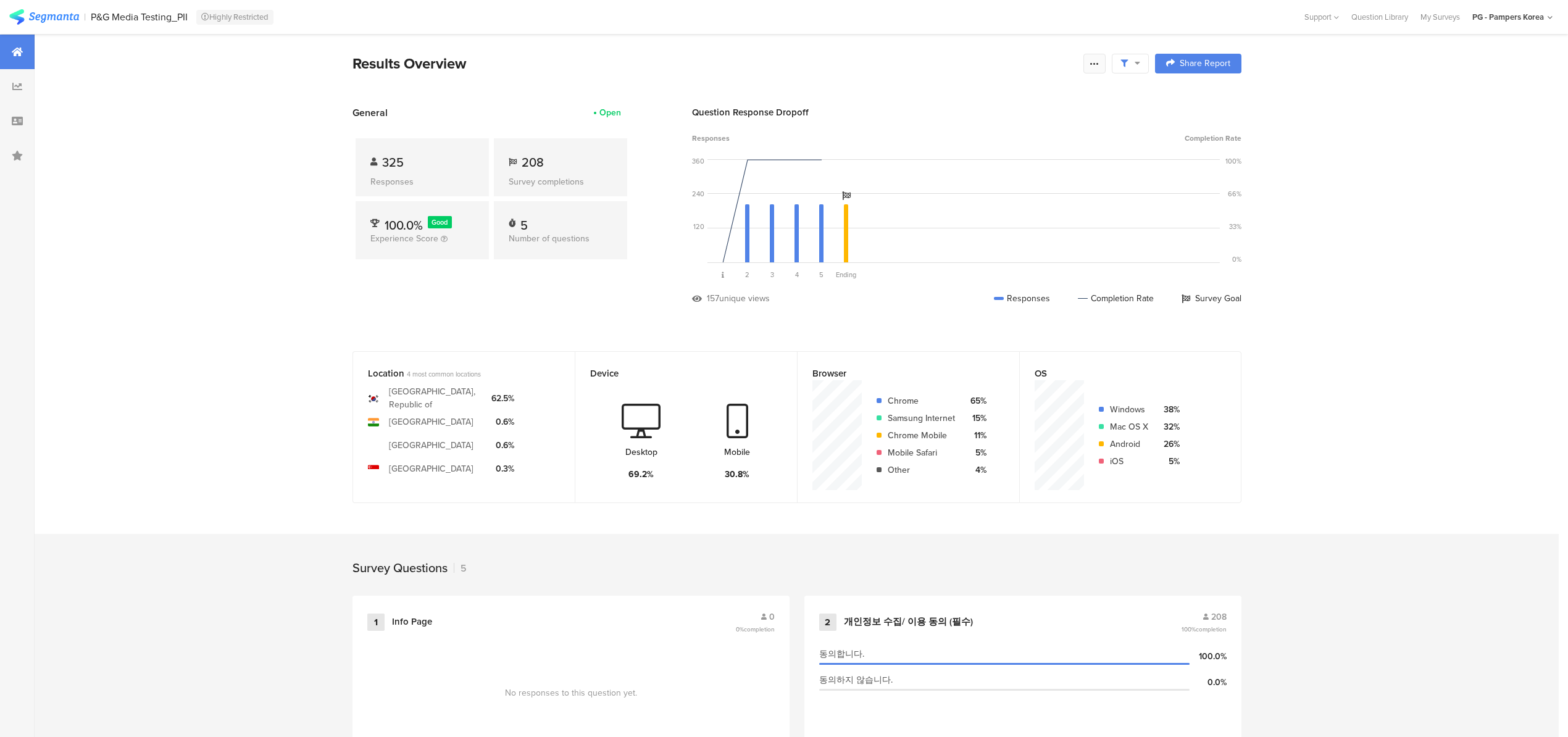
click at [1099, 64] on icon at bounding box center [1094, 63] width 10 height 10
click at [1149, 67] on div at bounding box center [1130, 64] width 37 height 19
click at [1041, 52] on div "Results Overview" at bounding box center [715, 64] width 725 height 22
click at [1090, 63] on div at bounding box center [1095, 64] width 22 height 19
click at [1081, 105] on icon at bounding box center [1082, 102] width 7 height 7
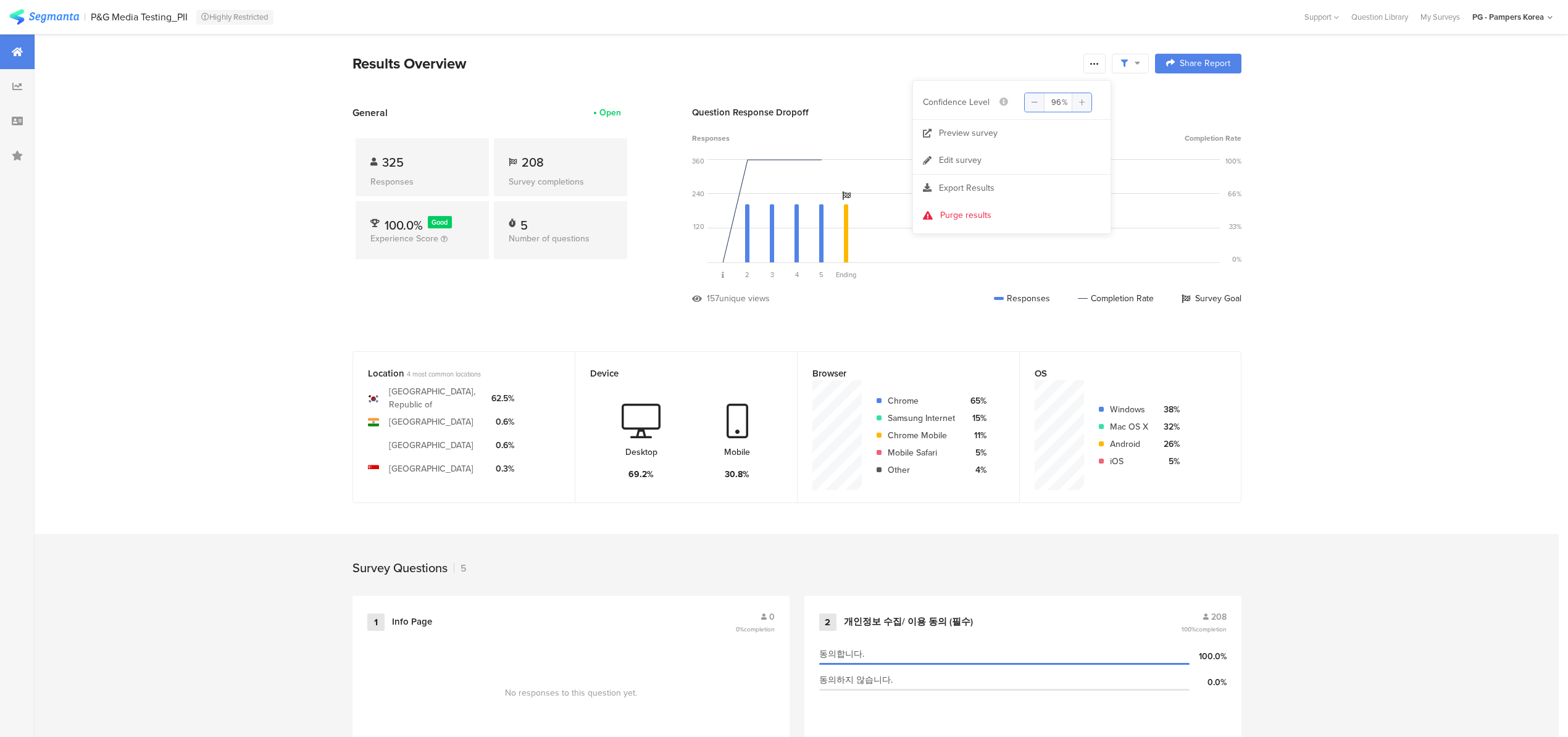
click at [1082, 105] on icon at bounding box center [1082, 102] width 7 height 7
type input "99"
click at [1082, 105] on icon at bounding box center [1082, 102] width 7 height 7
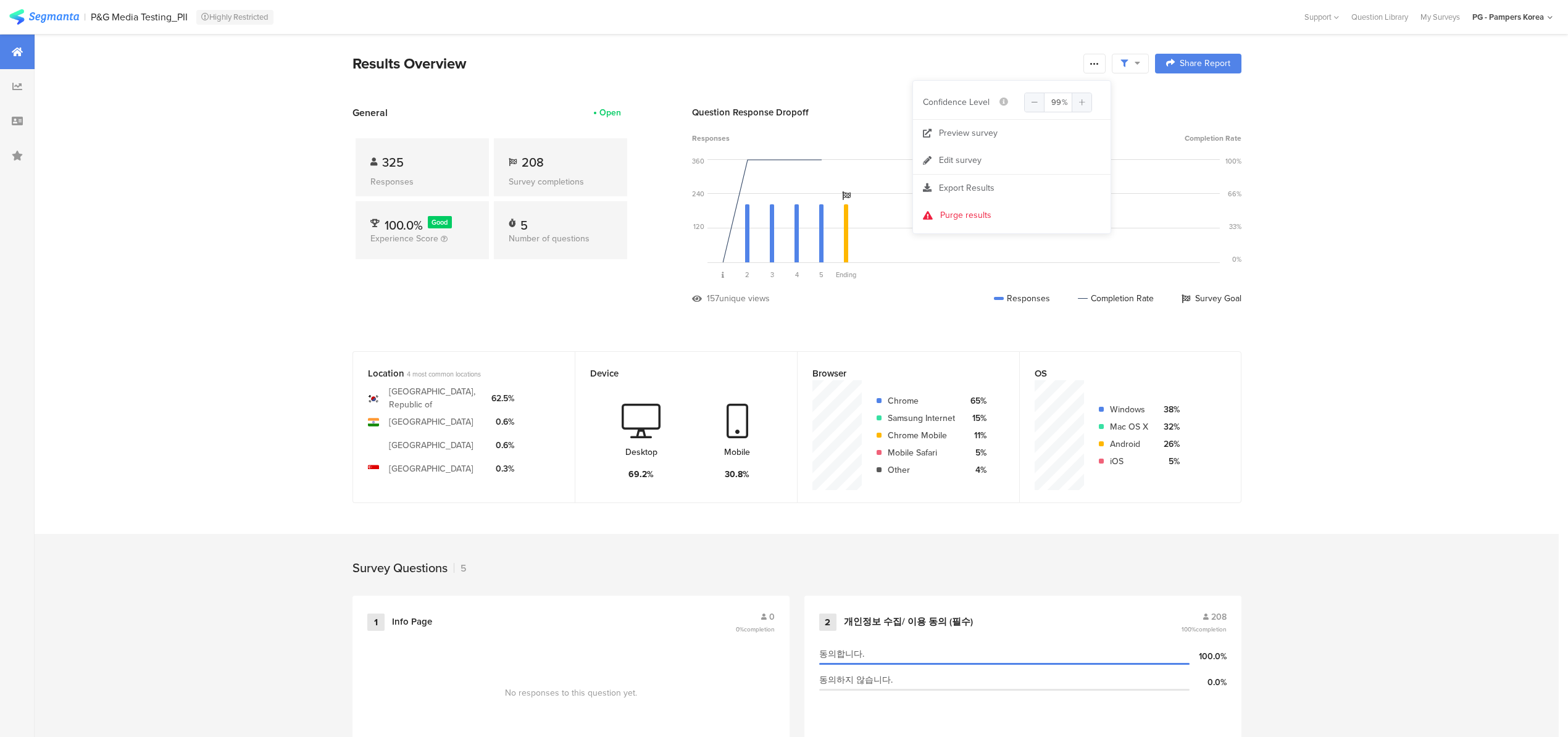
click at [1082, 105] on icon at bounding box center [1082, 102] width 7 height 7
click at [1082, 99] on icon at bounding box center [1082, 102] width 7 height 7
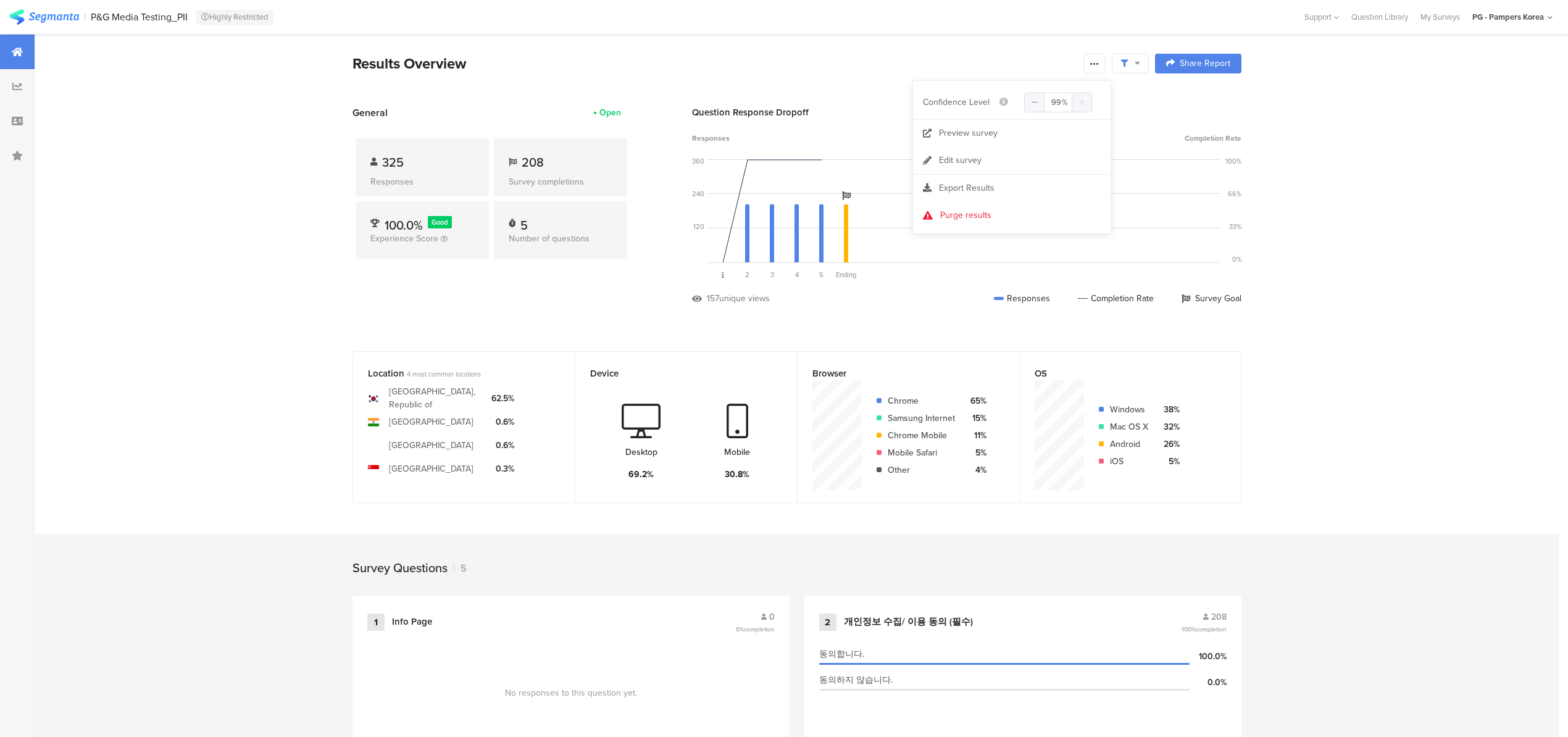
click at [1026, 50] on section "Results Overview Share Report Share Report General Open 325 Responses 208 Surve…" at bounding box center [797, 622] width 1525 height 1177
click at [1149, 64] on div at bounding box center [1130, 64] width 37 height 19
click at [1124, 166] on span "Edit Sample" at bounding box center [1104, 165] width 44 height 12
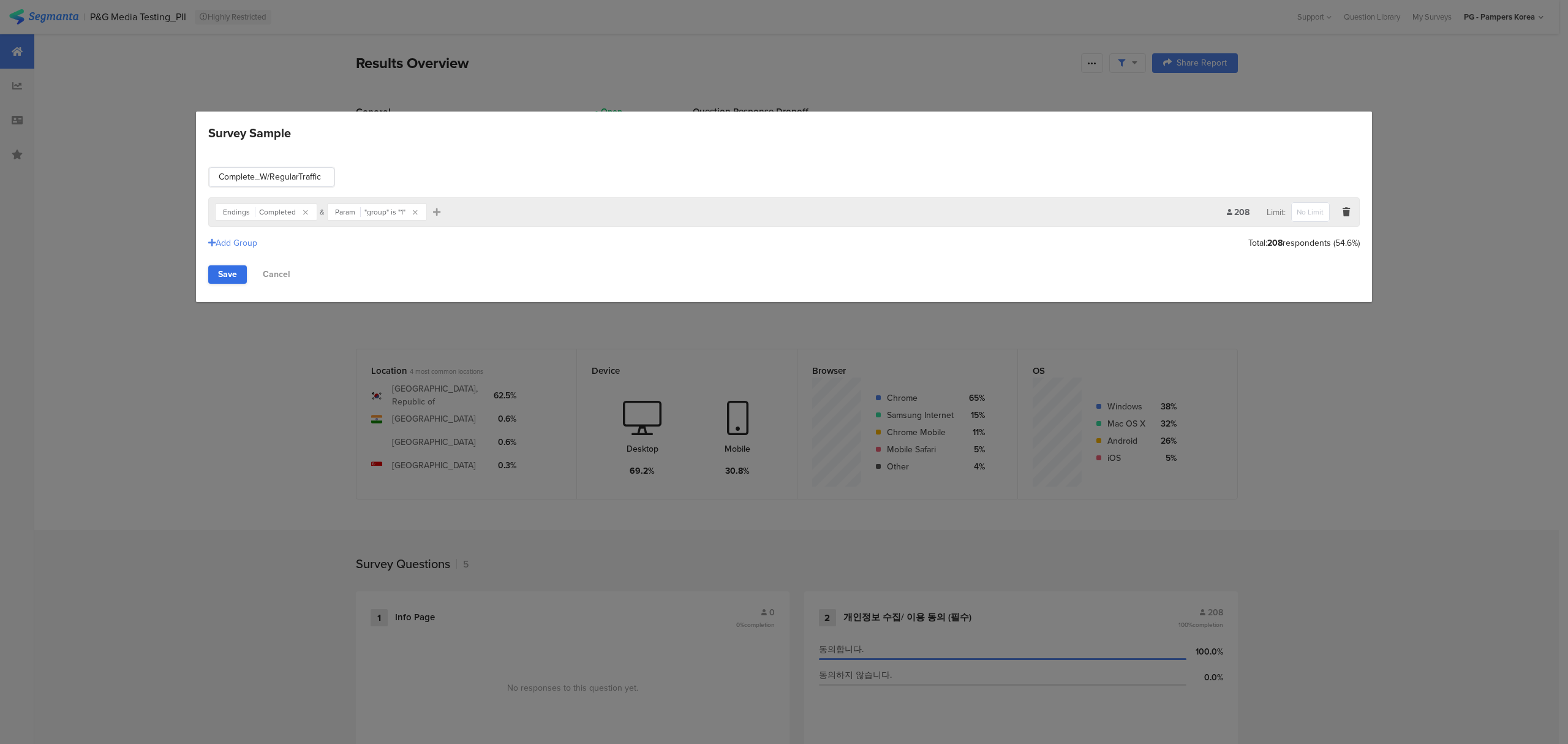
click at [215, 270] on link "Save" at bounding box center [227, 274] width 39 height 19
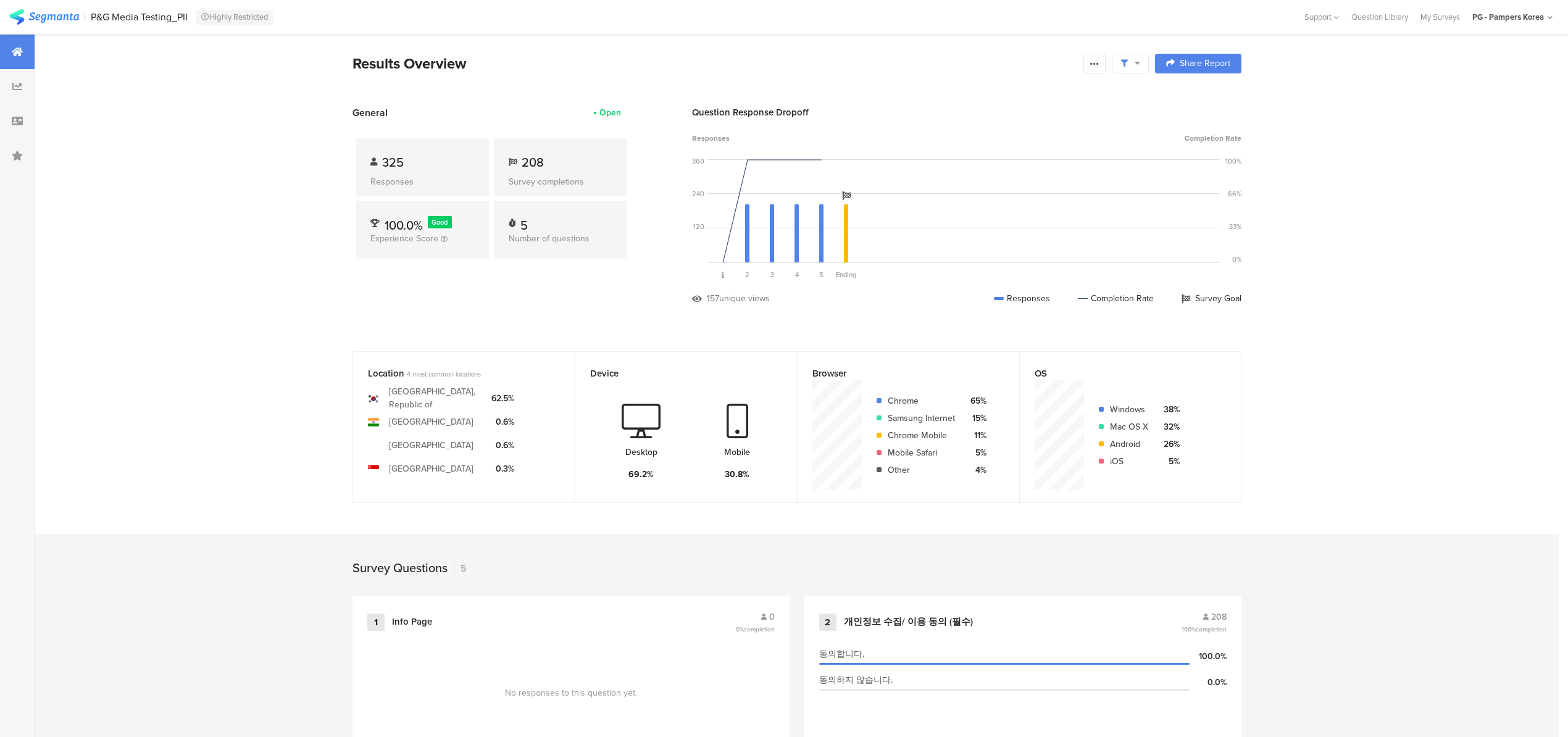
click at [1140, 63] on icon at bounding box center [1137, 63] width 5 height 9
click at [1136, 157] on div "Edit Sample" at bounding box center [1136, 165] width 153 height 34
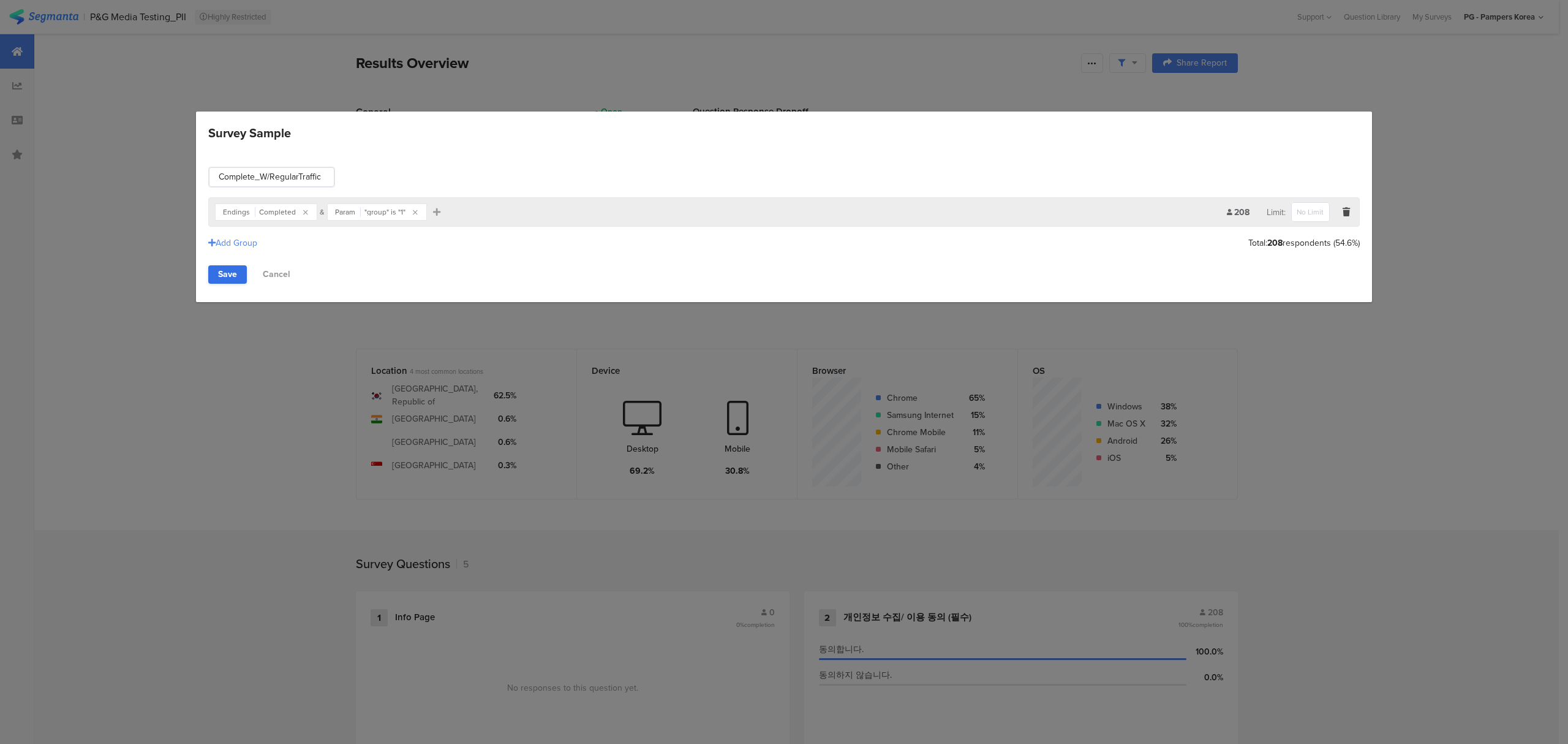
click at [234, 273] on link "Save" at bounding box center [227, 274] width 39 height 19
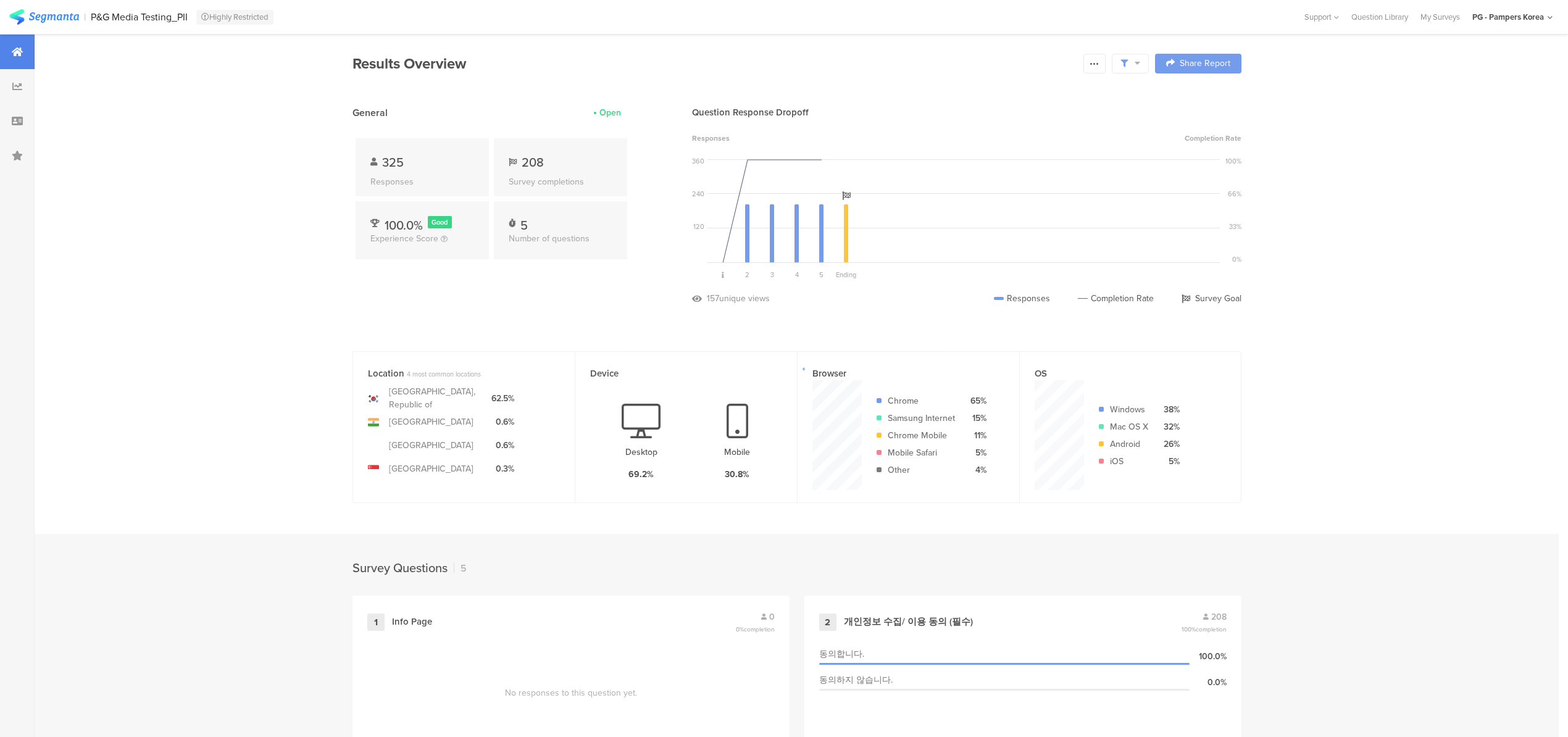
click at [1146, 61] on div at bounding box center [784, 368] width 1568 height 737
click at [1142, 63] on div at bounding box center [784, 368] width 1568 height 737
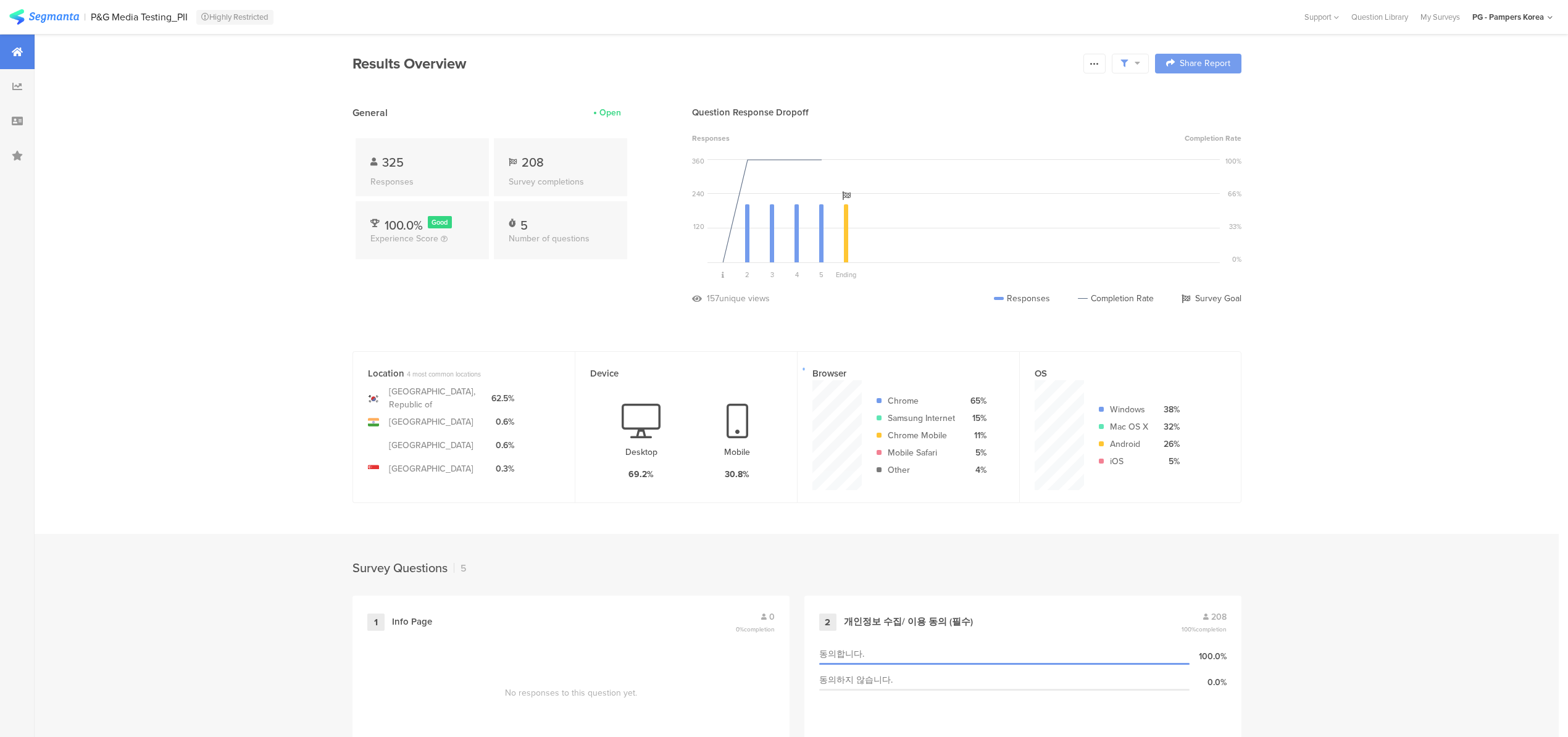
click at [1142, 63] on div at bounding box center [784, 368] width 1568 height 737
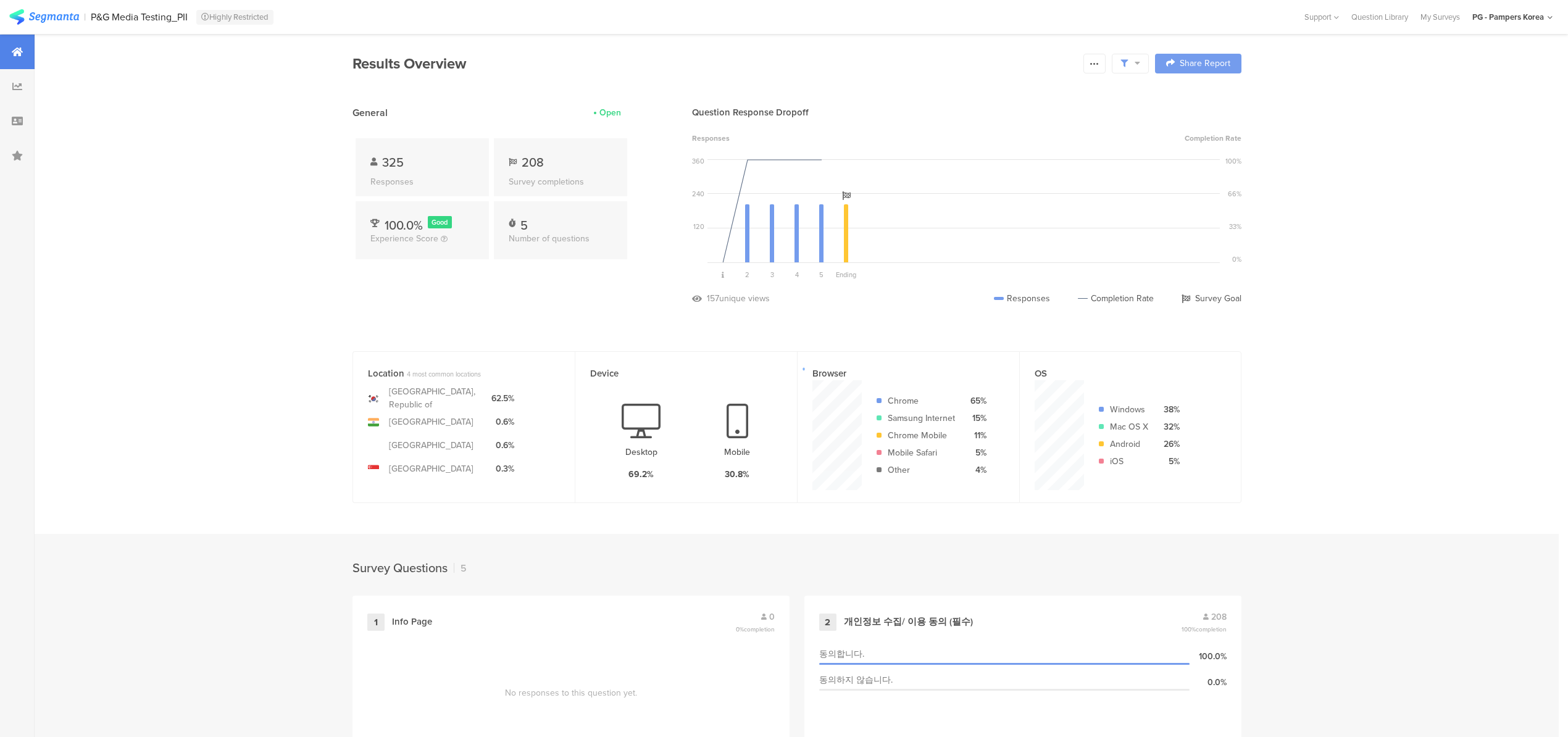
click at [1142, 63] on div at bounding box center [784, 368] width 1568 height 737
click at [1140, 63] on icon at bounding box center [1137, 63] width 5 height 9
click at [1116, 160] on span "Edit Sample" at bounding box center [1104, 165] width 44 height 12
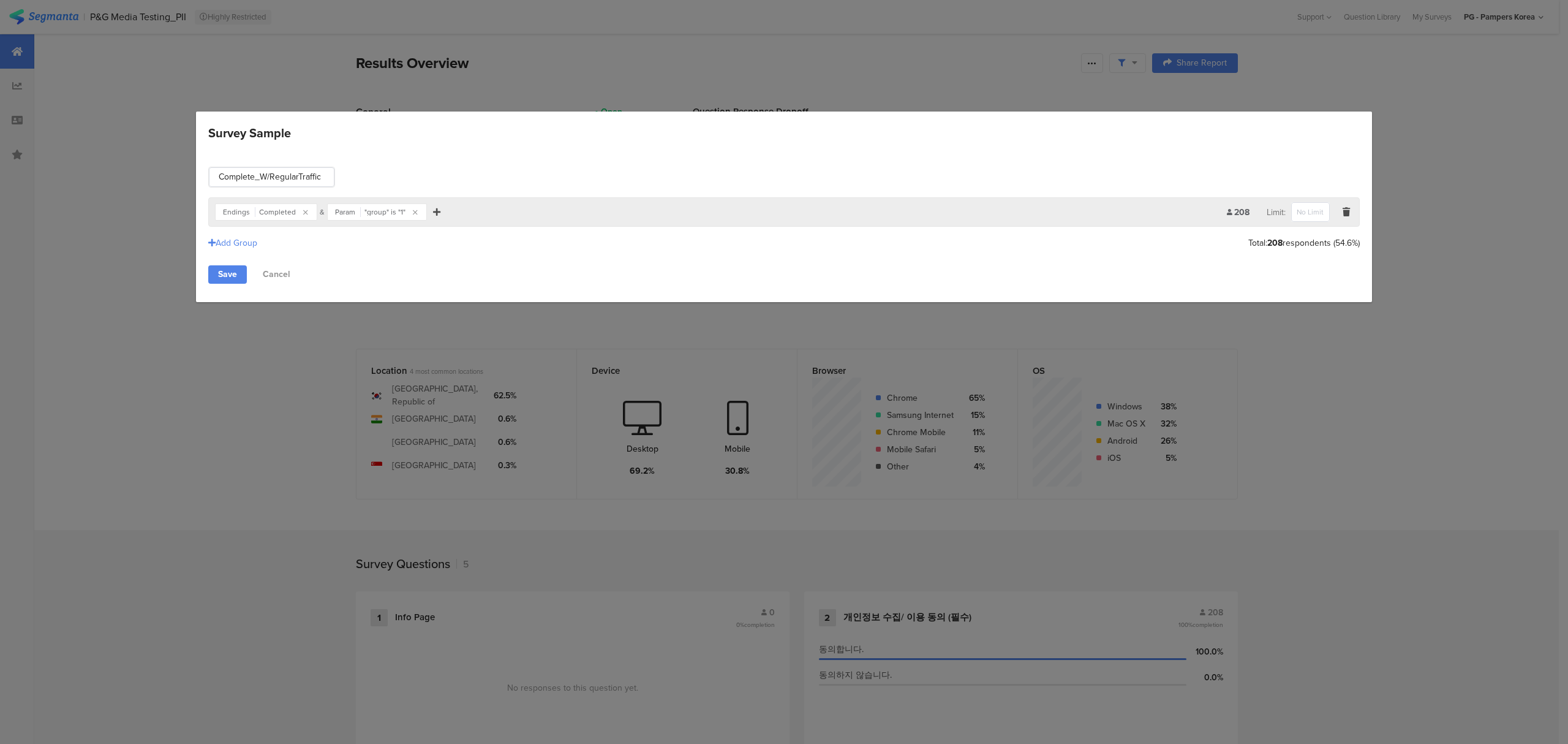
click at [435, 210] on icon "Survey Sample" at bounding box center [437, 213] width 7 height 9
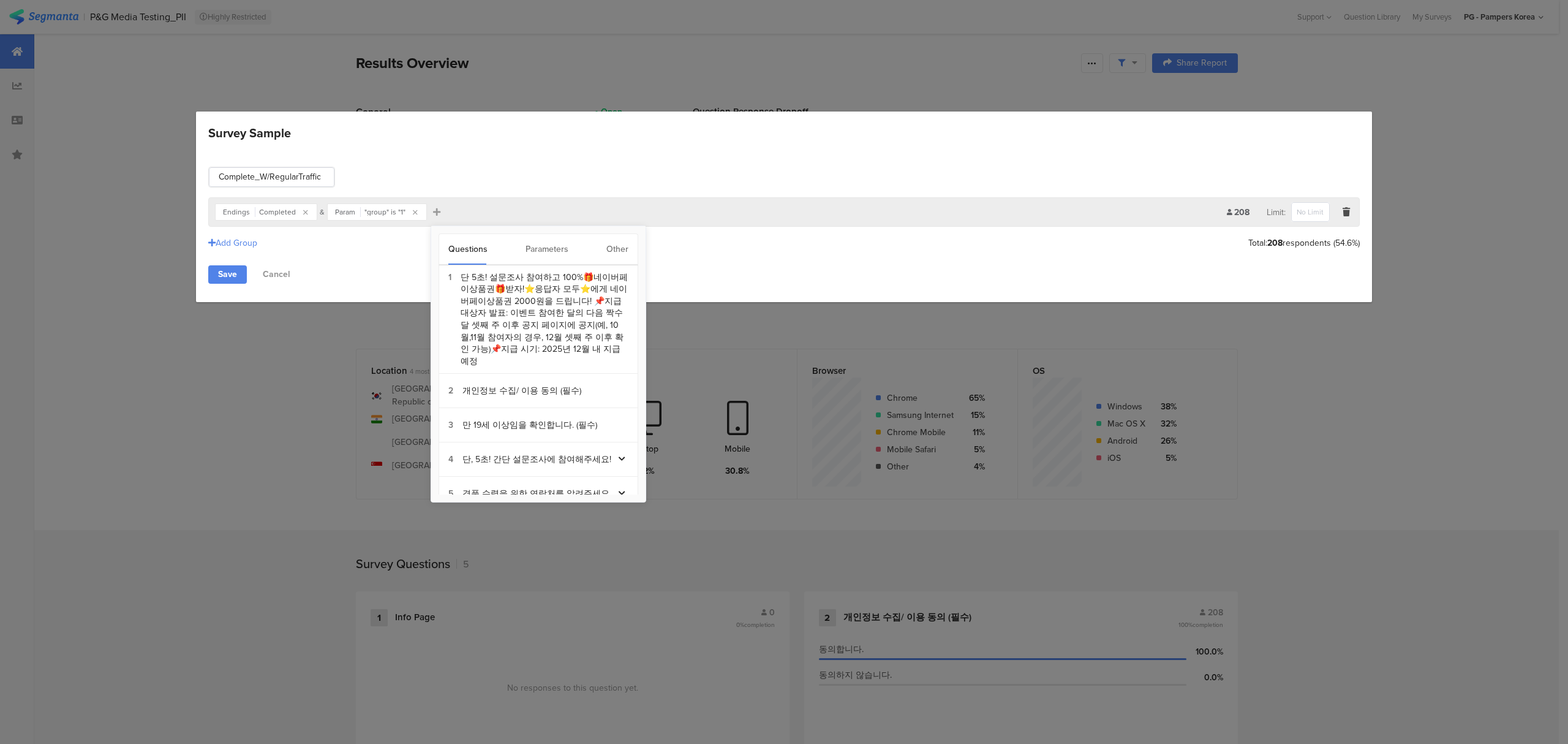
click at [559, 248] on div "Parameters" at bounding box center [547, 249] width 43 height 30
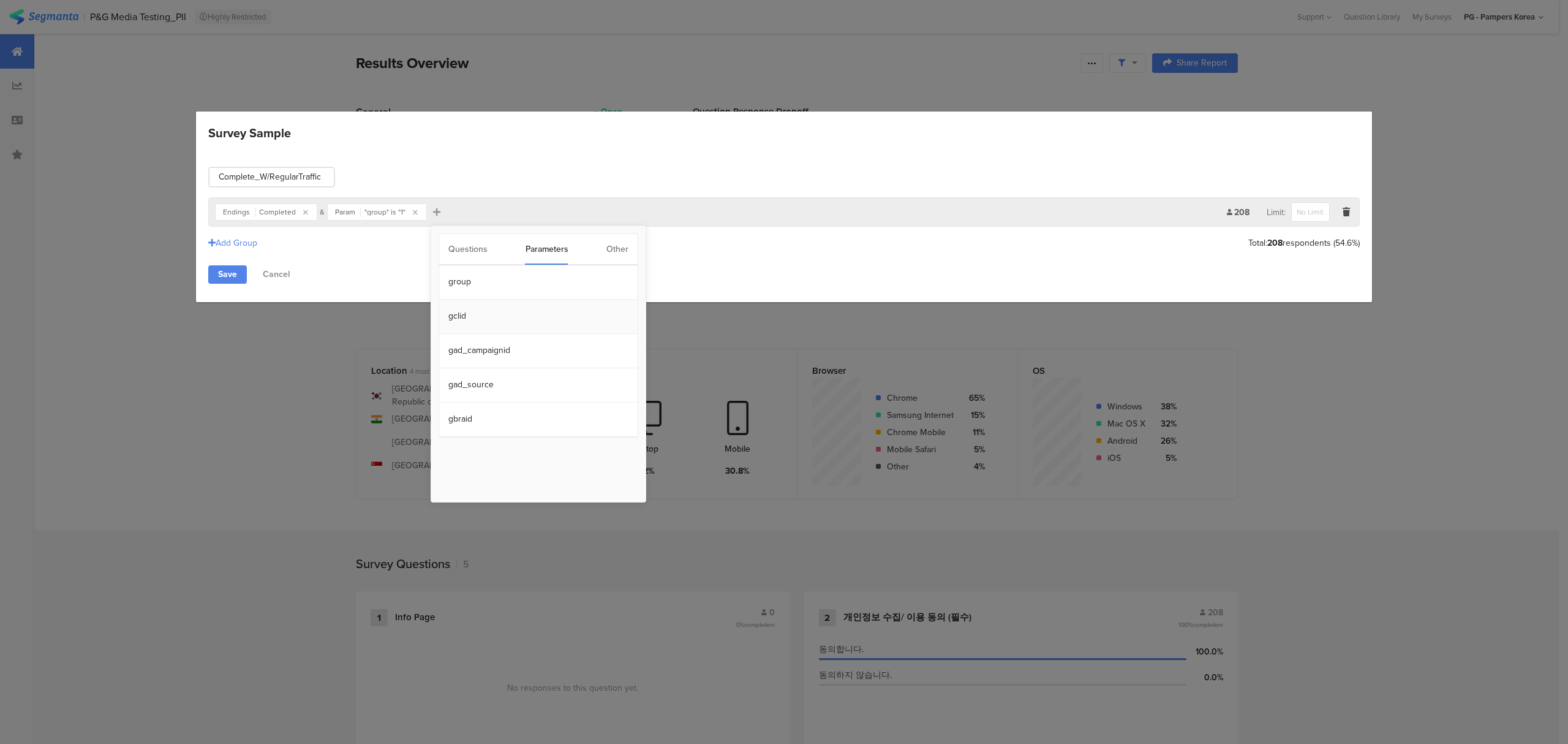
click at [468, 308] on section "gclid" at bounding box center [538, 317] width 198 height 34
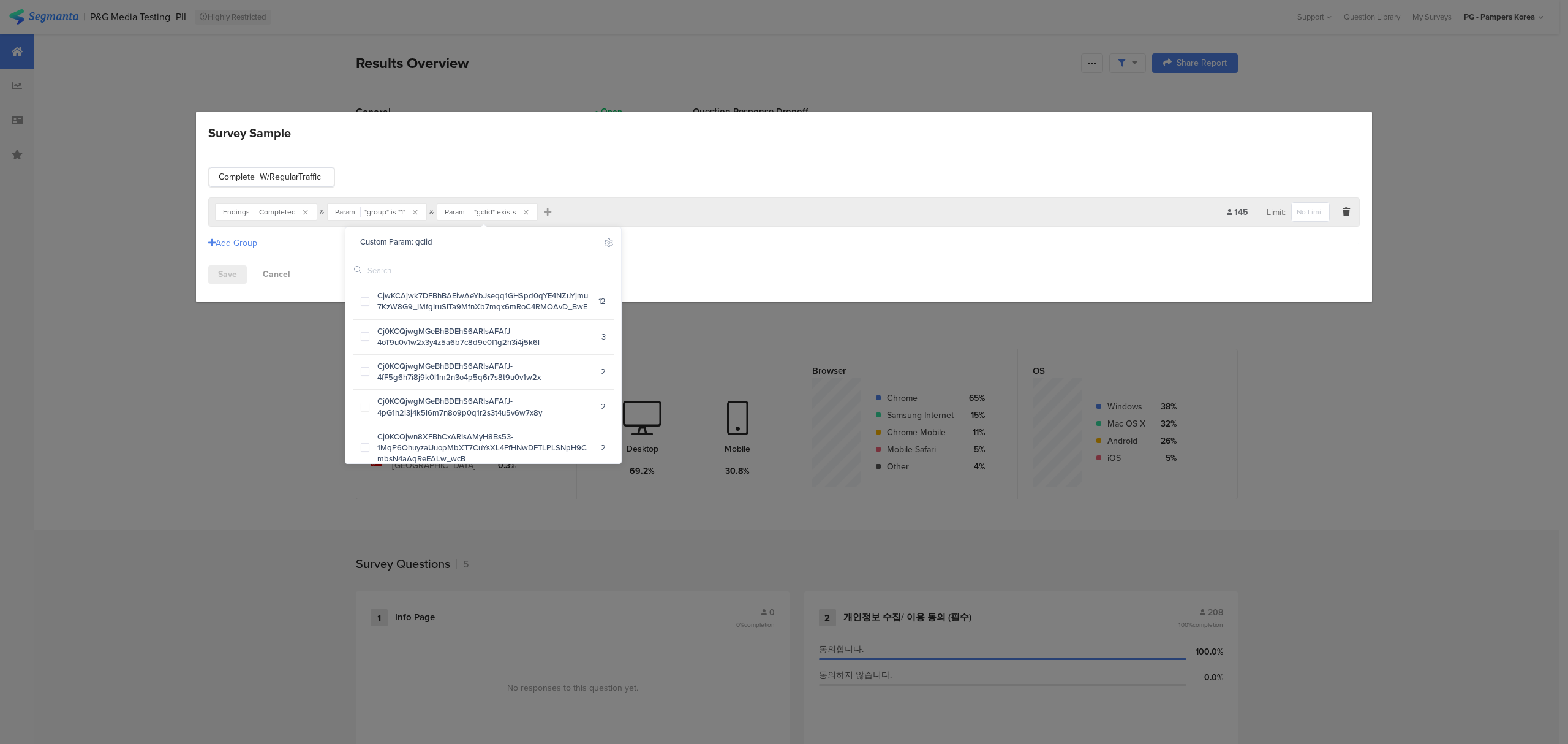
click at [547, 211] on div "Reached Ending Include Respondents Completed 226 ExceptionA-Consent Denied 13 E…" at bounding box center [720, 212] width 1012 height 19
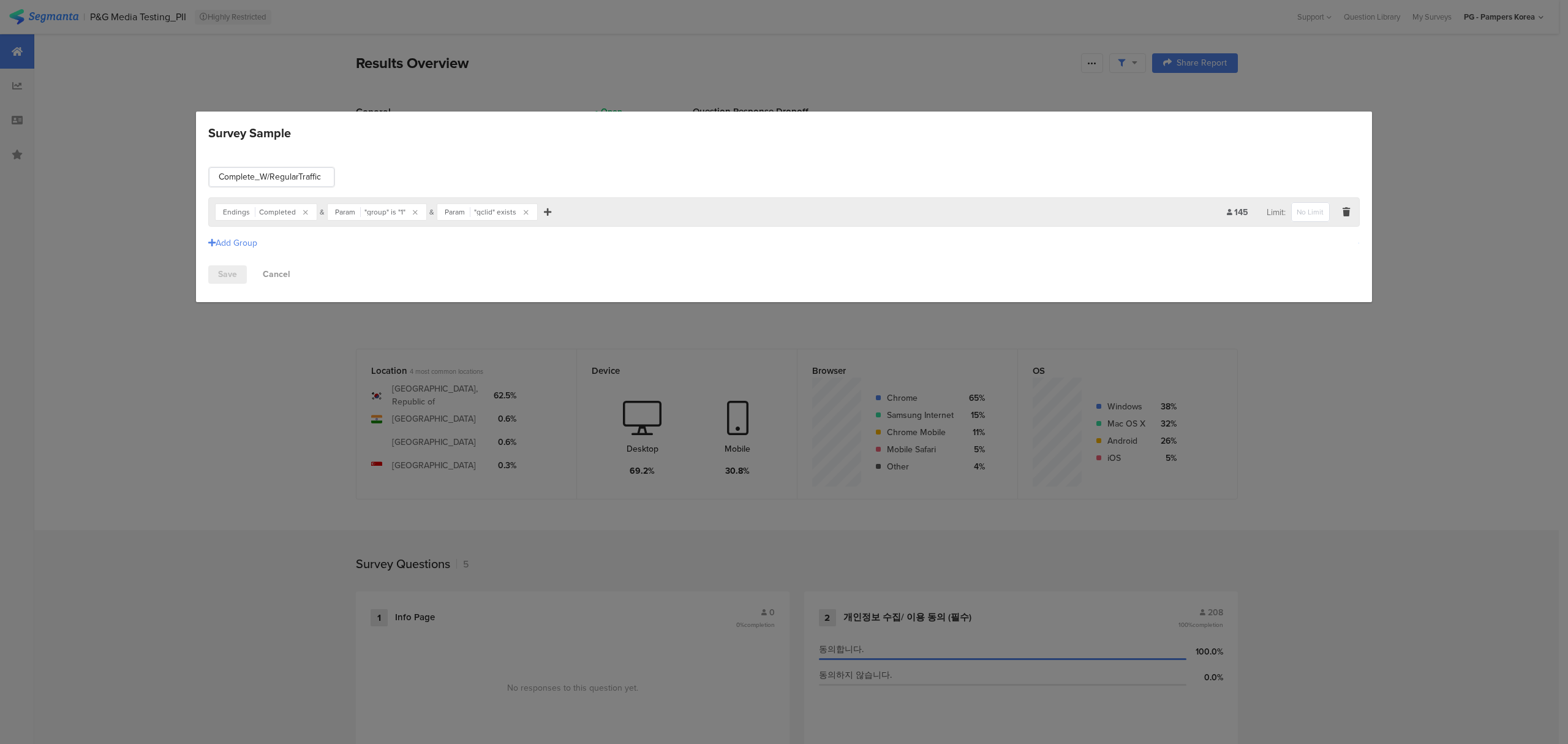
click at [544, 213] on icon "Survey Sample" at bounding box center [547, 213] width 7 height 9
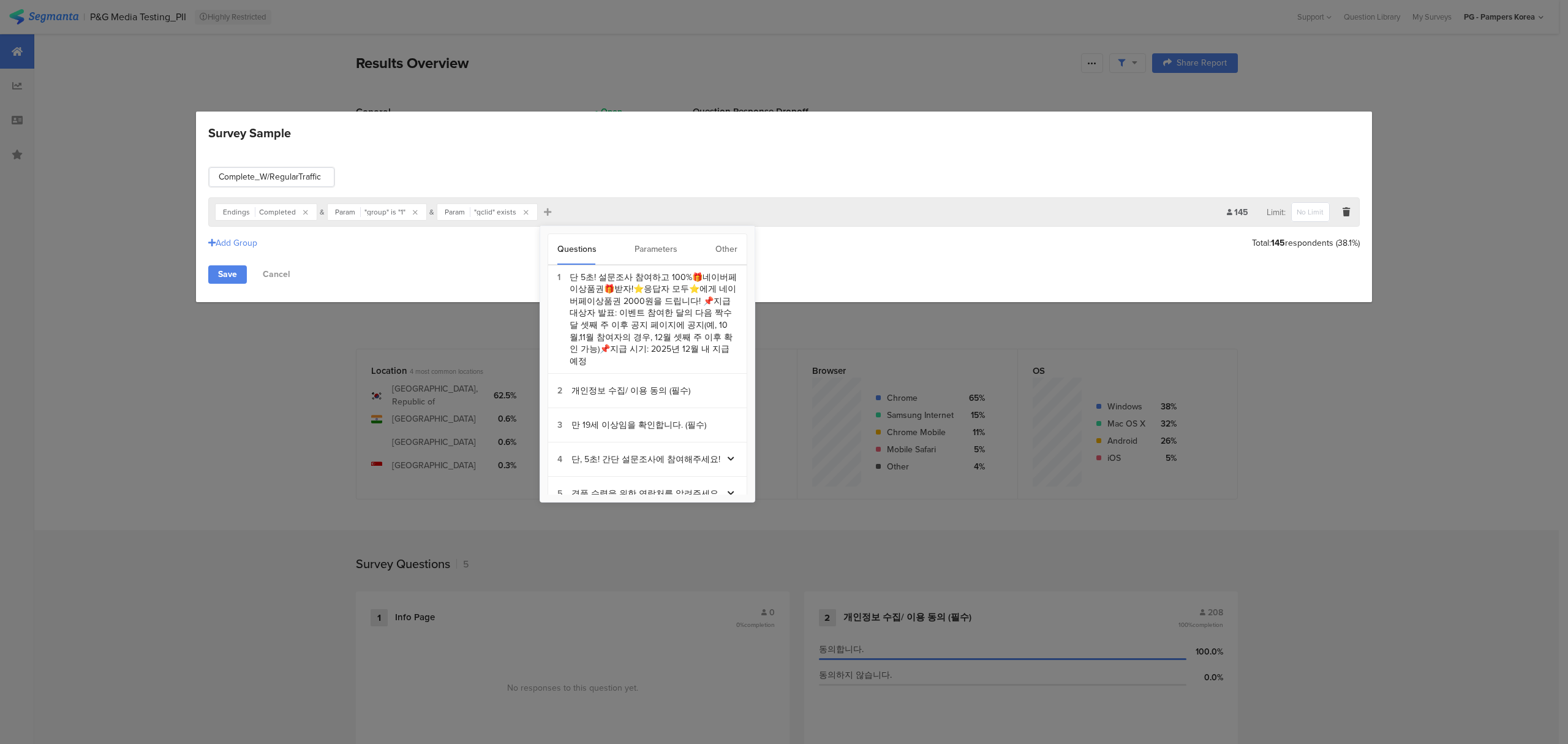
click at [662, 245] on div "Parameters" at bounding box center [656, 249] width 43 height 30
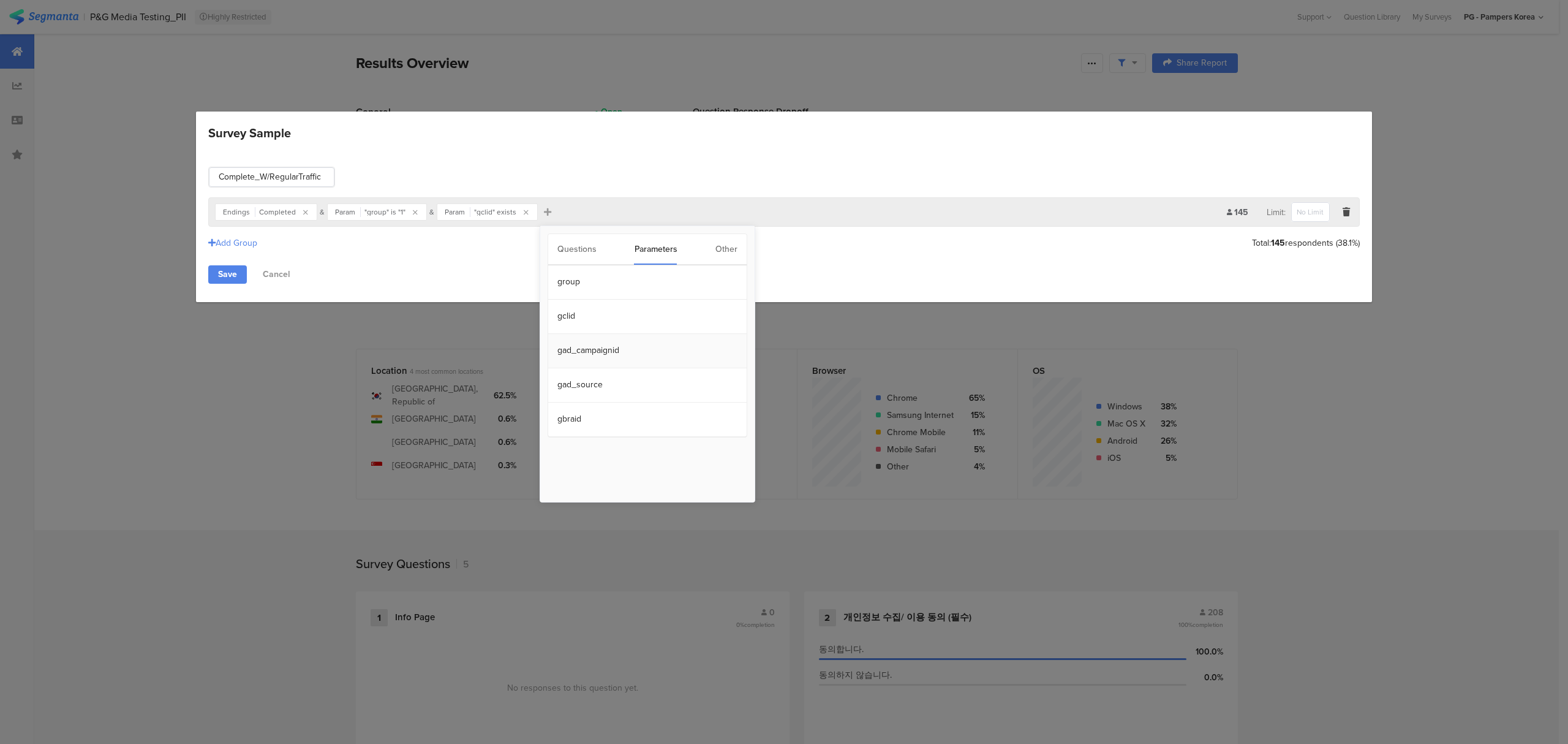
click at [623, 349] on section "gad_campaignid" at bounding box center [647, 351] width 198 height 34
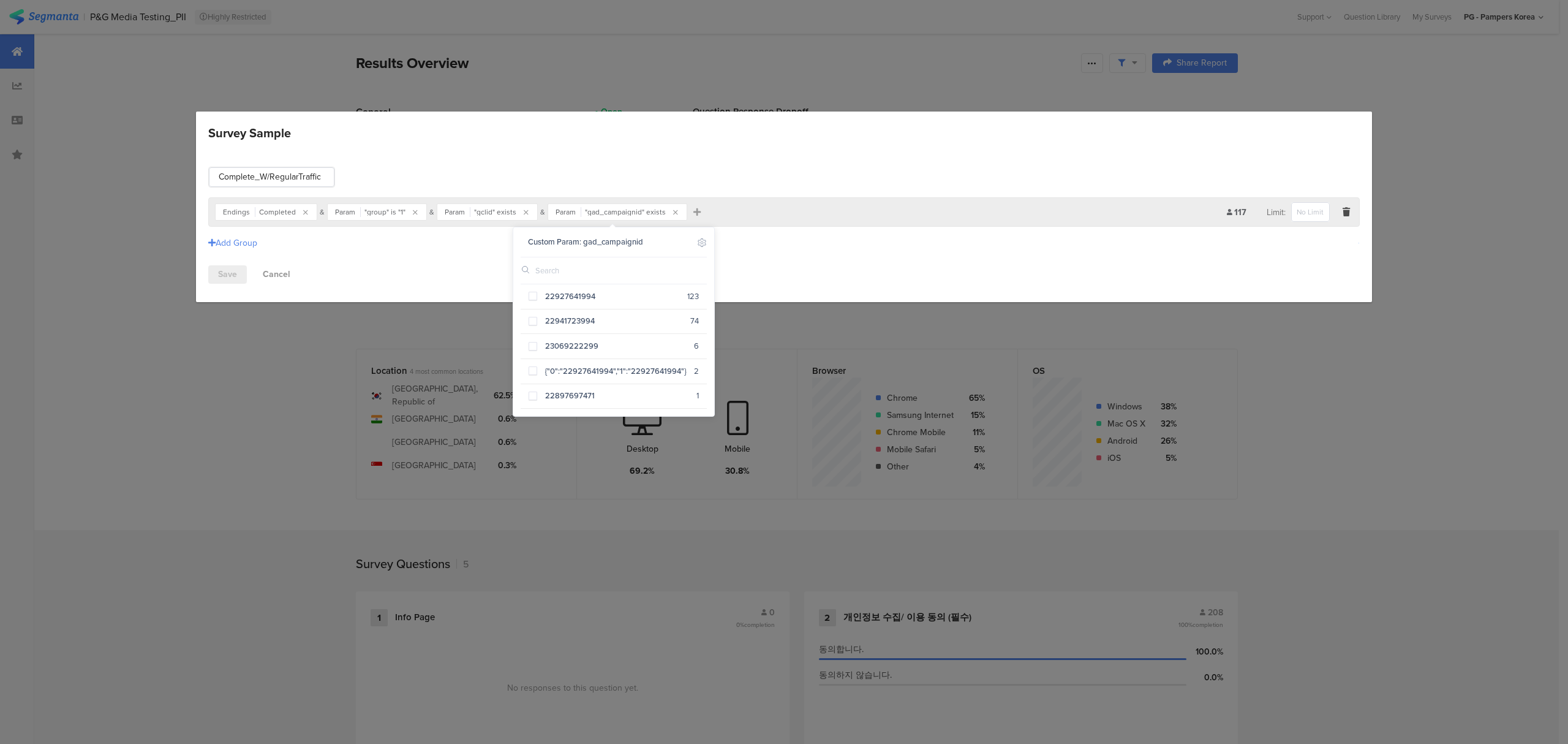
click at [859, 265] on div "Complete_W/RegularTraffic Reached Ending Include Respondents Completed 226 Exce…" at bounding box center [784, 225] width 1176 height 154
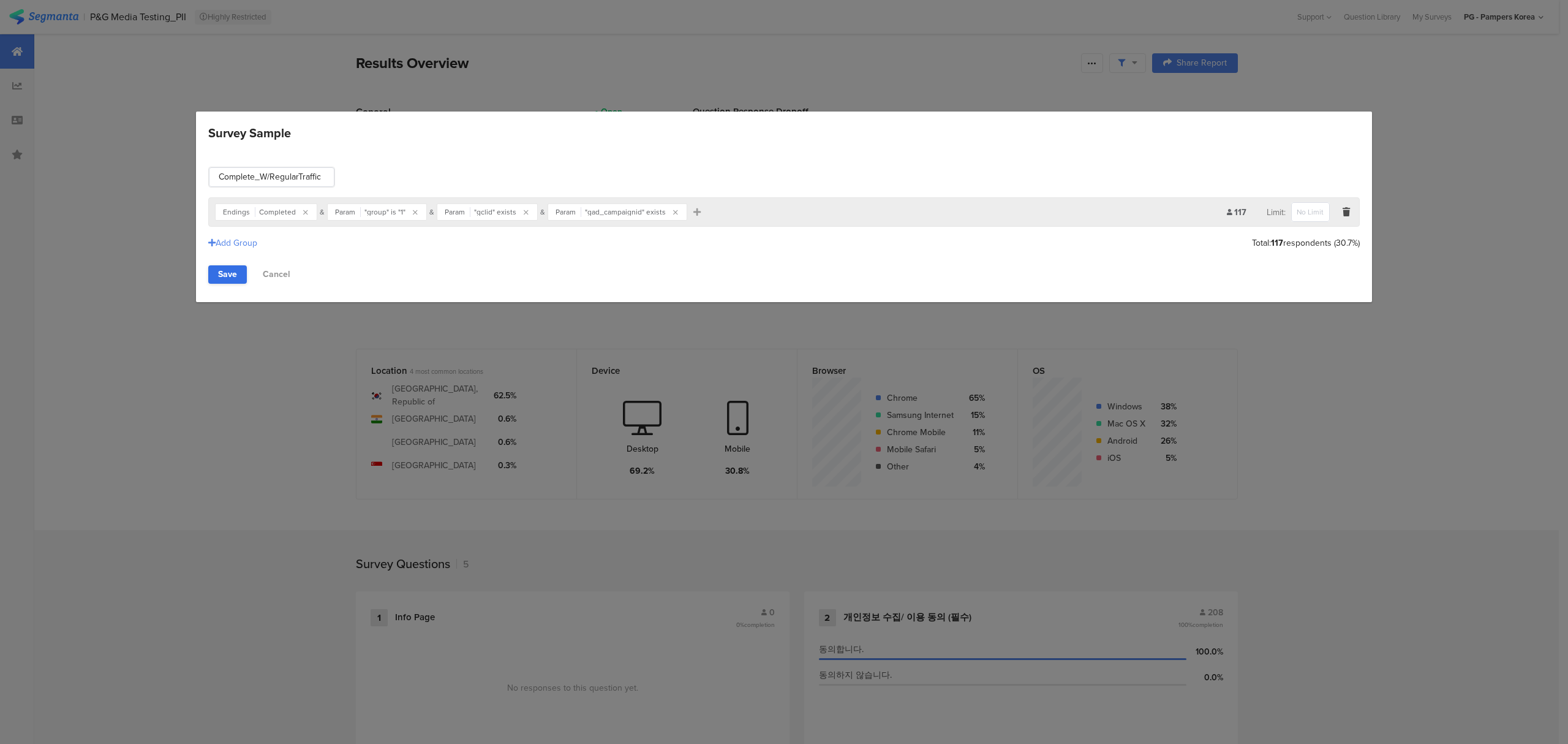
click at [234, 276] on link "Save" at bounding box center [227, 274] width 39 height 19
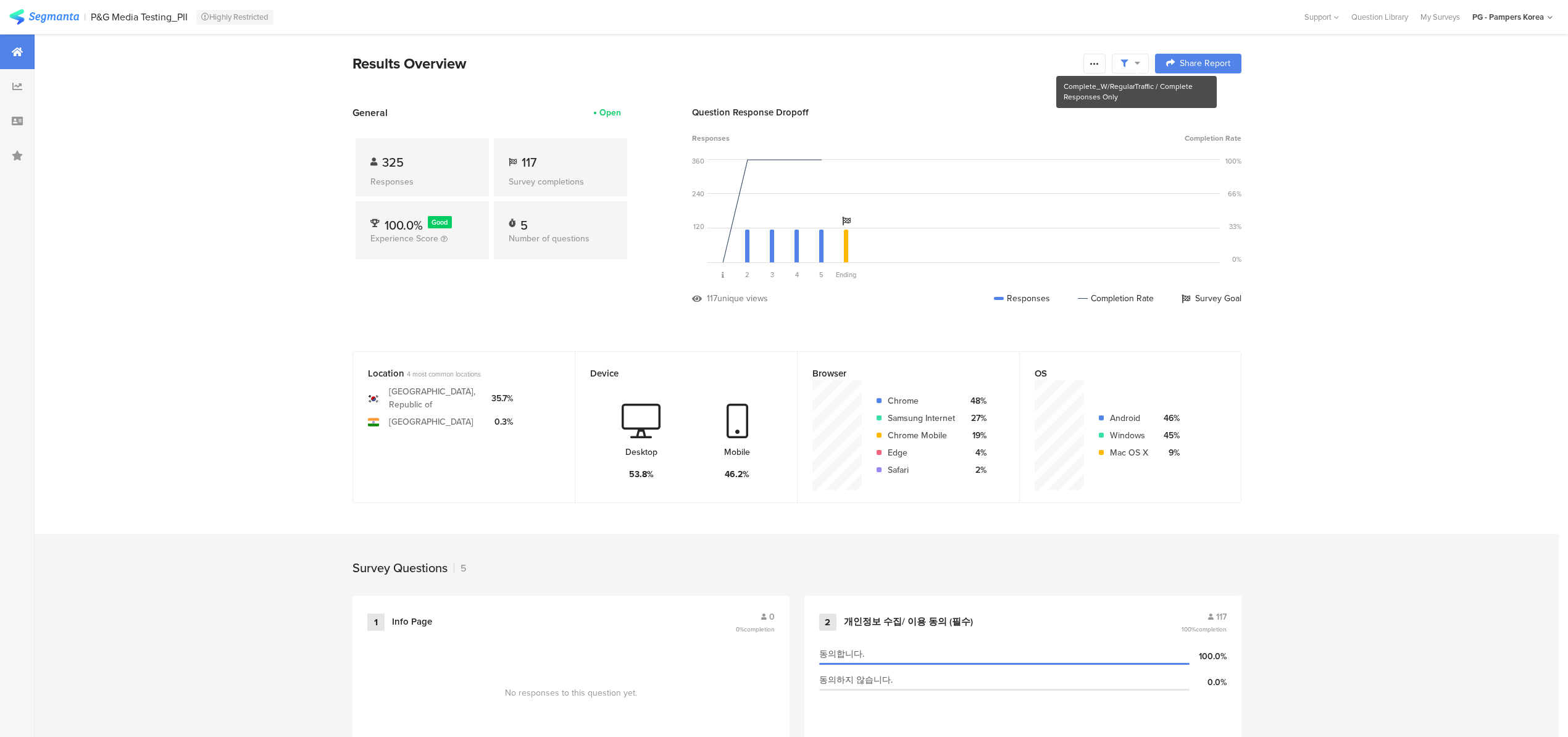
click at [1139, 67] on span at bounding box center [1131, 64] width 19 height 11
click at [1115, 163] on span "Edit Sample" at bounding box center [1104, 165] width 44 height 12
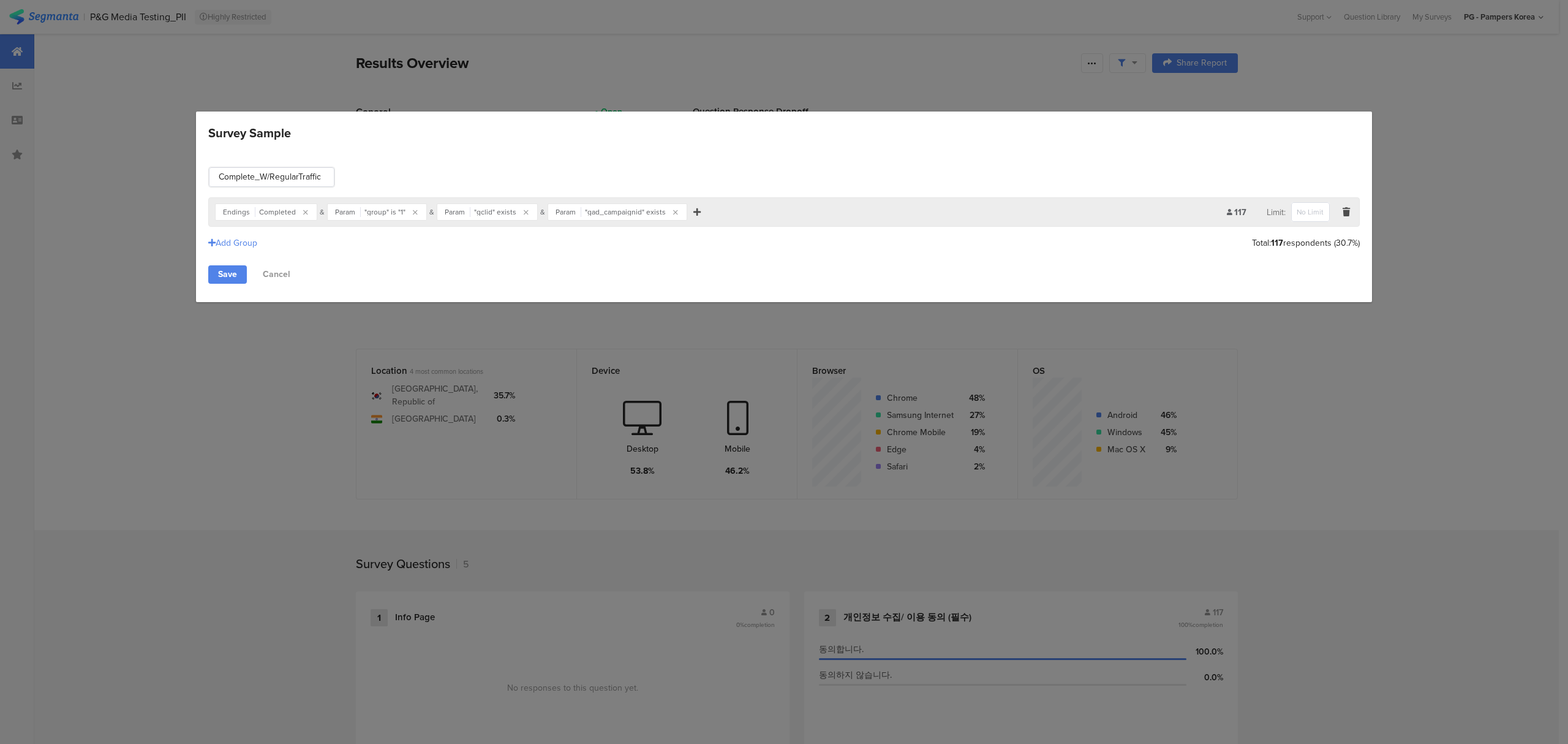
click at [693, 211] on icon "Survey Sample" at bounding box center [697, 213] width 7 height 9
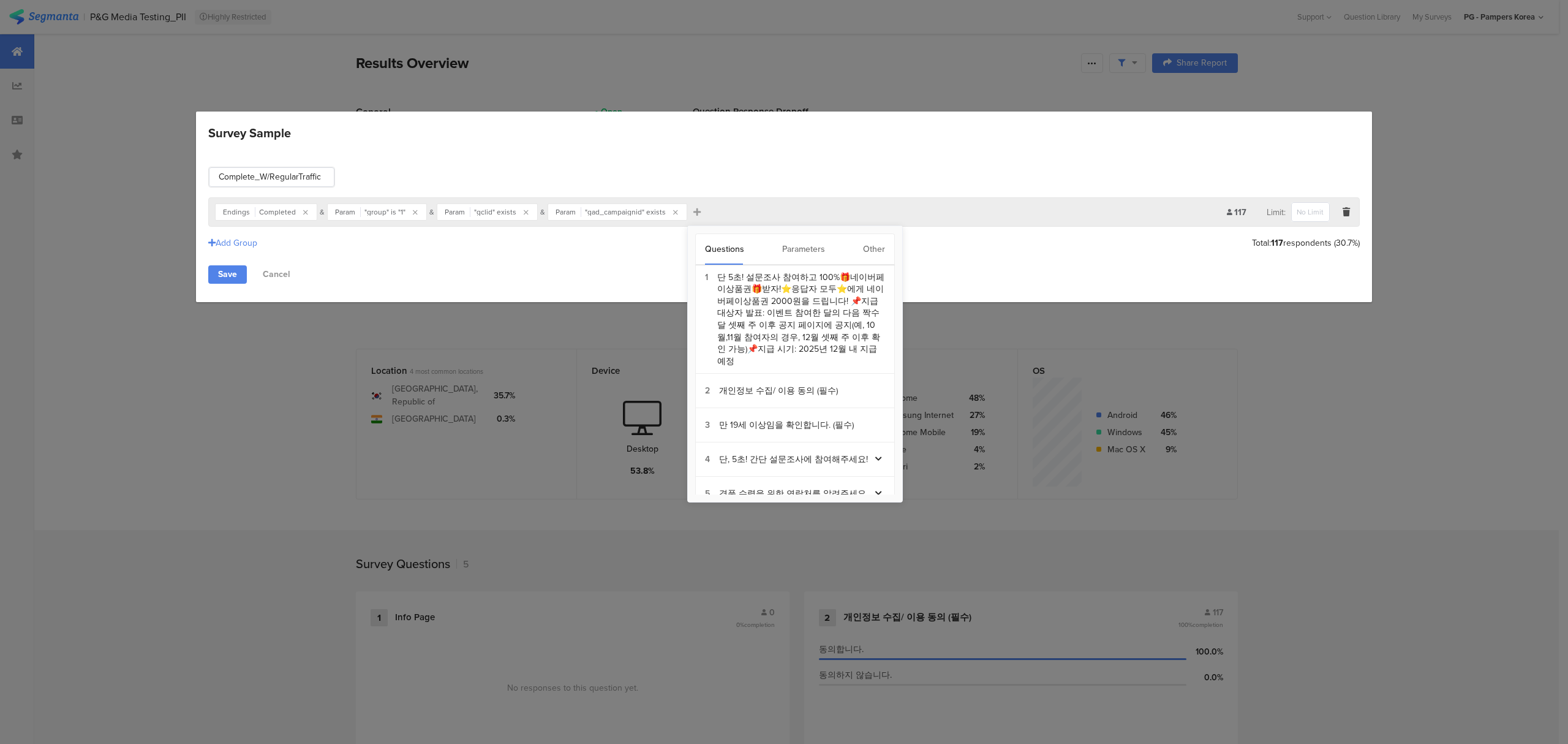
click at [878, 248] on div "Other" at bounding box center [874, 249] width 22 height 30
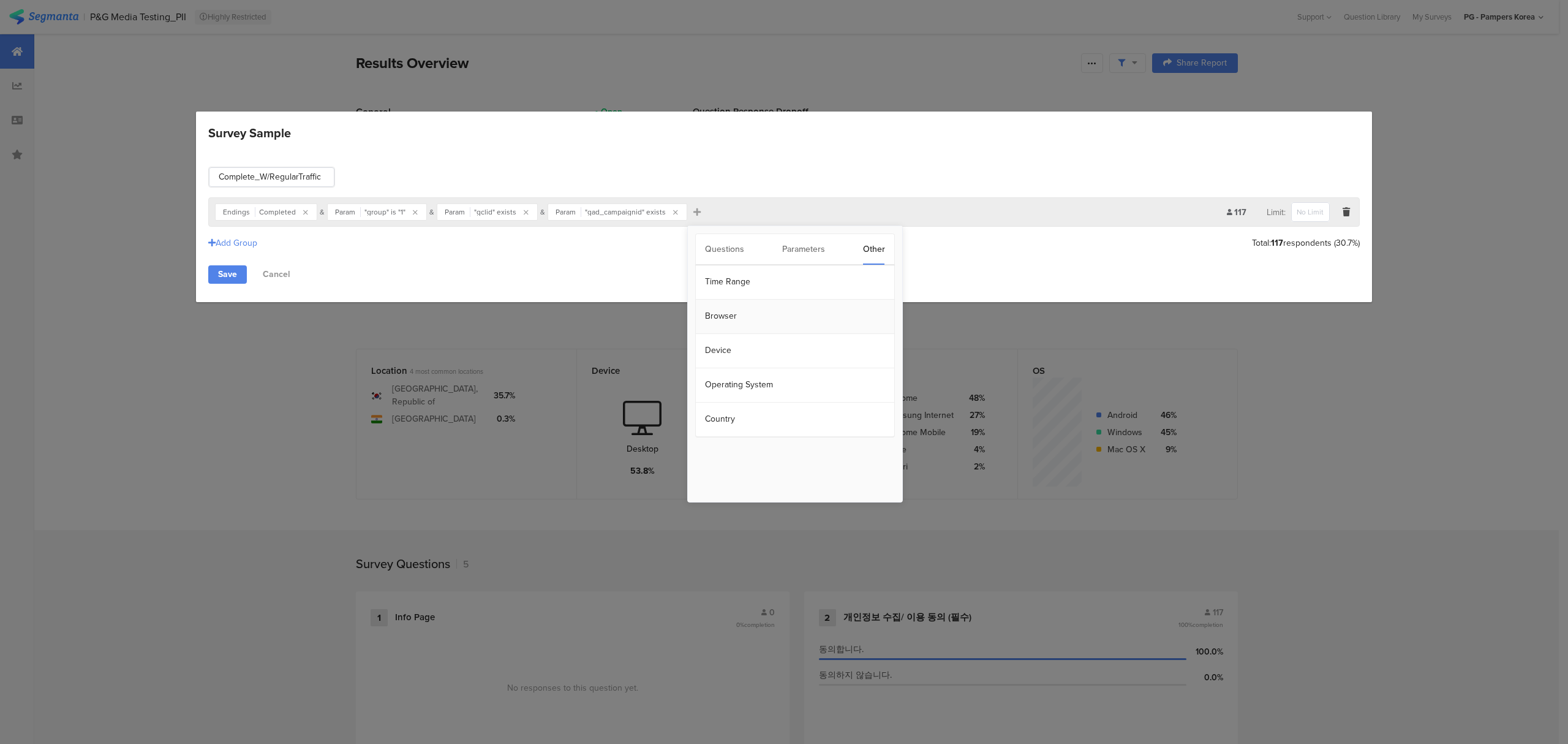
click at [744, 320] on section "Browser" at bounding box center [795, 317] width 198 height 34
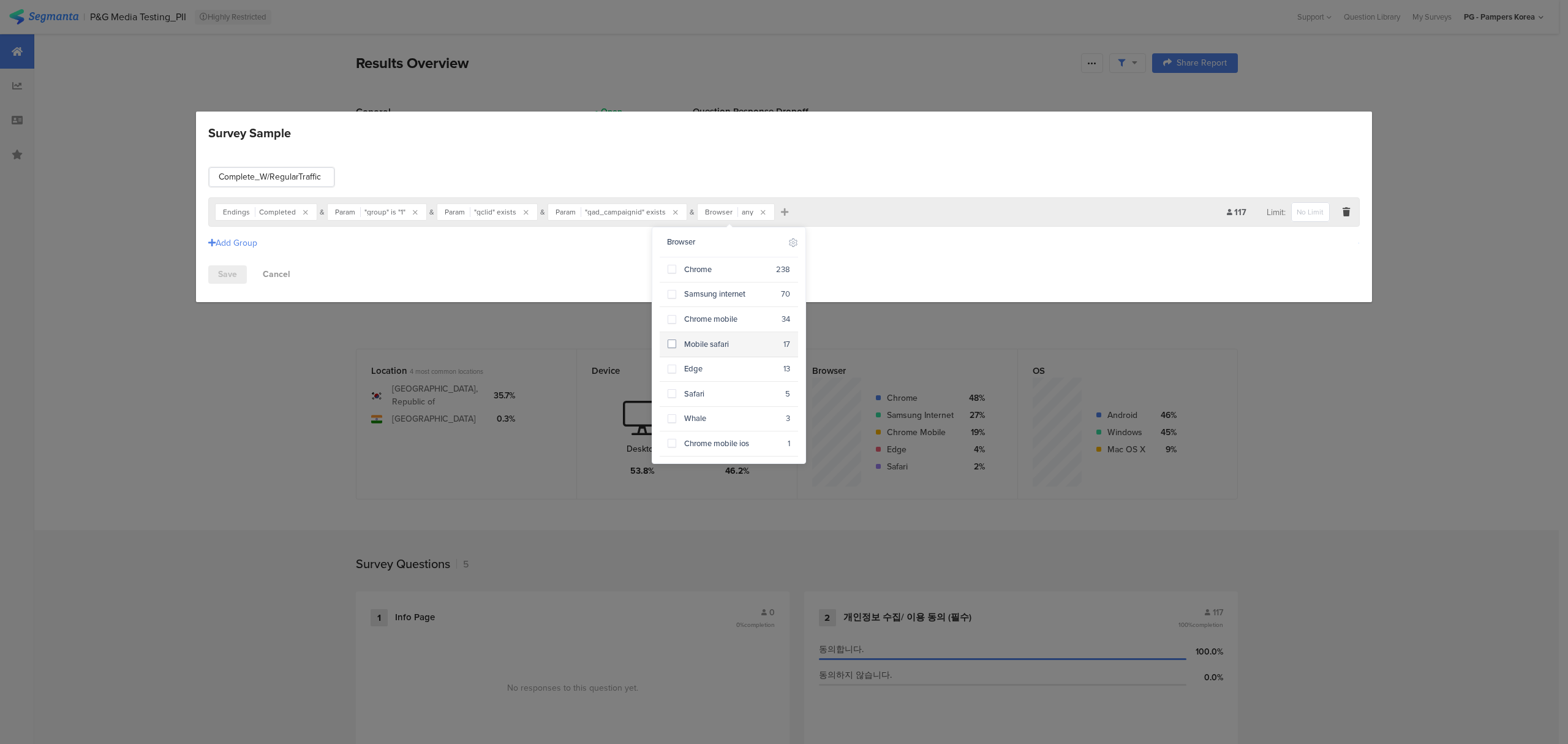
scroll to position [2, 0]
click at [790, 239] on icon at bounding box center [793, 242] width 8 height 8
click at [788, 242] on icon at bounding box center [793, 242] width 10 height 10
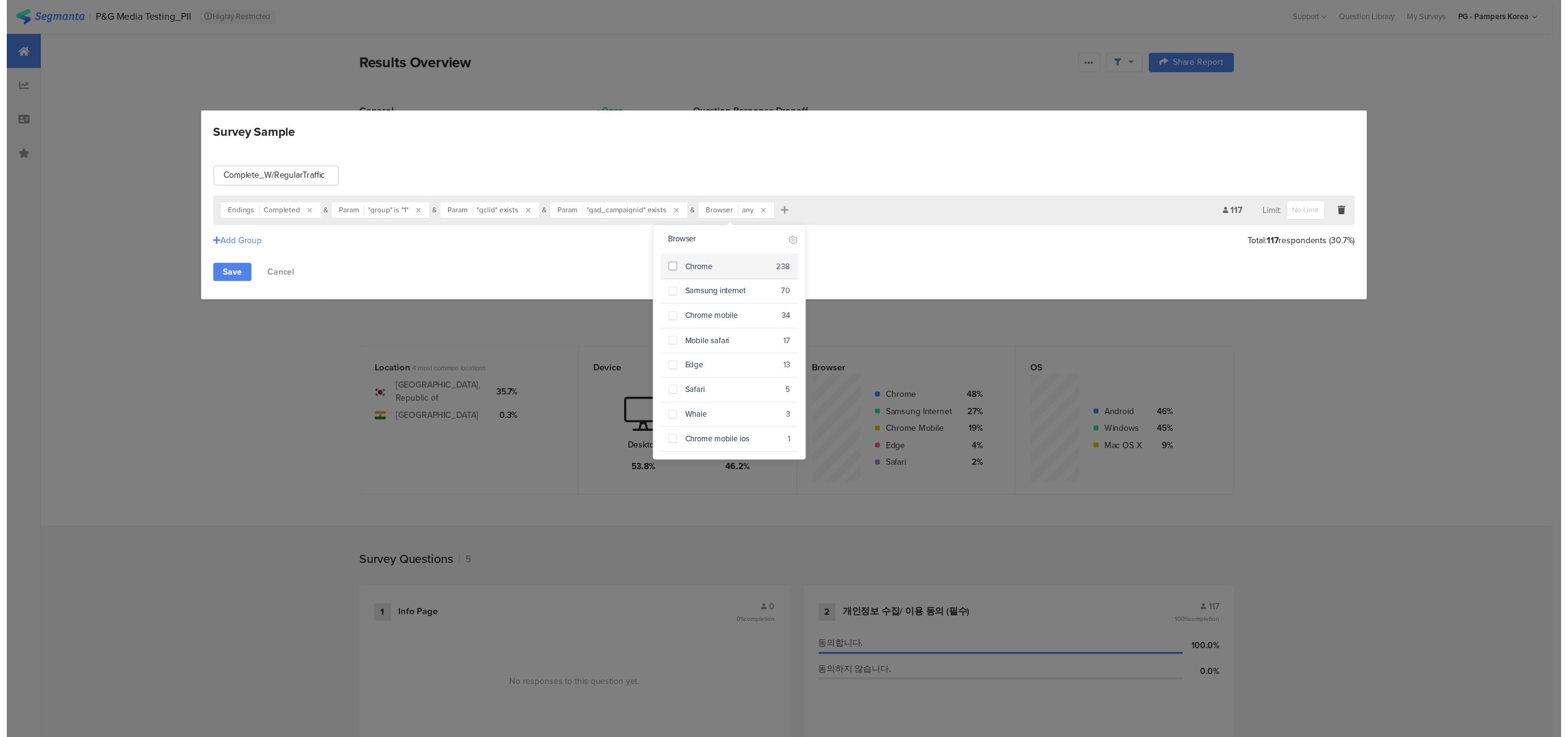
scroll to position [0, 0]
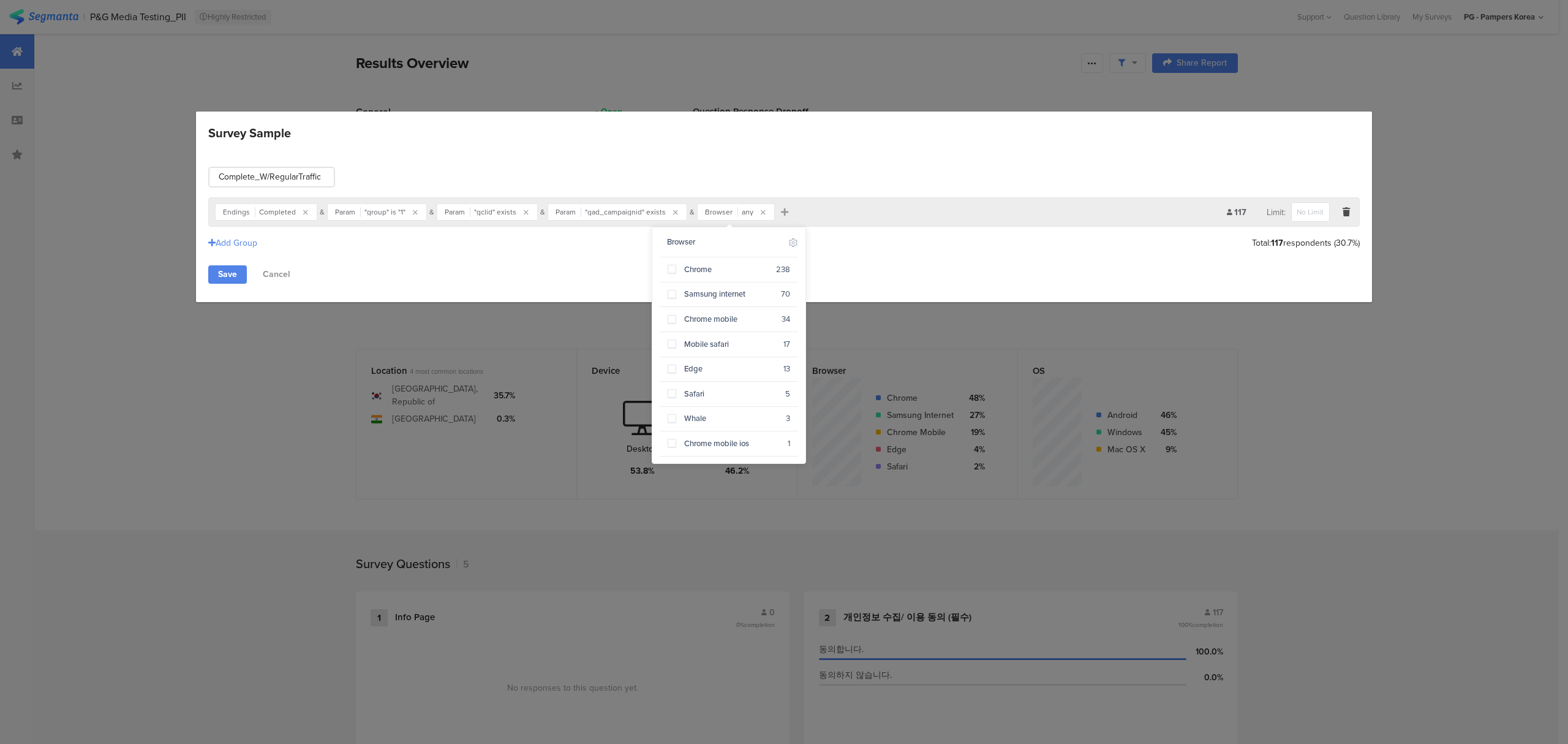
drag, startPoint x: 834, startPoint y: 243, endPoint x: 798, endPoint y: 219, distance: 43.3
click at [834, 243] on div "Add Group Total: 117 respondents (30.7%)" at bounding box center [784, 242] width 1151 height 20
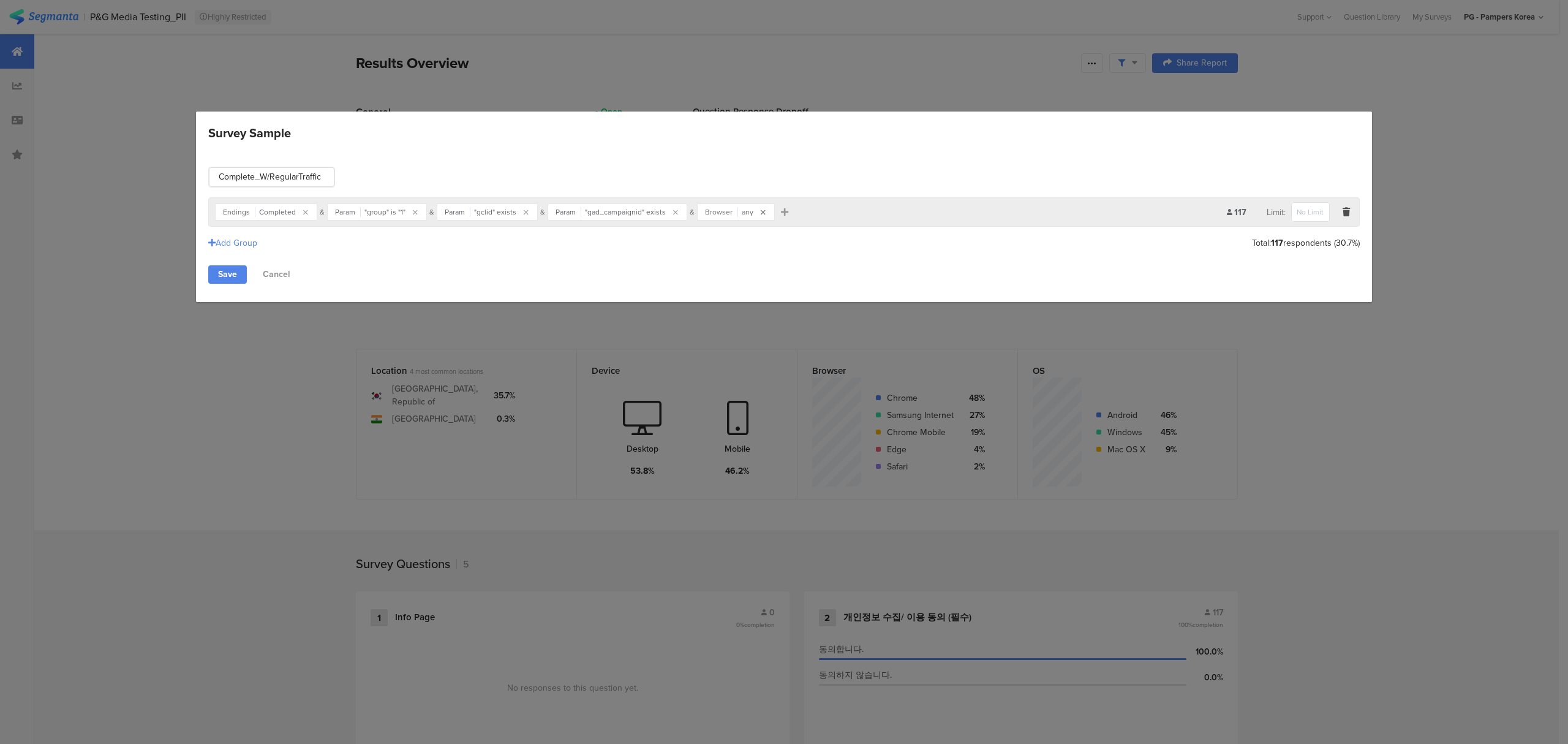
click at [761, 212] on icon "Survey Sample" at bounding box center [763, 213] width 5 height 7
click at [693, 212] on icon "Survey Sample" at bounding box center [697, 213] width 7 height 9
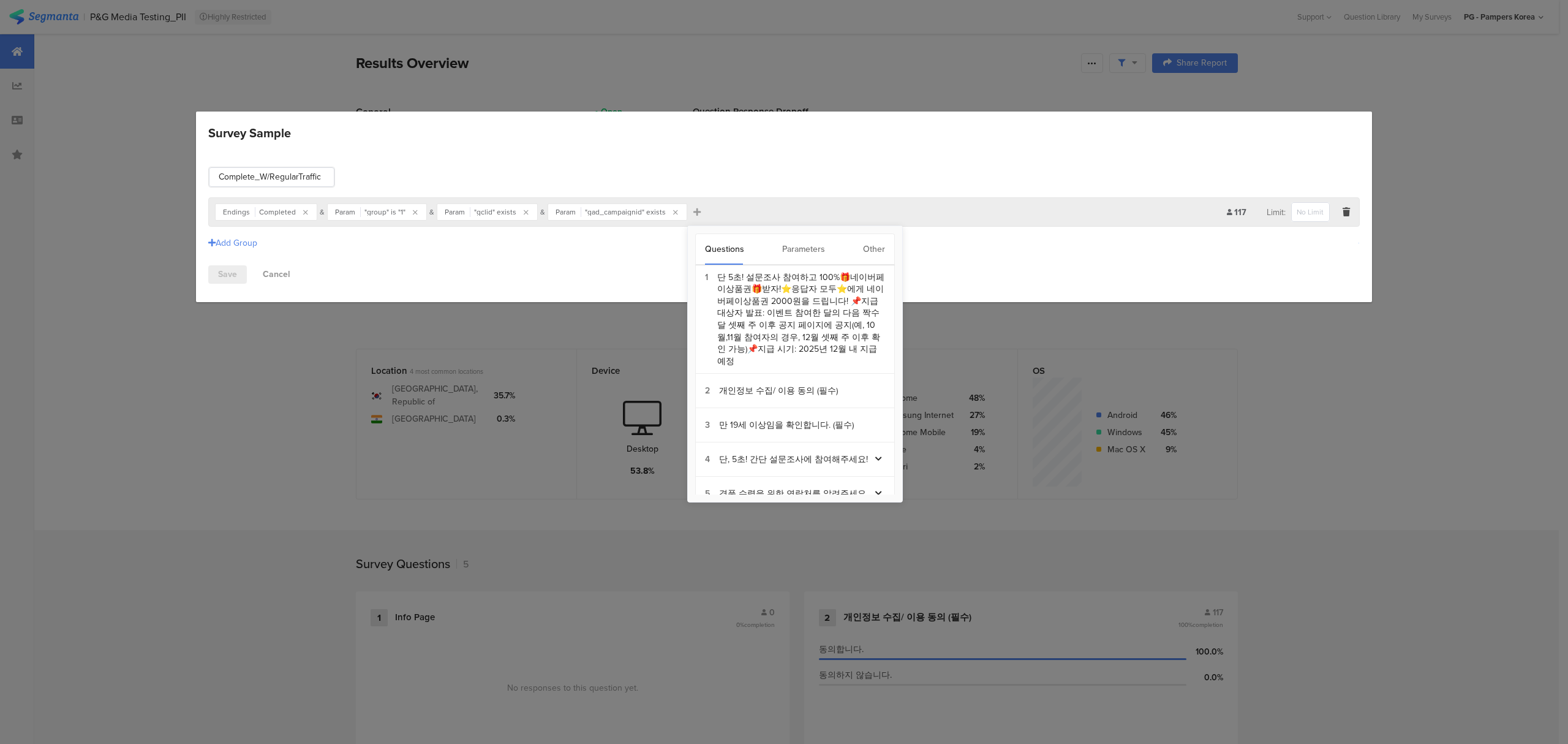
click at [870, 248] on div "Other" at bounding box center [874, 249] width 22 height 30
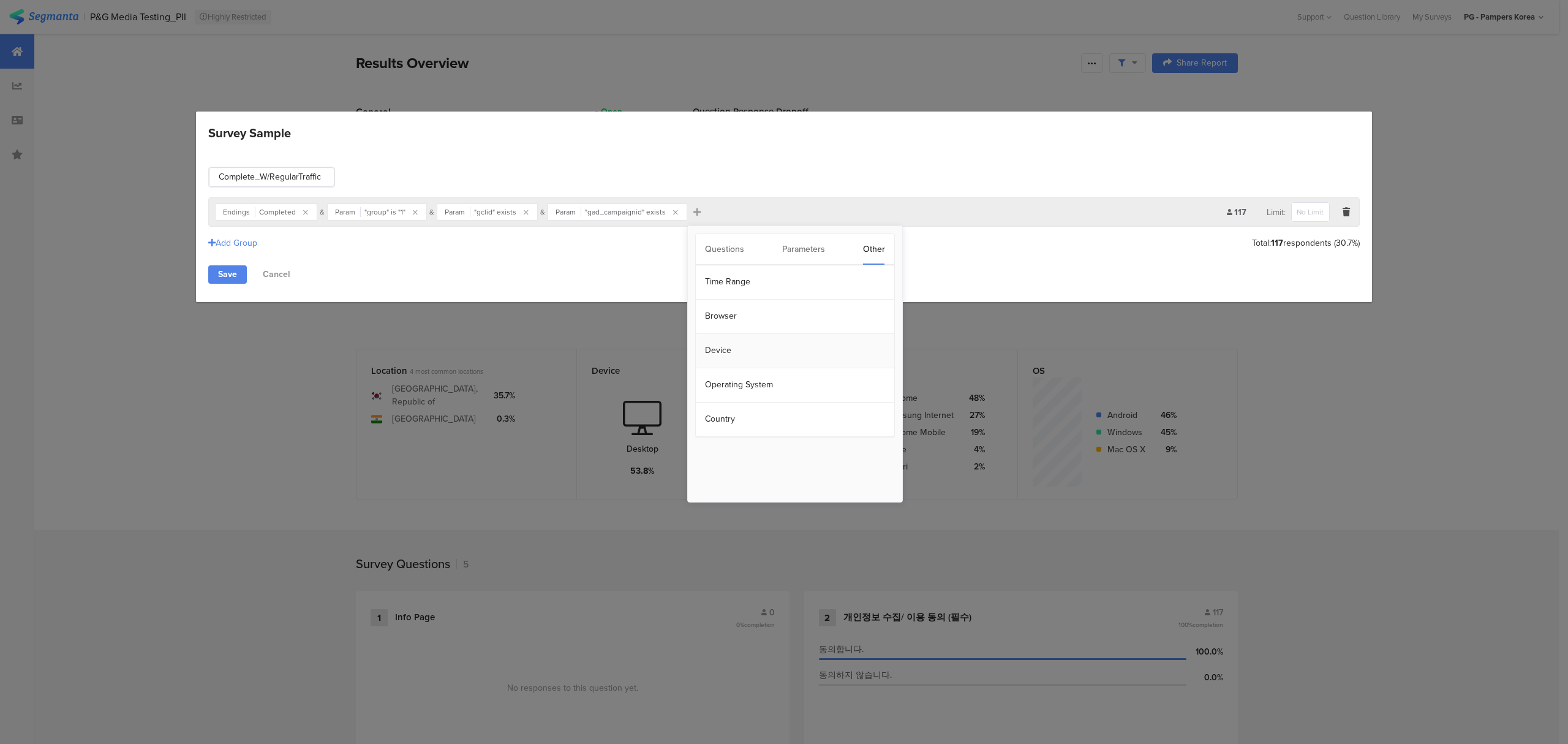
click at [792, 347] on section "Device" at bounding box center [795, 351] width 198 height 34
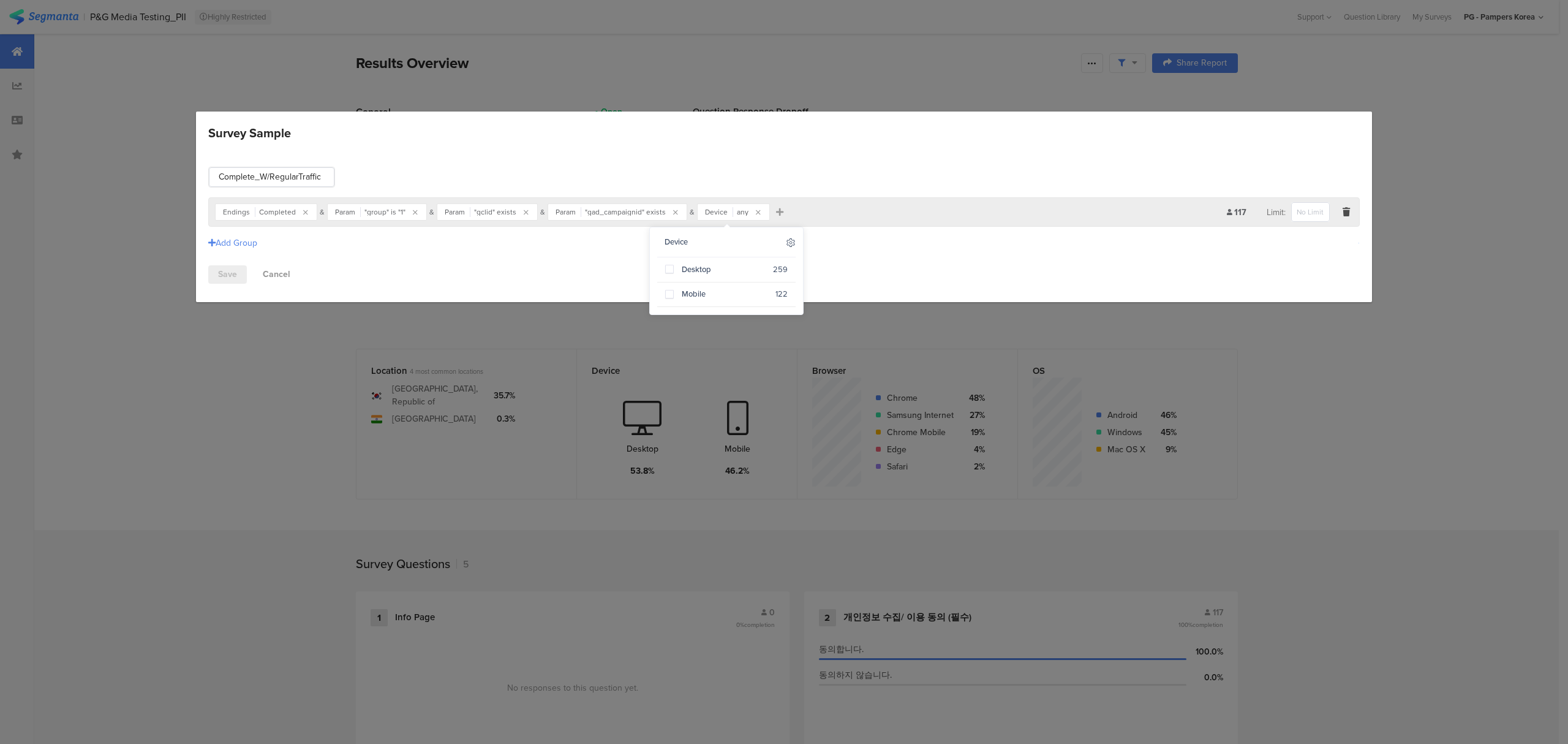
click at [793, 242] on icon at bounding box center [790, 242] width 10 height 10
click at [755, 209] on icon "Survey Sample" at bounding box center [758, 213] width 5 height 7
click at [694, 214] on icon "Survey Sample" at bounding box center [697, 213] width 7 height 9
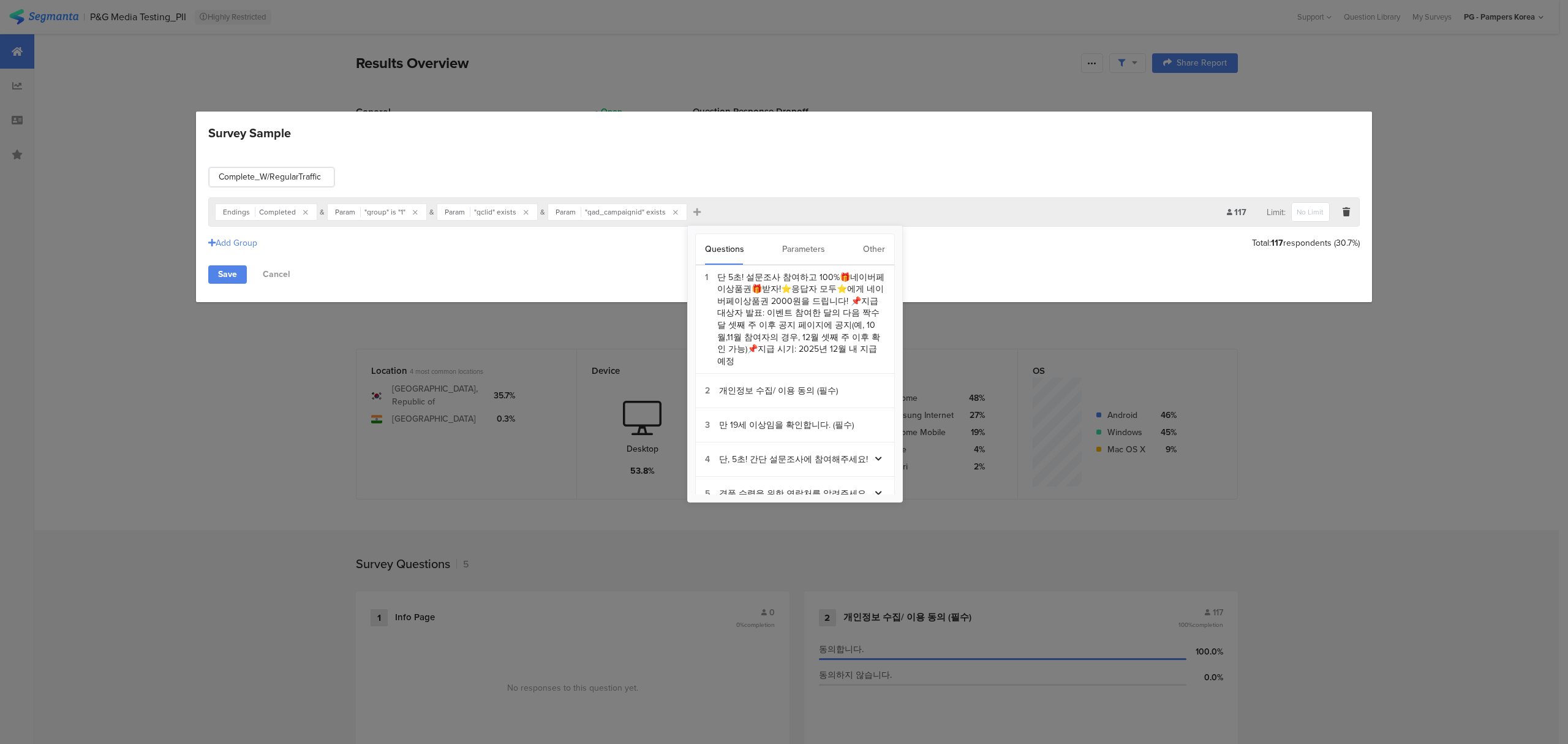
click at [874, 243] on div "Other" at bounding box center [874, 249] width 22 height 30
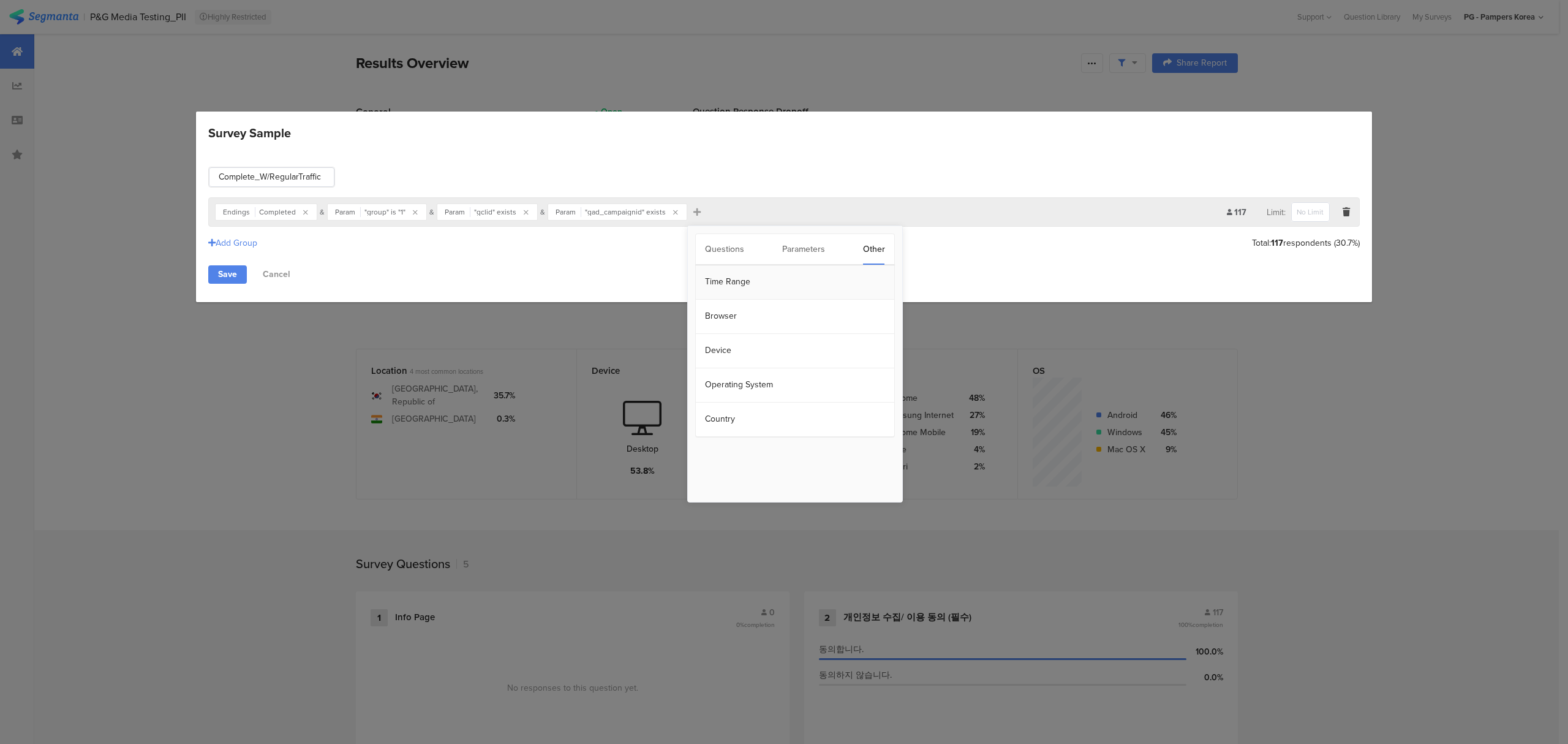
click at [745, 283] on section "Time Range" at bounding box center [795, 282] width 198 height 34
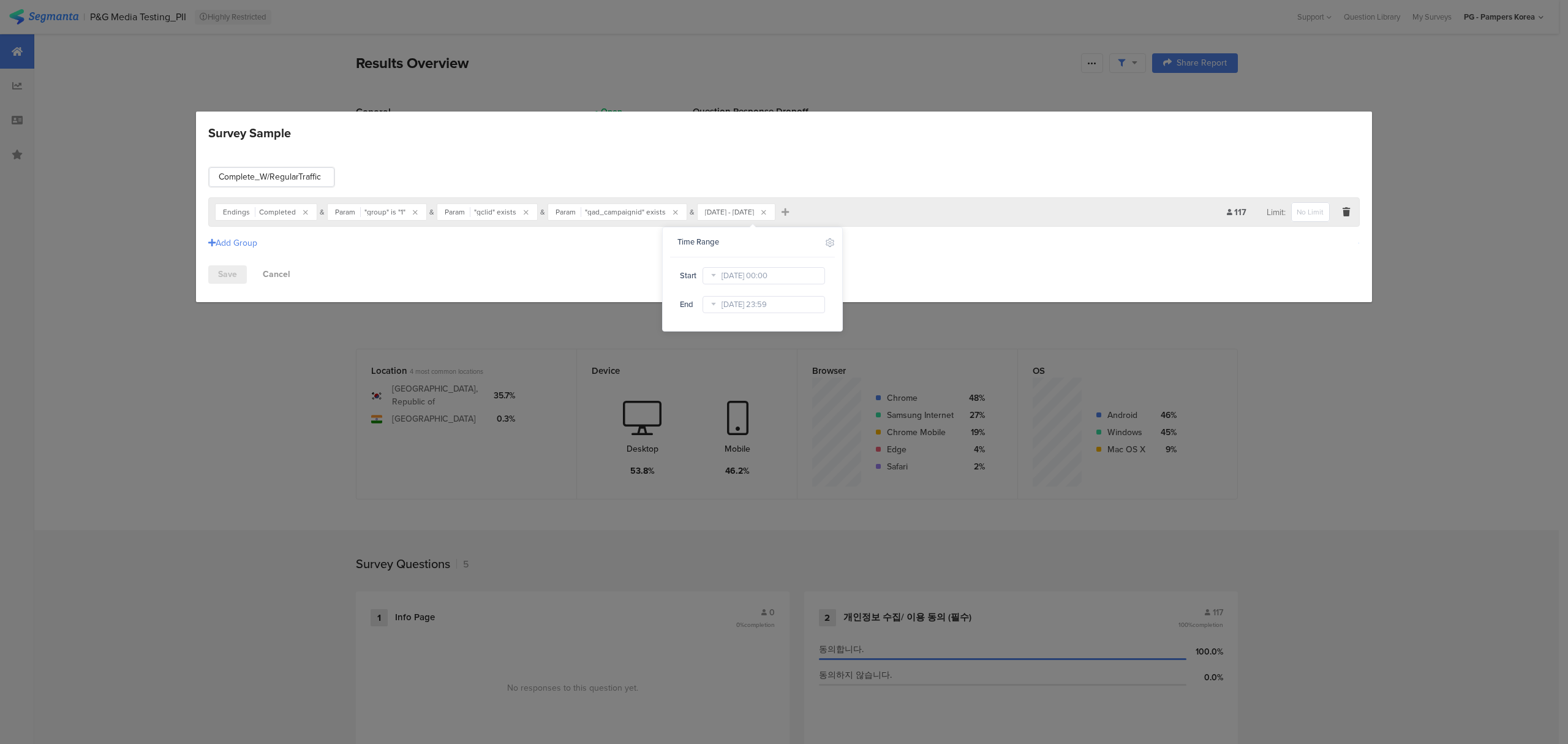
drag, startPoint x: 899, startPoint y: 248, endPoint x: 808, endPoint y: 216, distance: 96.5
click at [897, 246] on div "Add Group" at bounding box center [784, 242] width 1151 height 20
click at [766, 212] on icon "Survey Sample" at bounding box center [764, 213] width 5 height 7
click at [218, 278] on link "Save" at bounding box center [227, 274] width 39 height 19
click at [1297, 266] on div "Save Cancel" at bounding box center [784, 274] width 1151 height 19
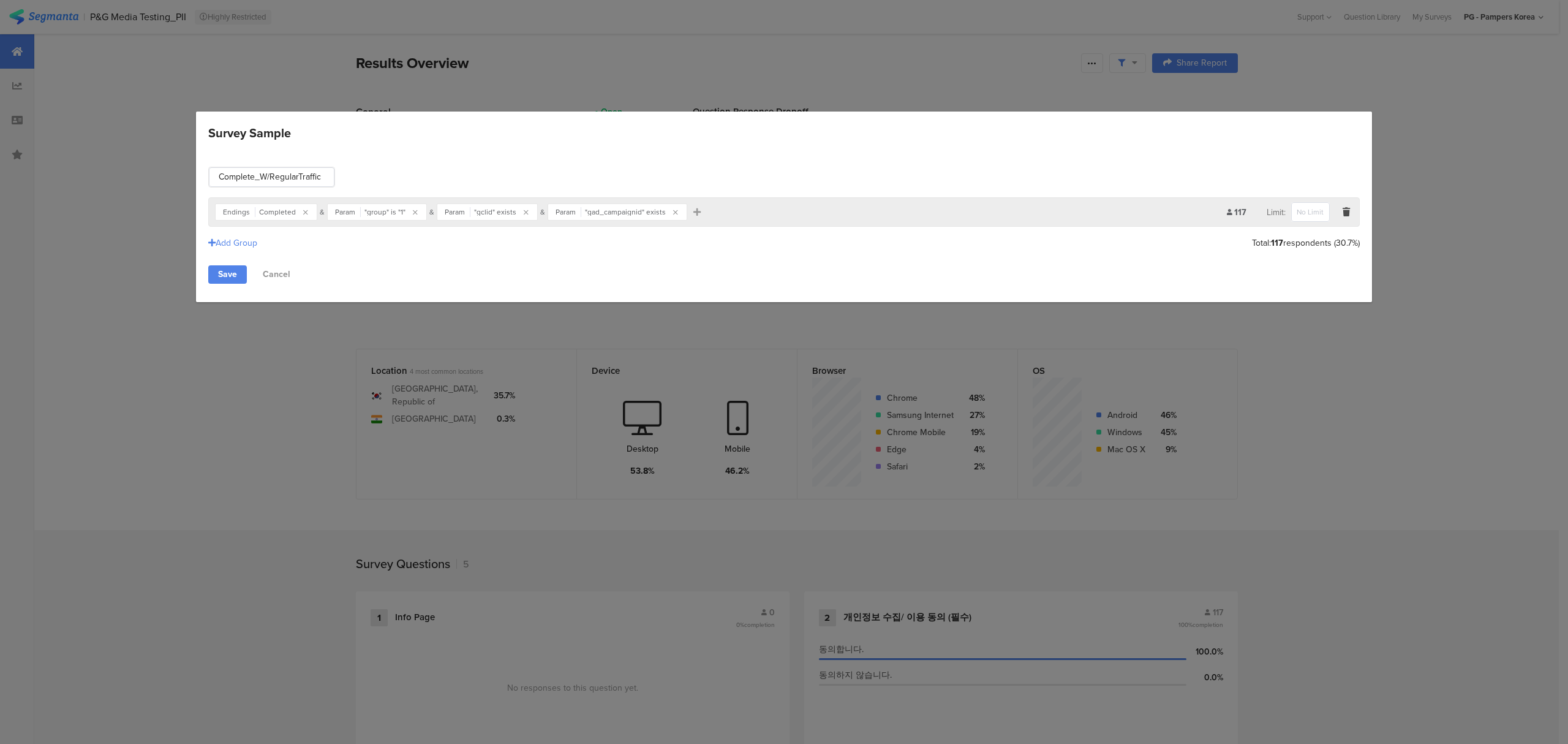
click at [1406, 239] on div "Survey Sample Complete_W/RegularTraffic Reached Ending Include Respondents Comp…" at bounding box center [784, 372] width 1568 height 744
click at [1405, 259] on div "Survey Sample Complete_W/RegularTraffic Reached Ending Include Respondents Comp…" at bounding box center [784, 372] width 1568 height 744
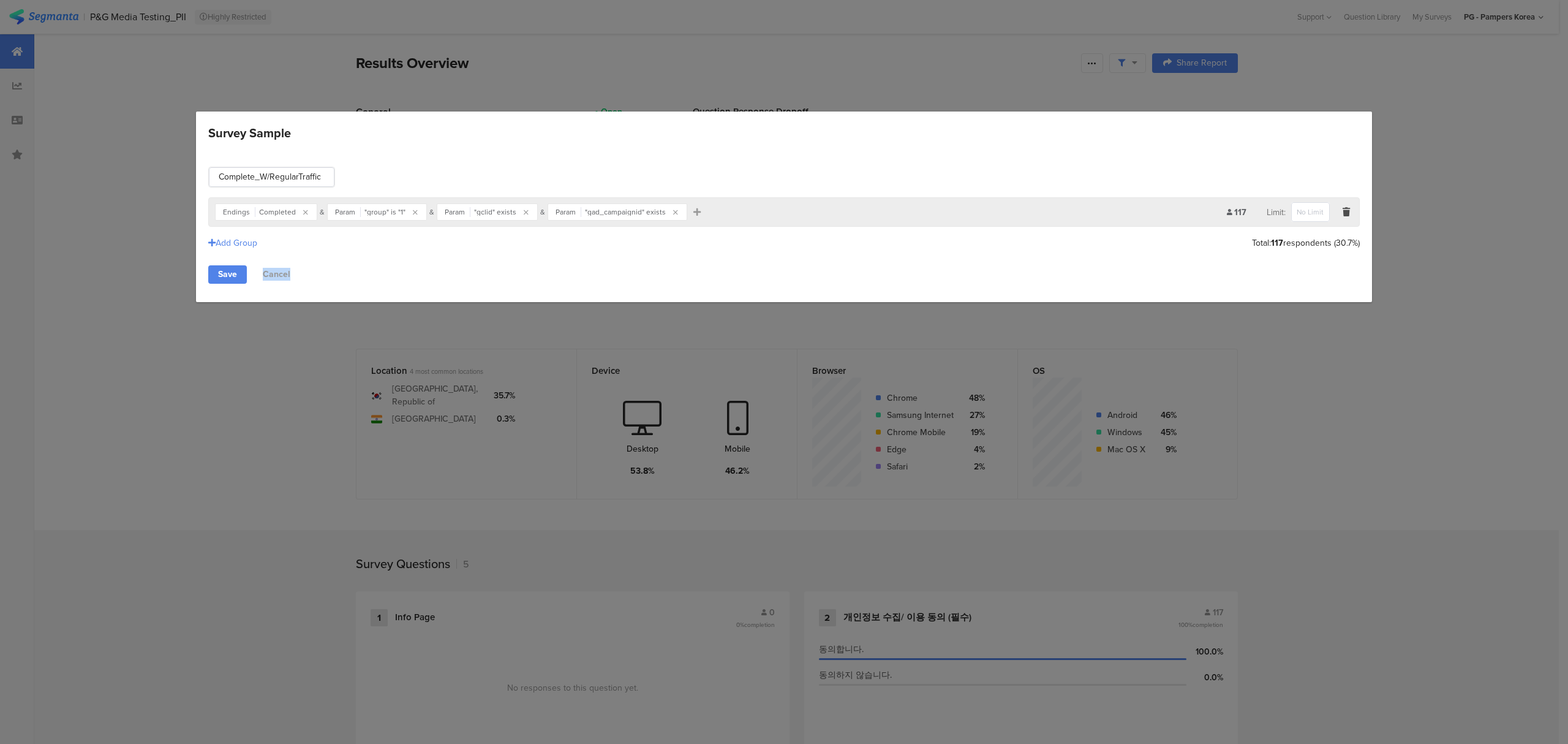
click at [1405, 259] on div "Survey Sample Complete_W/RegularTraffic Reached Ending Include Respondents Comp…" at bounding box center [784, 372] width 1568 height 744
click at [224, 270] on link "Save" at bounding box center [227, 274] width 39 height 19
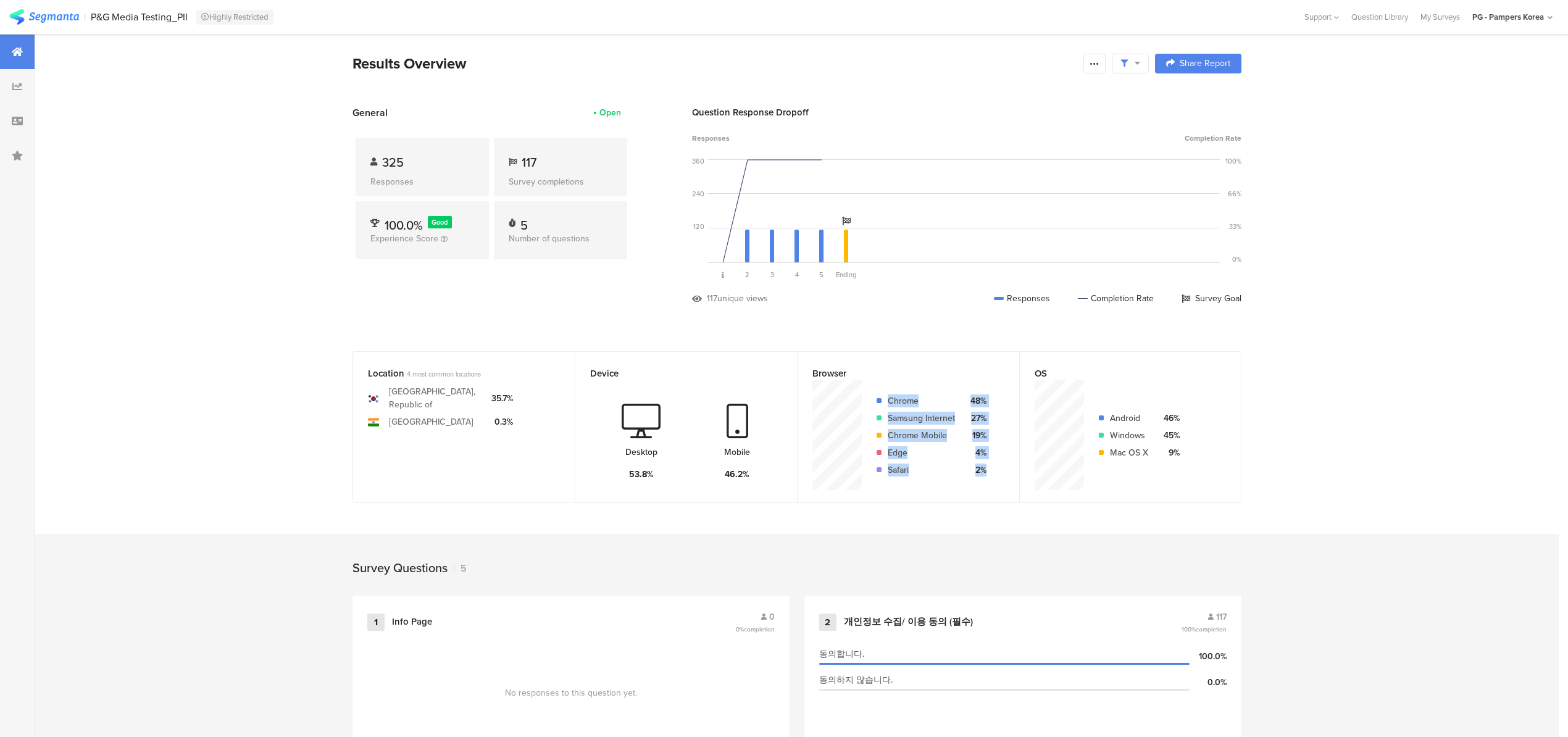
drag, startPoint x: 894, startPoint y: 399, endPoint x: 997, endPoint y: 473, distance: 126.8
click at [997, 473] on section "Chrome 48% Samsung Internet 27% Chrome Mobile 19% Edge 4% Safari 2%" at bounding box center [908, 435] width 192 height 110
copy div "Chrome 48% Samsung Internet 27% Chrome Mobile 19% Edge 4% Safari 2%"
click at [100, 219] on section "Results Overview Share Report Share Report General Open 325 Responses 117 Surve…" at bounding box center [797, 622] width 1525 height 1177
click at [1136, 64] on span at bounding box center [1131, 64] width 19 height 11
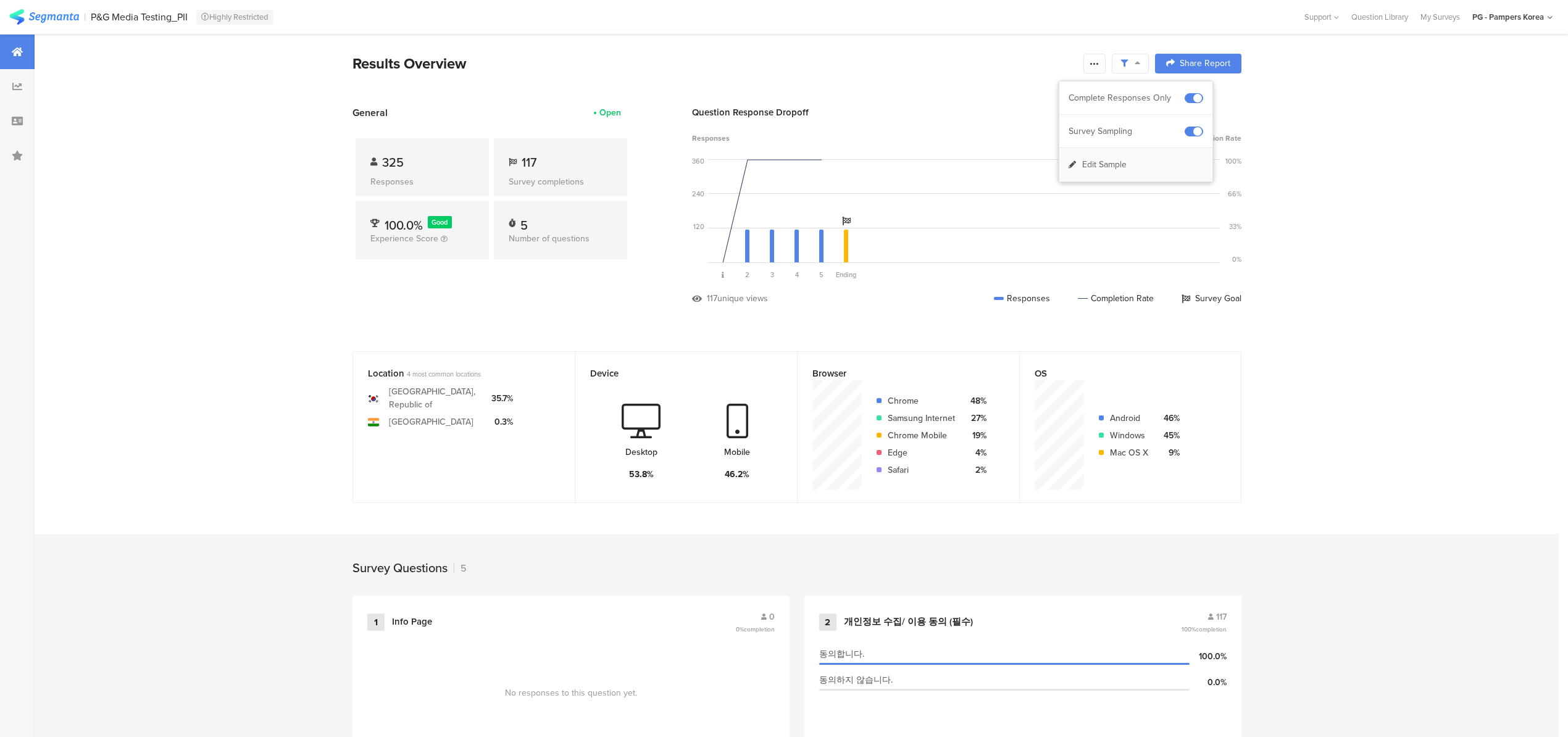
click at [1142, 164] on div "Edit Sample" at bounding box center [1136, 165] width 153 height 34
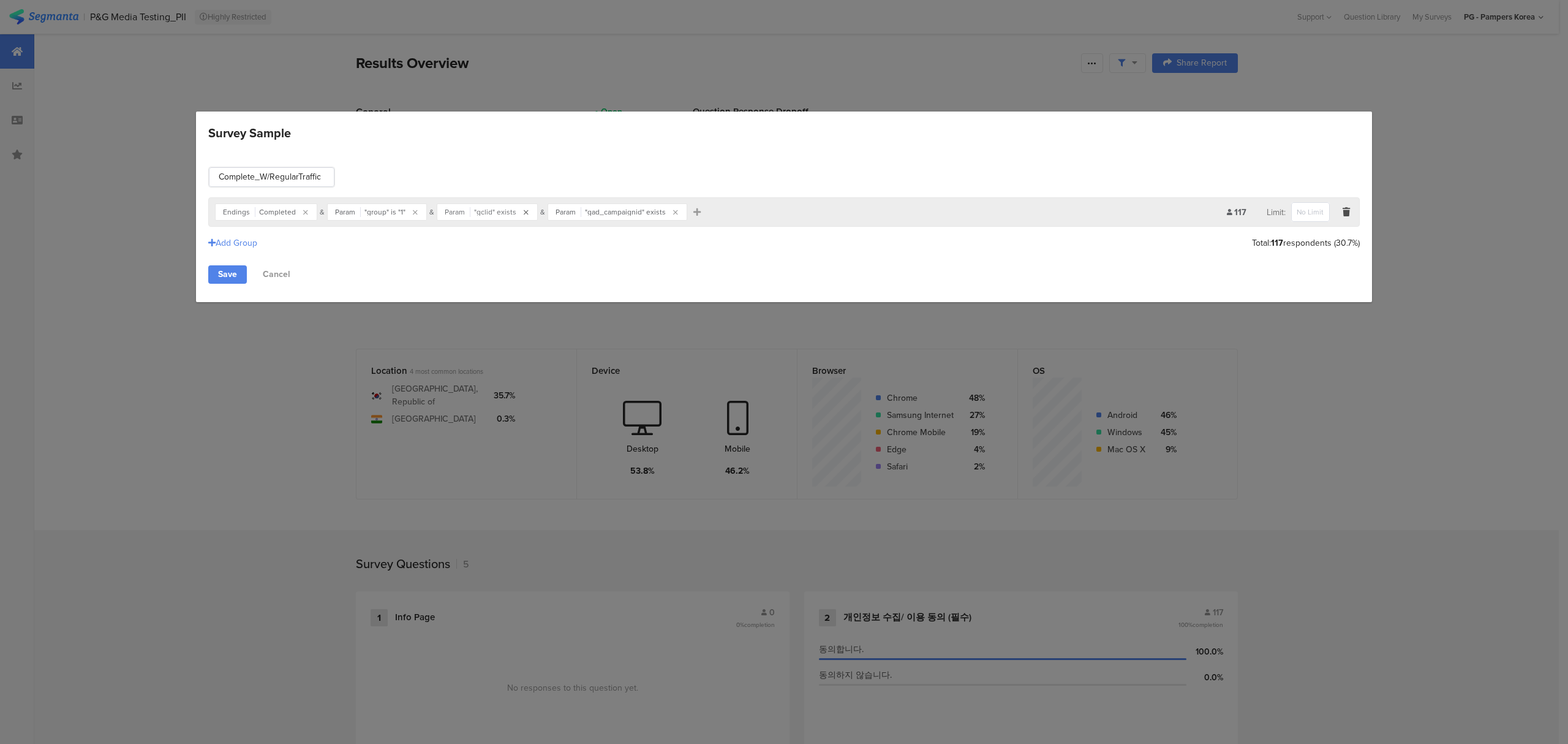
click at [524, 212] on icon "Survey Sample" at bounding box center [526, 213] width 5 height 7
